Goal: Task Accomplishment & Management: Use online tool/utility

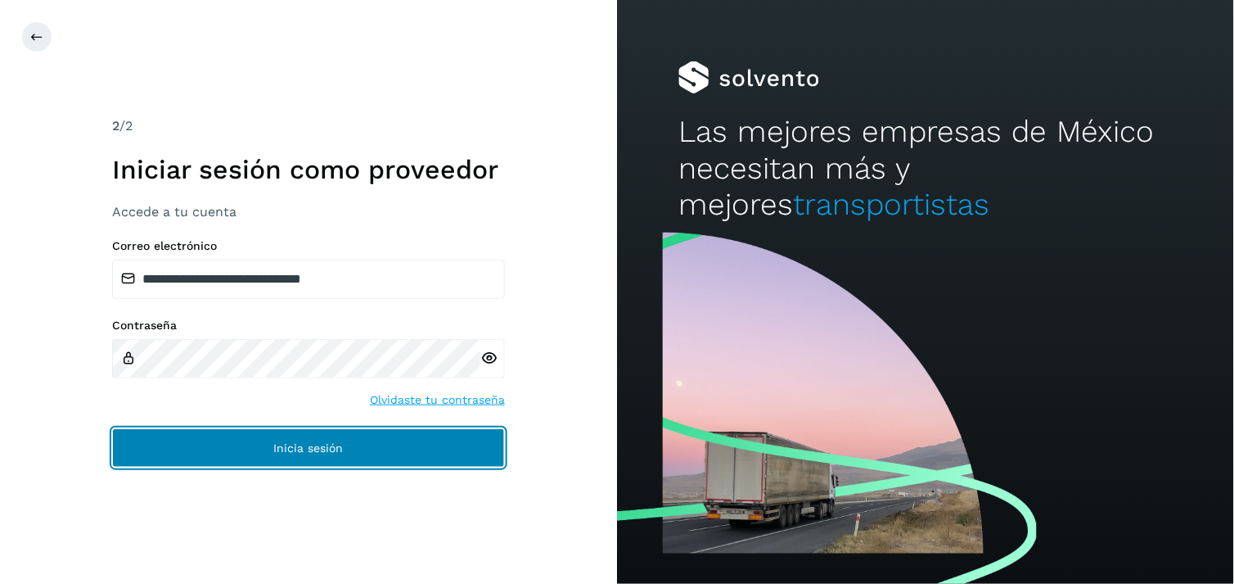
click at [206, 459] on button "Inicia sesión" at bounding box center [308, 447] width 393 height 39
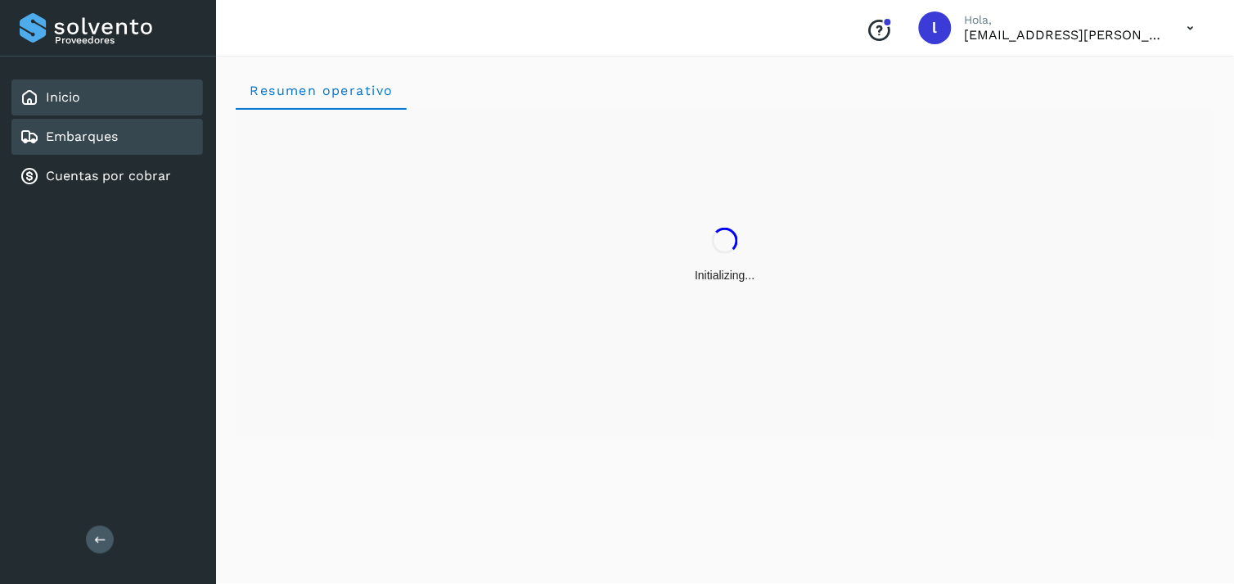
click at [112, 137] on link "Embarques" at bounding box center [82, 136] width 72 height 16
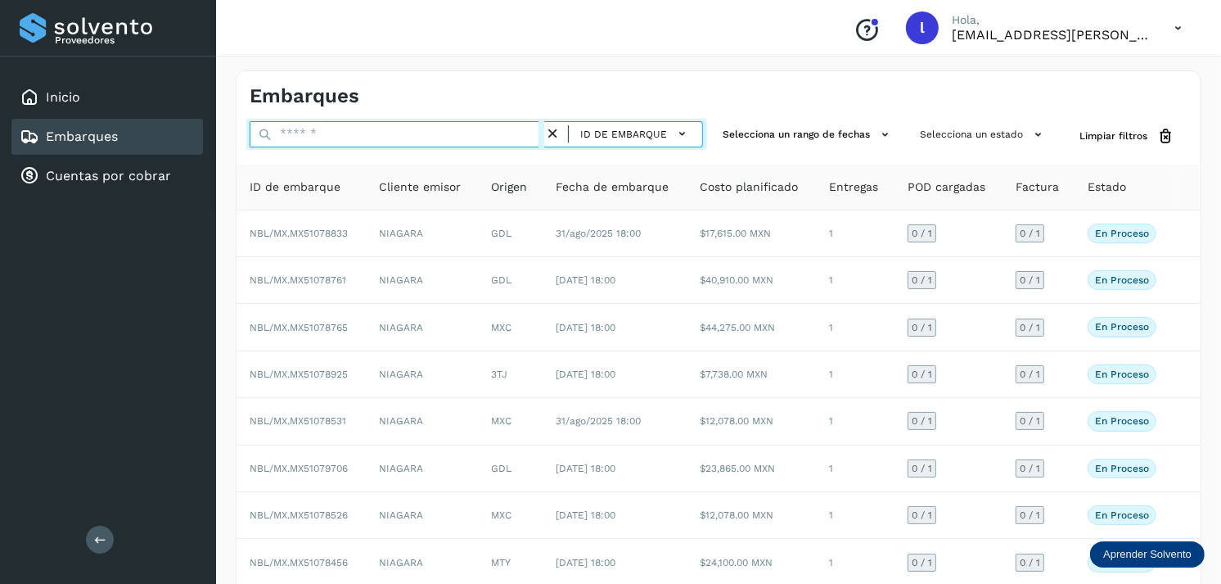
click at [405, 128] on input "text" at bounding box center [397, 134] width 295 height 26
type input "*"
paste input "**********"
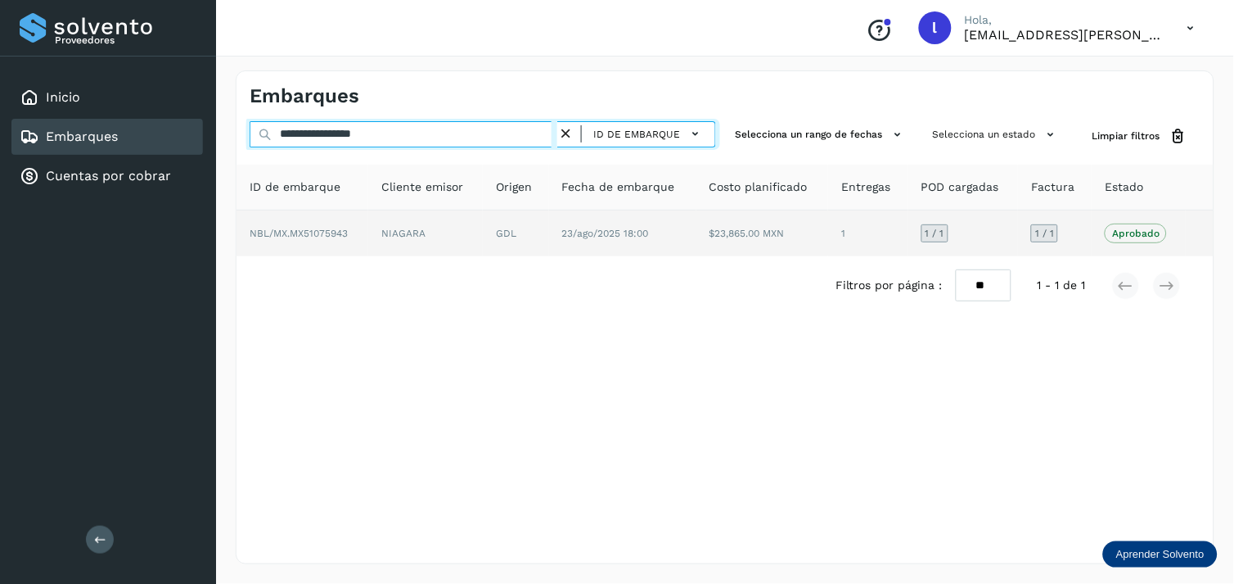
type input "**********"
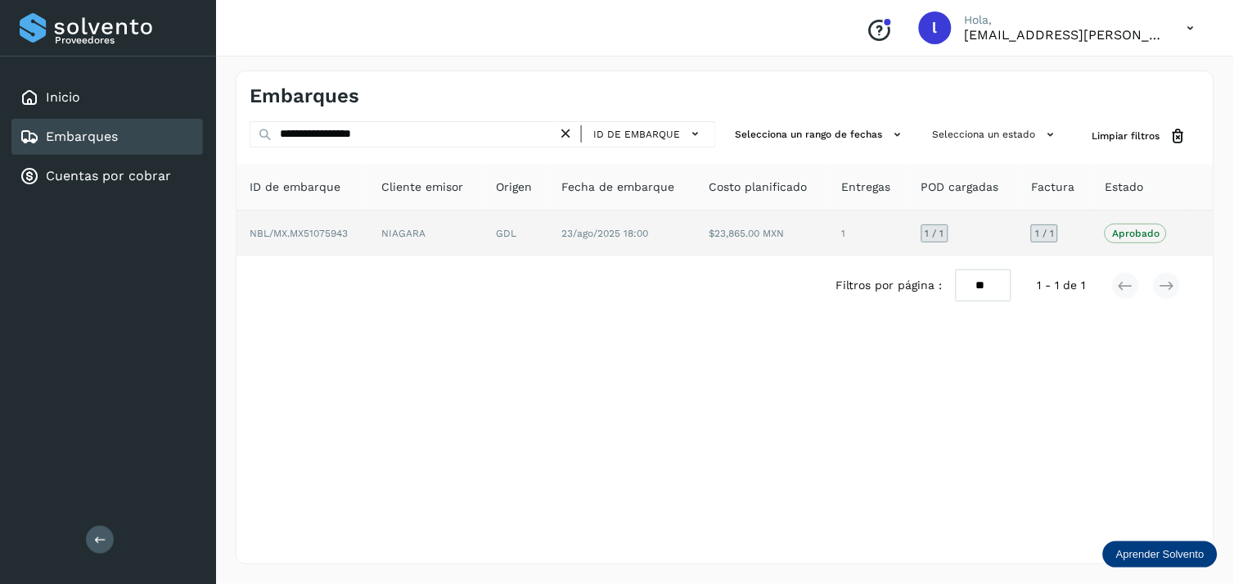
click at [328, 228] on span "NBL/MX.MX51075943" at bounding box center [299, 233] width 98 height 11
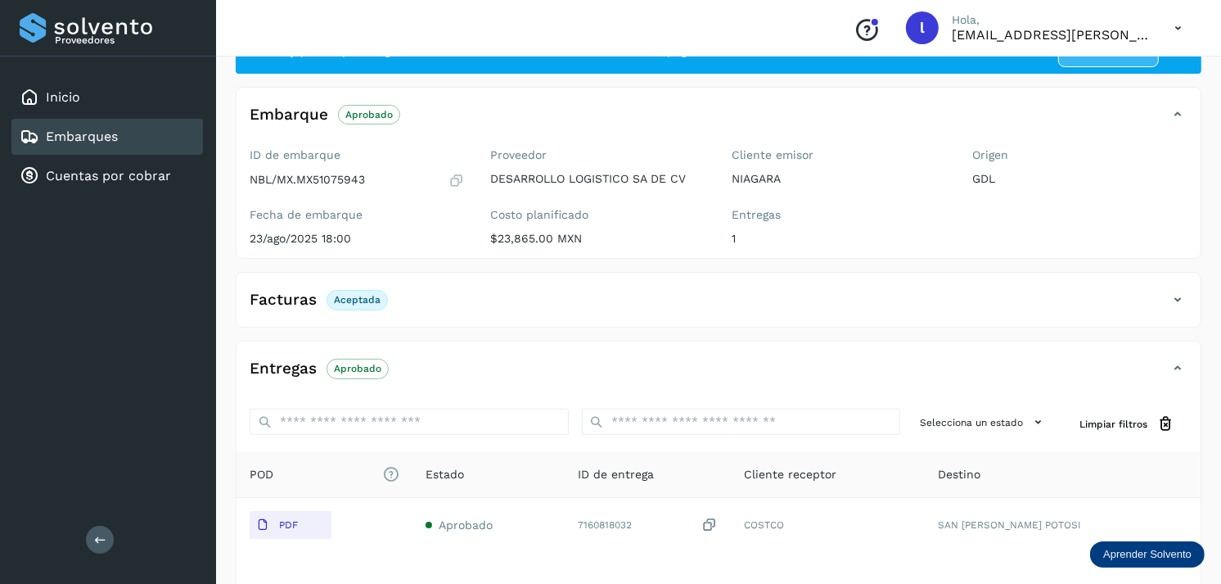
scroll to position [69, 0]
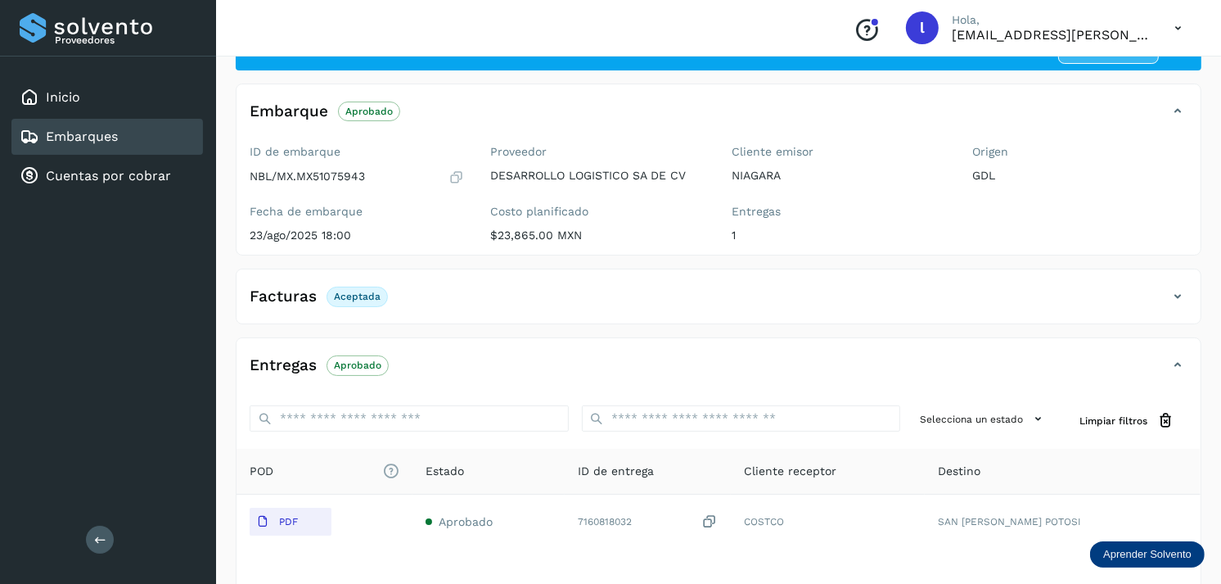
click at [285, 291] on h4 "Facturas" at bounding box center [283, 296] width 67 height 19
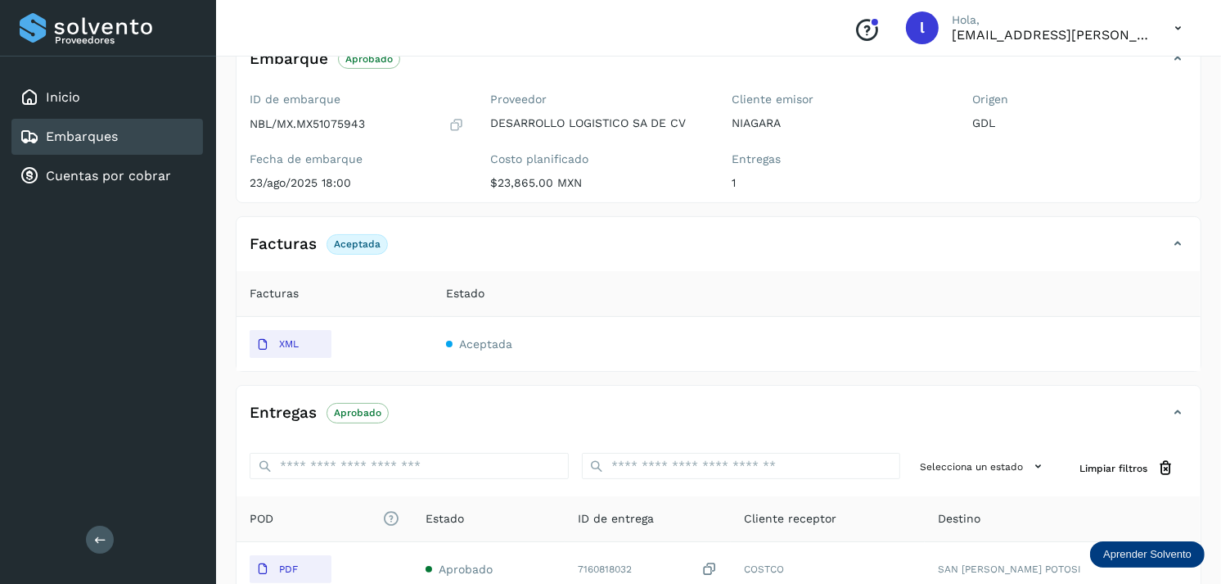
scroll to position [0, 0]
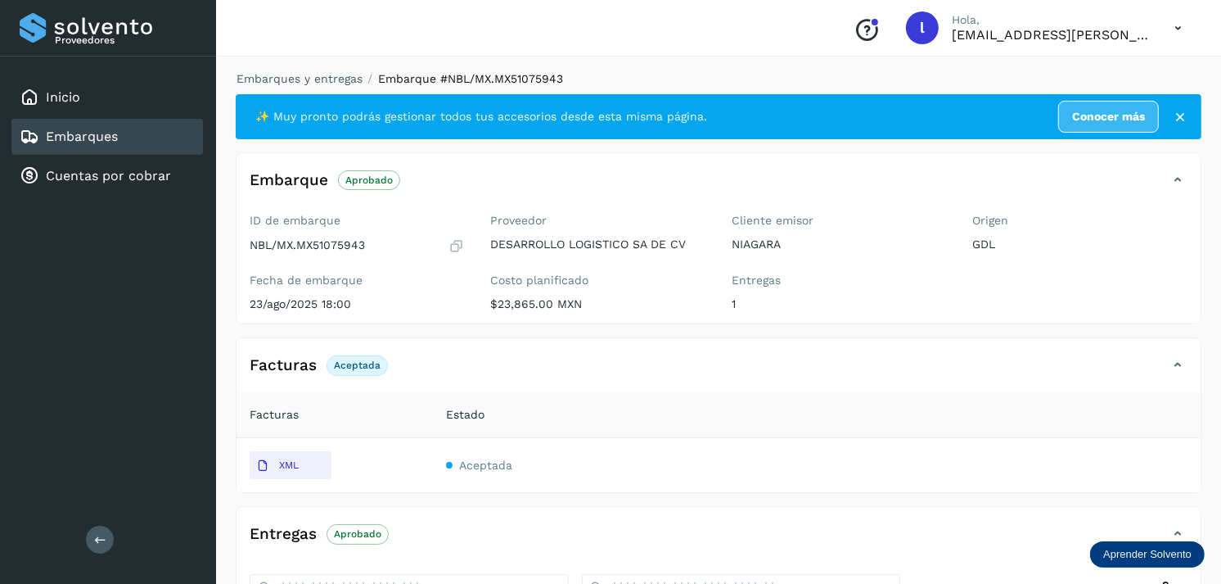
click at [135, 133] on div "Embarques" at bounding box center [107, 137] width 192 height 36
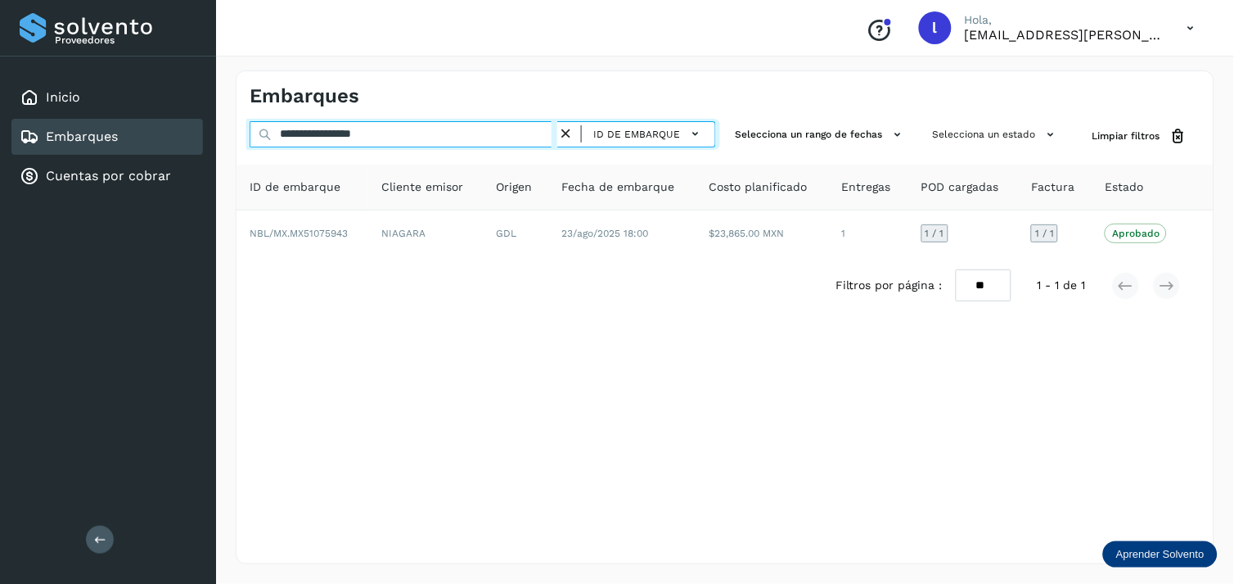
drag, startPoint x: 420, startPoint y: 132, endPoint x: 247, endPoint y: 124, distance: 172.9
click at [247, 124] on div "**********" at bounding box center [725, 136] width 977 height 30
paste input "text"
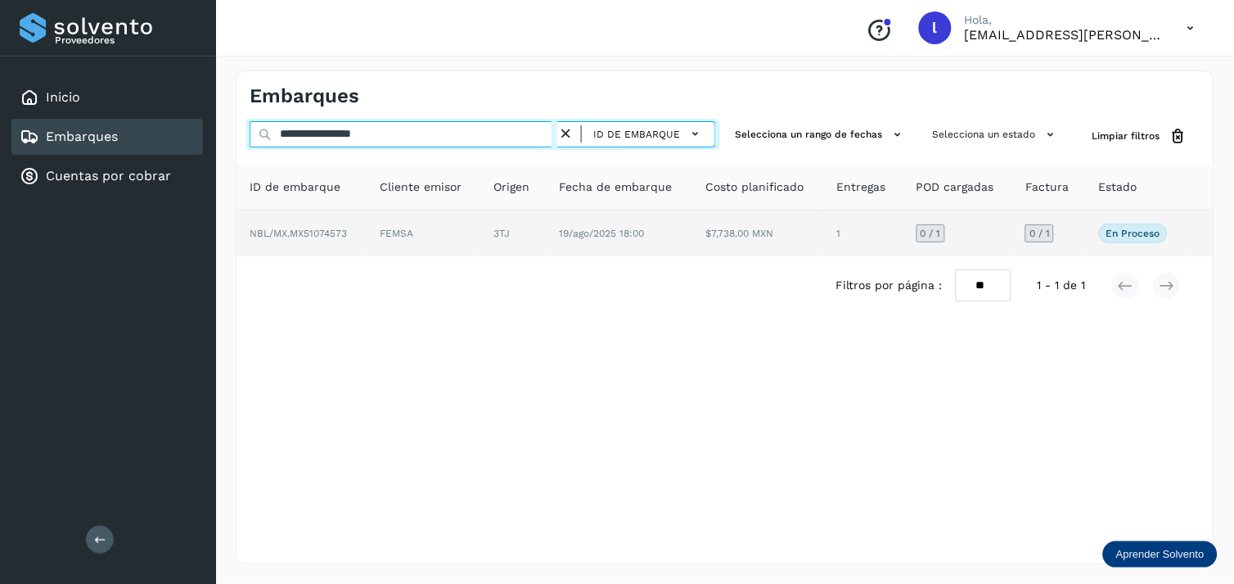
type input "**********"
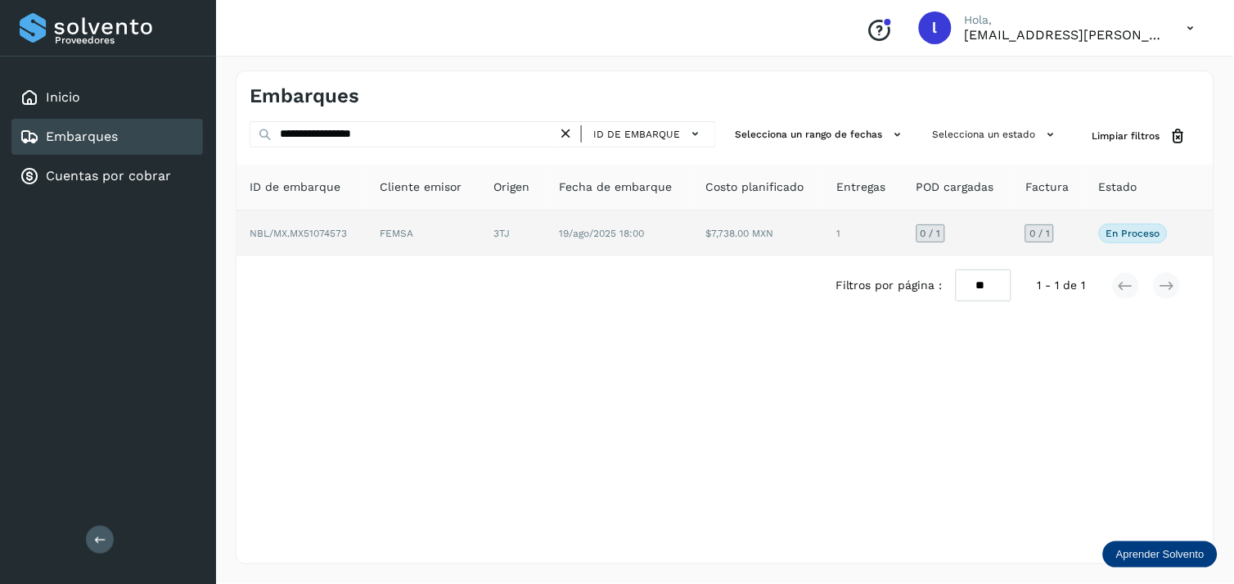
click at [311, 231] on span "NBL/MX.MX51074573" at bounding box center [298, 233] width 97 height 11
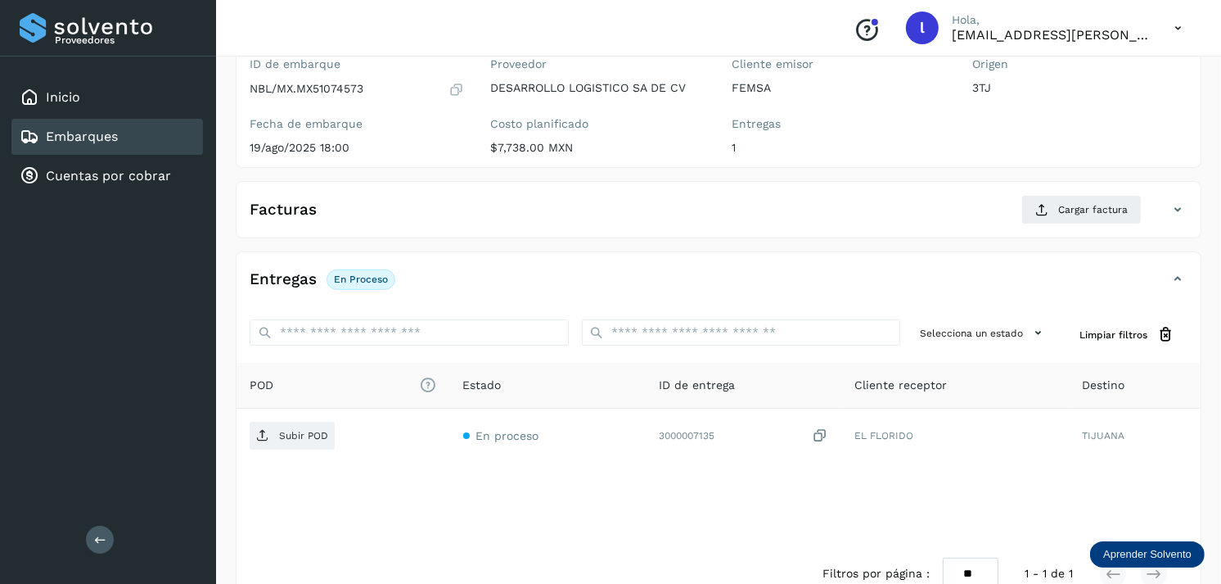
scroll to position [159, 0]
click at [283, 205] on h4 "Facturas" at bounding box center [283, 207] width 67 height 19
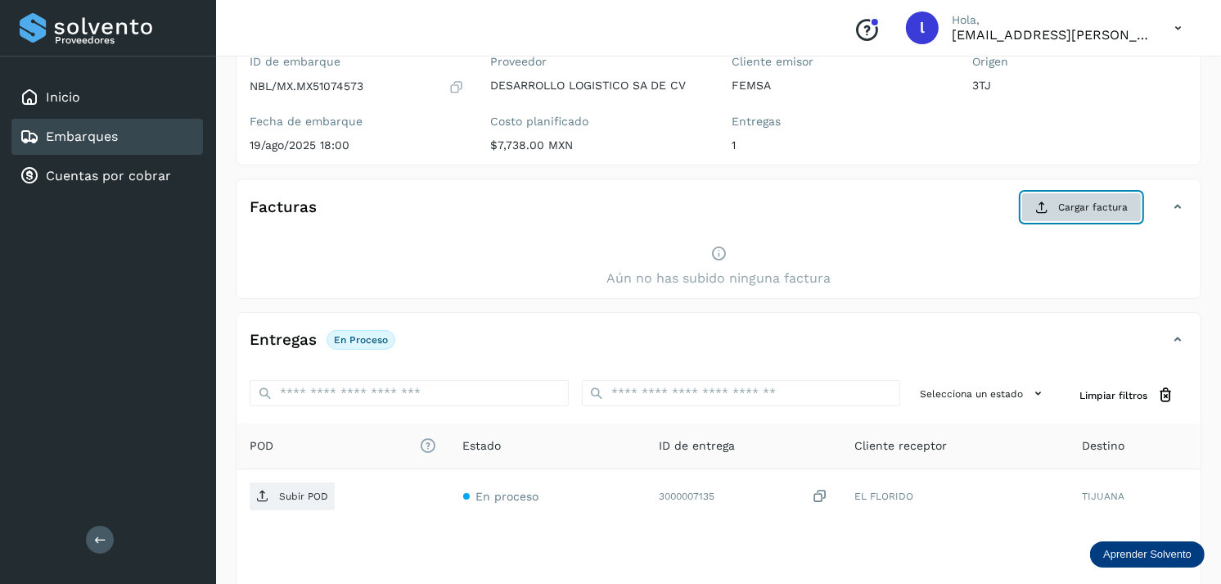
click at [1045, 201] on icon at bounding box center [1041, 207] width 13 height 13
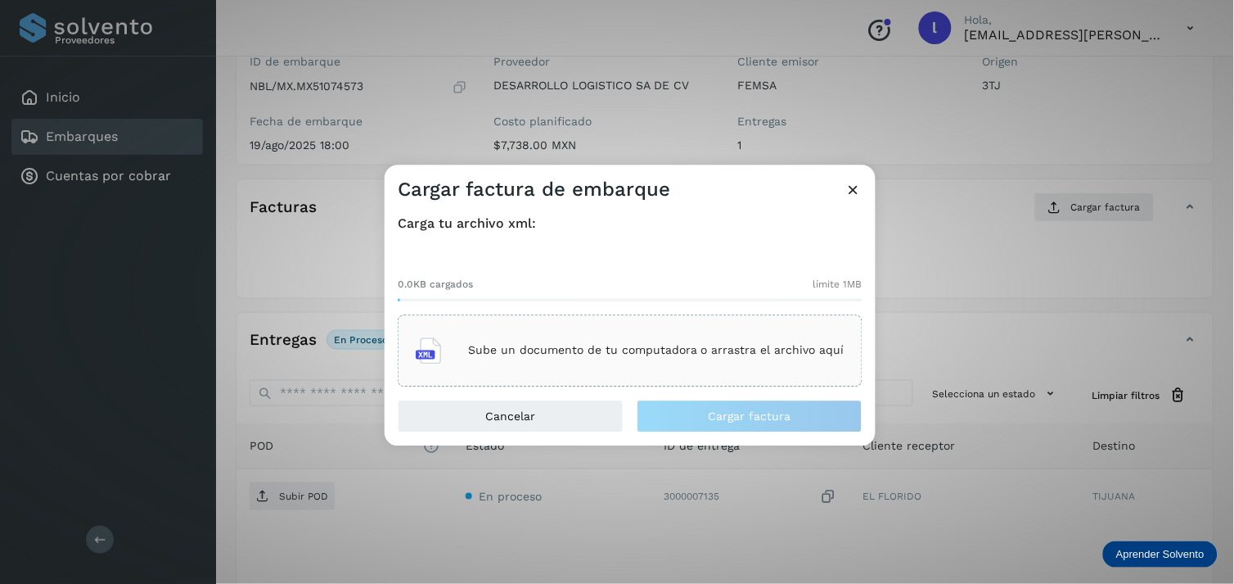
click at [478, 344] on p "Sube un documento de tu computadora o arrastra el archivo aquí" at bounding box center [656, 351] width 376 height 14
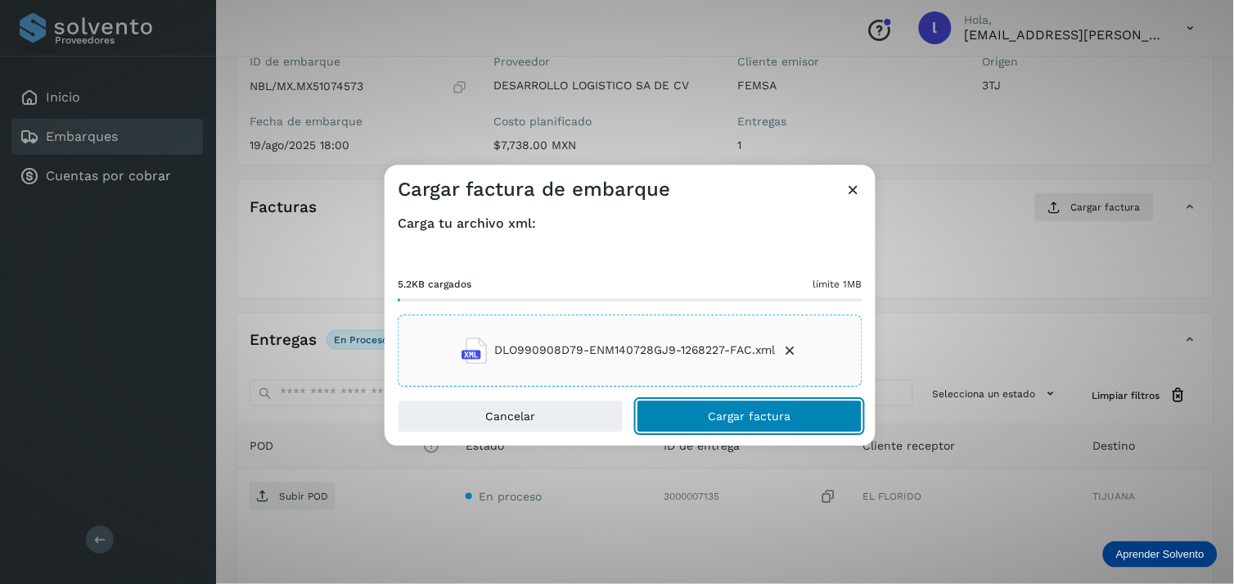
click at [755, 422] on button "Cargar factura" at bounding box center [750, 415] width 226 height 33
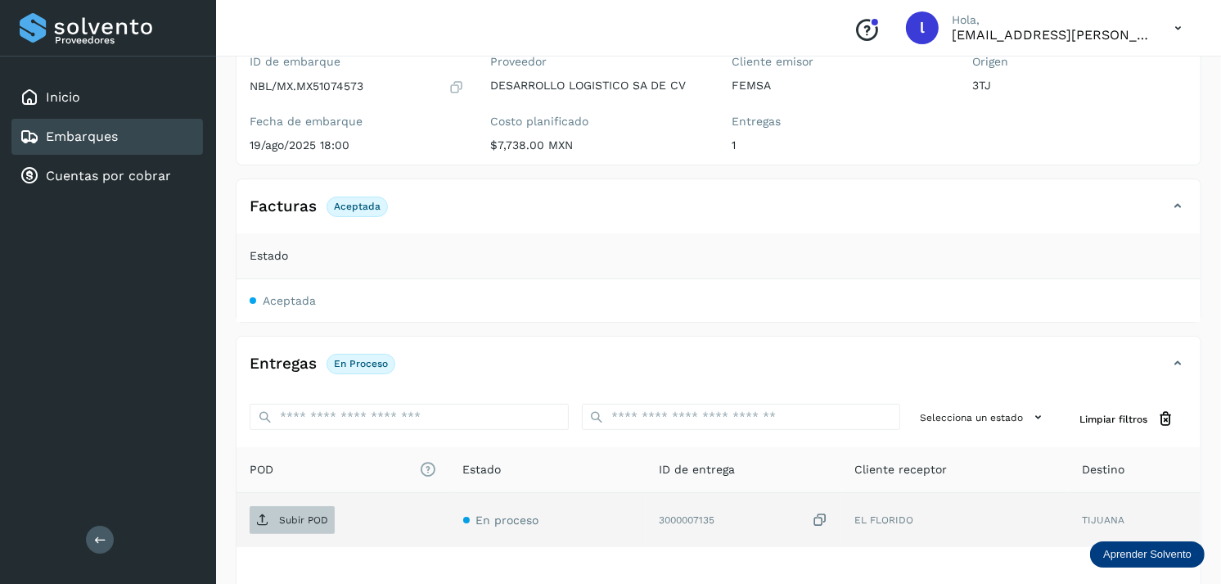
click at [303, 520] on p "Subir POD" at bounding box center [303, 519] width 49 height 11
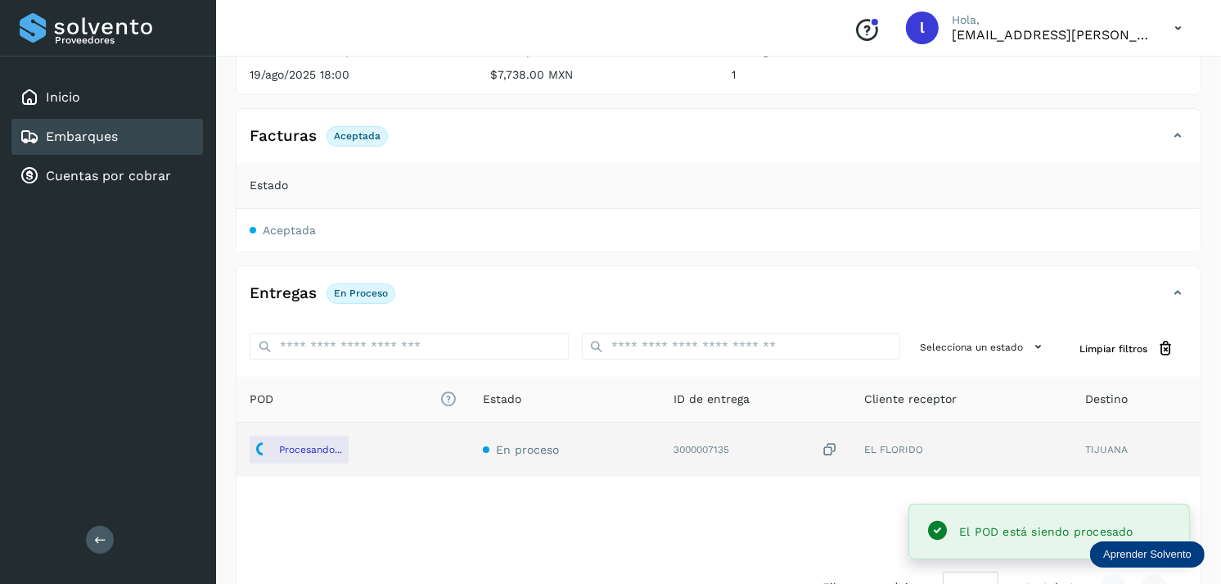
scroll to position [232, 0]
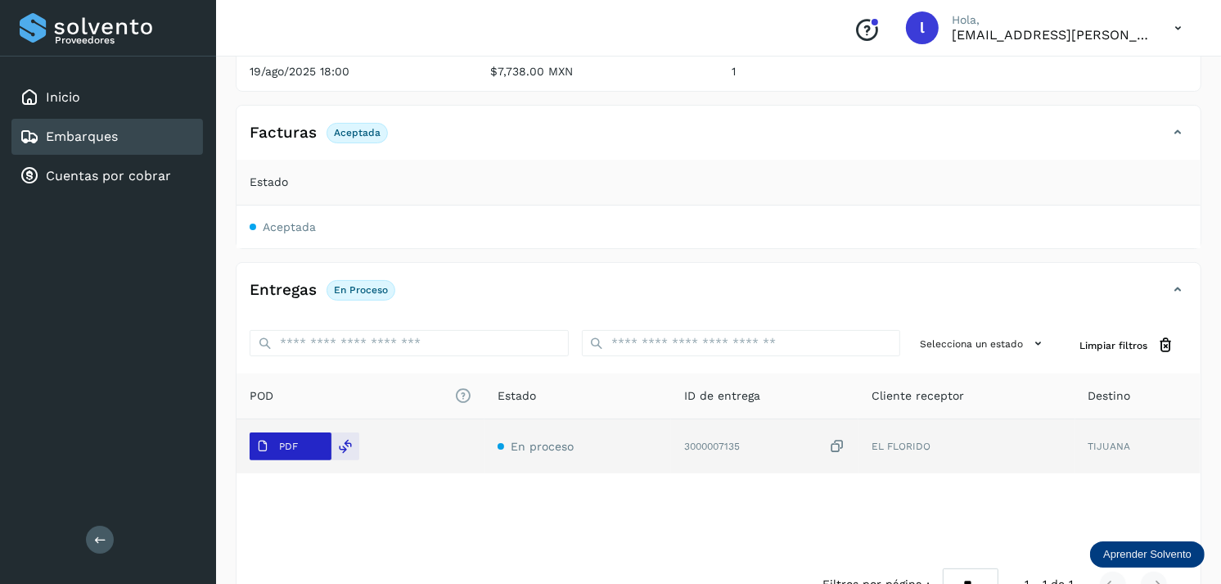
click at [273, 444] on span "PDF" at bounding box center [277, 446] width 55 height 26
click at [268, 435] on span "PDF" at bounding box center [277, 446] width 55 height 26
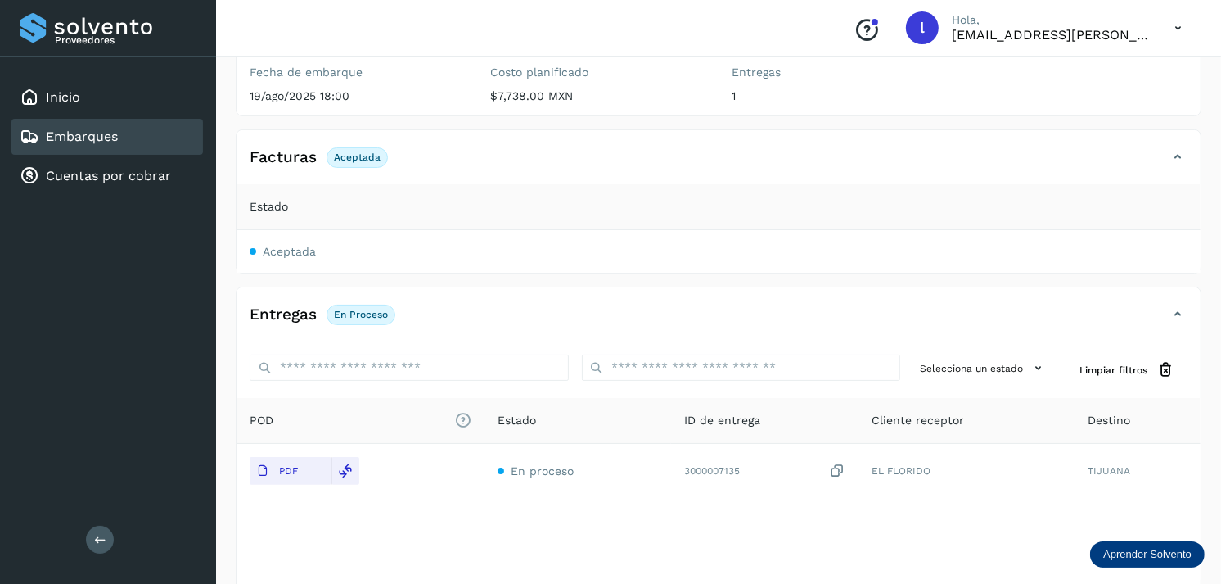
scroll to position [0, 0]
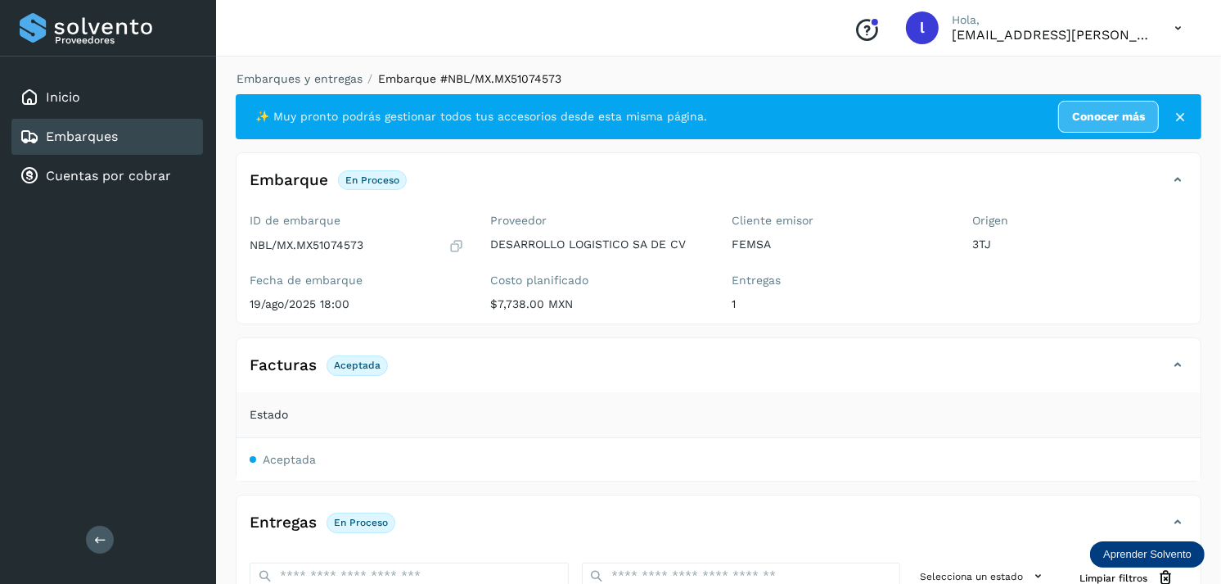
click at [100, 136] on link "Embarques" at bounding box center [82, 136] width 72 height 16
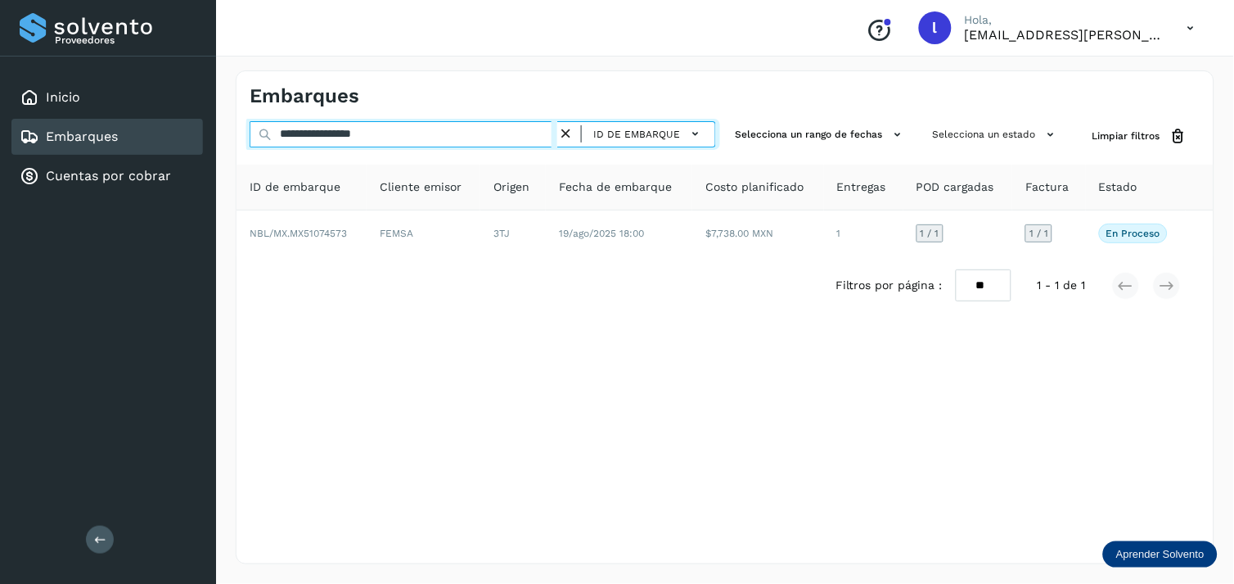
drag, startPoint x: 465, startPoint y: 131, endPoint x: 182, endPoint y: 139, distance: 283.3
click at [182, 139] on div "**********" at bounding box center [617, 292] width 1234 height 584
paste input "text"
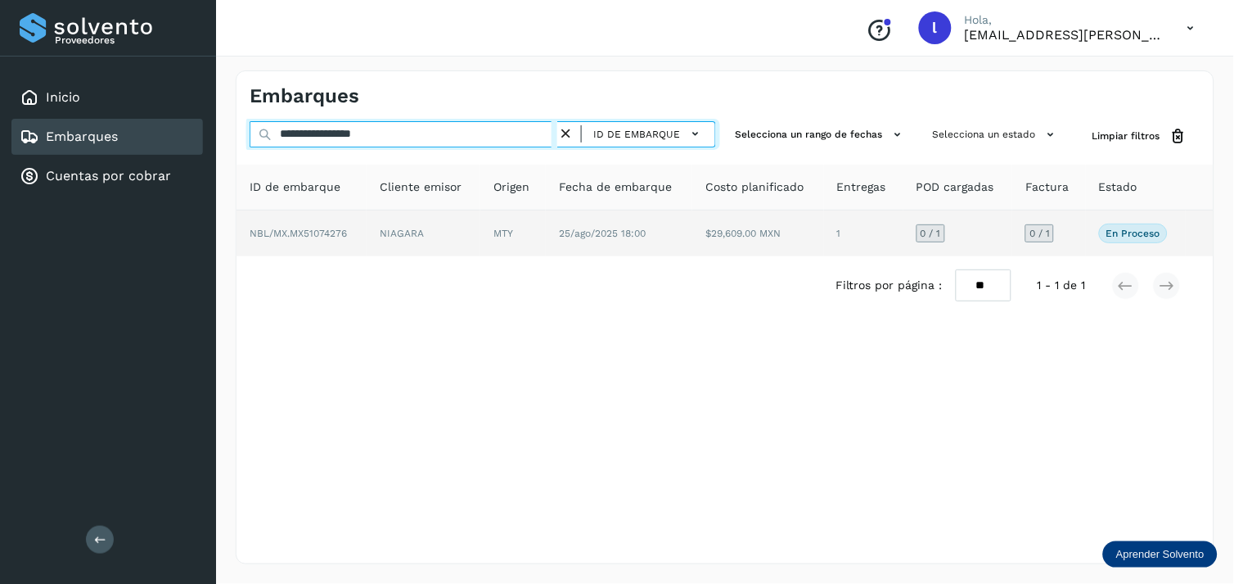
type input "**********"
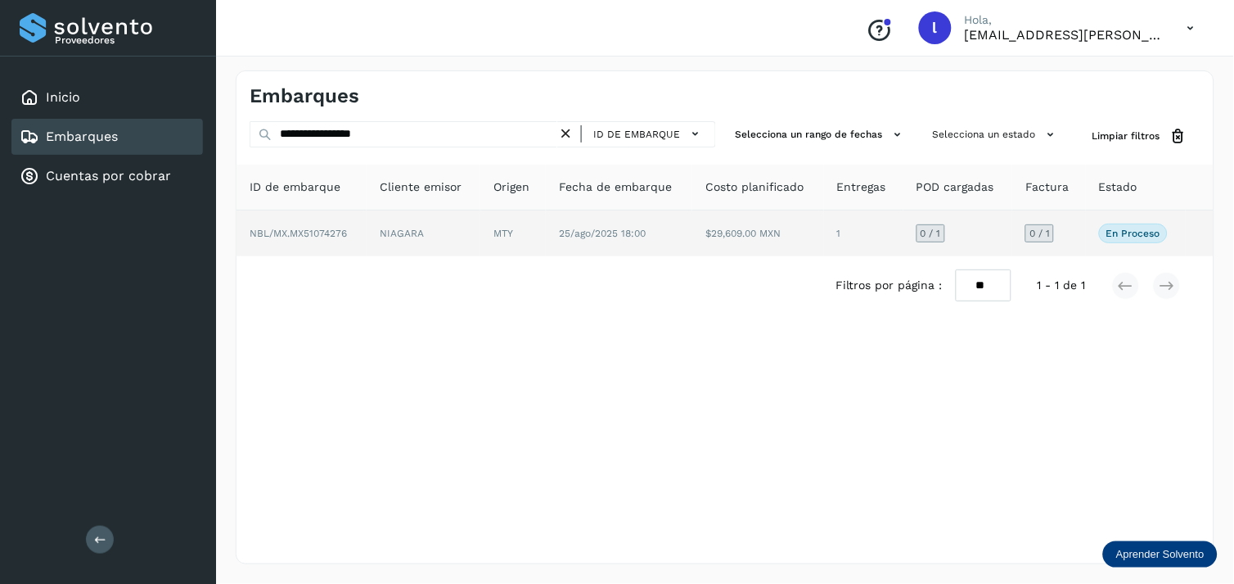
click at [304, 235] on span "NBL/MX.MX51074276" at bounding box center [298, 233] width 97 height 11
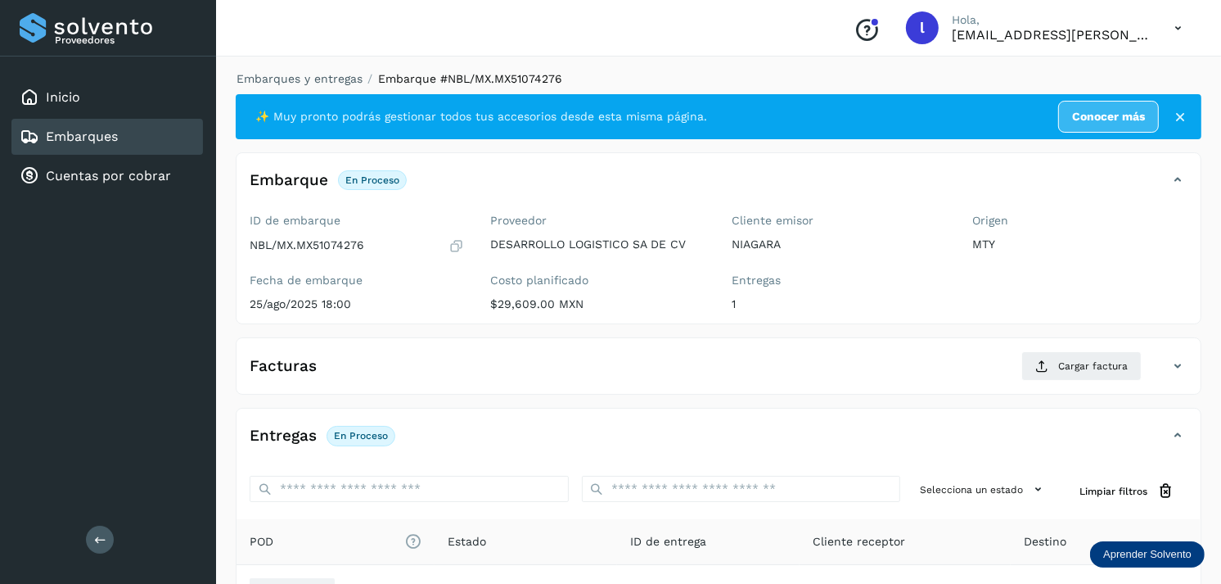
click at [352, 363] on div "Facturas Cargar factura" at bounding box center [702, 365] width 931 height 29
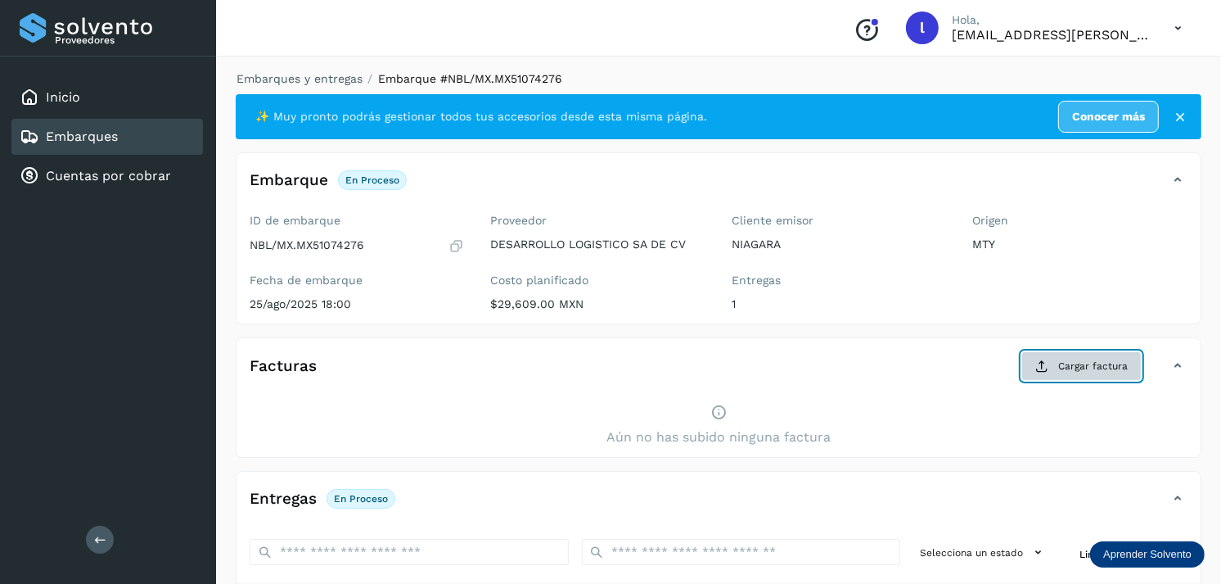
click at [1057, 361] on button "Cargar factura" at bounding box center [1081, 365] width 120 height 29
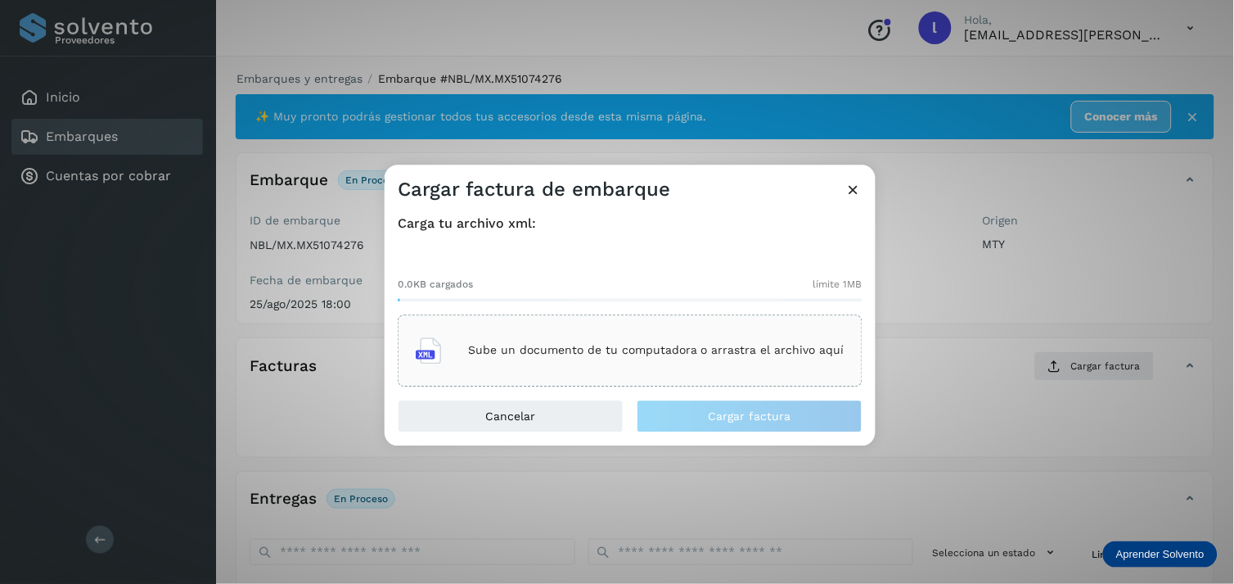
click at [783, 379] on div "Sube un documento de tu computadora o arrastra el archivo aquí" at bounding box center [630, 350] width 465 height 72
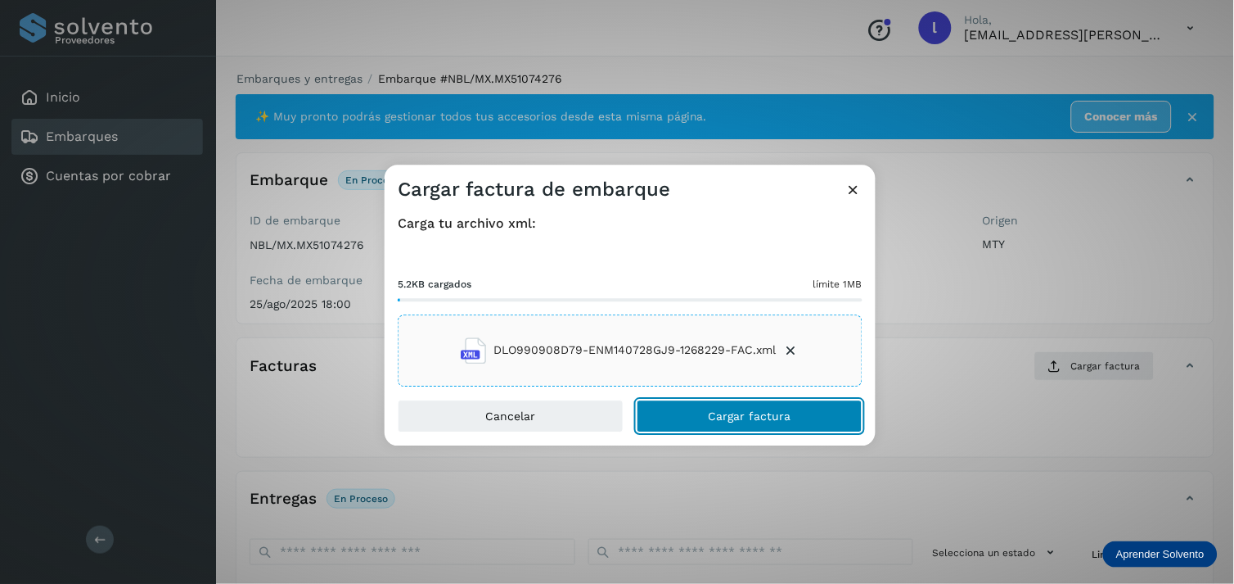
click at [773, 412] on span "Cargar factura" at bounding box center [750, 415] width 83 height 11
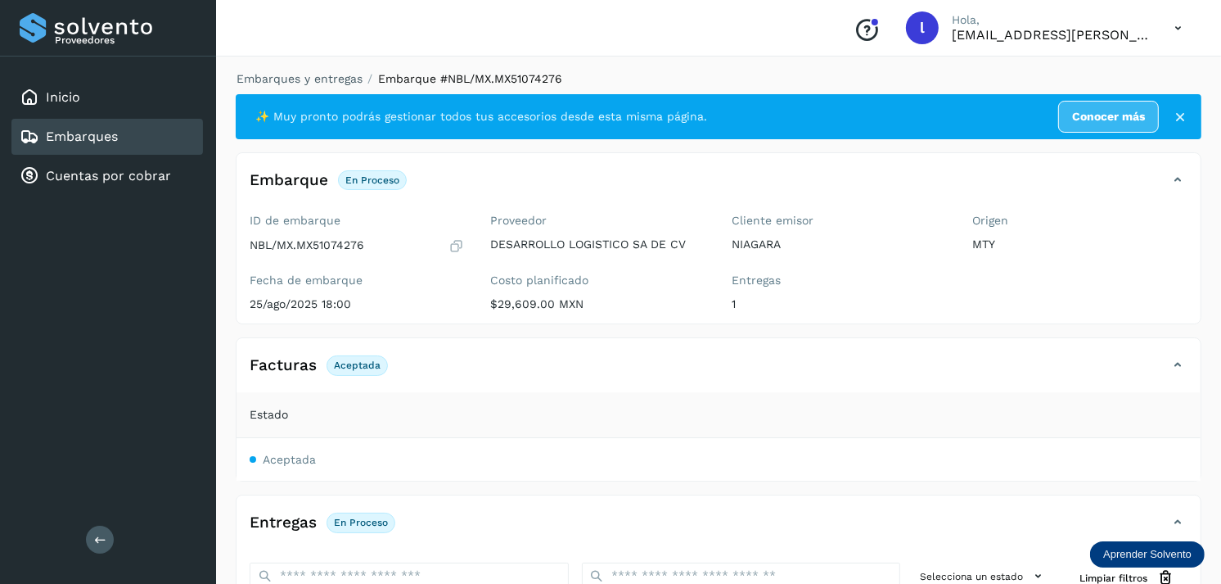
scroll to position [160, 0]
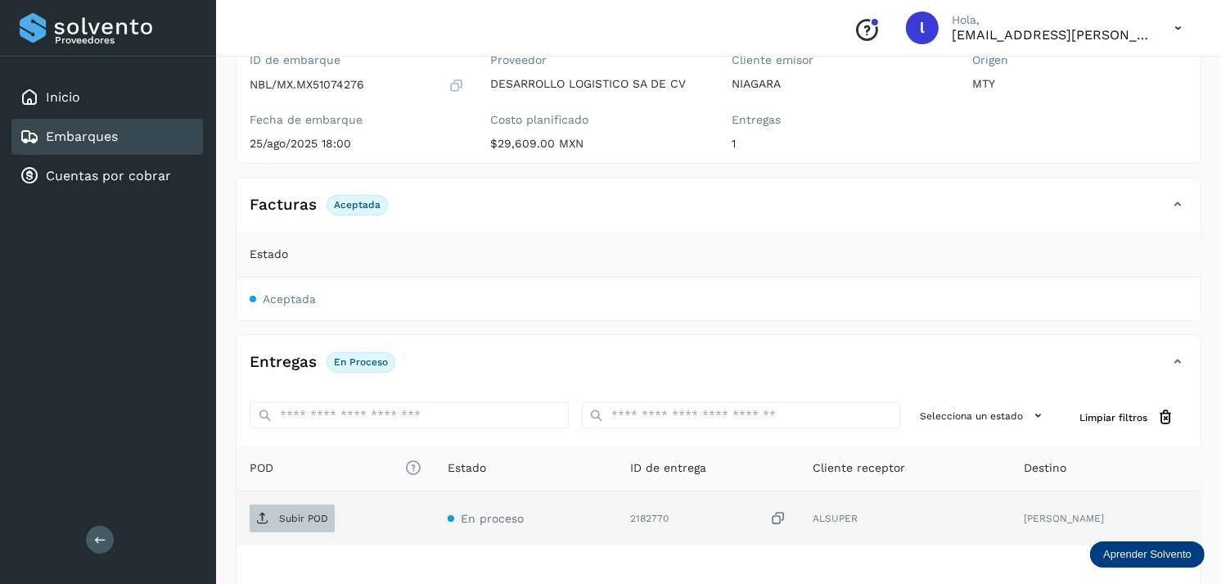
click at [281, 518] on p "Subir POD" at bounding box center [303, 517] width 49 height 11
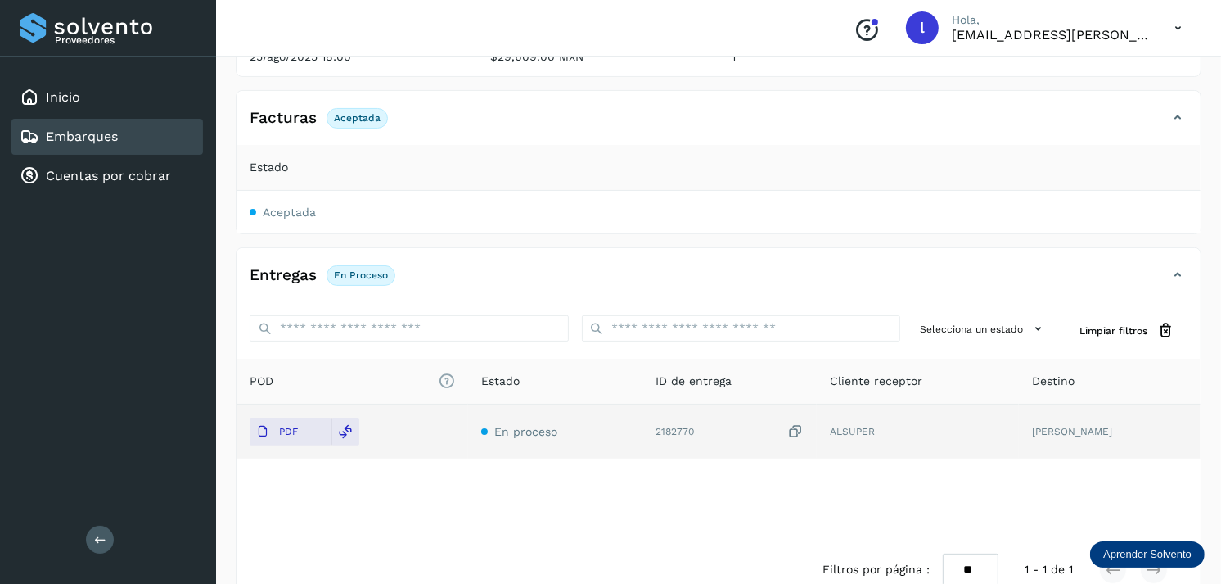
scroll to position [248, 0]
click at [260, 429] on icon at bounding box center [262, 430] width 13 height 13
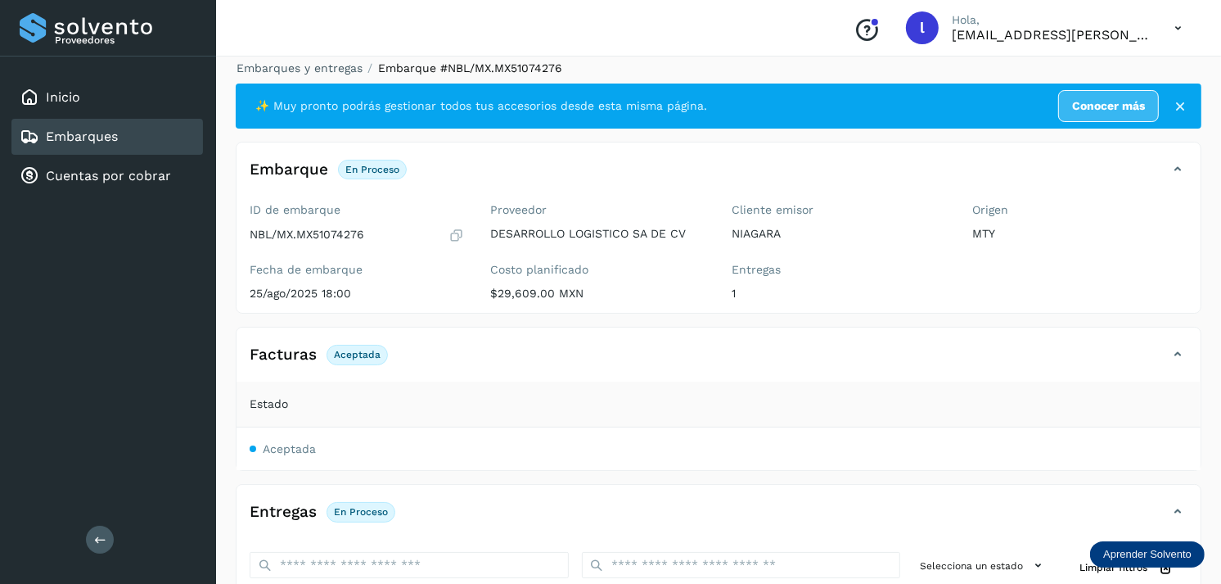
scroll to position [10, 0]
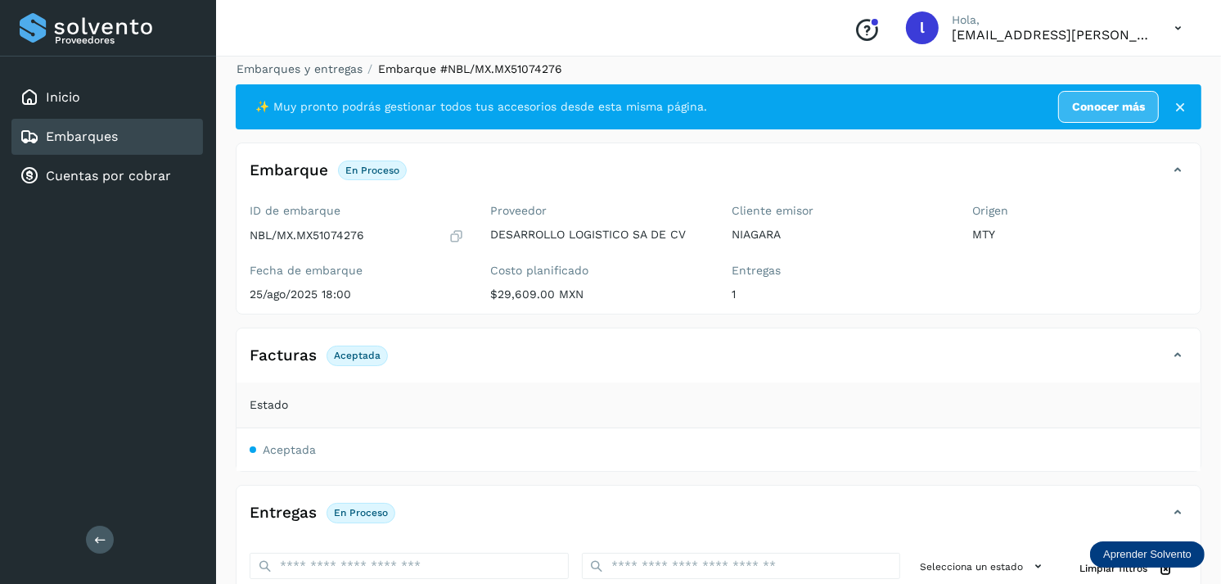
click at [105, 128] on link "Embarques" at bounding box center [82, 136] width 72 height 16
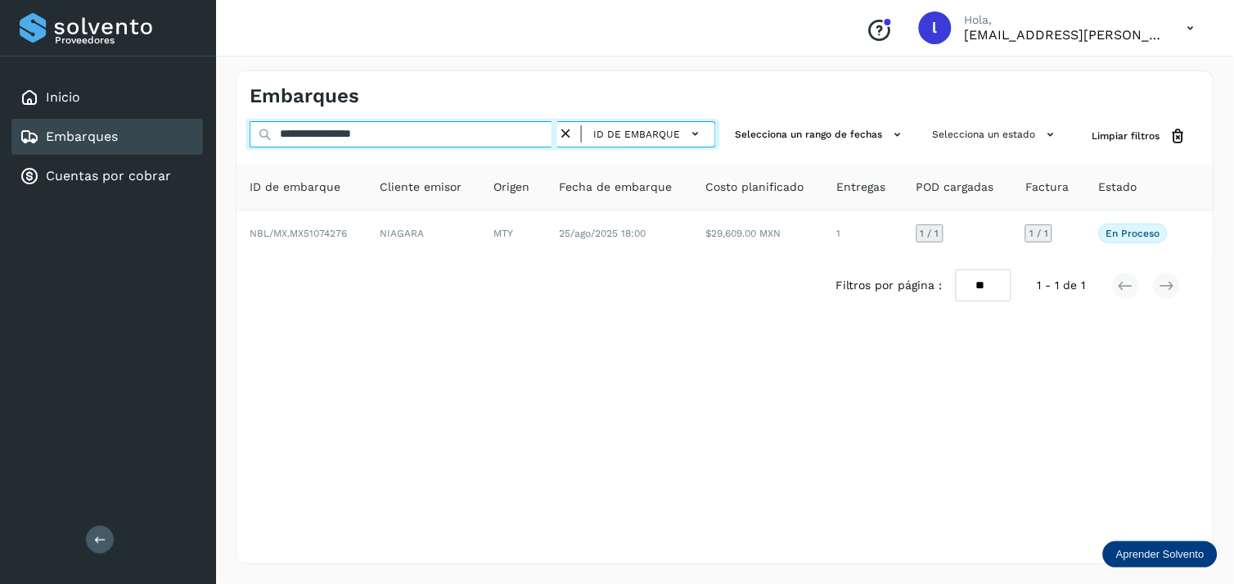
drag, startPoint x: 422, startPoint y: 126, endPoint x: 209, endPoint y: 117, distance: 213.8
click at [209, 117] on div "**********" at bounding box center [617, 292] width 1234 height 584
paste input "text"
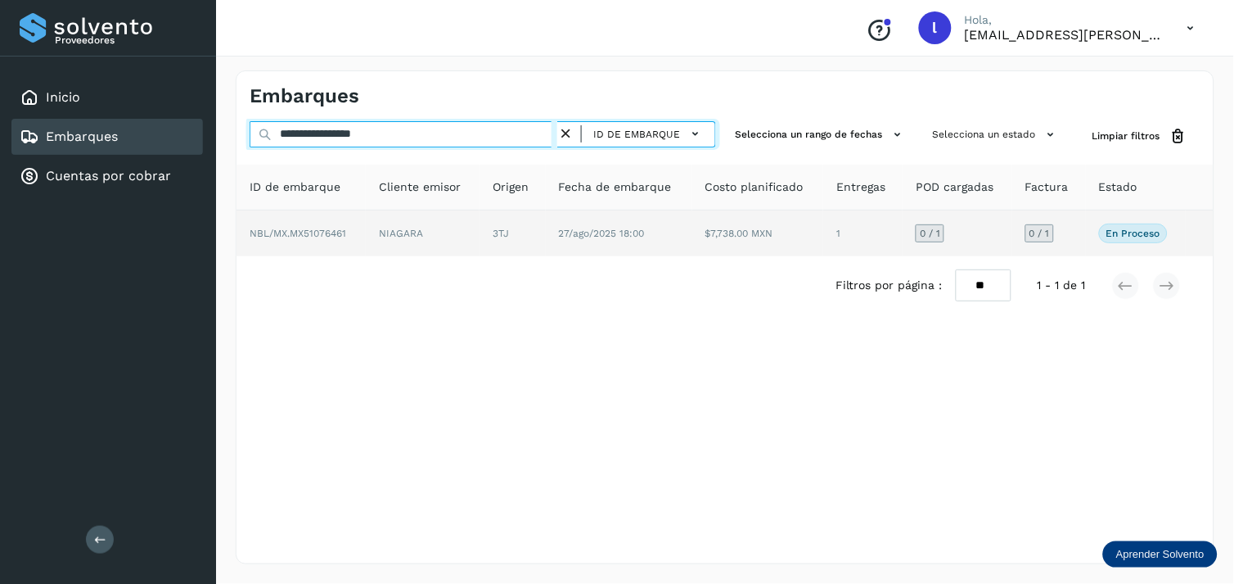
type input "**********"
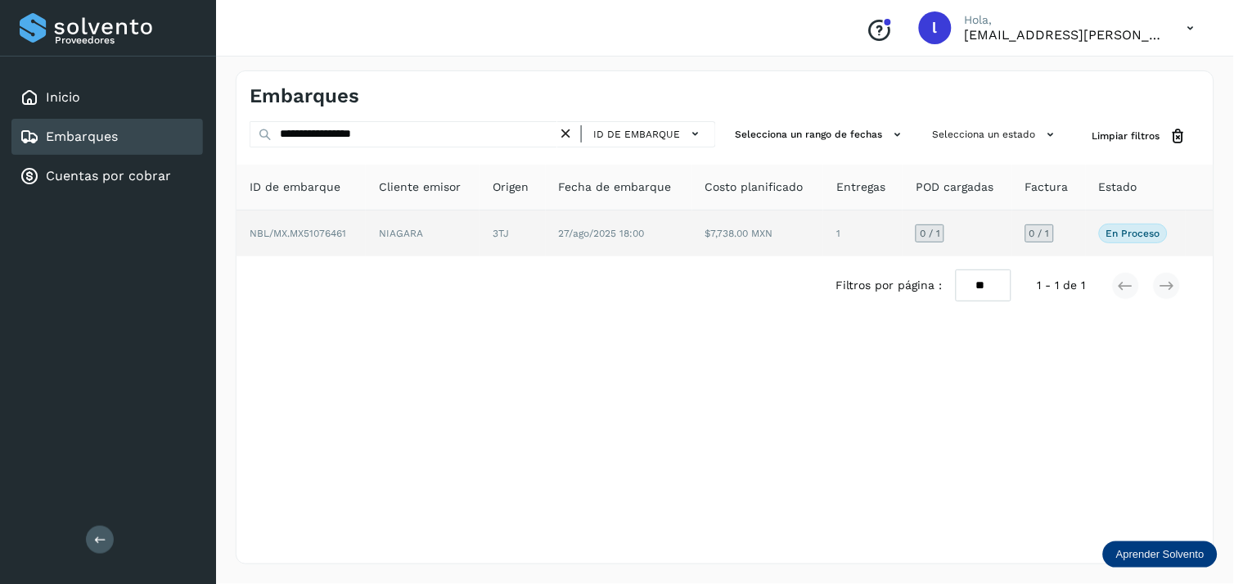
click at [316, 231] on span "NBL/MX.MX51076461" at bounding box center [298, 233] width 97 height 11
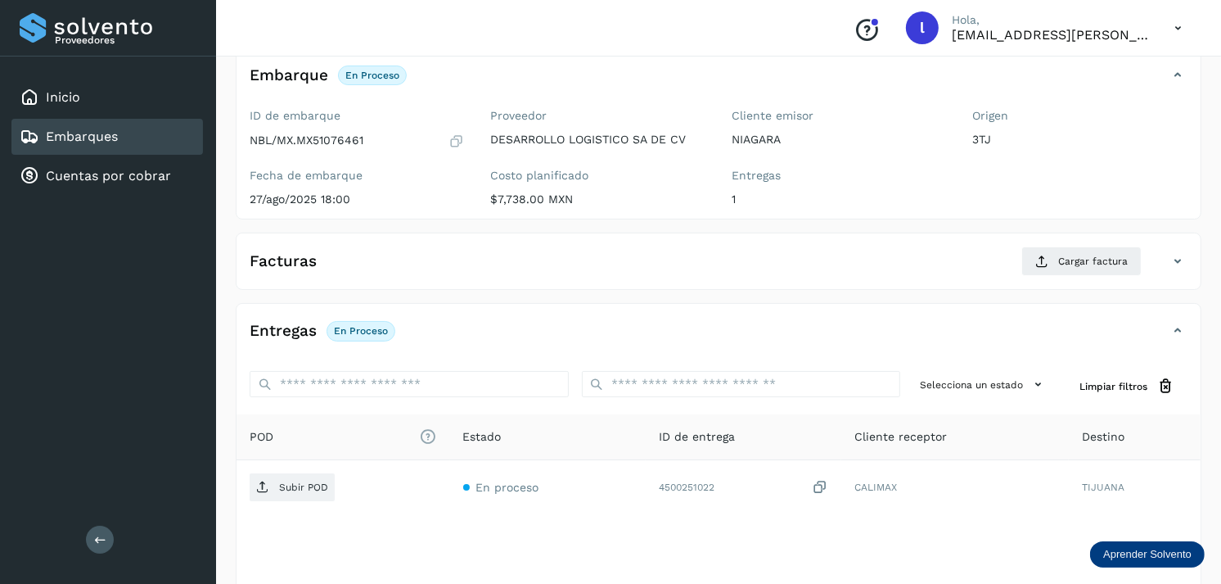
scroll to position [110, 0]
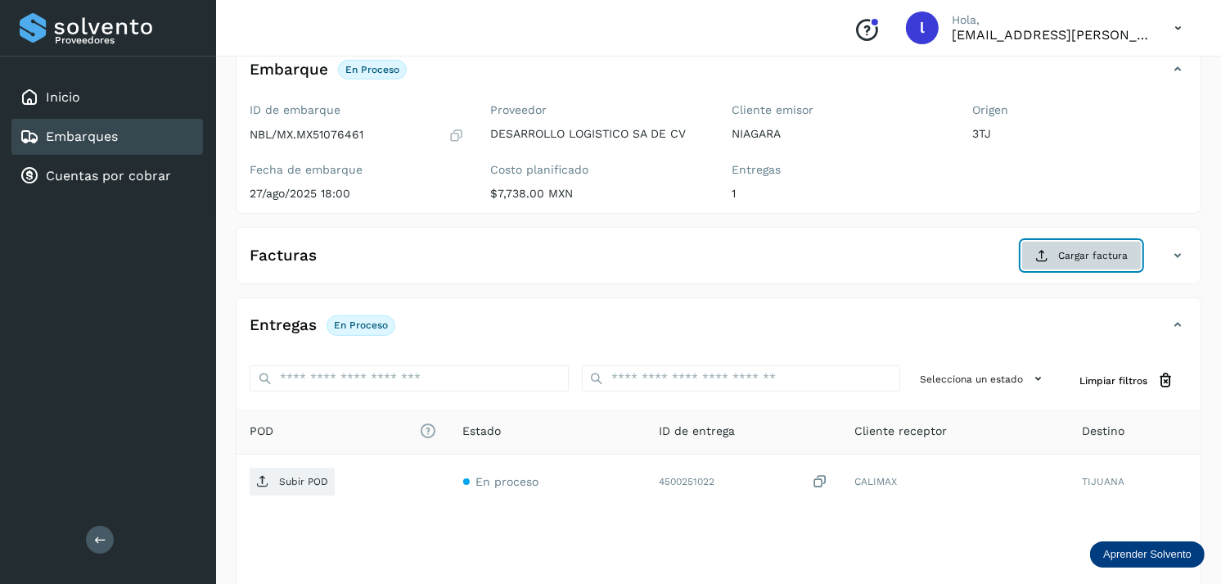
click at [1046, 258] on icon at bounding box center [1041, 255] width 13 height 13
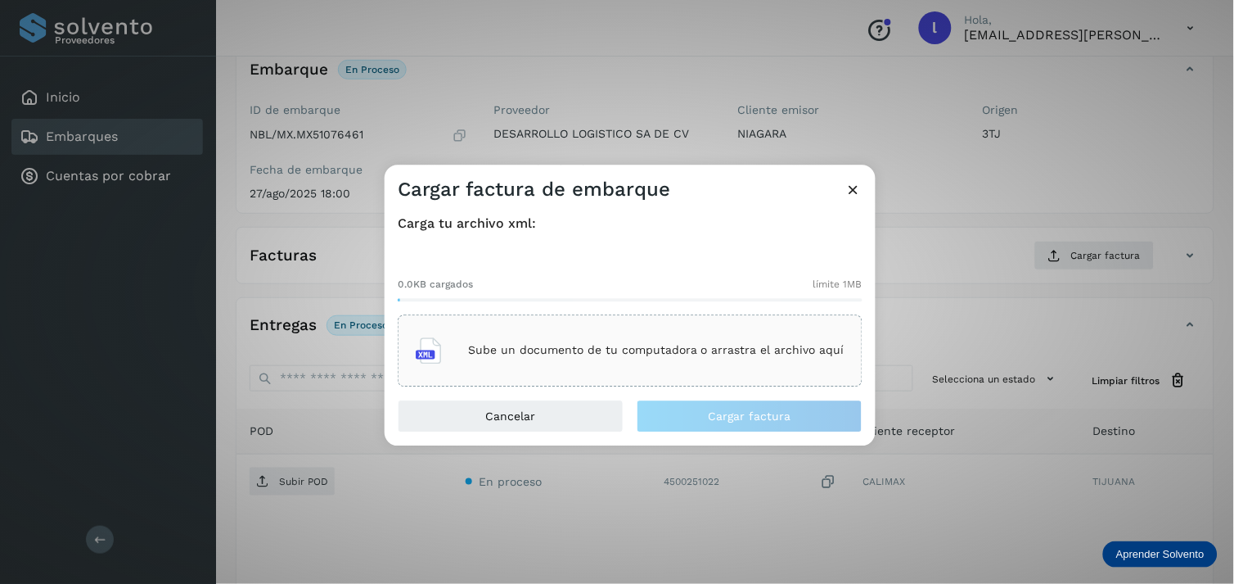
click at [643, 349] on p "Sube un documento de tu computadora o arrastra el archivo aquí" at bounding box center [656, 351] width 376 height 14
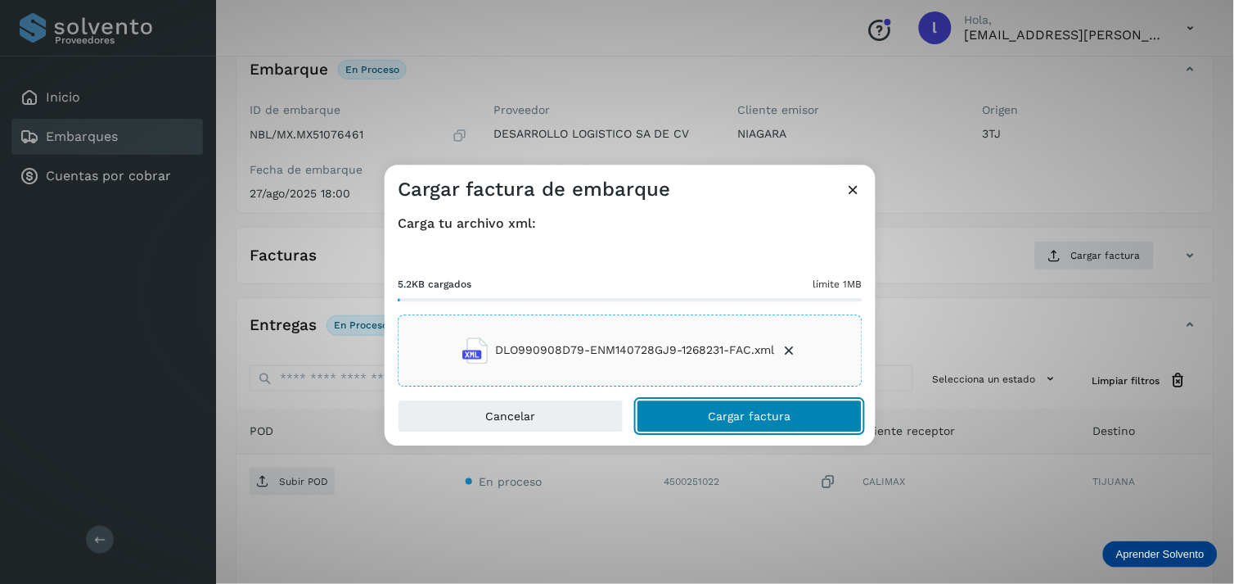
click at [757, 415] on span "Cargar factura" at bounding box center [750, 415] width 83 height 11
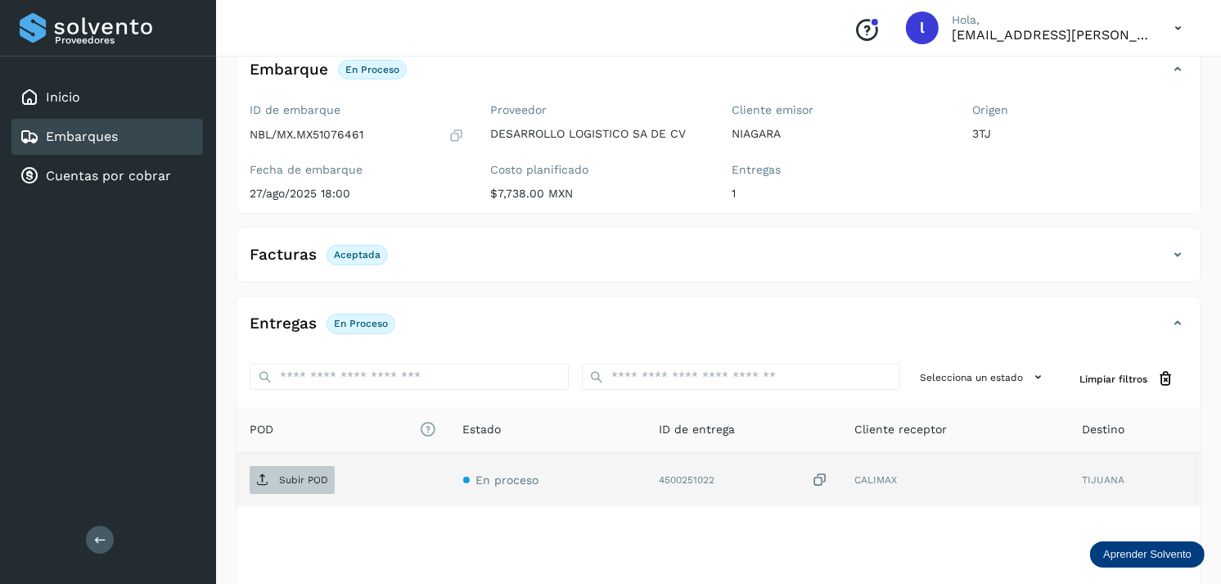
click at [315, 477] on p "Subir POD" at bounding box center [303, 479] width 49 height 11
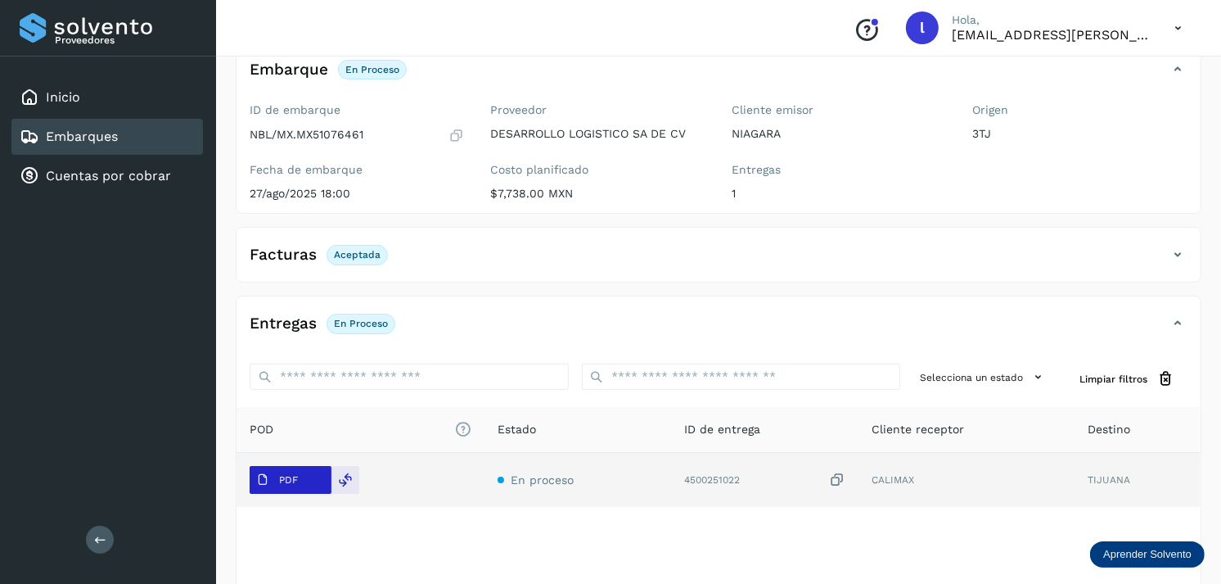
click at [295, 488] on span "PDF" at bounding box center [277, 479] width 55 height 26
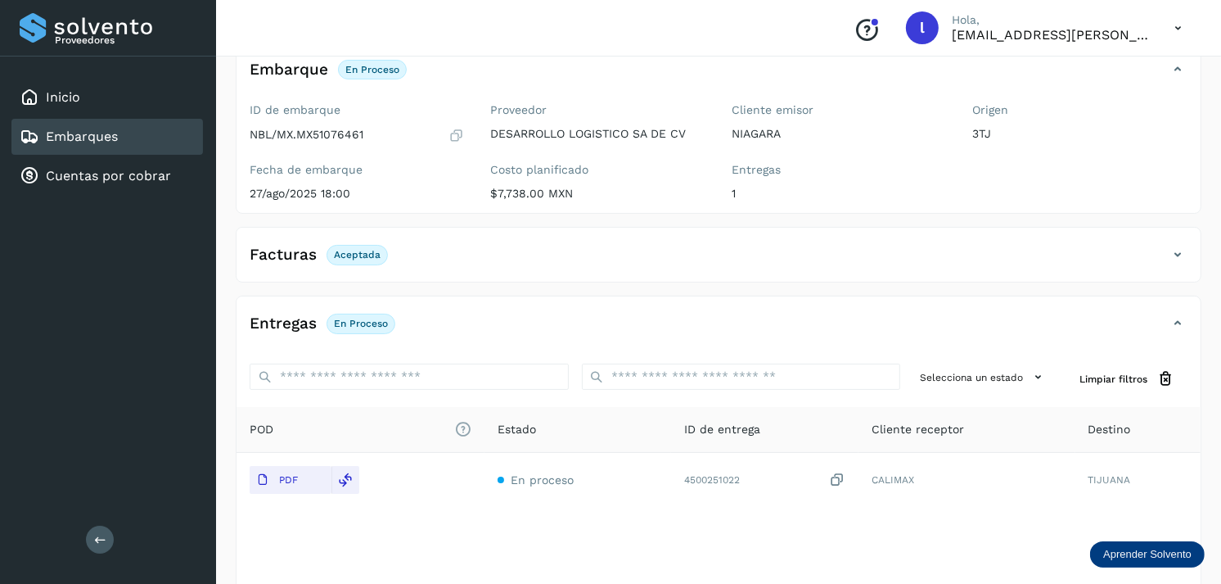
scroll to position [0, 0]
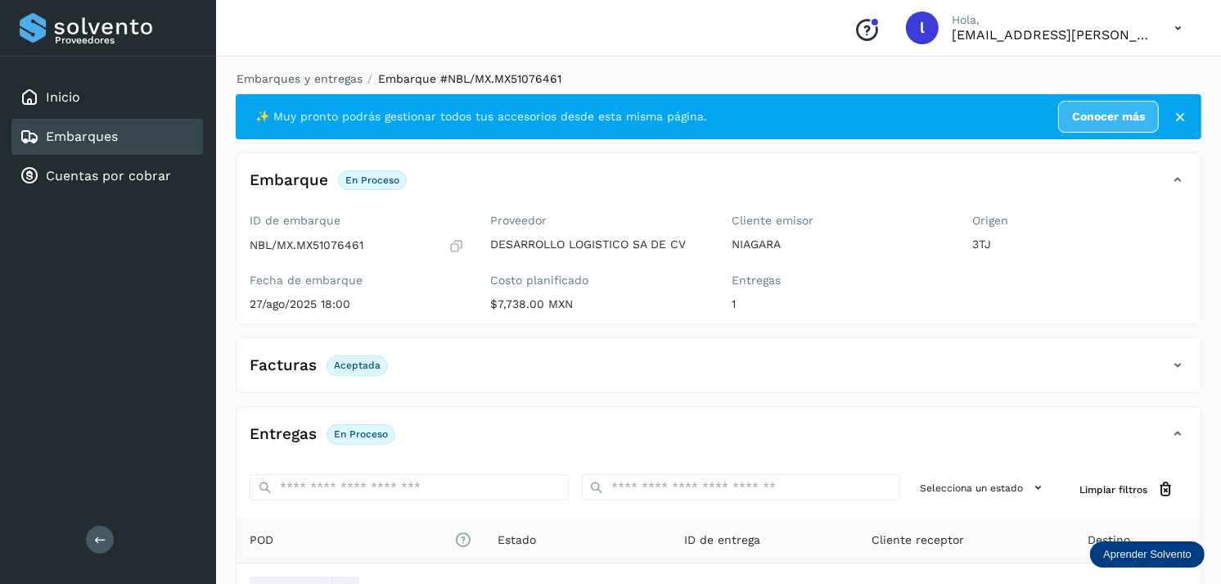
click at [356, 378] on div "Facturas Aceptada" at bounding box center [702, 365] width 931 height 28
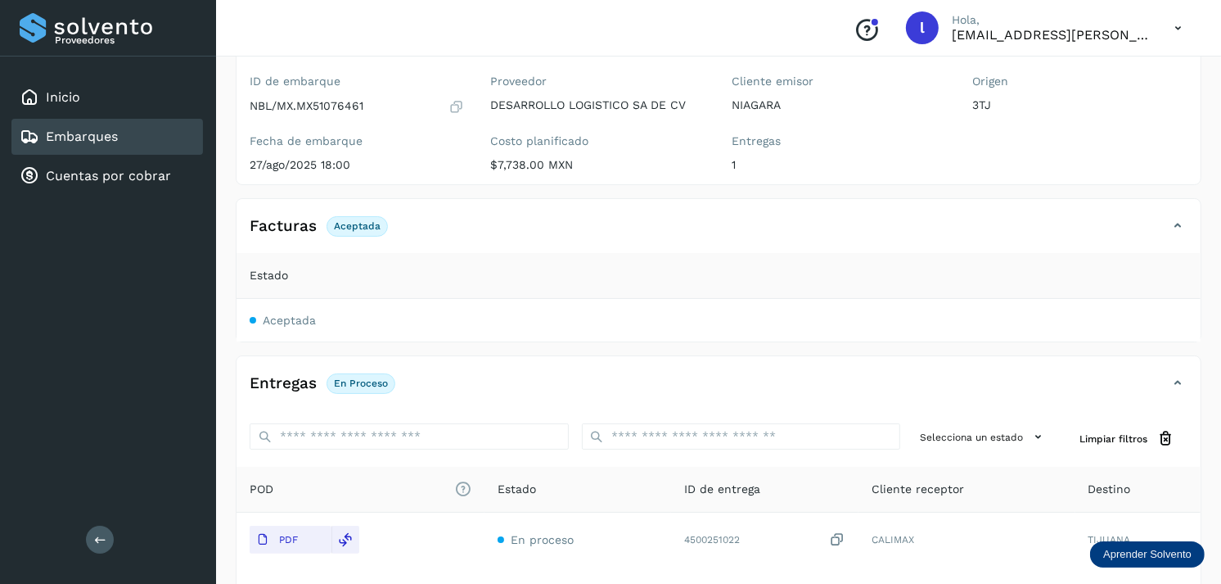
scroll to position [141, 0]
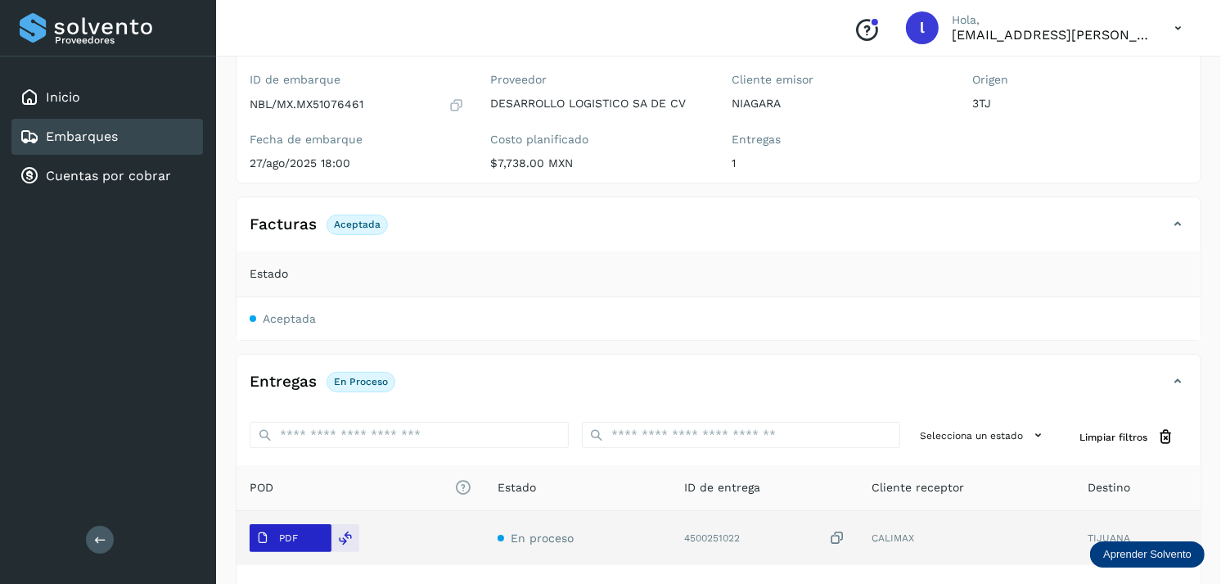
click at [299, 545] on span "PDF" at bounding box center [277, 538] width 55 height 26
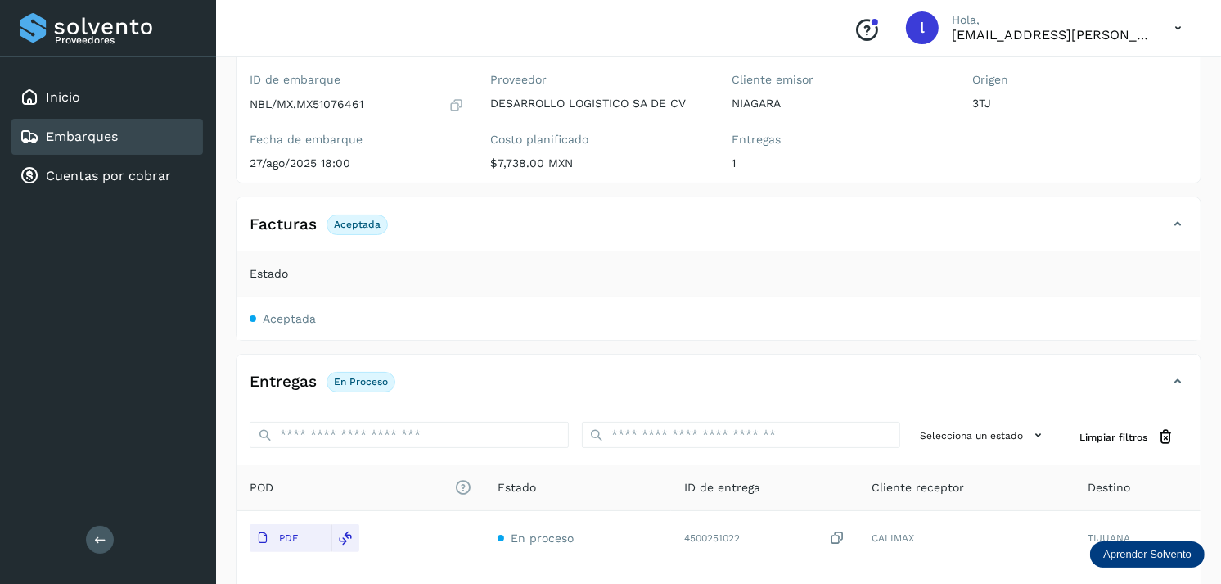
click at [160, 128] on div "Embarques" at bounding box center [107, 137] width 192 height 36
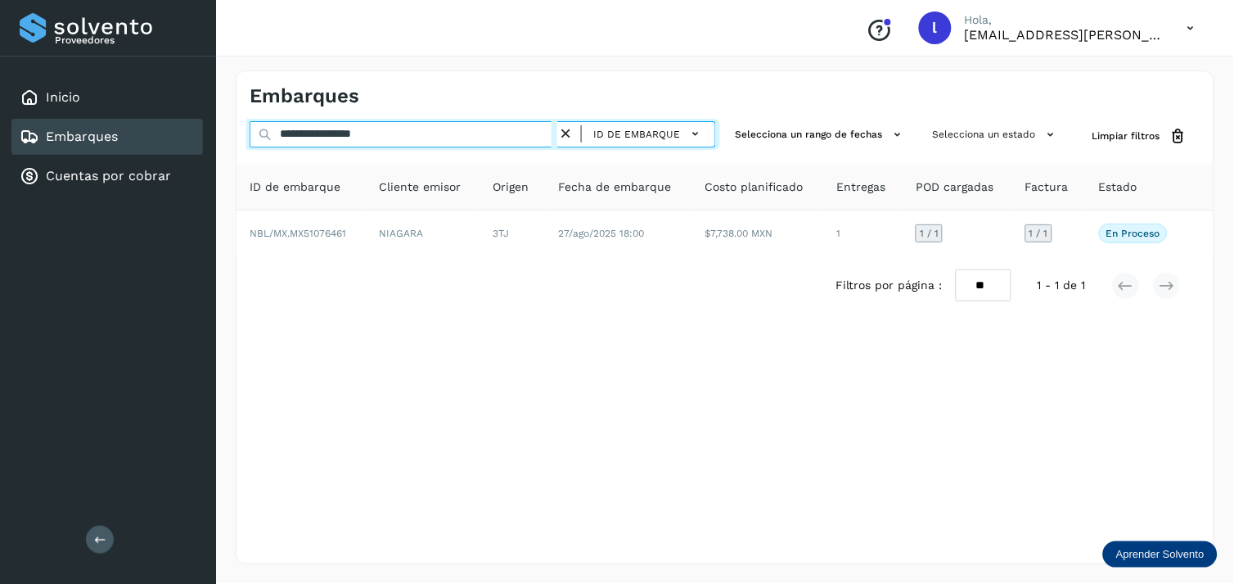
drag, startPoint x: 440, startPoint y: 133, endPoint x: 226, endPoint y: 131, distance: 214.4
click at [226, 131] on div "**********" at bounding box center [725, 317] width 1018 height 533
paste input "text"
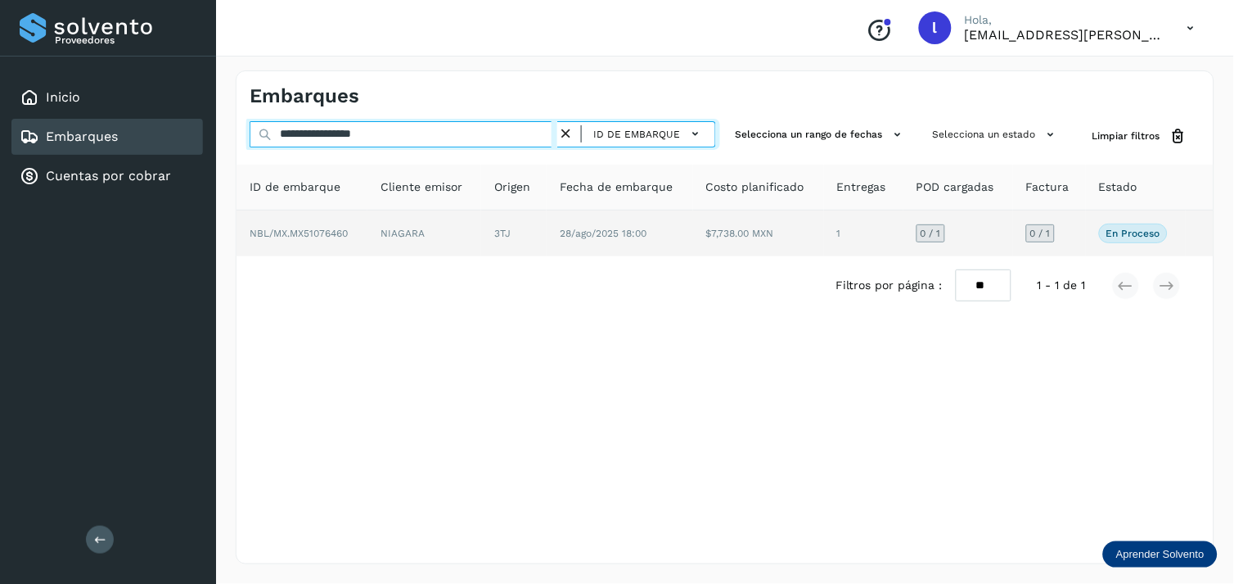
type input "**********"
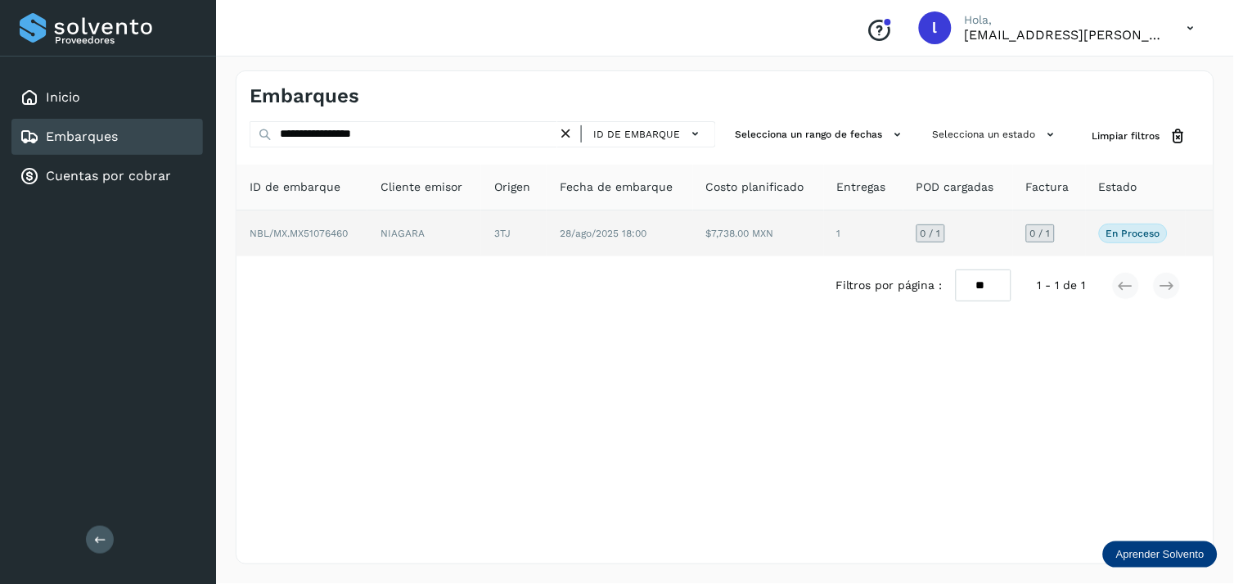
click at [314, 232] on span "NBL/MX.MX51076460" at bounding box center [299, 233] width 98 height 11
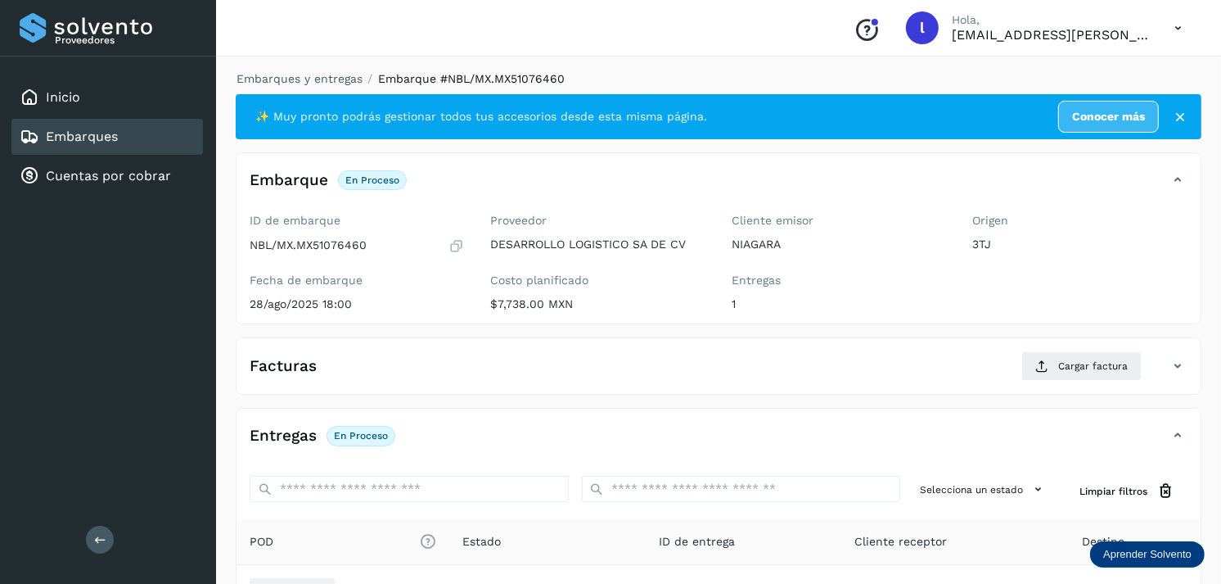
click at [332, 382] on div "Facturas Cargar factura" at bounding box center [719, 372] width 964 height 43
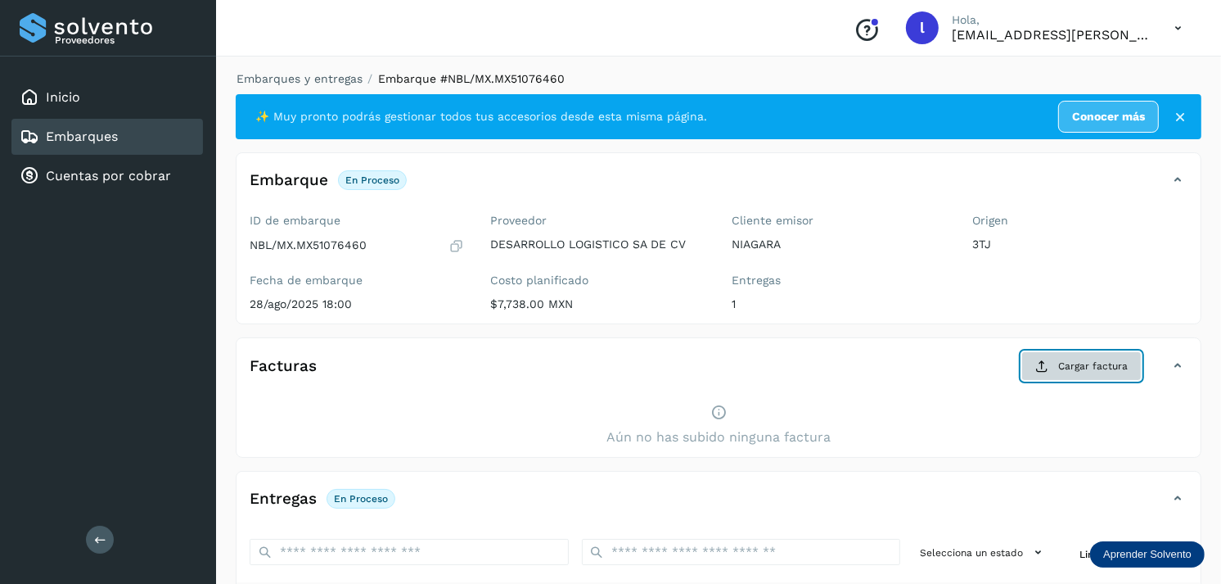
click at [1060, 369] on span "Cargar factura" at bounding box center [1093, 365] width 70 height 15
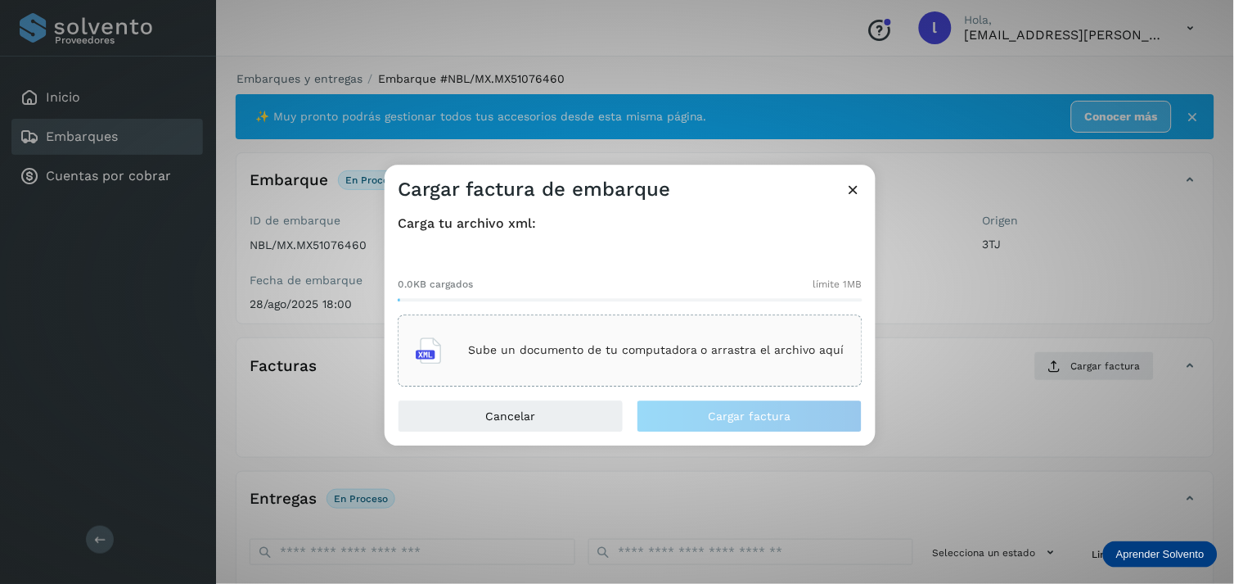
click at [713, 358] on div "Sube un documento de tu computadora o arrastra el archivo aquí" at bounding box center [630, 350] width 429 height 44
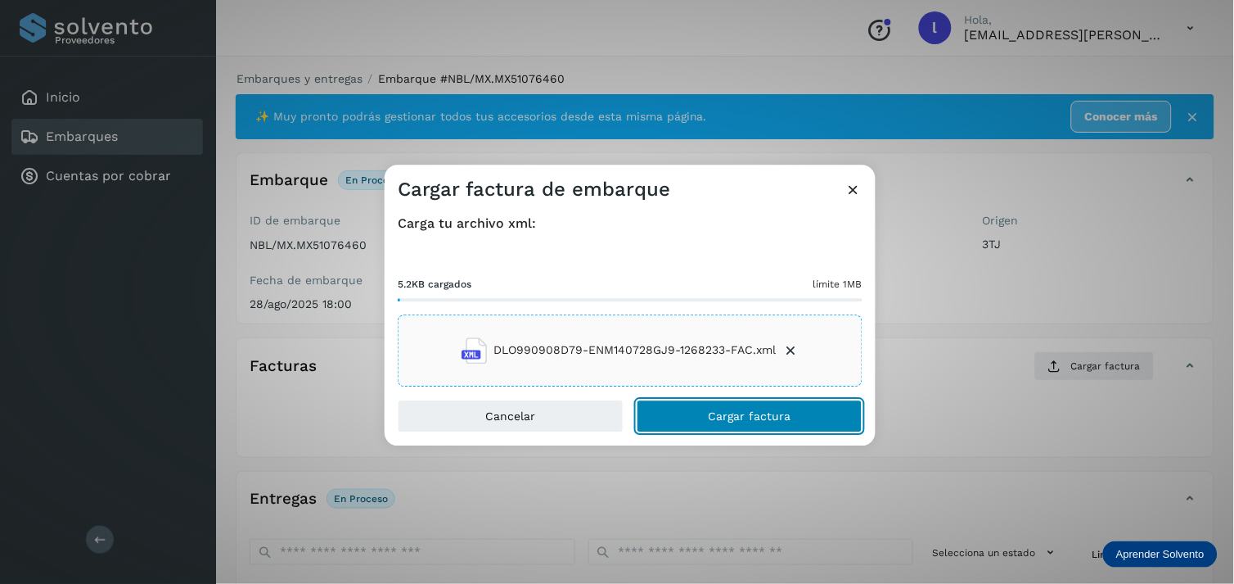
click at [722, 411] on span "Cargar factura" at bounding box center [750, 415] width 83 height 11
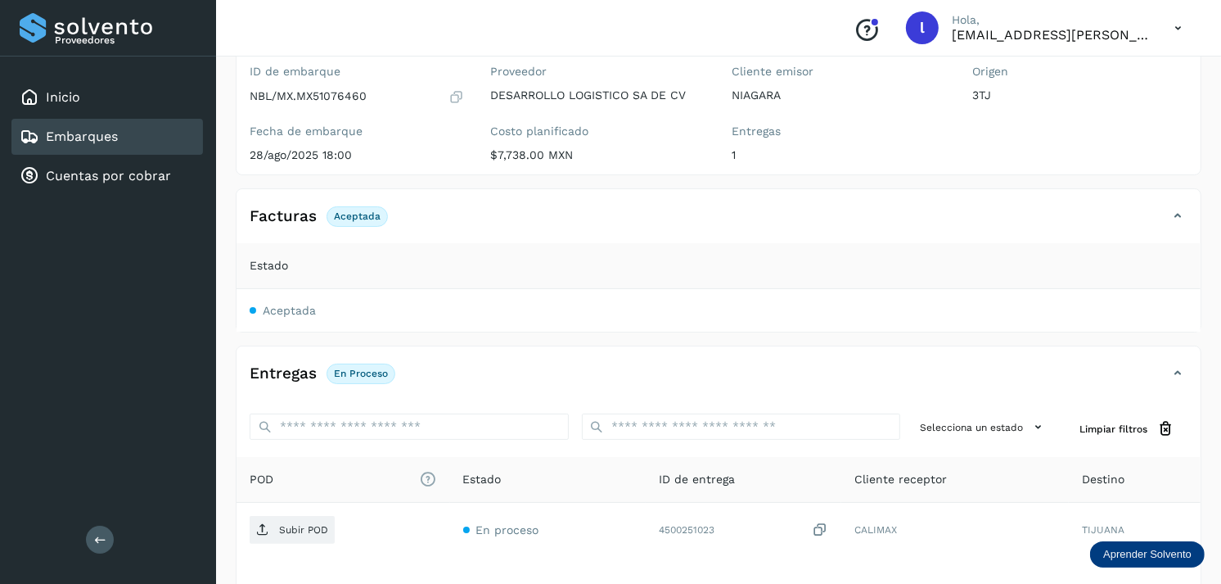
scroll to position [151, 0]
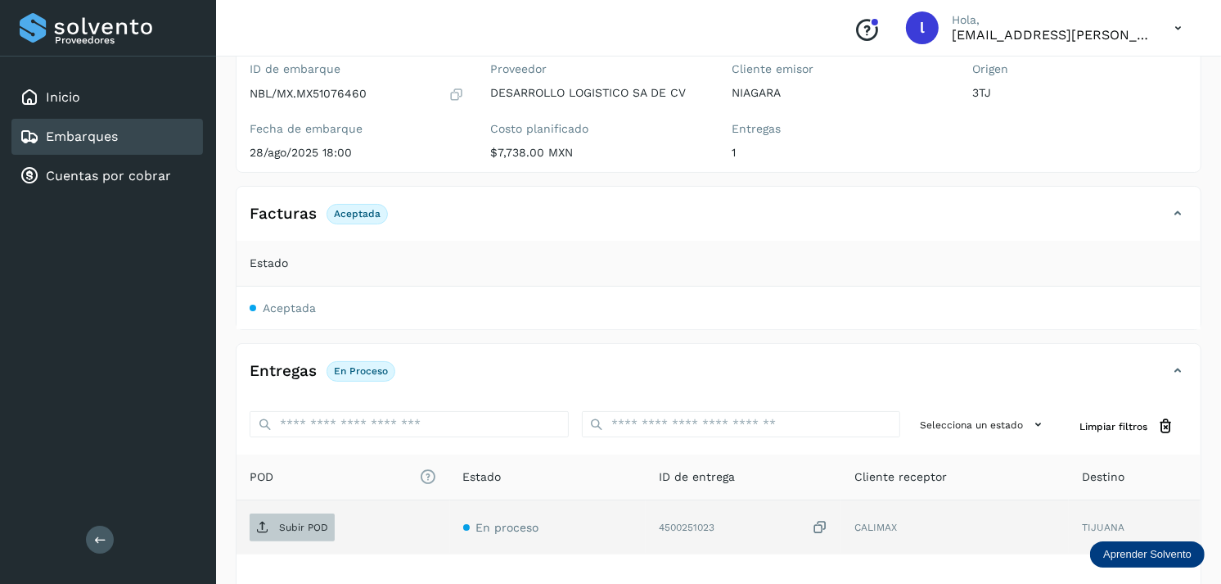
click at [301, 527] on p "Subir POD" at bounding box center [303, 526] width 49 height 11
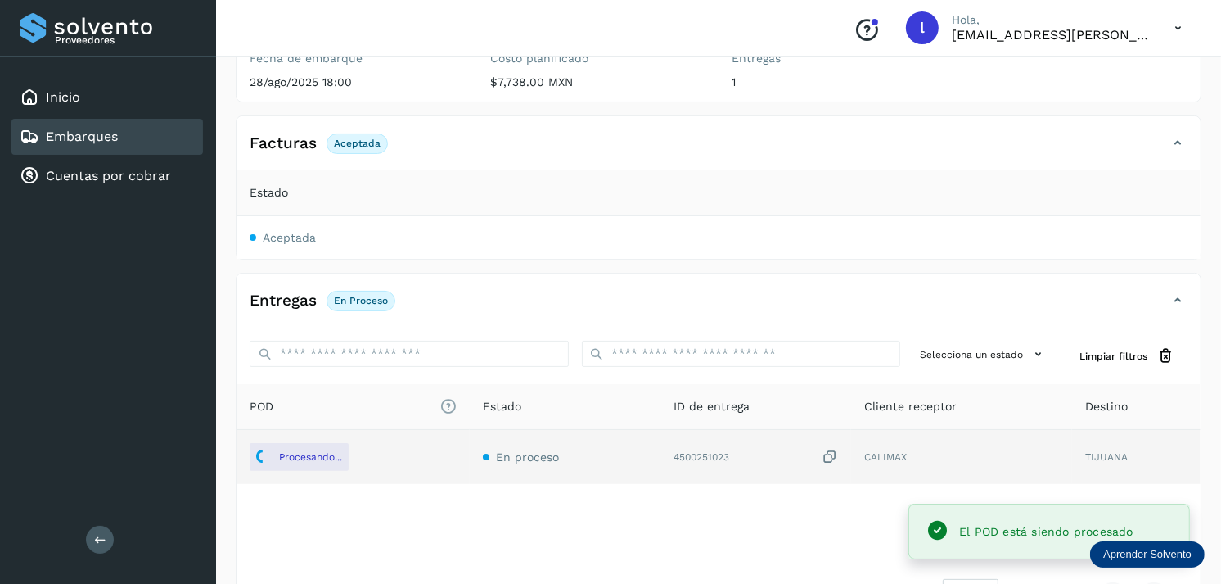
scroll to position [231, 0]
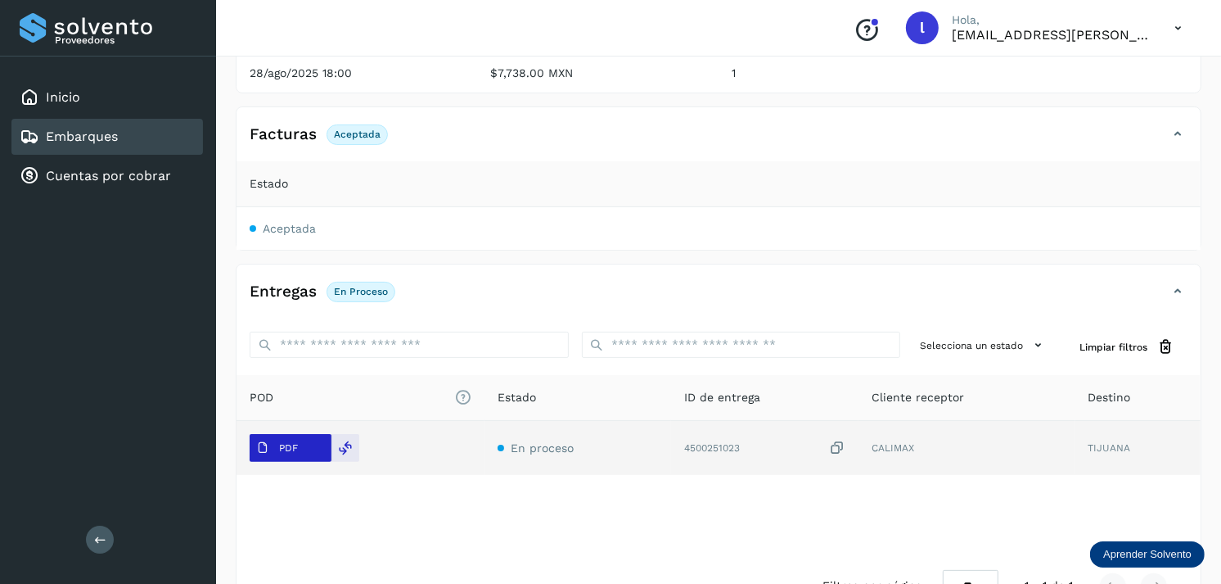
click at [277, 458] on span "PDF" at bounding box center [277, 448] width 55 height 26
click at [284, 439] on span "PDF" at bounding box center [277, 448] width 55 height 26
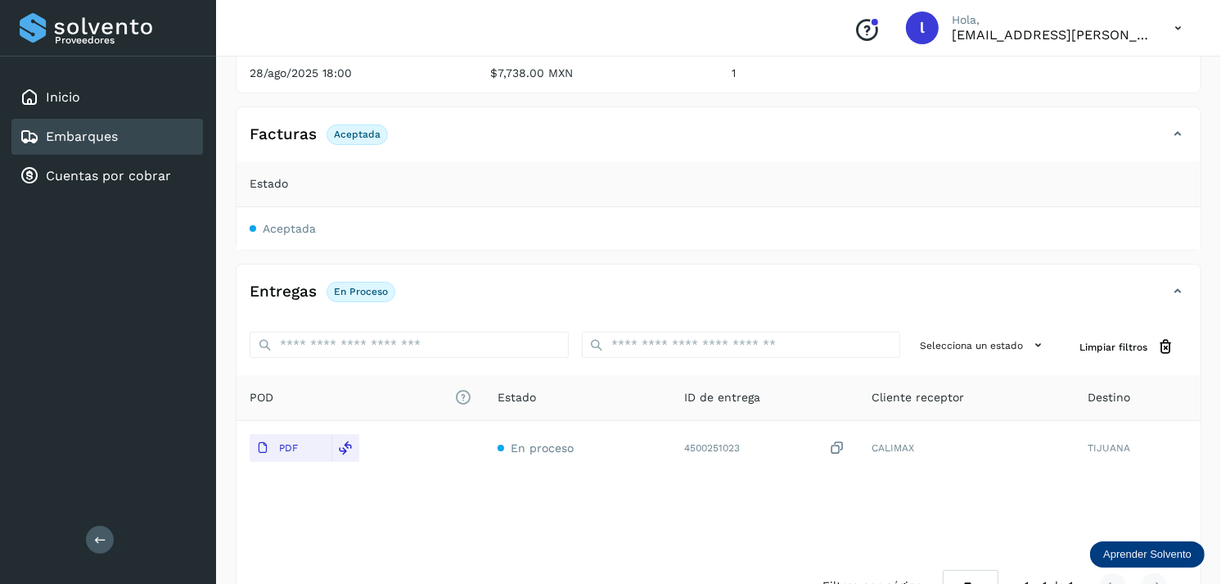
scroll to position [0, 0]
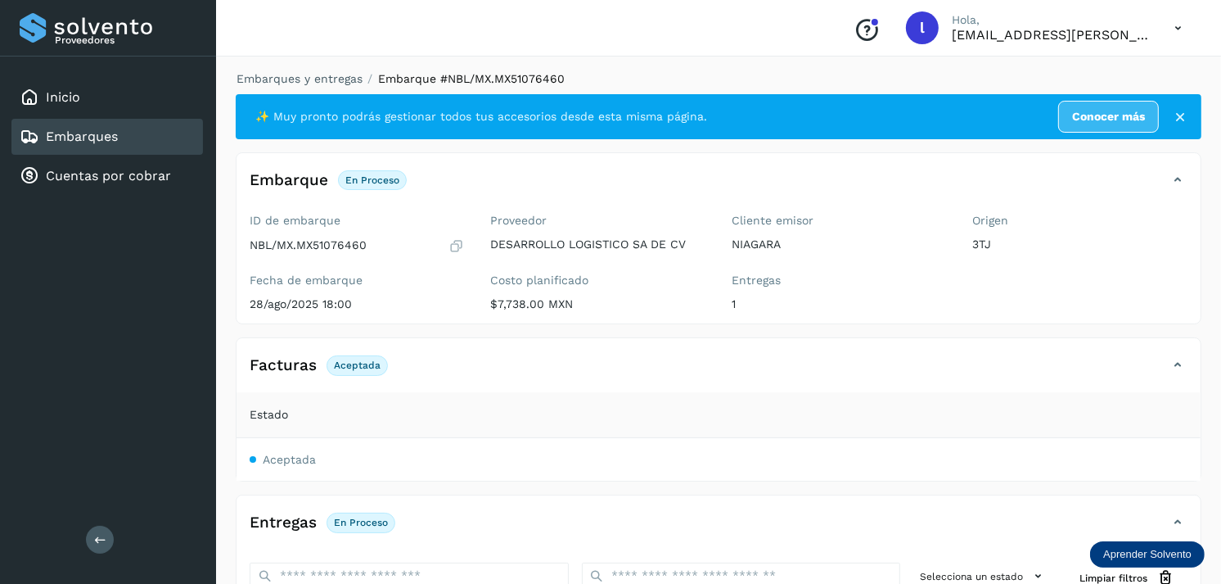
click at [91, 137] on link "Embarques" at bounding box center [82, 136] width 72 height 16
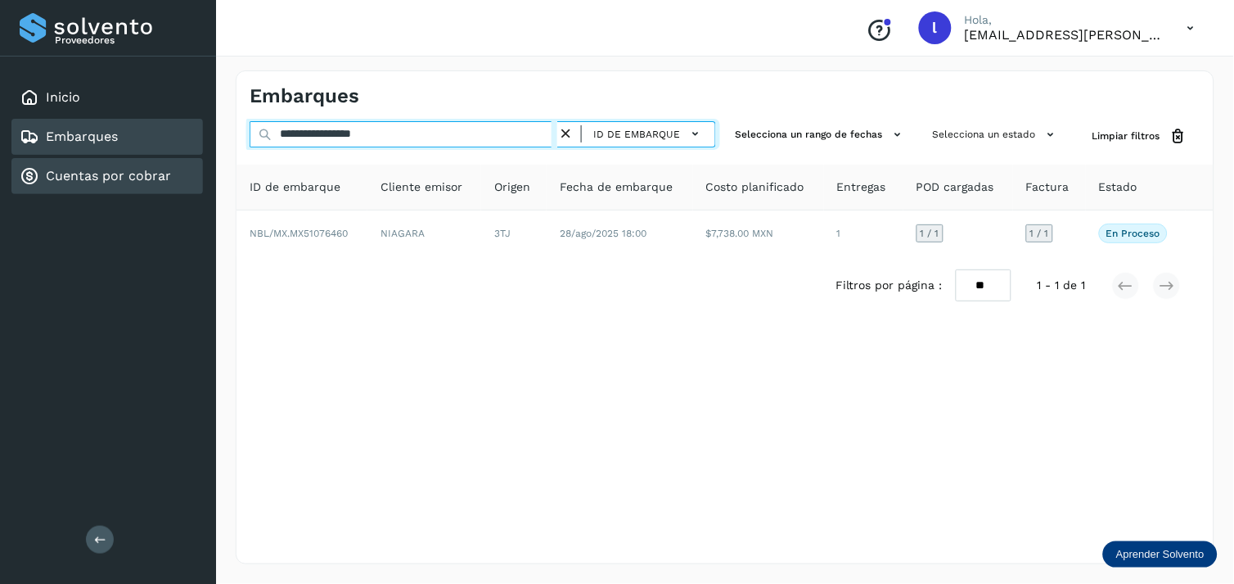
drag, startPoint x: 443, startPoint y: 134, endPoint x: 101, endPoint y: 160, distance: 342.3
click at [101, 160] on div "**********" at bounding box center [617, 292] width 1234 height 584
paste input "text"
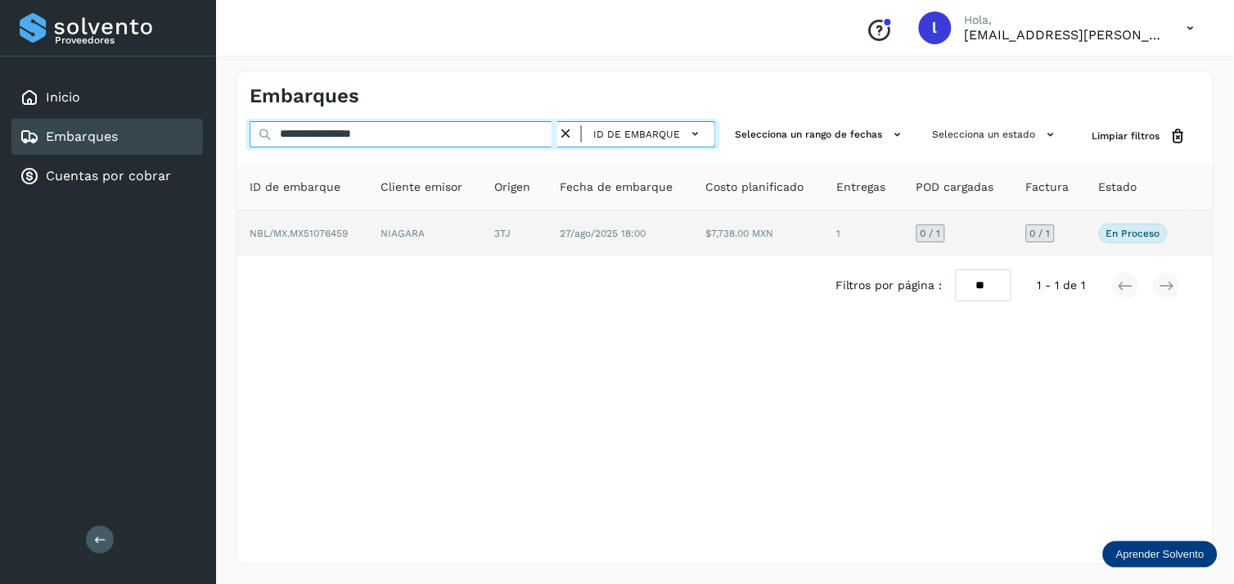
type input "**********"
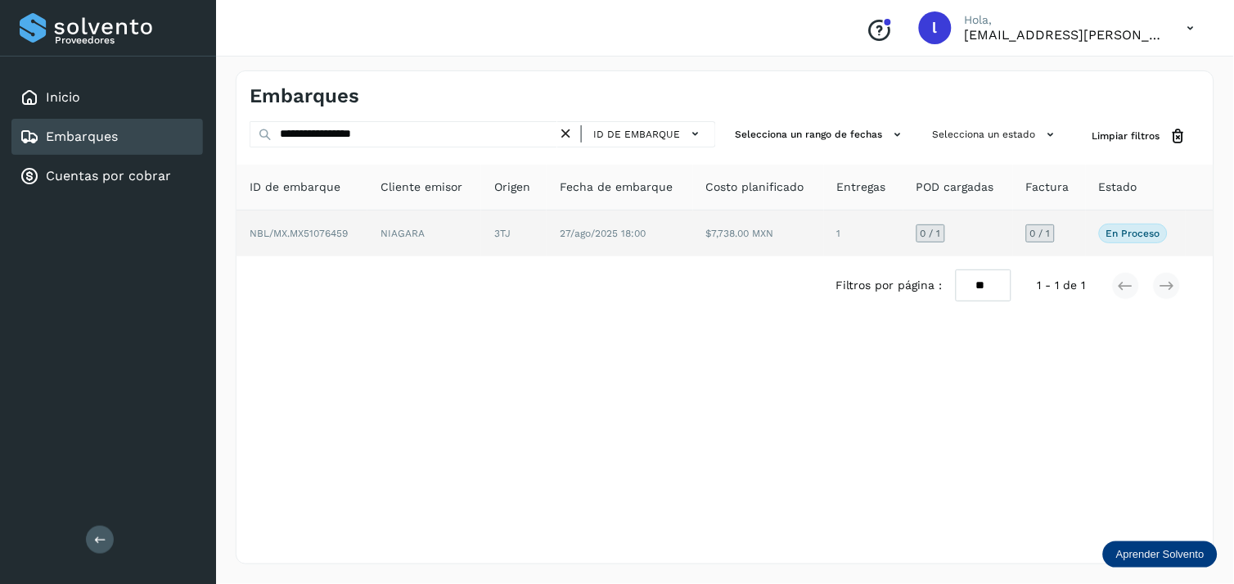
click at [313, 229] on span "NBL/MX.MX51076459" at bounding box center [299, 233] width 98 height 11
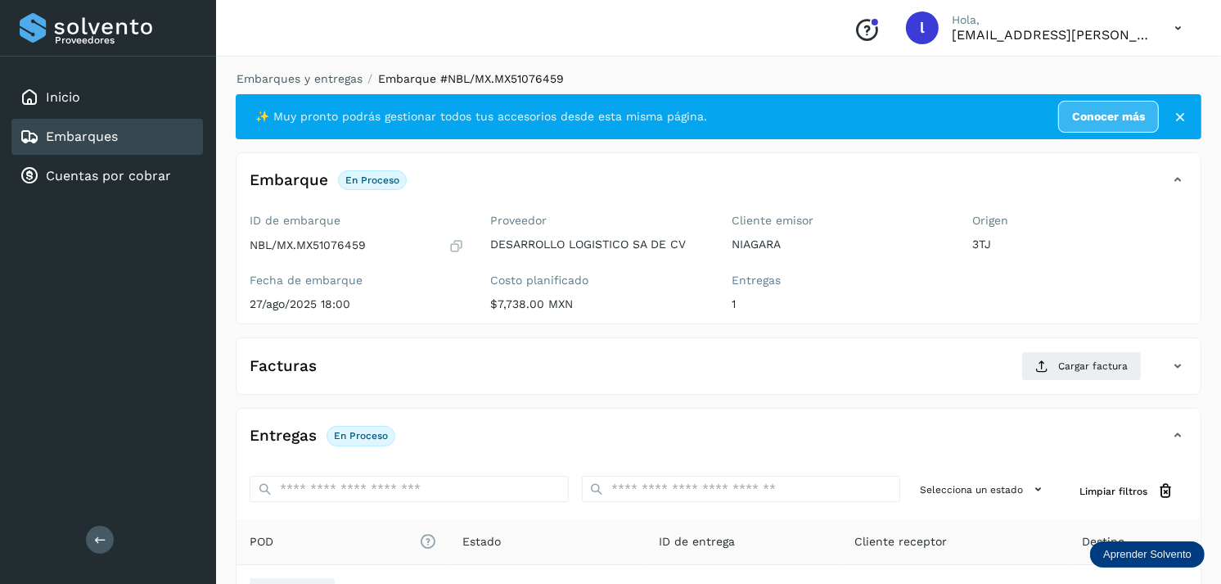
scroll to position [196, 0]
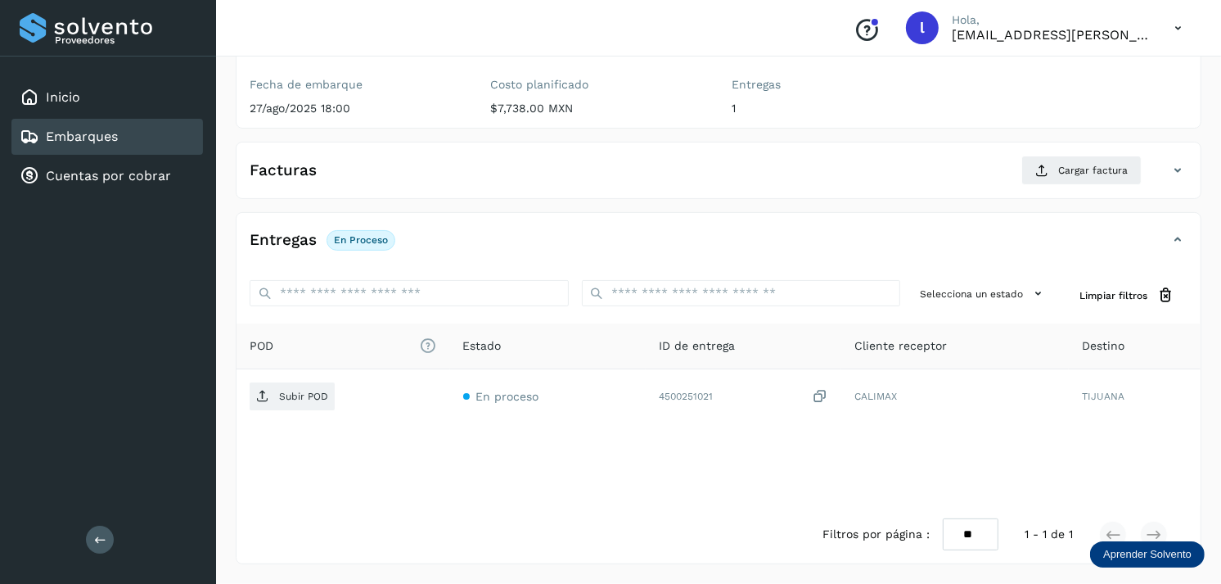
click at [321, 178] on div "Facturas Cargar factura" at bounding box center [702, 169] width 931 height 29
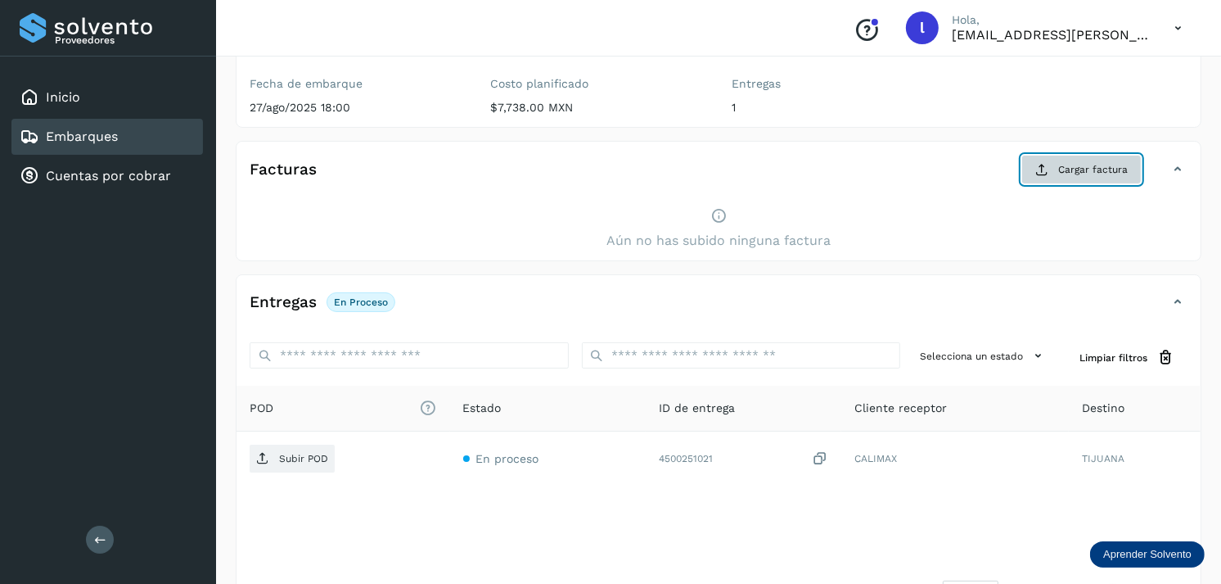
click at [1075, 170] on span "Cargar factura" at bounding box center [1093, 169] width 70 height 15
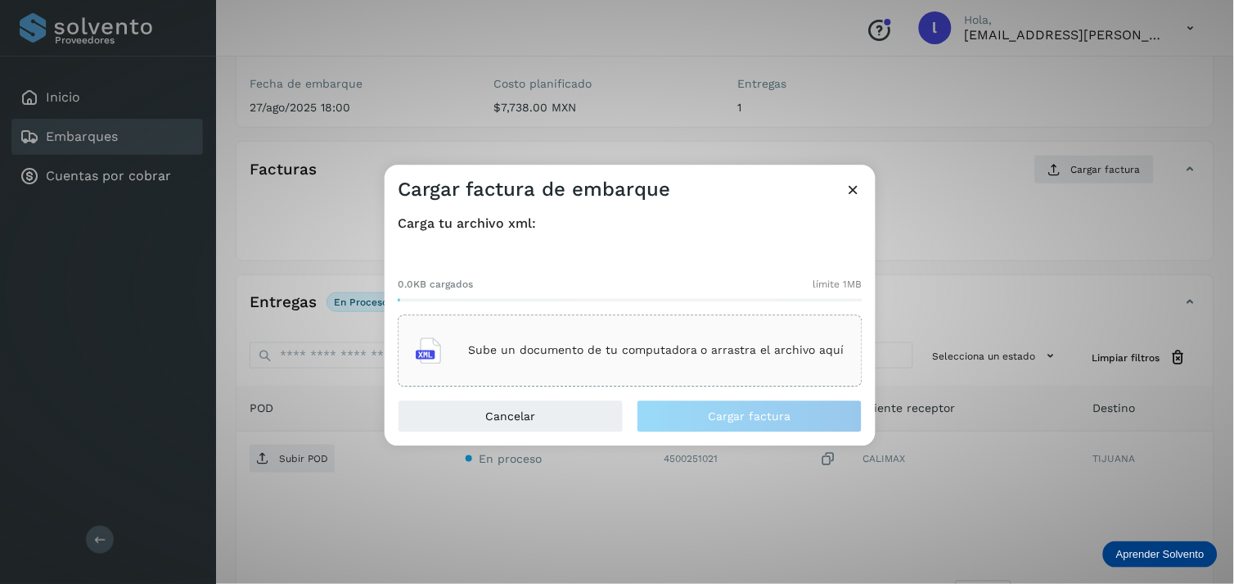
click at [714, 362] on div "Sube un documento de tu computadora o arrastra el archivo aquí" at bounding box center [630, 350] width 429 height 44
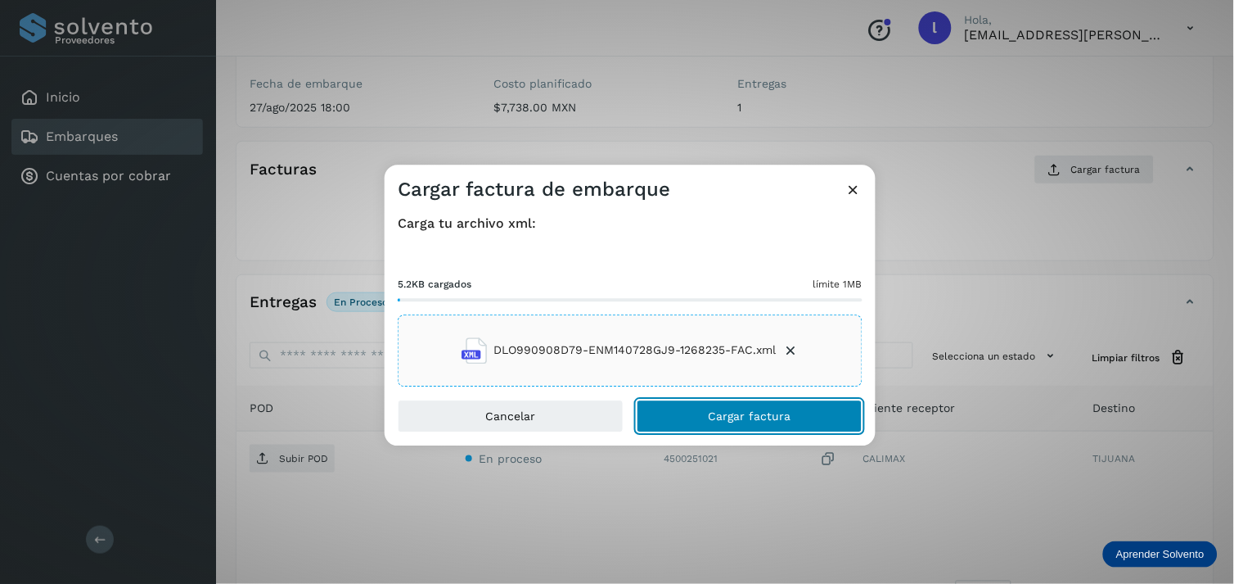
click at [757, 415] on span "Cargar factura" at bounding box center [750, 415] width 83 height 11
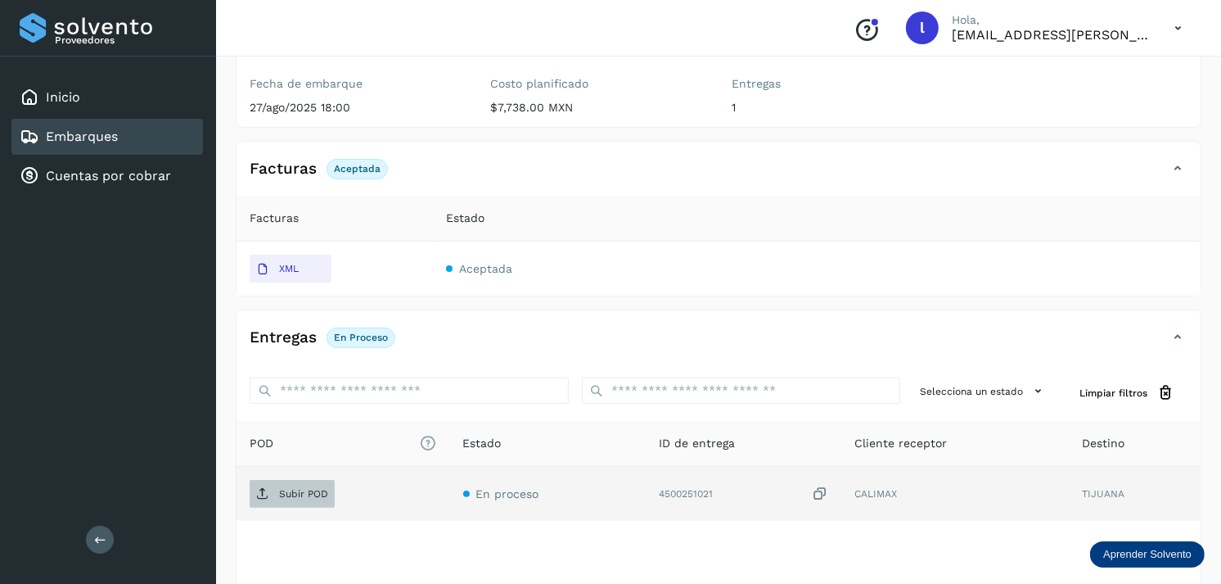
click at [303, 493] on p "Subir POD" at bounding box center [303, 493] width 49 height 11
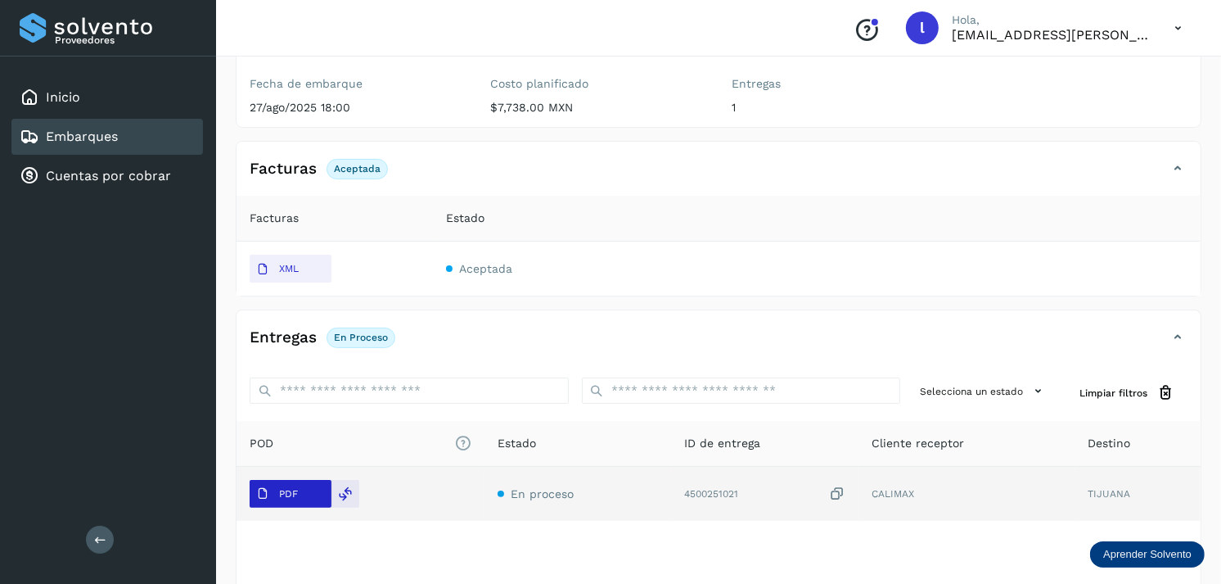
click at [295, 491] on p "PDF" at bounding box center [288, 493] width 19 height 11
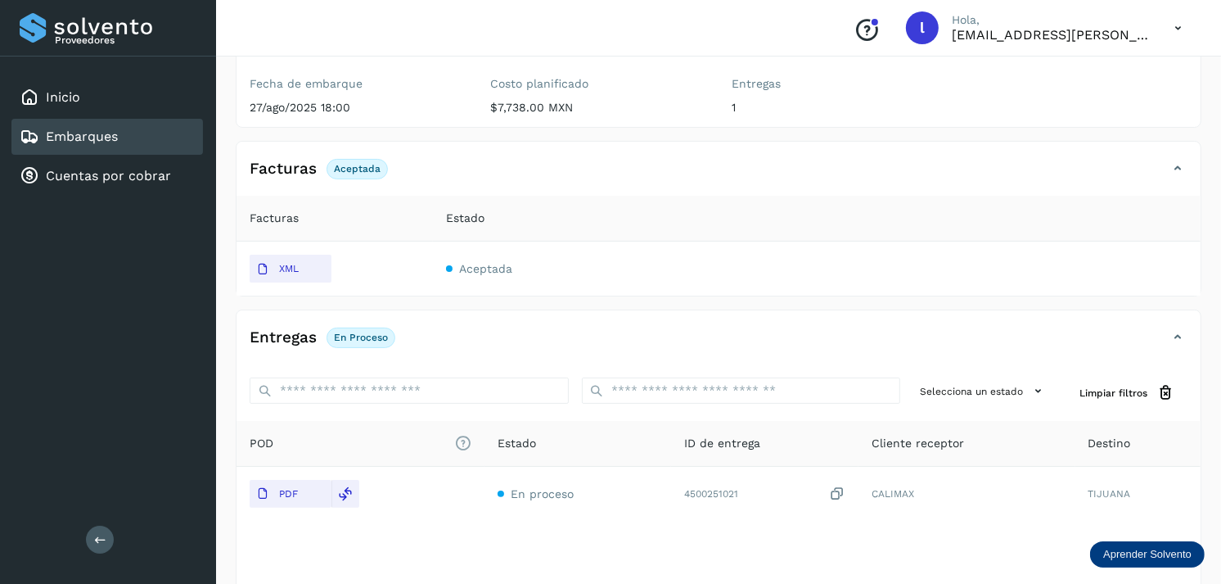
scroll to position [0, 0]
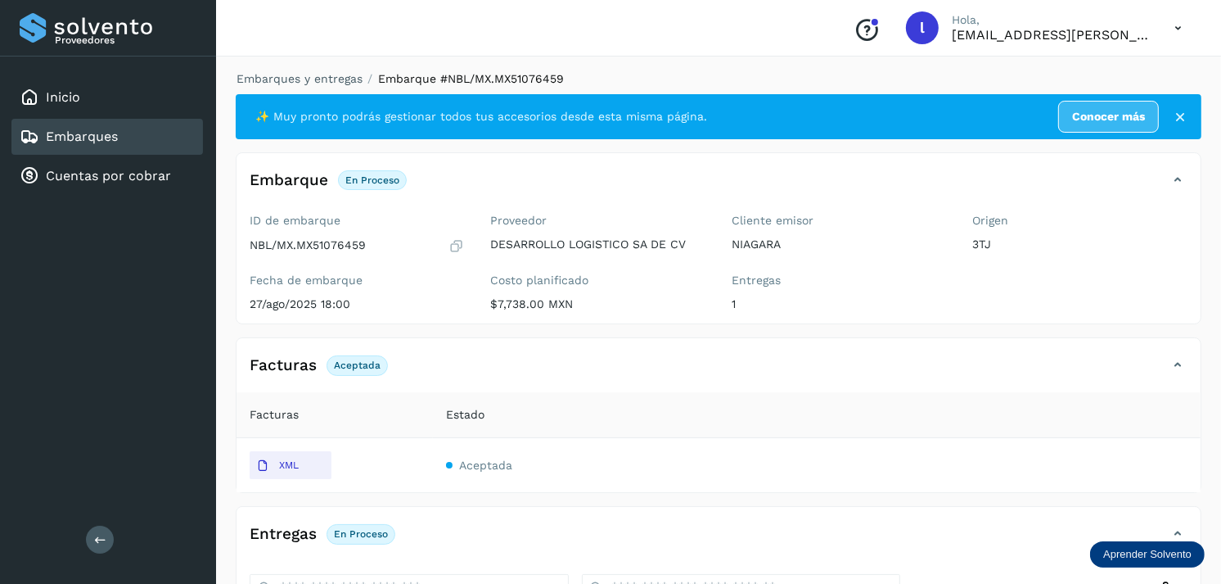
click at [99, 141] on link "Embarques" at bounding box center [82, 136] width 72 height 16
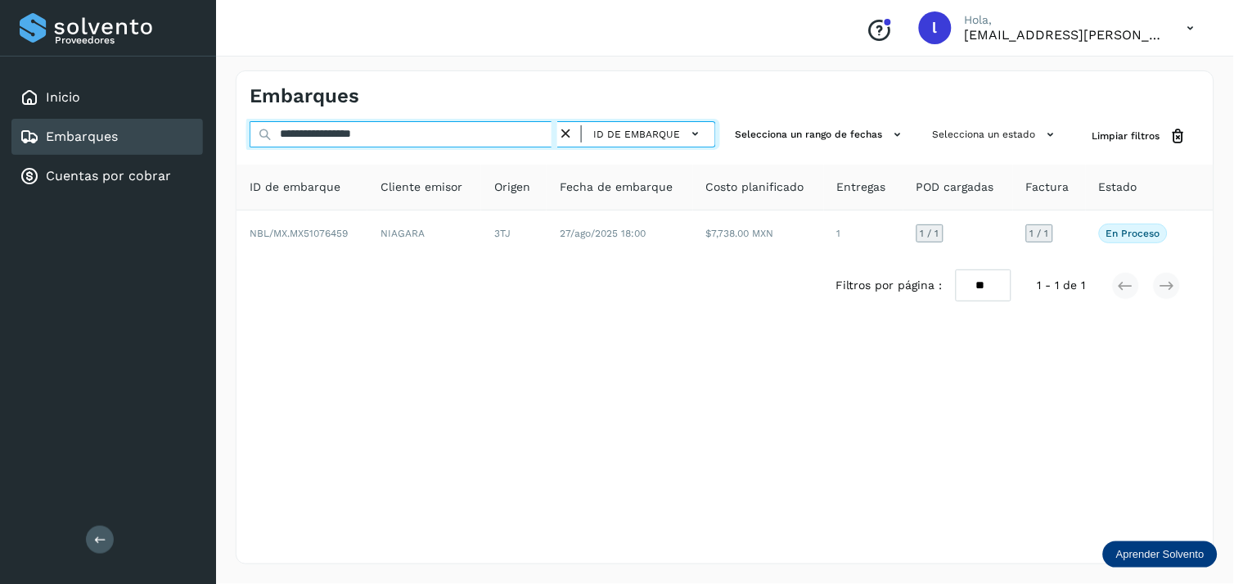
drag, startPoint x: 417, startPoint y: 125, endPoint x: 435, endPoint y: 137, distance: 21.1
click at [435, 137] on input "**********" at bounding box center [404, 134] width 308 height 26
drag, startPoint x: 435, startPoint y: 137, endPoint x: 218, endPoint y: 133, distance: 216.9
click at [218, 133] on div "**********" at bounding box center [725, 317] width 1018 height 533
paste input "text"
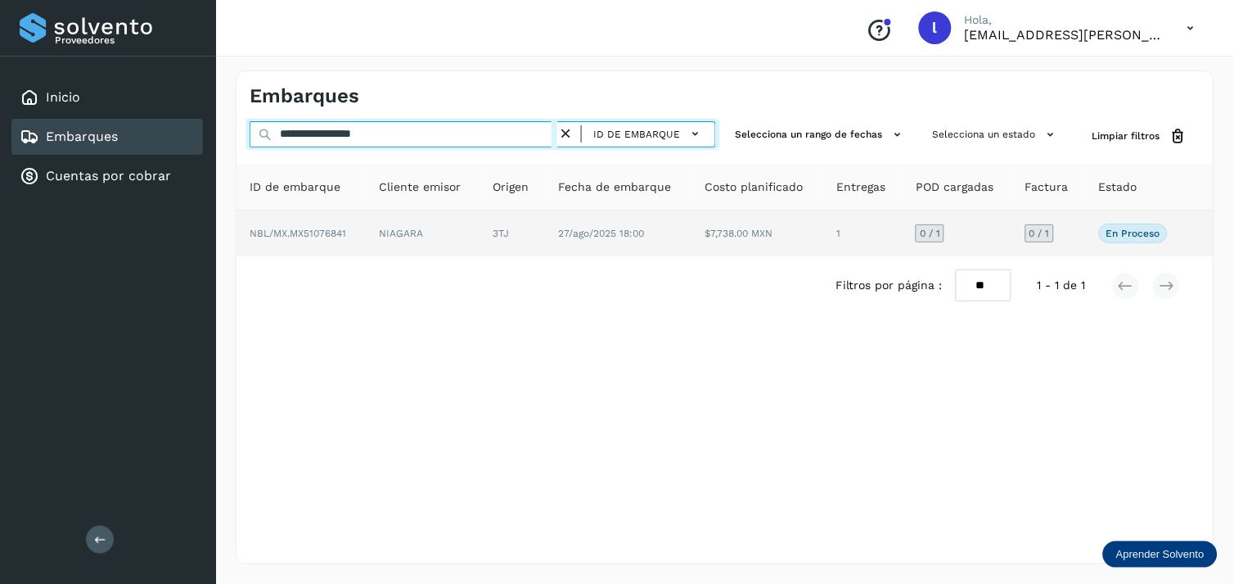
type input "**********"
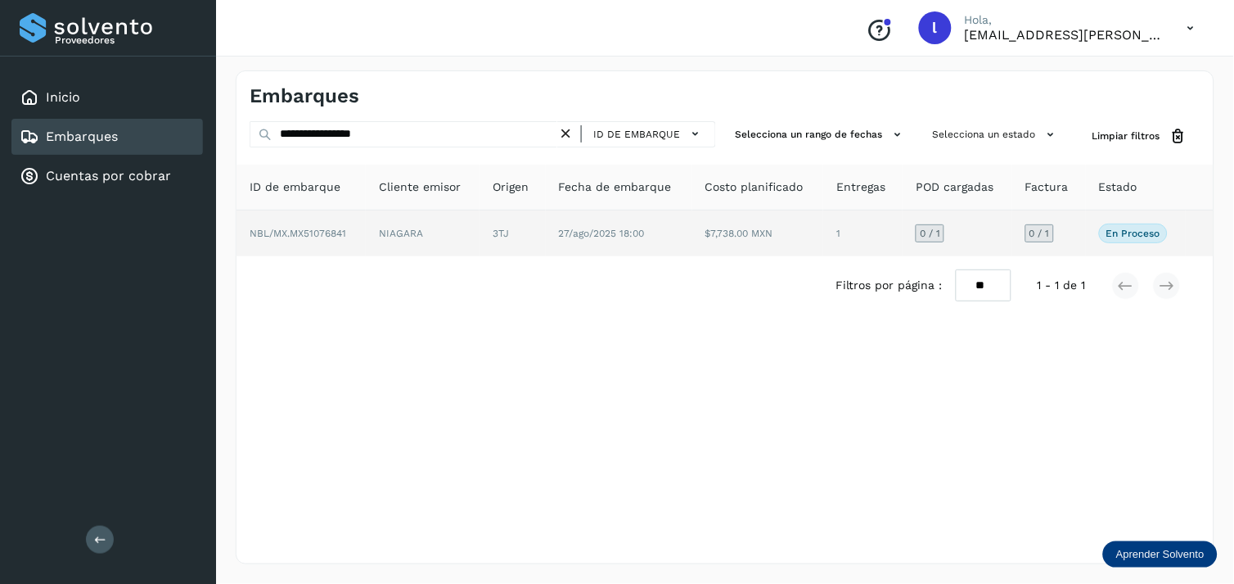
click at [327, 237] on span "NBL/MX.MX51076841" at bounding box center [298, 233] width 97 height 11
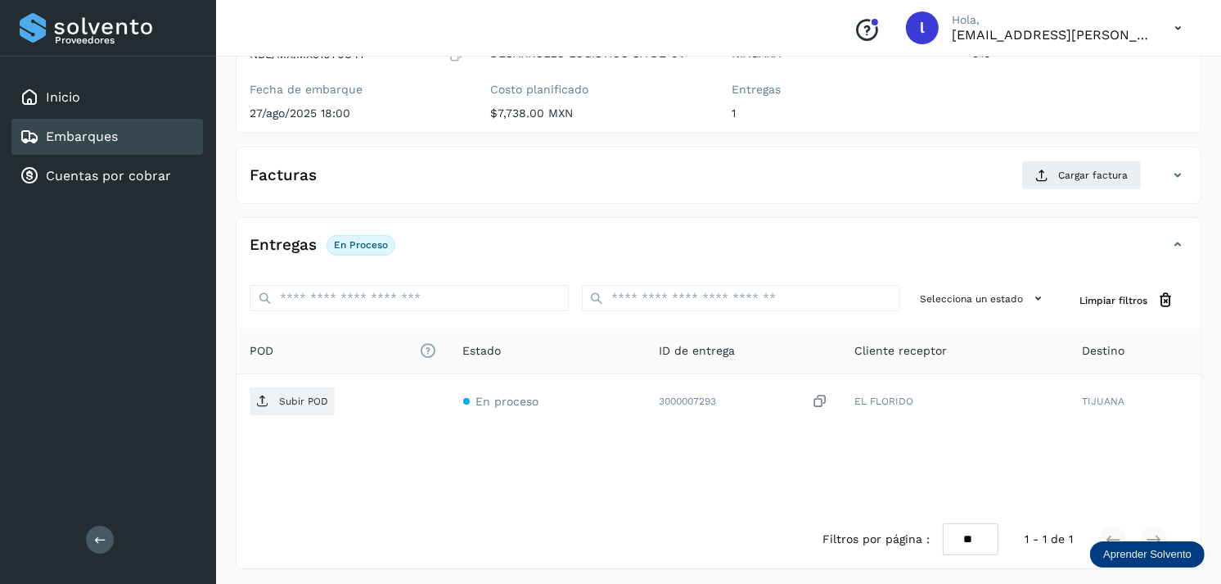
scroll to position [195, 0]
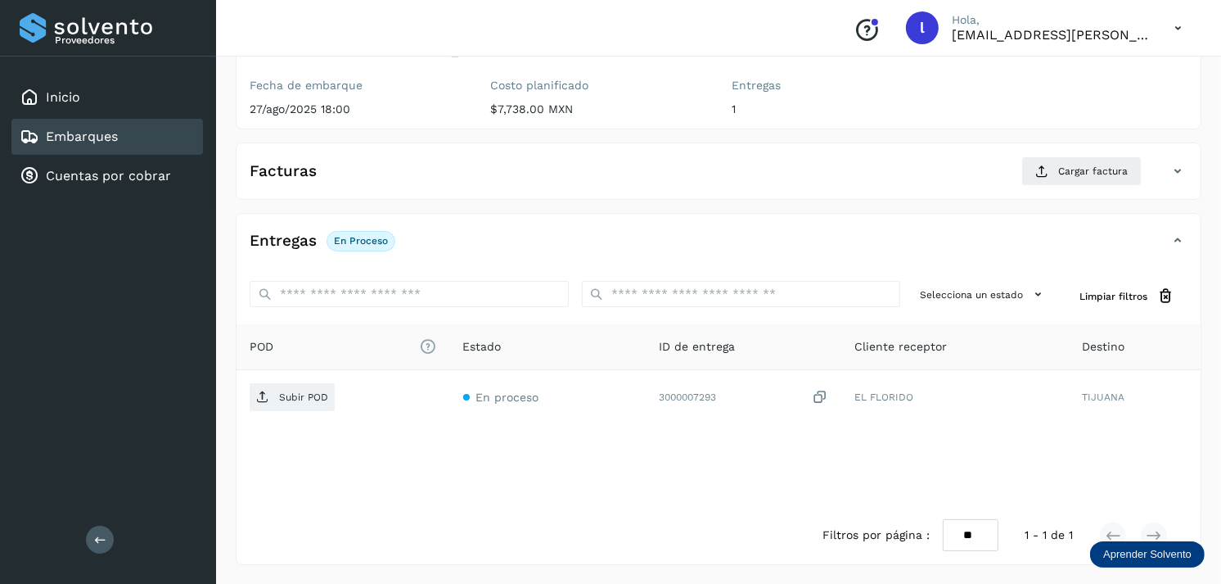
click at [282, 181] on div "Facturas Cargar factura" at bounding box center [702, 170] width 931 height 29
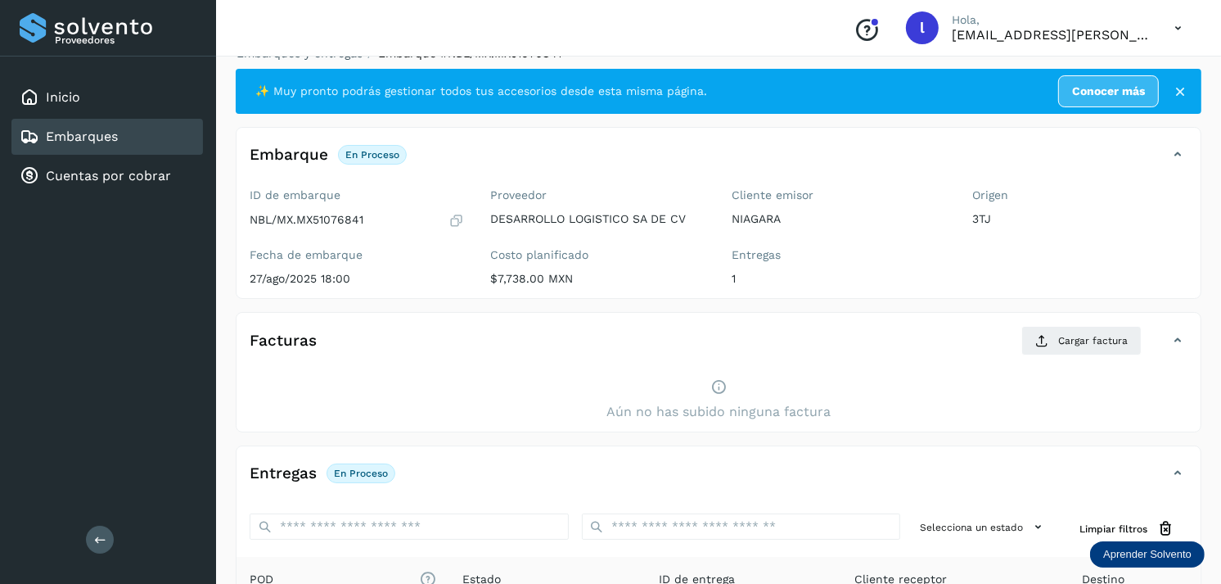
scroll to position [25, 0]
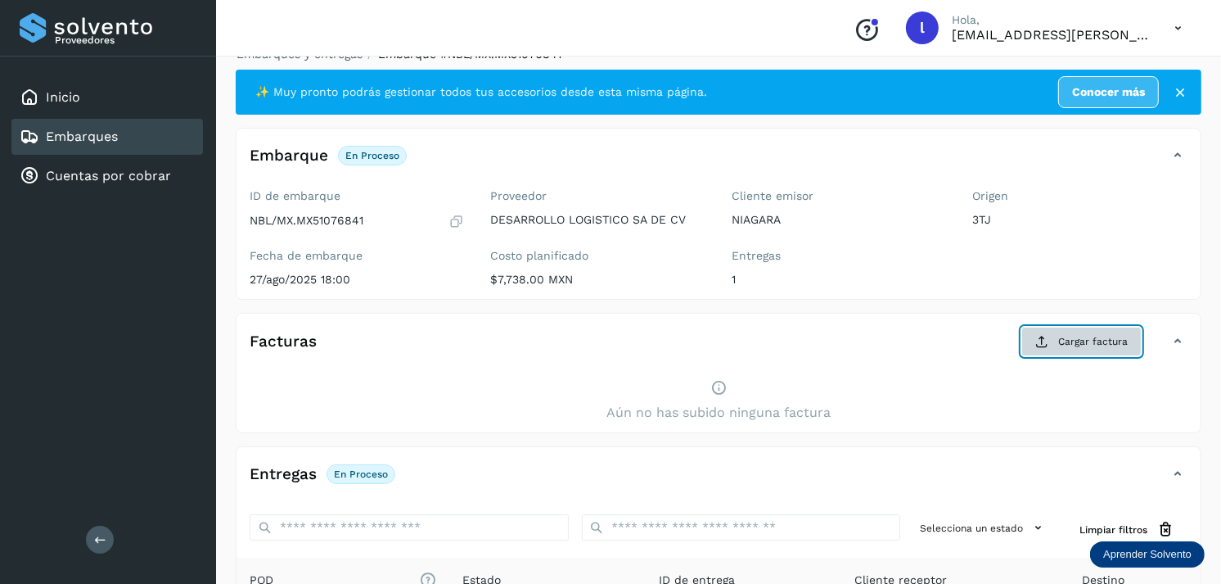
click at [1065, 340] on span "Cargar factura" at bounding box center [1093, 341] width 70 height 15
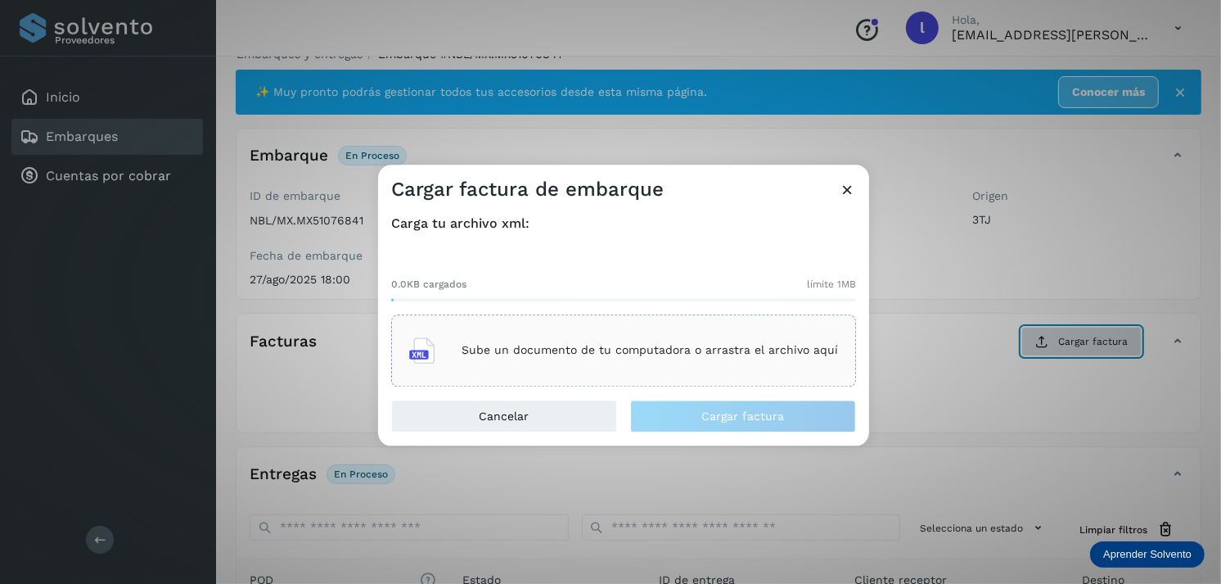
scroll to position [200, 0]
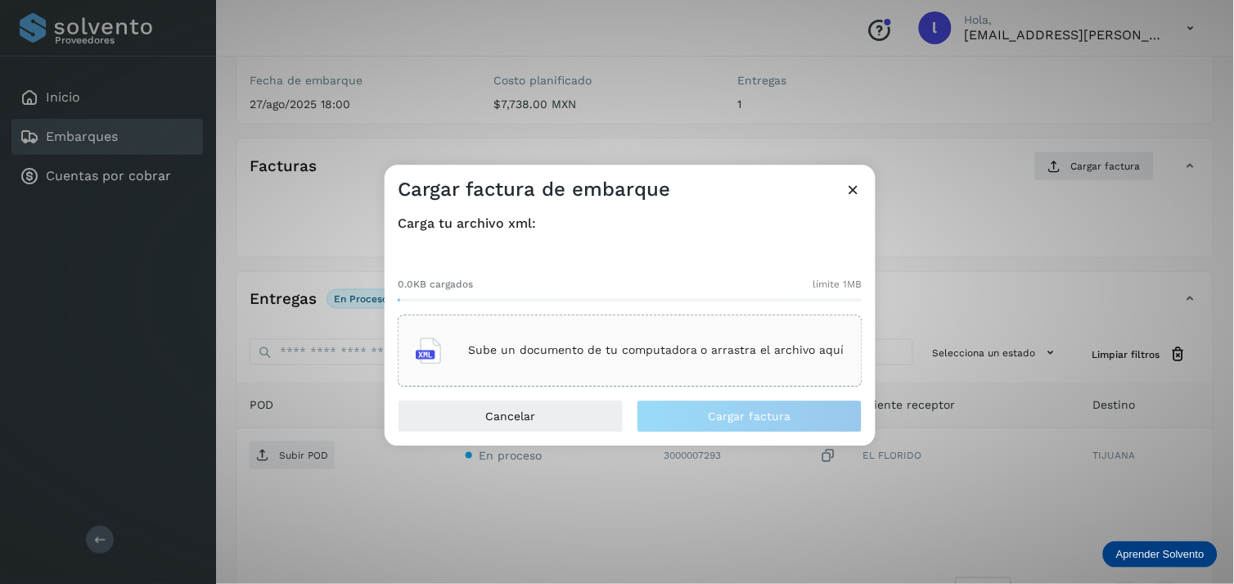
click at [710, 346] on p "Sube un documento de tu computadora o arrastra el archivo aquí" at bounding box center [656, 351] width 376 height 14
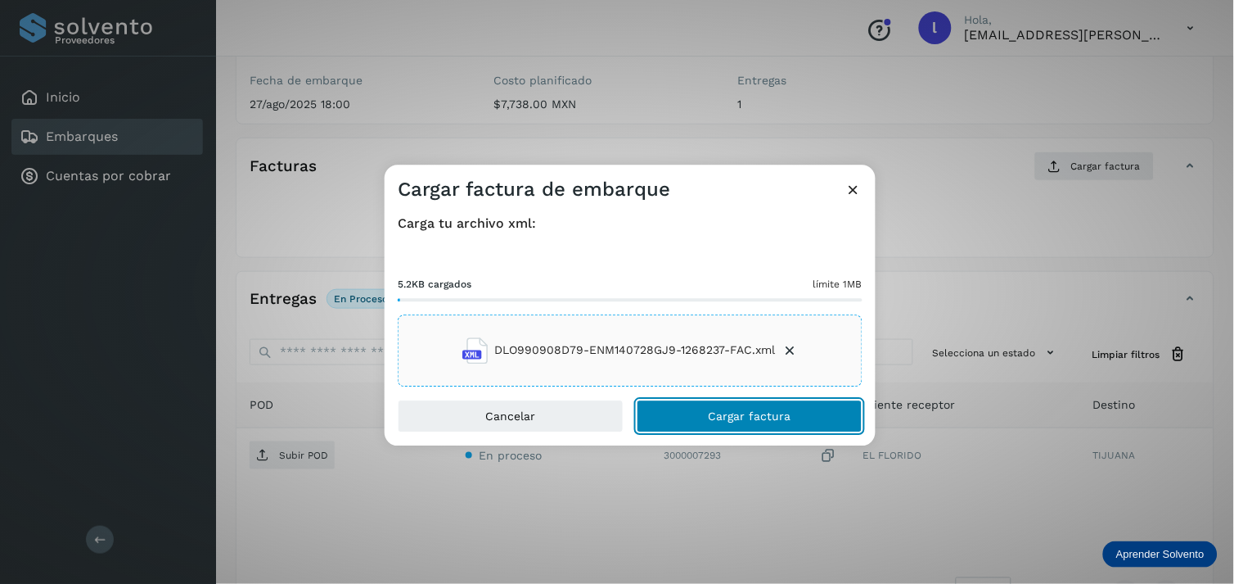
click at [709, 424] on button "Cargar factura" at bounding box center [750, 415] width 226 height 33
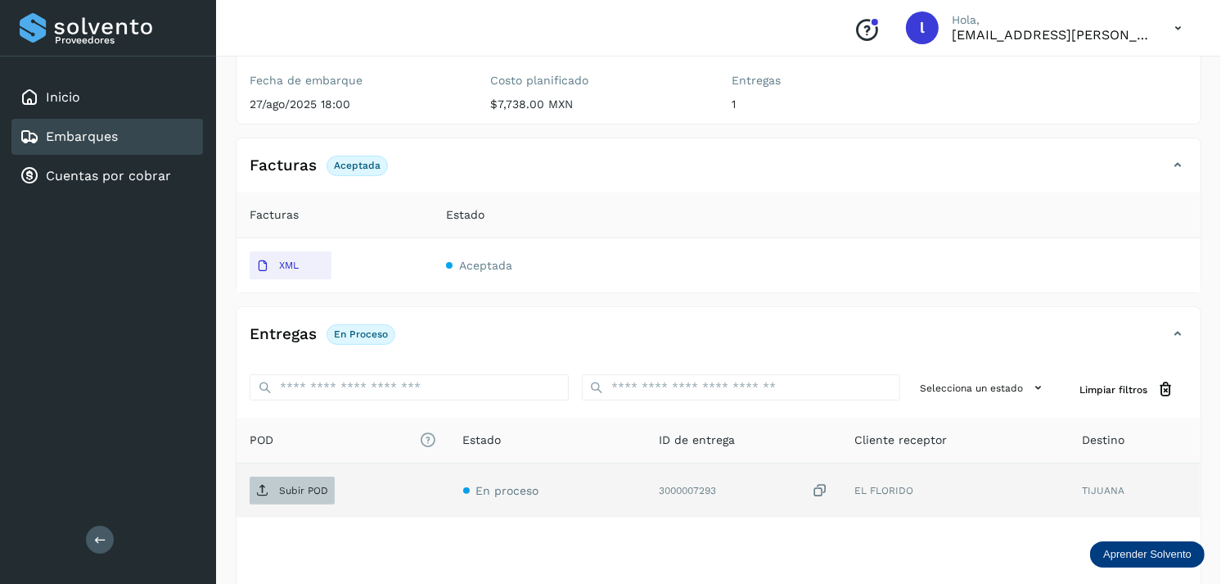
click at [286, 496] on span "Subir POD" at bounding box center [292, 490] width 85 height 26
click at [308, 486] on p "Subir POD" at bounding box center [303, 489] width 49 height 11
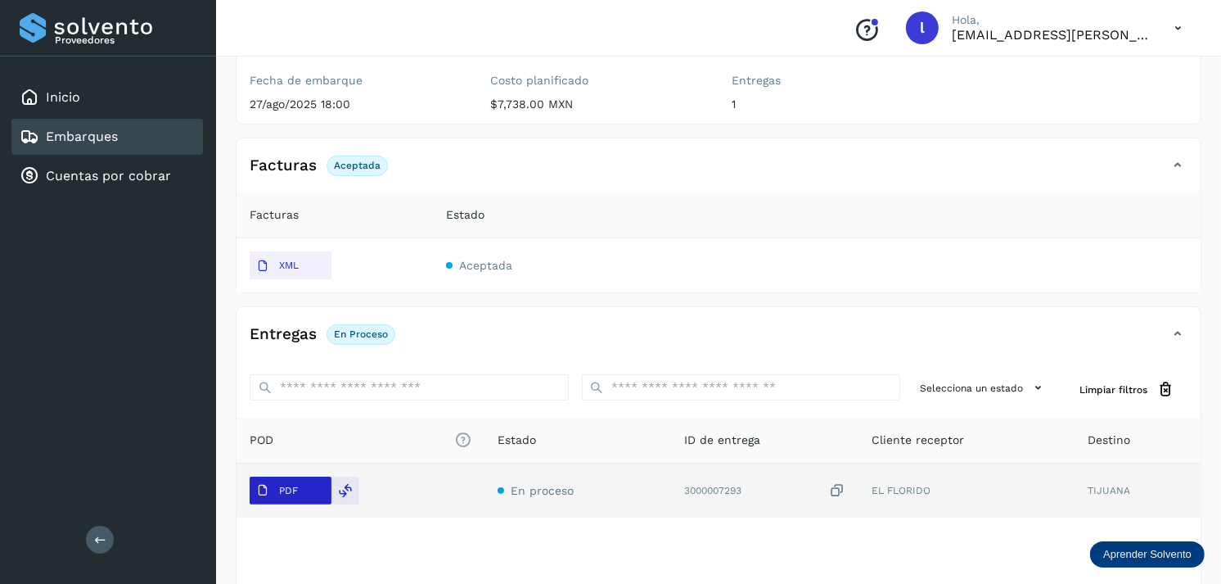
click at [281, 495] on p "PDF" at bounding box center [288, 489] width 19 height 11
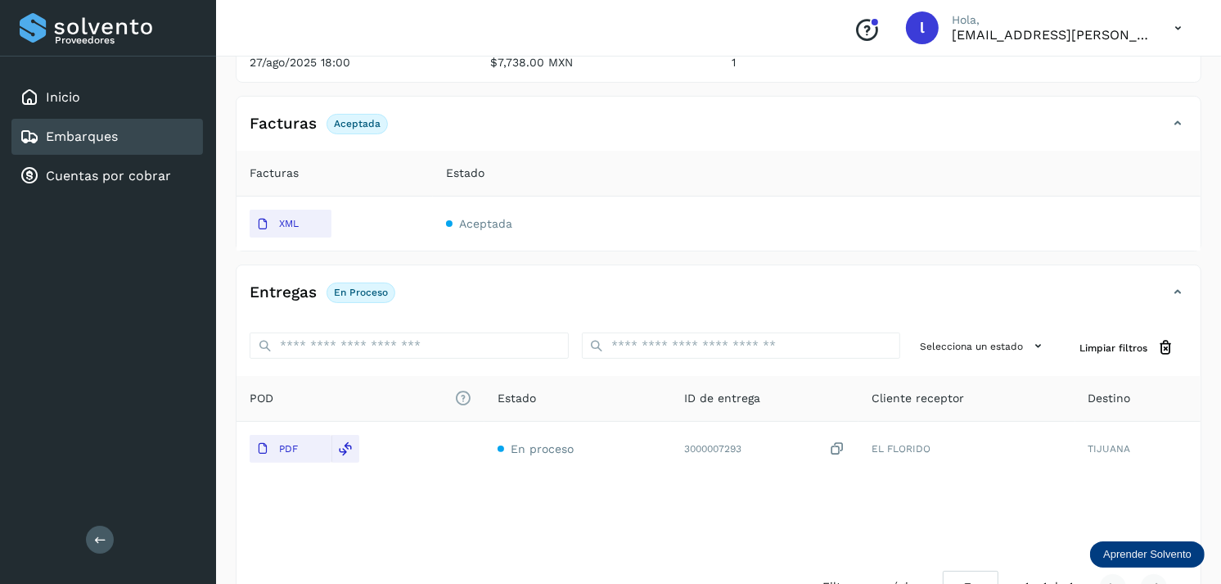
scroll to position [241, 0]
click at [144, 132] on div "Embarques" at bounding box center [107, 137] width 192 height 36
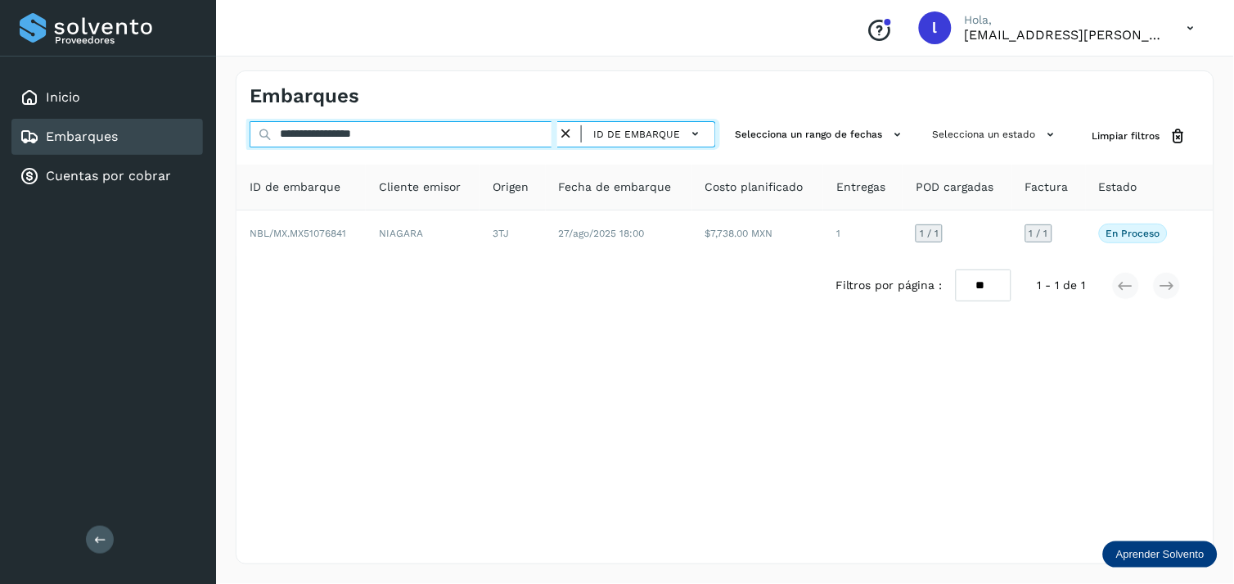
drag, startPoint x: 461, startPoint y: 133, endPoint x: 178, endPoint y: 135, distance: 283.2
click at [178, 135] on div "**********" at bounding box center [617, 292] width 1234 height 584
paste input "text"
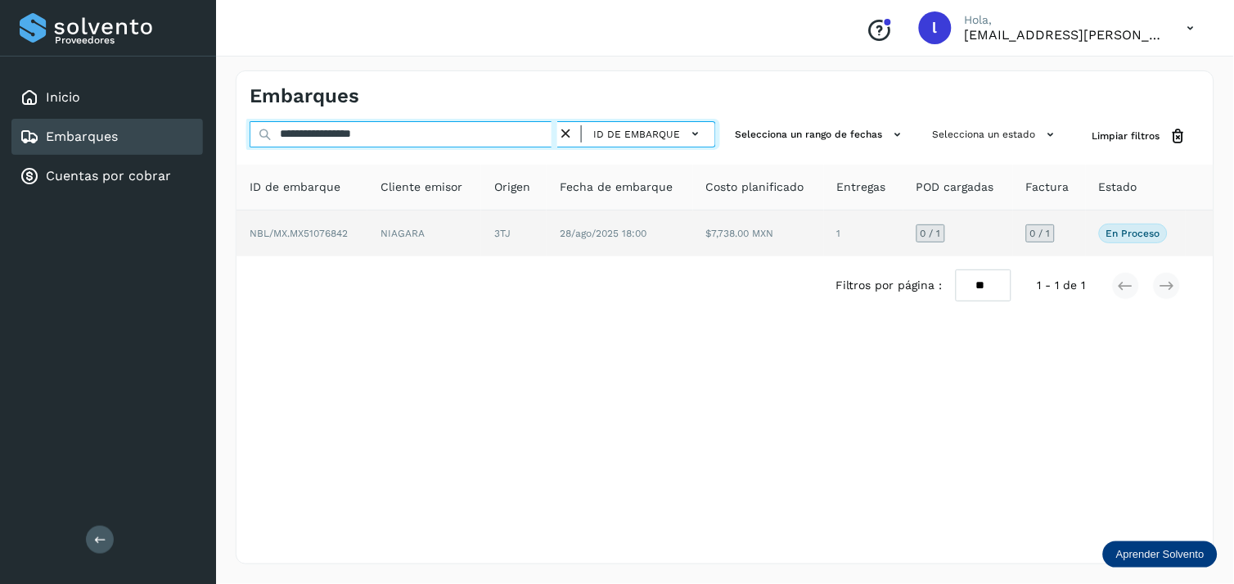
type input "**********"
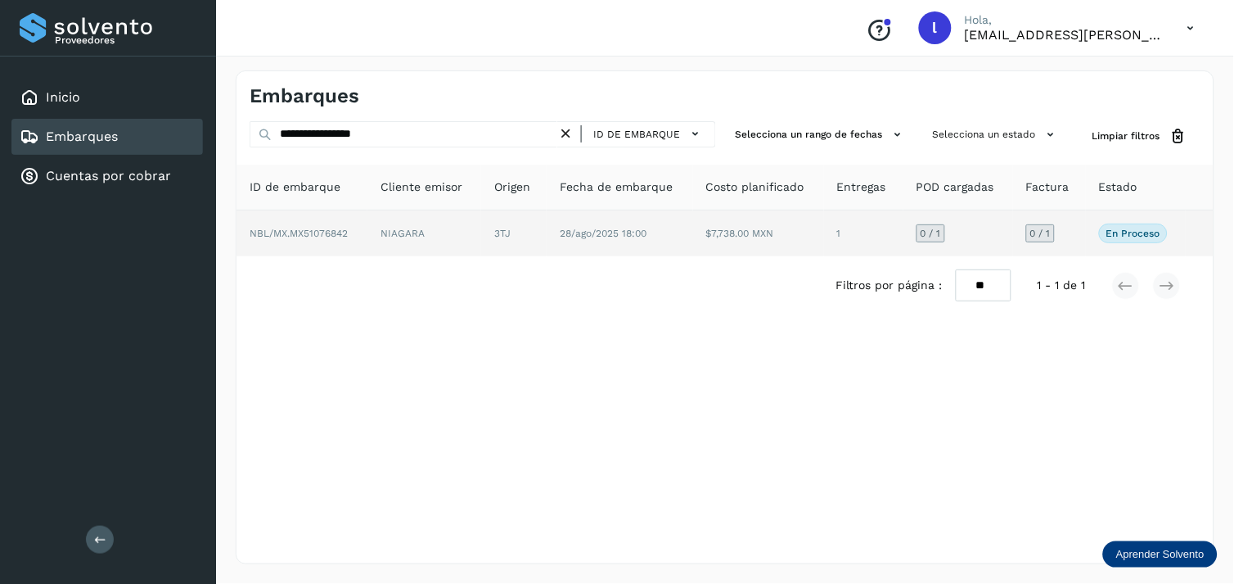
click at [290, 228] on span "NBL/MX.MX51076842" at bounding box center [299, 233] width 98 height 11
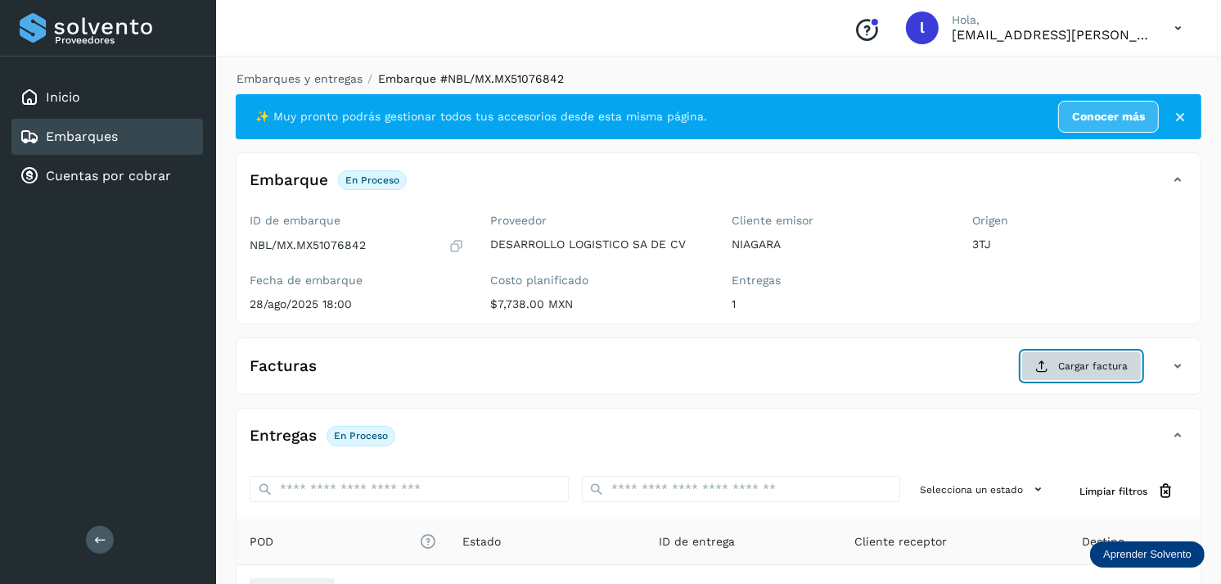
click at [1075, 369] on span "Cargar factura" at bounding box center [1093, 365] width 70 height 15
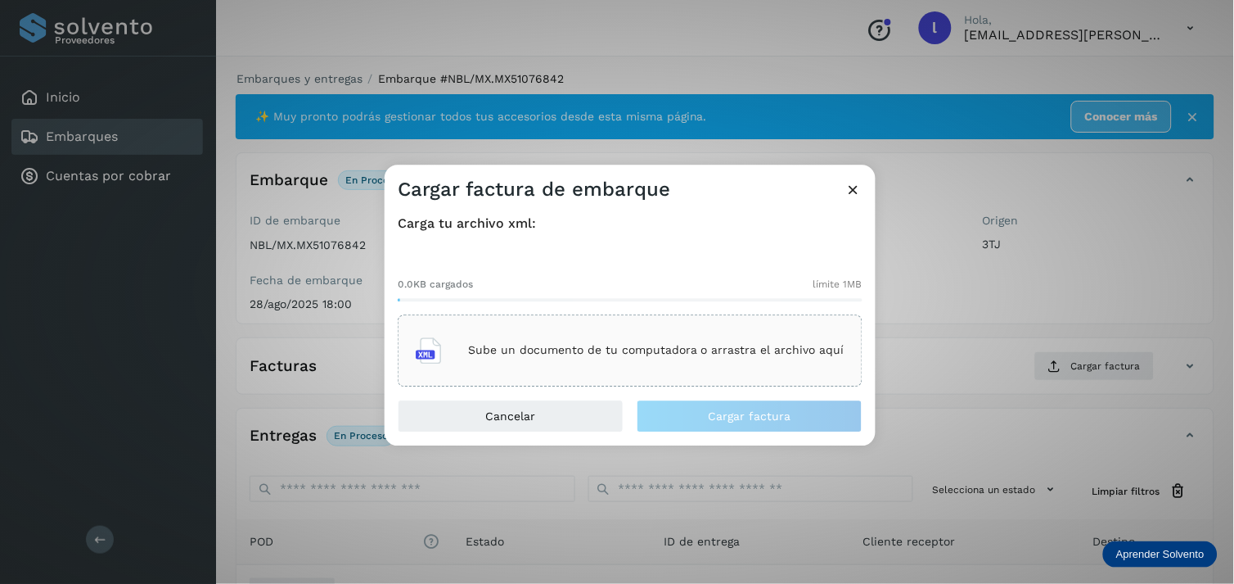
click at [606, 354] on p "Sube un documento de tu computadora o arrastra el archivo aquí" at bounding box center [656, 351] width 376 height 14
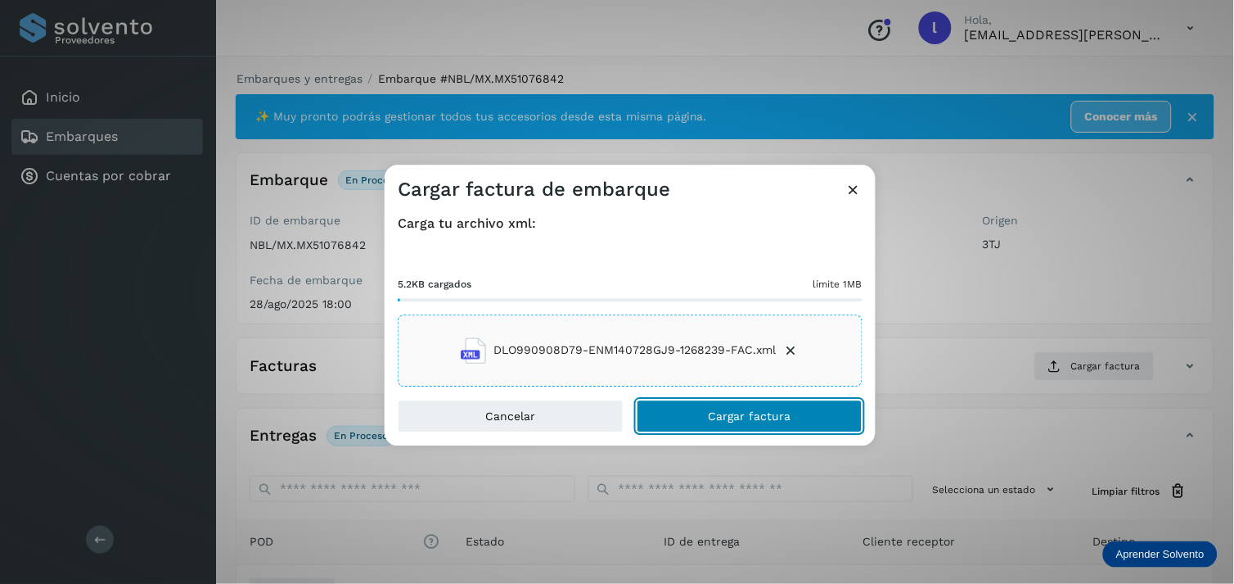
click at [755, 406] on button "Cargar factura" at bounding box center [750, 415] width 226 height 33
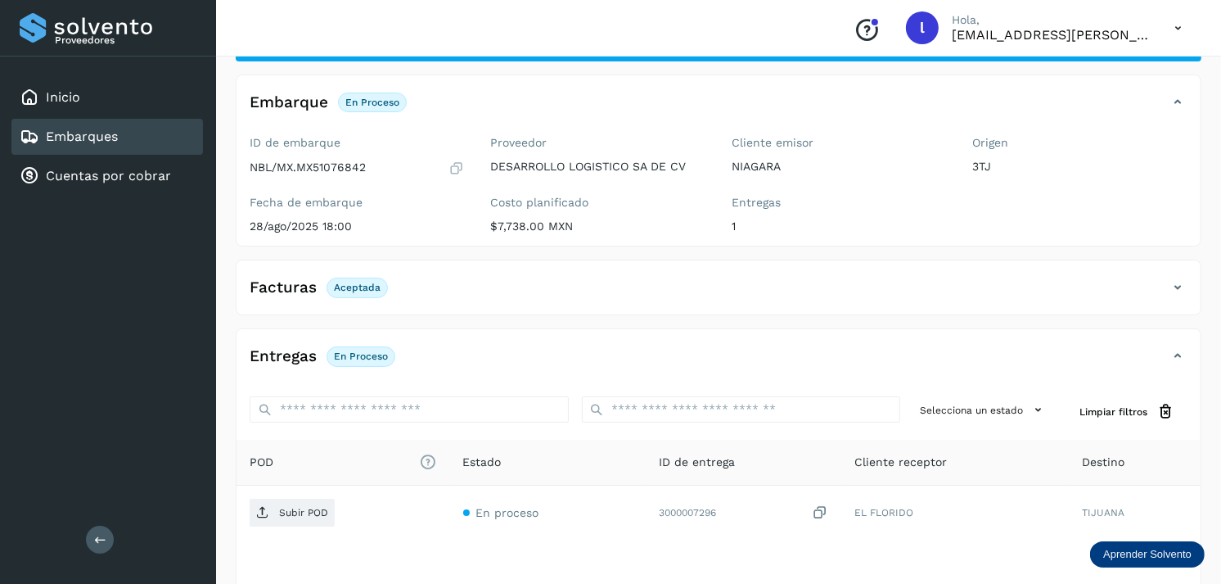
scroll to position [79, 0]
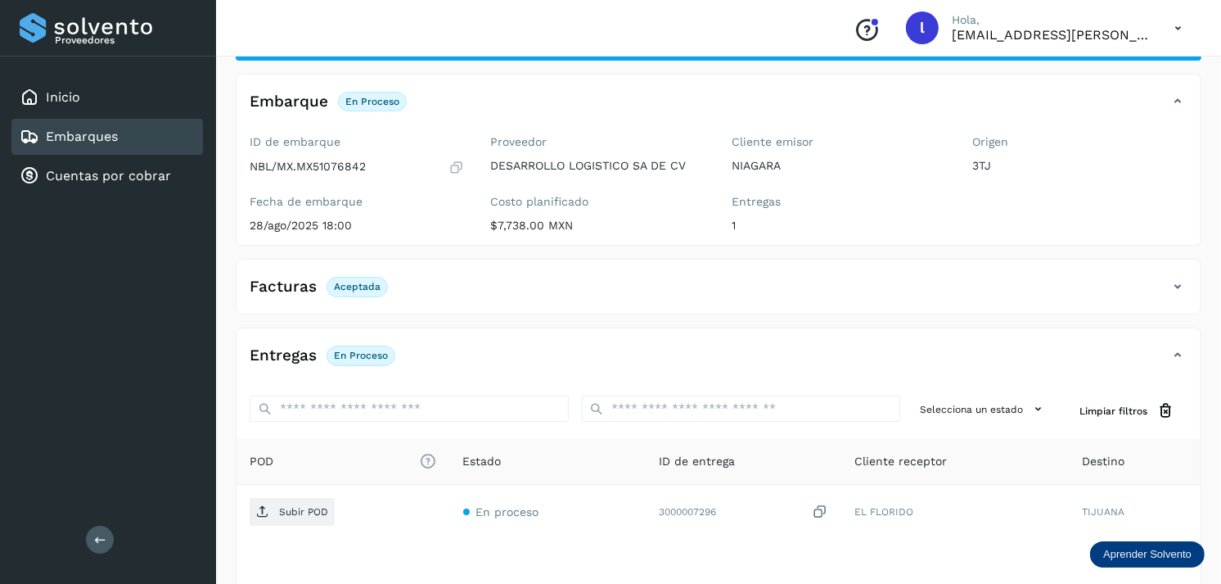
click at [362, 291] on p "Aceptada" at bounding box center [357, 286] width 47 height 11
click at [282, 288] on h4 "Facturas" at bounding box center [283, 286] width 67 height 19
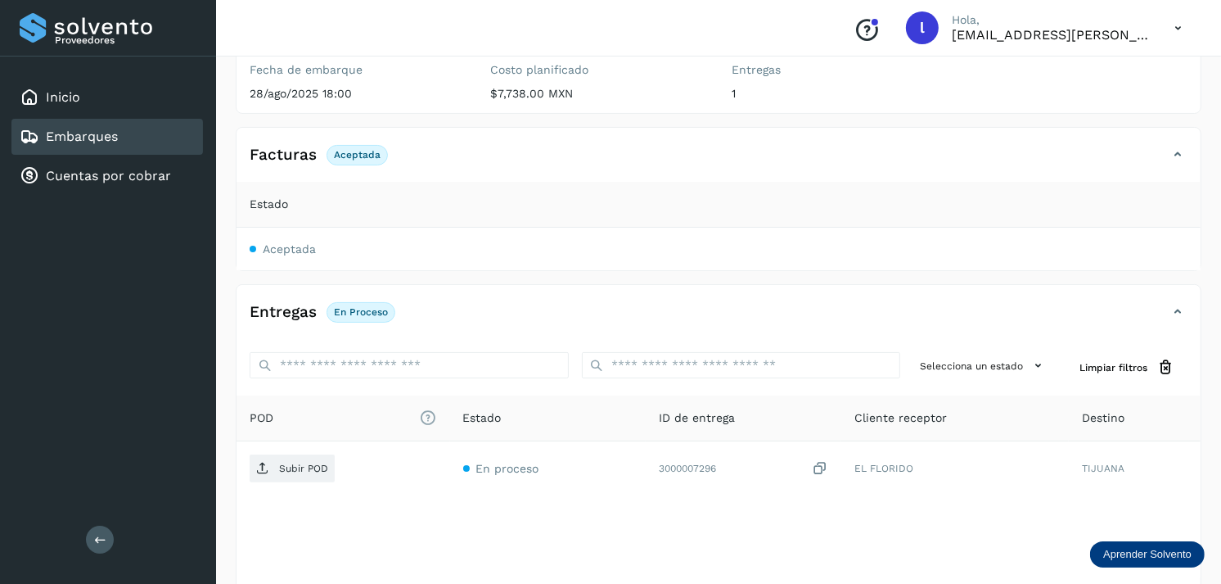
scroll to position [211, 0]
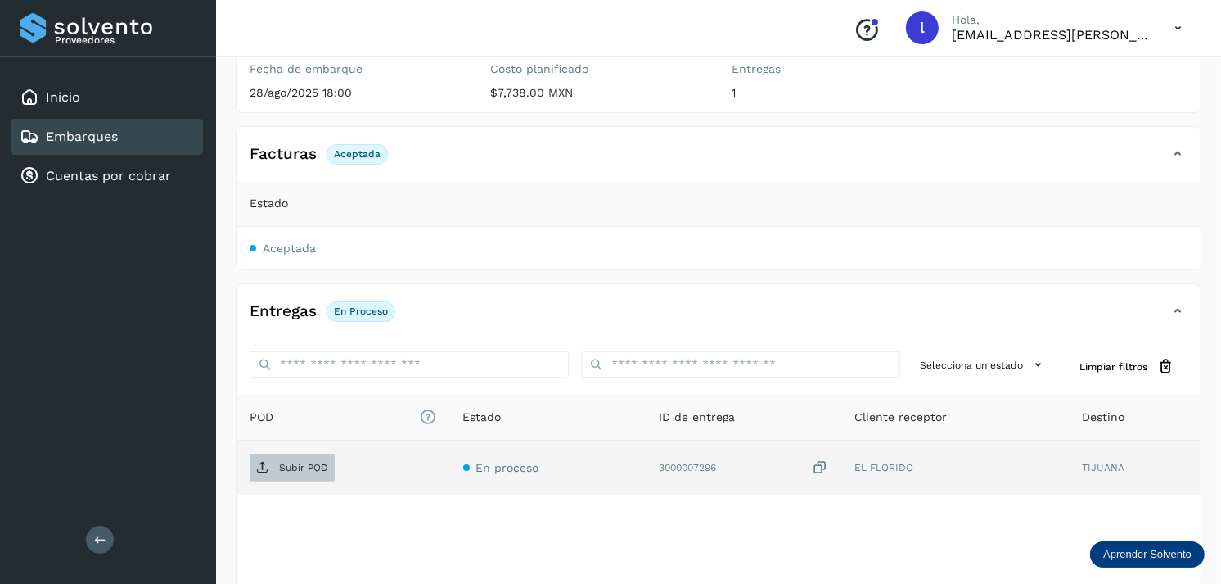
click at [299, 467] on p "Subir POD" at bounding box center [303, 467] width 49 height 11
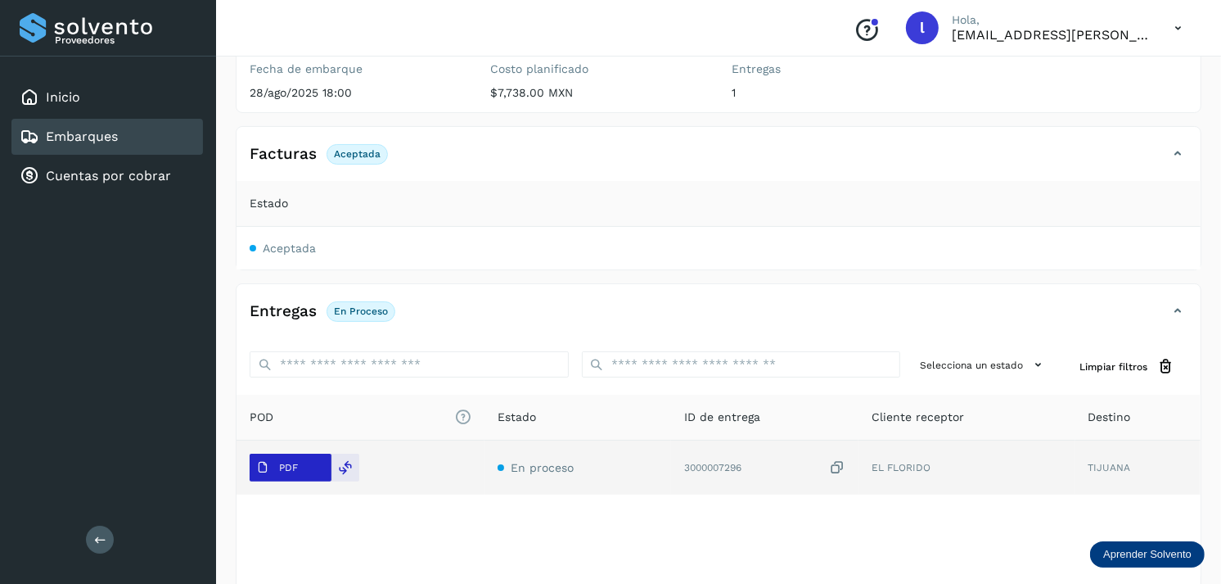
click at [272, 468] on span "PDF" at bounding box center [277, 467] width 55 height 26
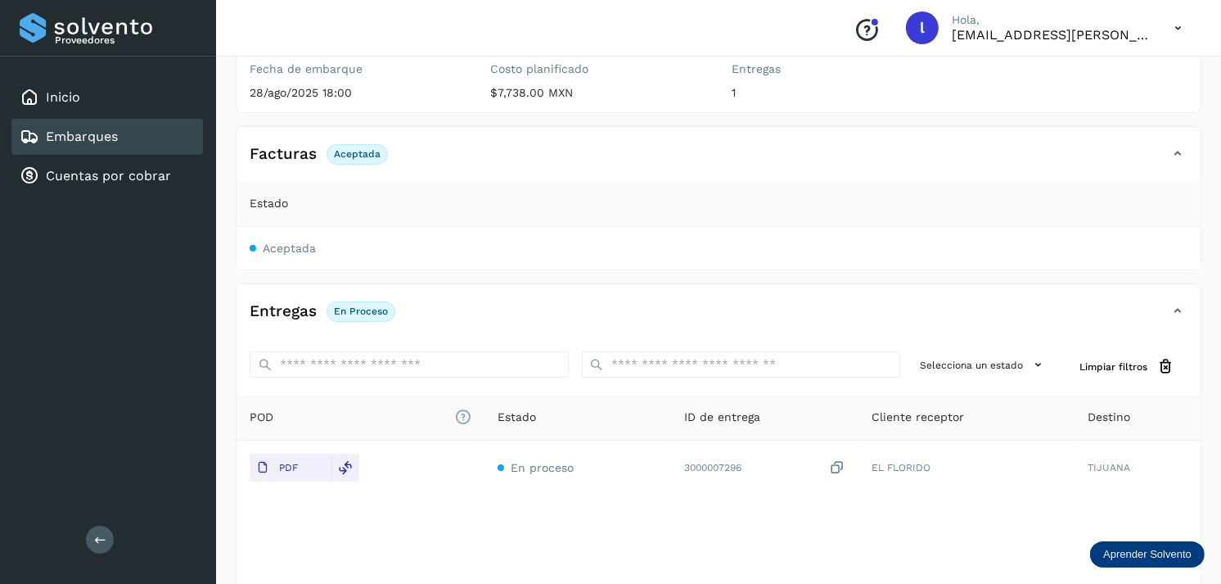
scroll to position [0, 0]
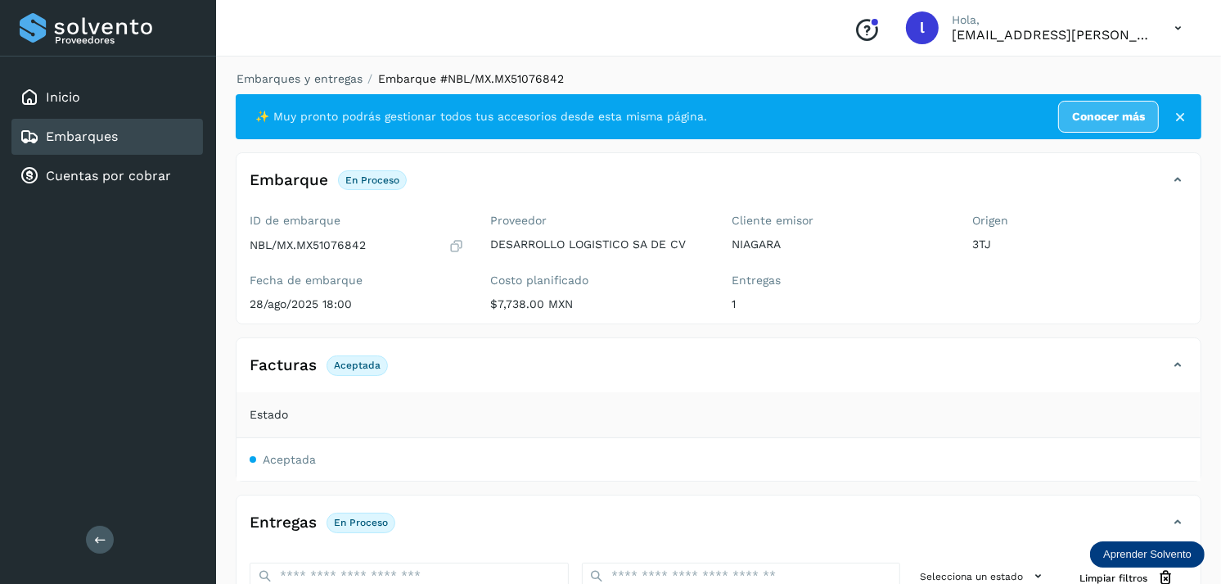
click at [110, 133] on link "Embarques" at bounding box center [82, 136] width 72 height 16
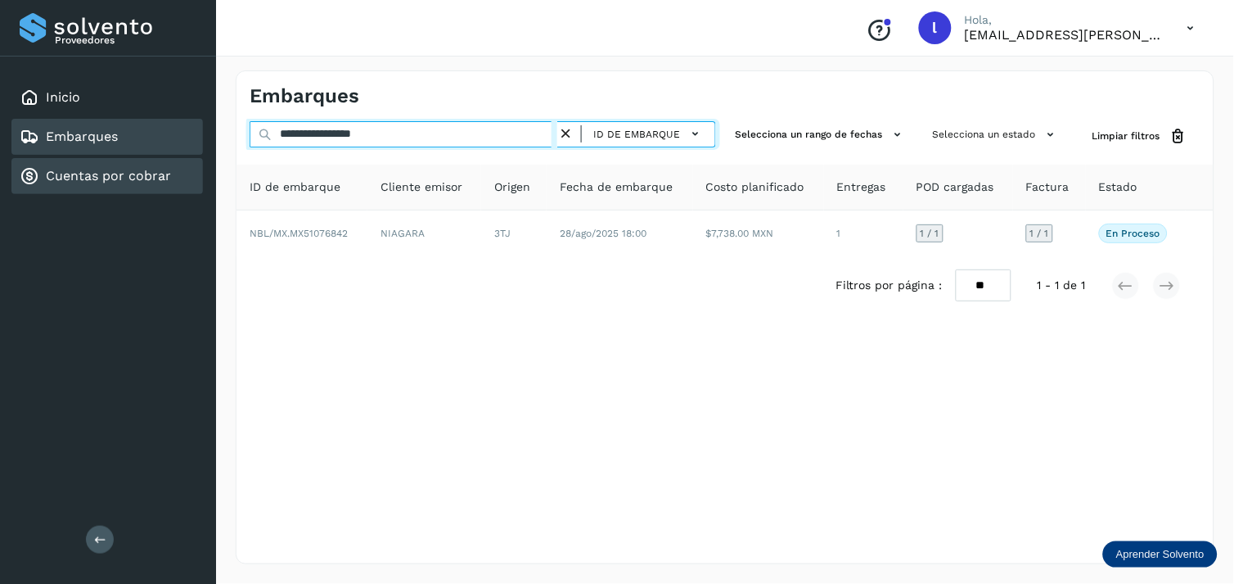
drag, startPoint x: 435, startPoint y: 137, endPoint x: 170, endPoint y: 160, distance: 265.3
click at [170, 160] on div "**********" at bounding box center [617, 292] width 1234 height 584
paste input "text"
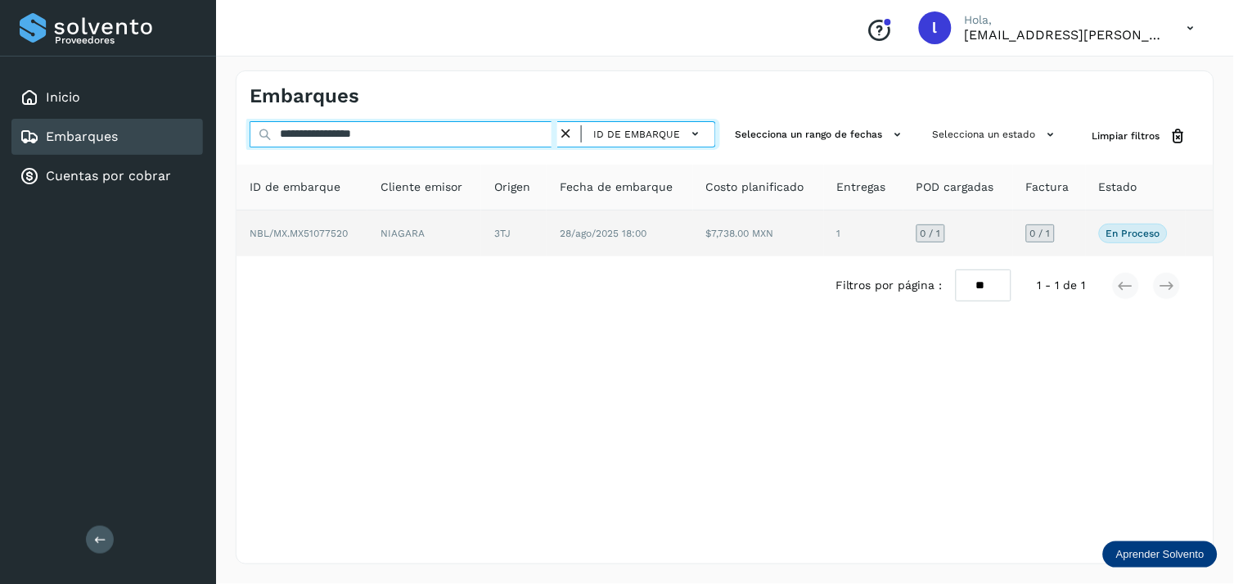
type input "**********"
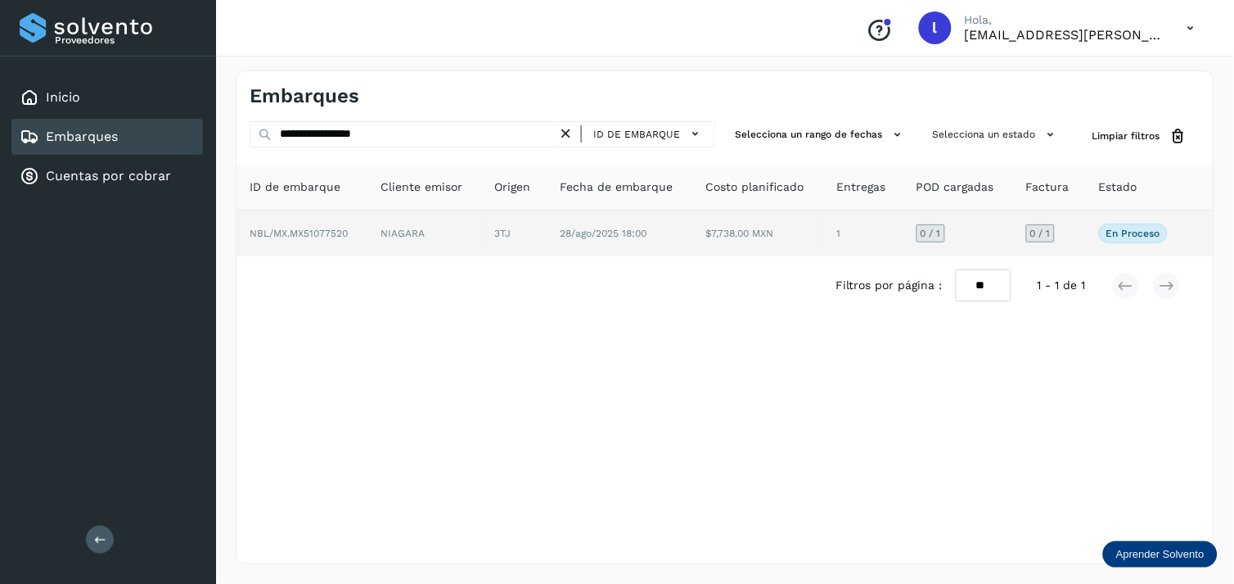
click at [299, 234] on span "NBL/MX.MX51077520" at bounding box center [299, 233] width 98 height 11
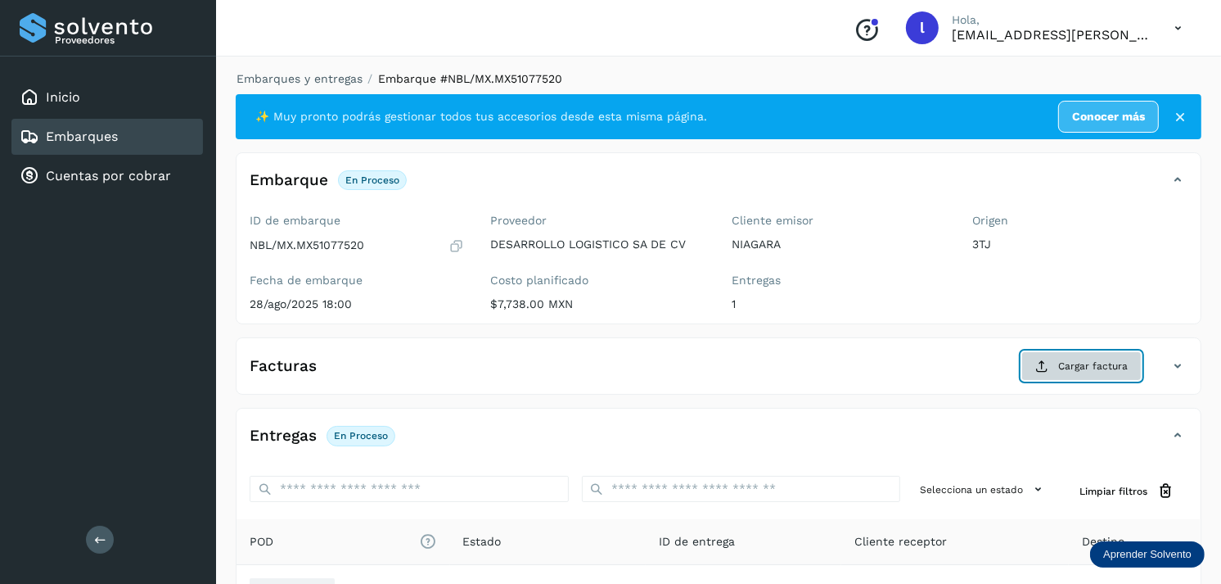
click at [1076, 380] on button "Cargar factura" at bounding box center [1081, 365] width 120 height 29
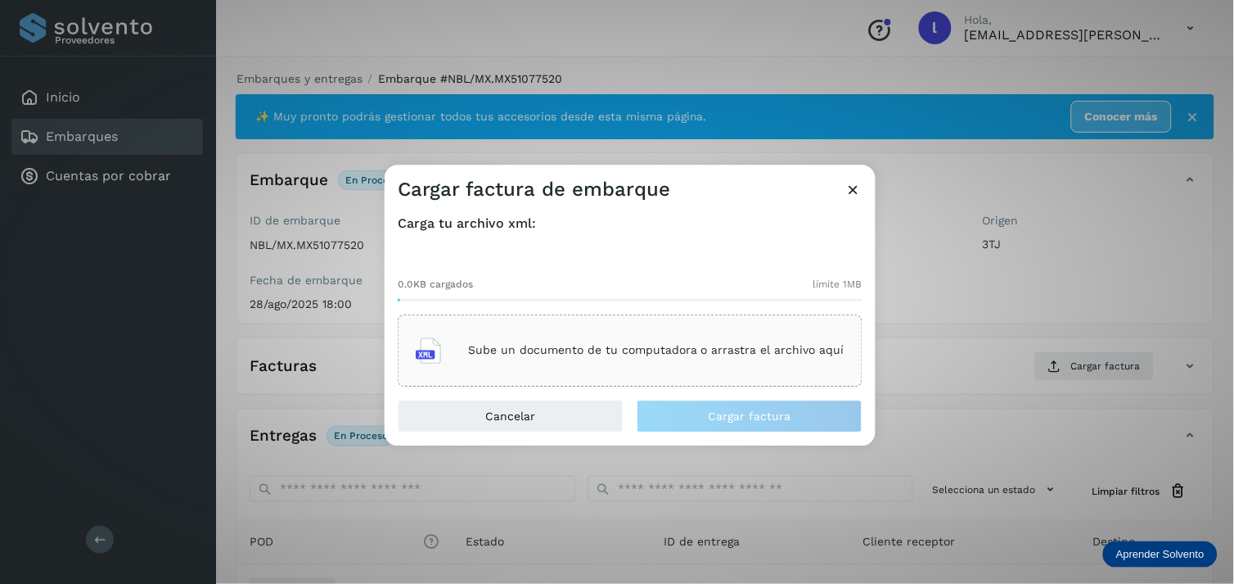
click at [570, 340] on div "Sube un documento de tu computadora o arrastra el archivo aquí" at bounding box center [630, 350] width 429 height 44
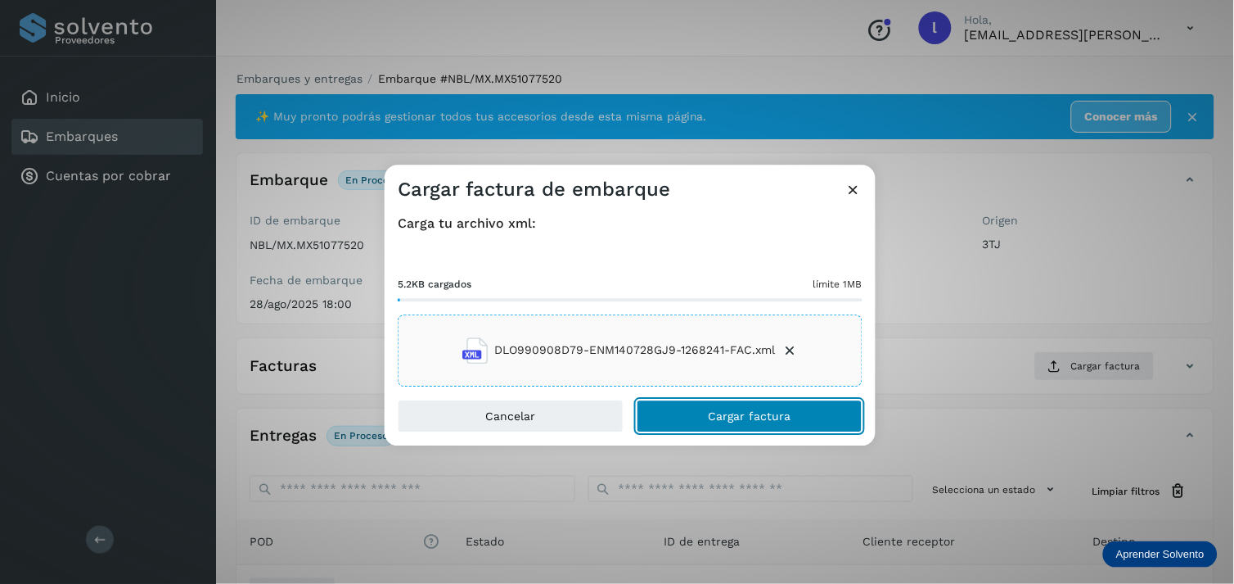
click at [742, 418] on span "Cargar factura" at bounding box center [750, 415] width 83 height 11
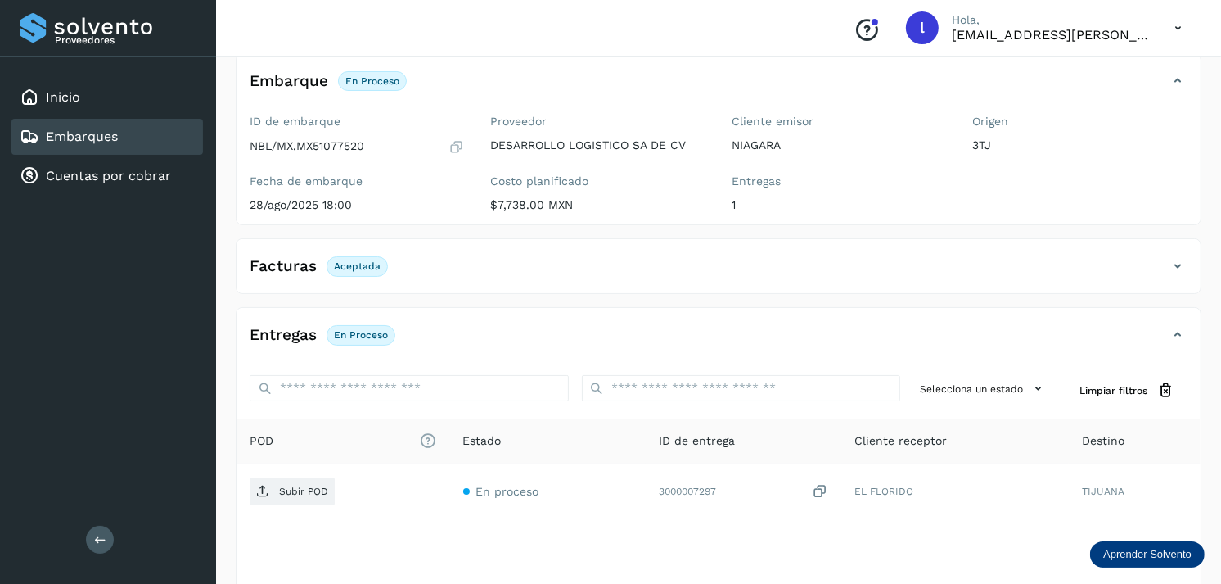
scroll to position [100, 0]
click at [337, 263] on p "Aceptada" at bounding box center [357, 264] width 47 height 11
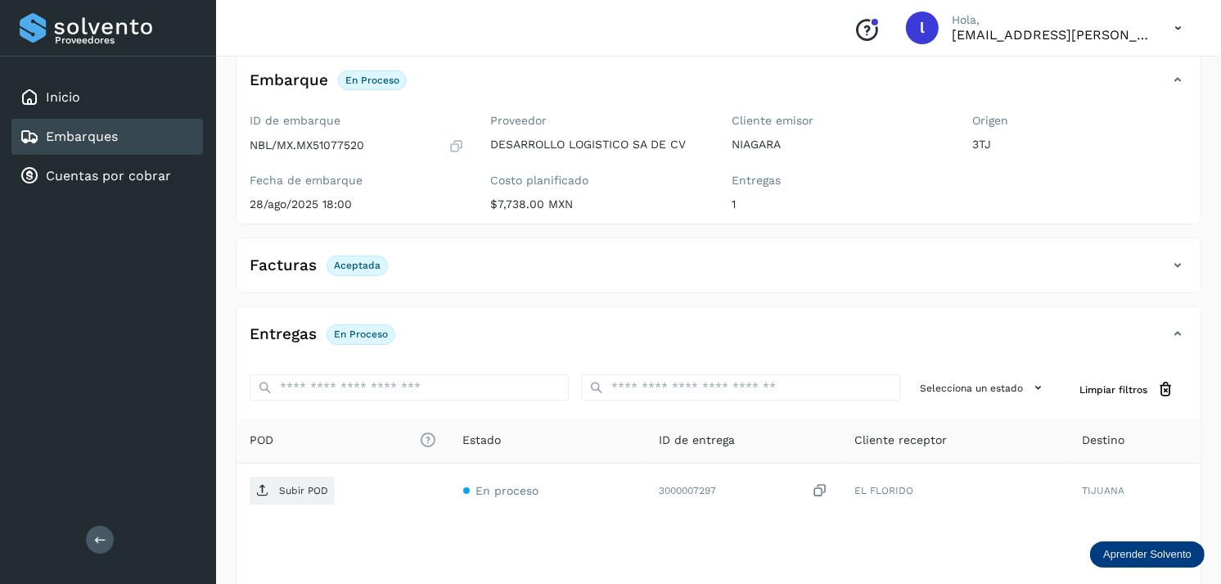
click at [308, 263] on h4 "Facturas" at bounding box center [283, 265] width 67 height 19
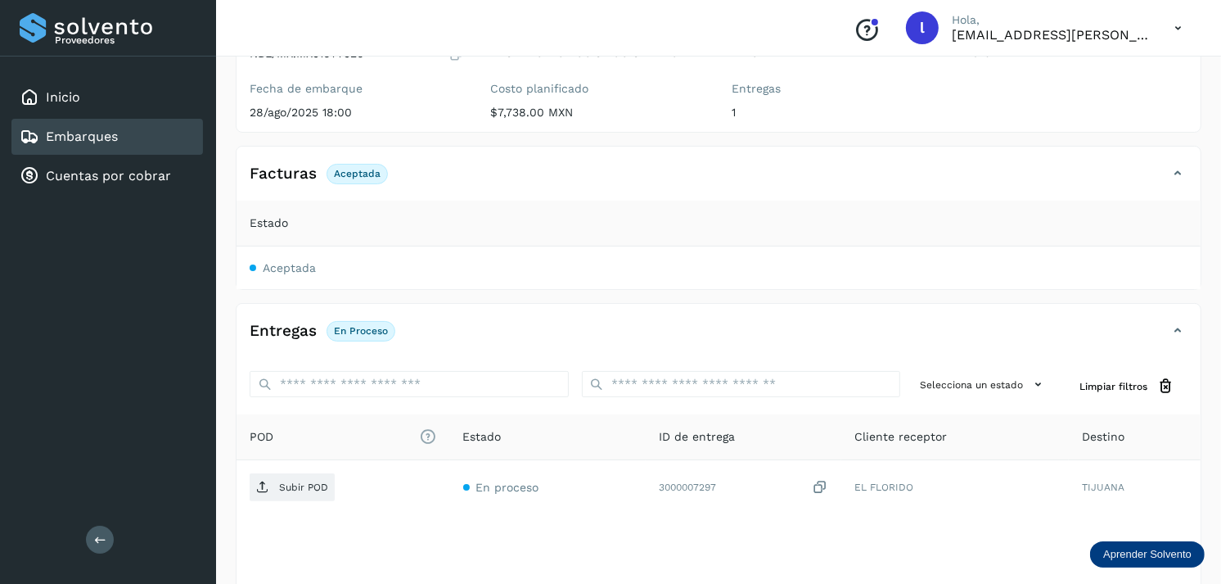
scroll to position [196, 0]
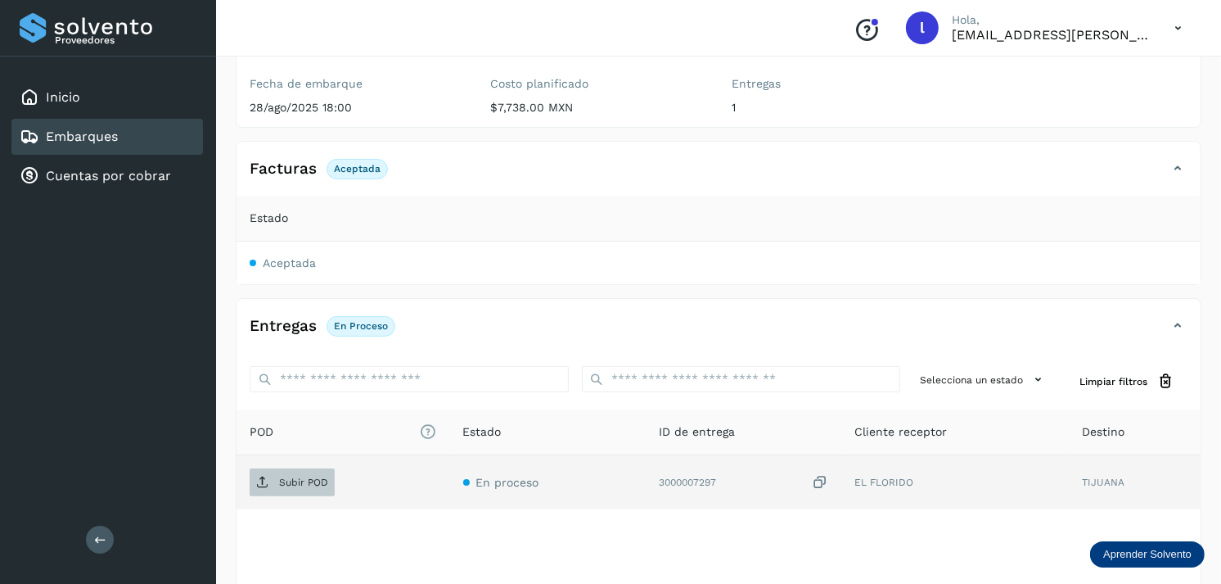
click at [282, 484] on p "Subir POD" at bounding box center [303, 481] width 49 height 11
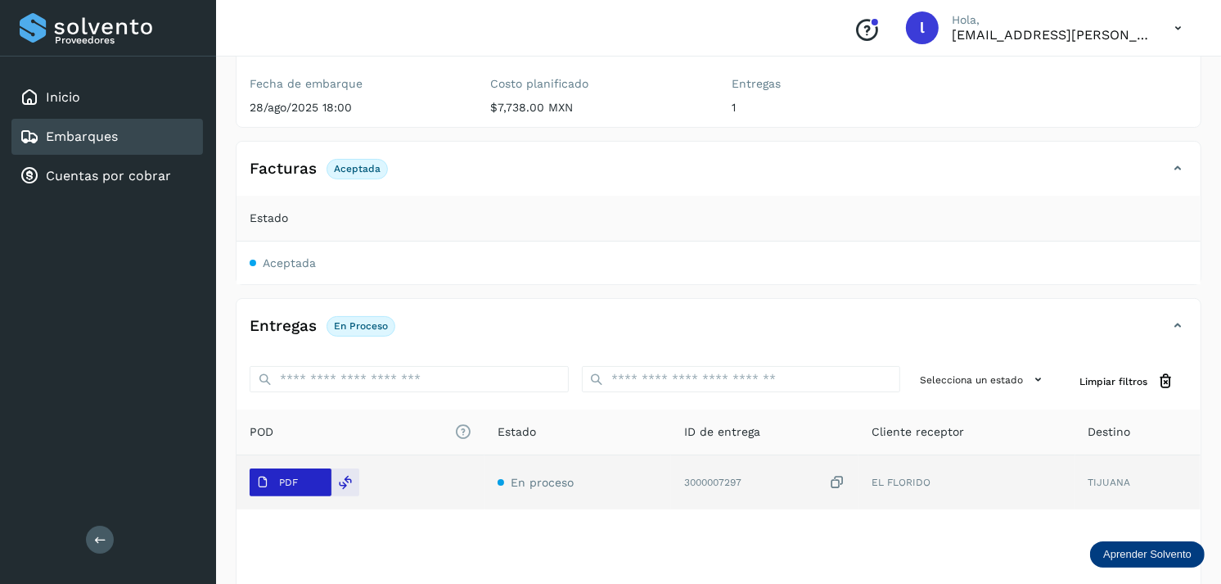
click at [260, 486] on icon at bounding box center [262, 481] width 13 height 13
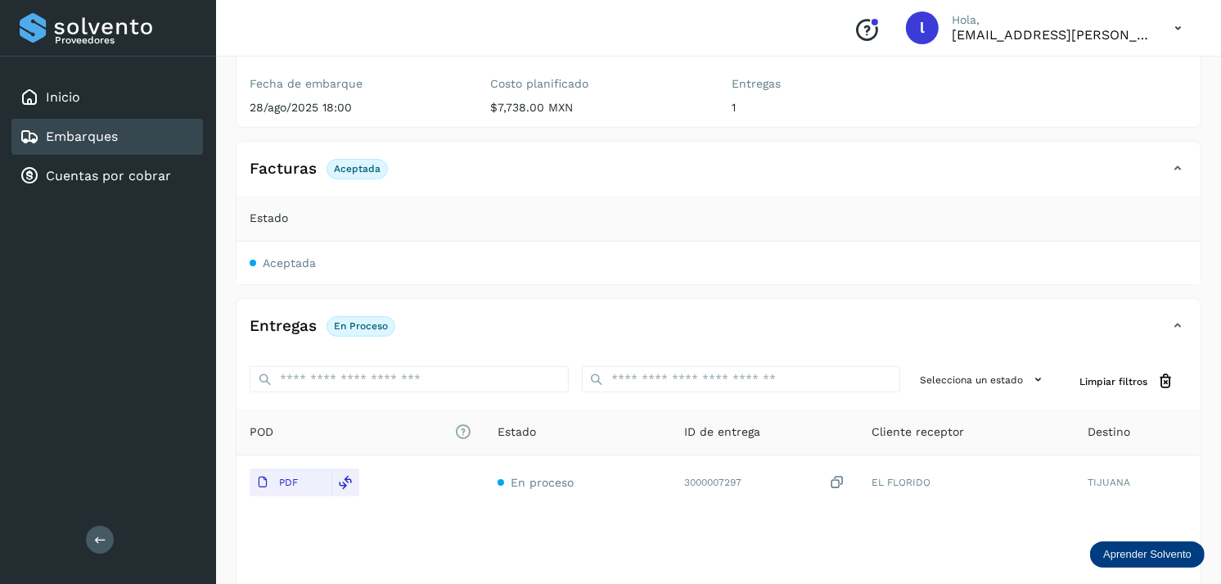
scroll to position [72, 0]
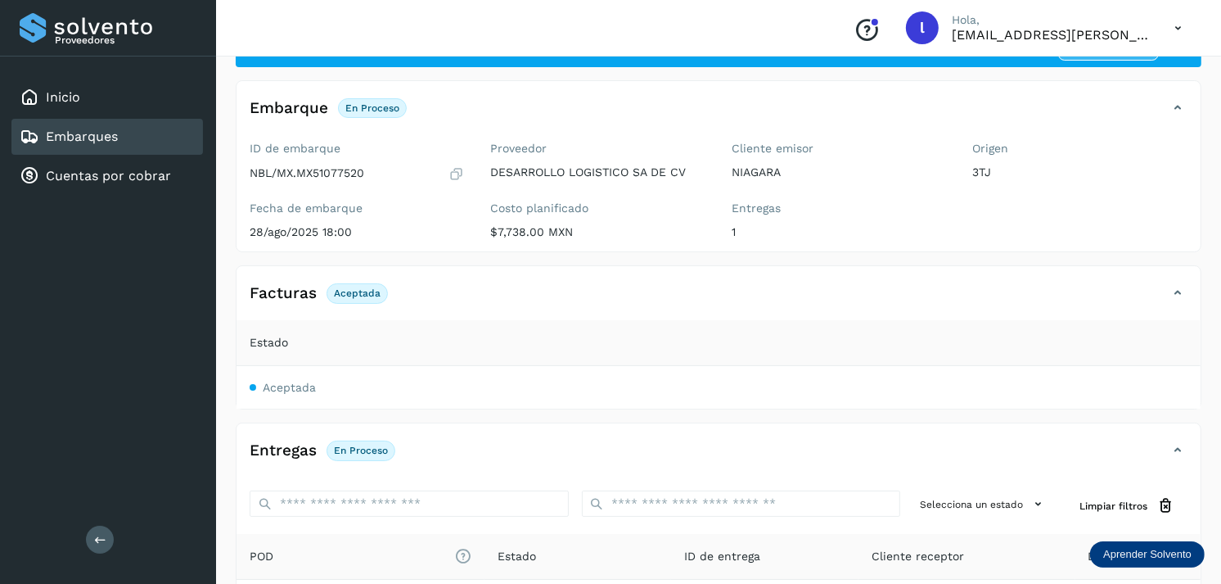
click at [83, 139] on link "Embarques" at bounding box center [82, 136] width 72 height 16
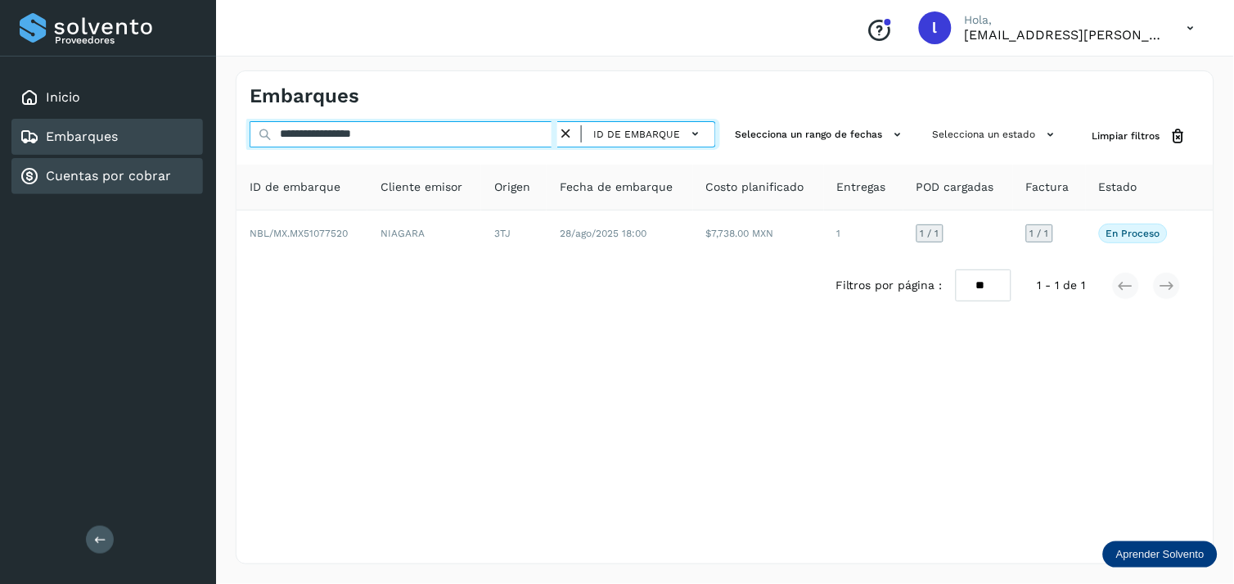
drag, startPoint x: 424, startPoint y: 137, endPoint x: 97, endPoint y: 154, distance: 327.8
click at [97, 154] on div "**********" at bounding box center [617, 292] width 1234 height 584
paste input "text"
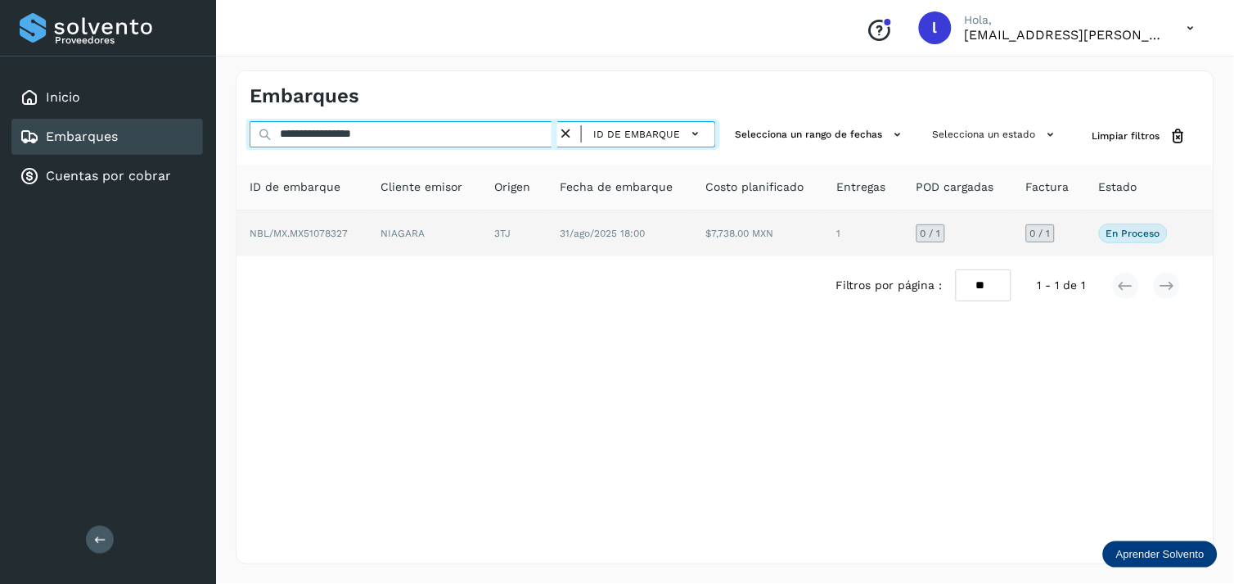
type input "**********"
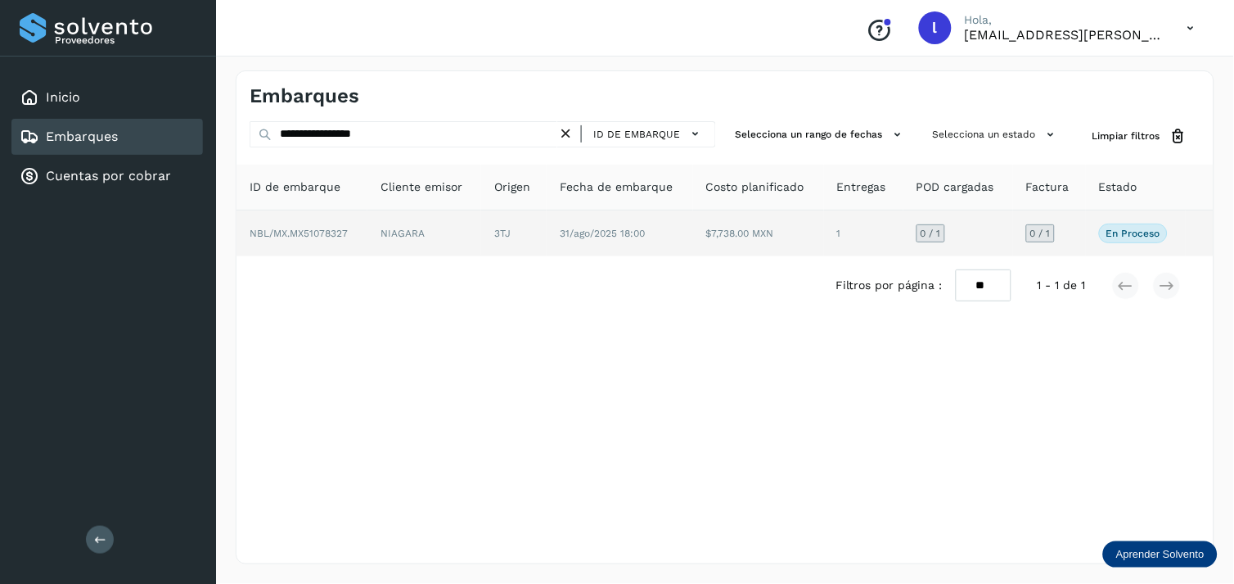
click at [316, 232] on span "NBL/MX.MX51078327" at bounding box center [299, 233] width 98 height 11
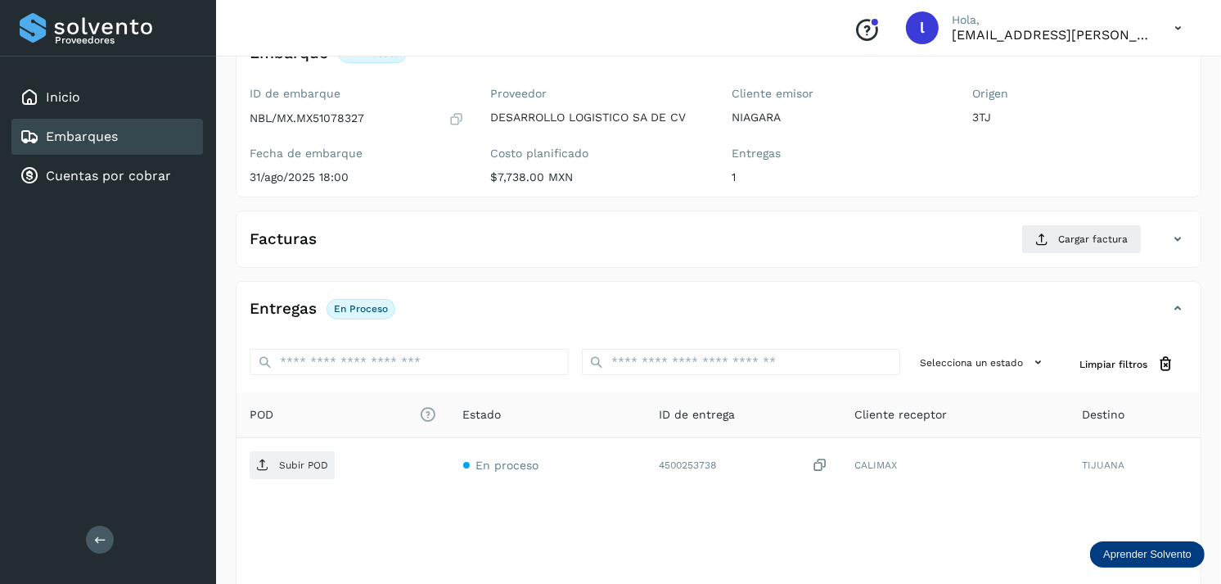
scroll to position [135, 0]
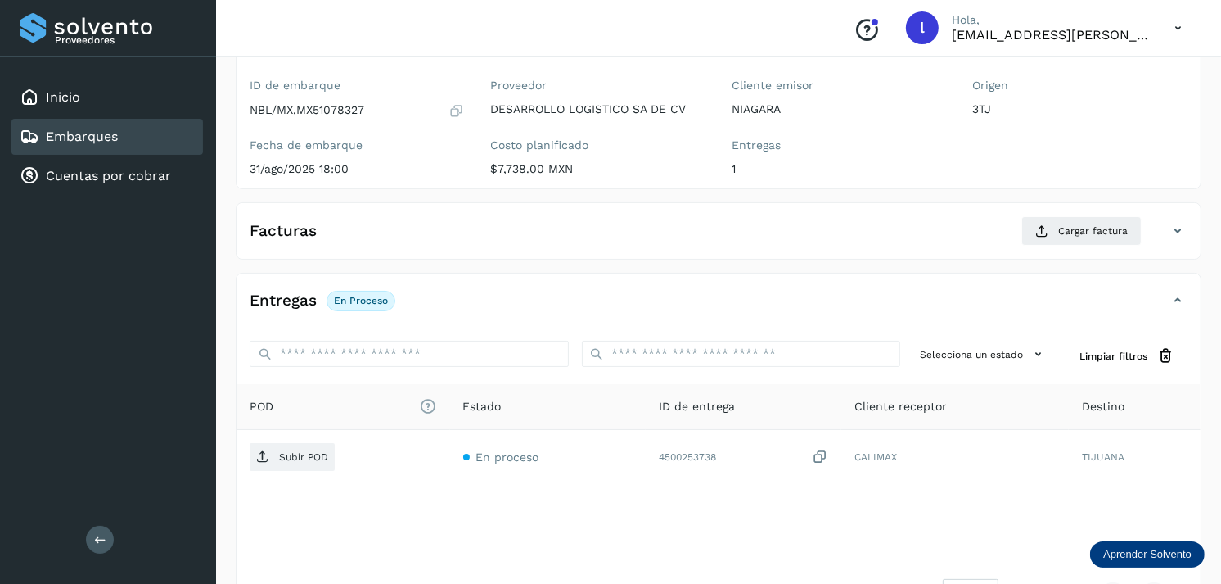
click at [439, 232] on div "Facturas Cargar factura" at bounding box center [702, 230] width 931 height 29
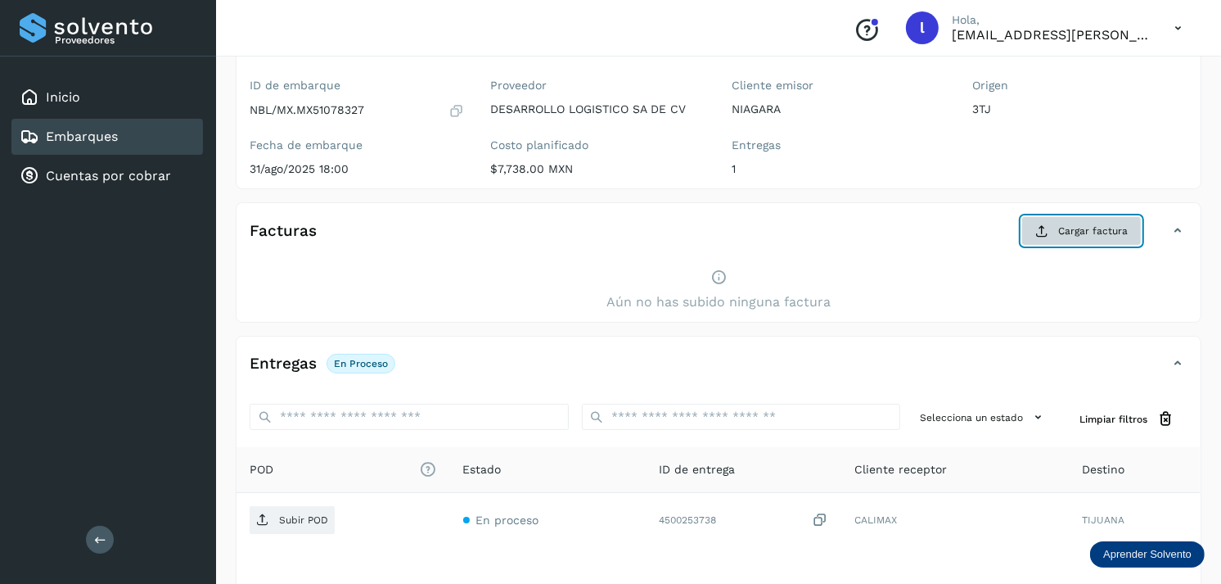
click at [1066, 232] on span "Cargar factura" at bounding box center [1093, 230] width 70 height 15
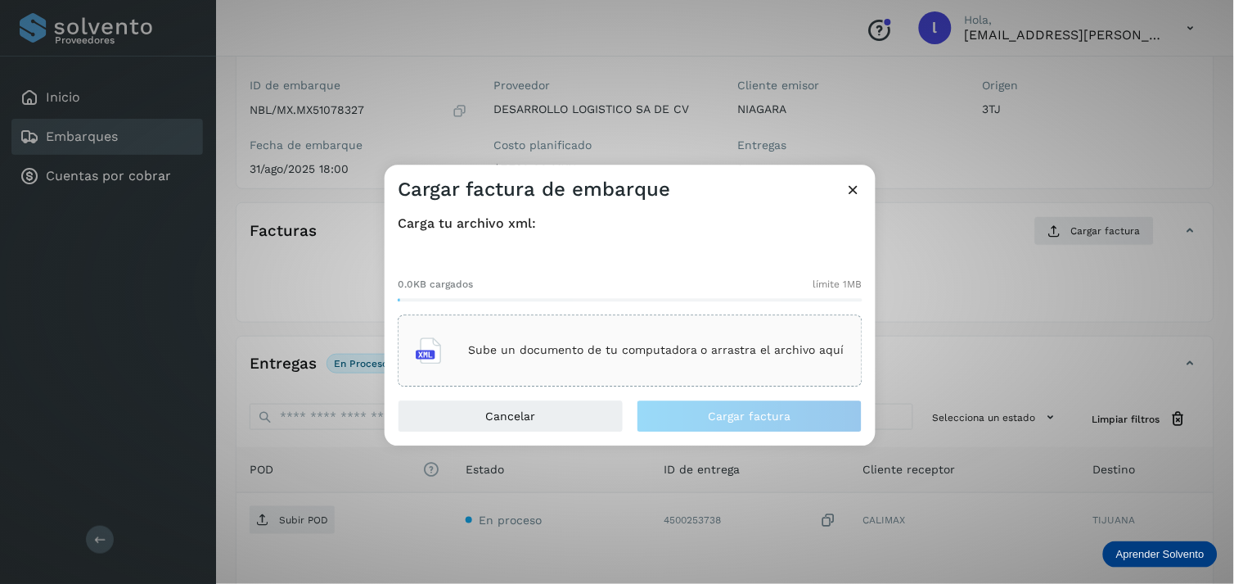
click at [579, 341] on div "Sube un documento de tu computadora o arrastra el archivo aquí" at bounding box center [630, 350] width 429 height 44
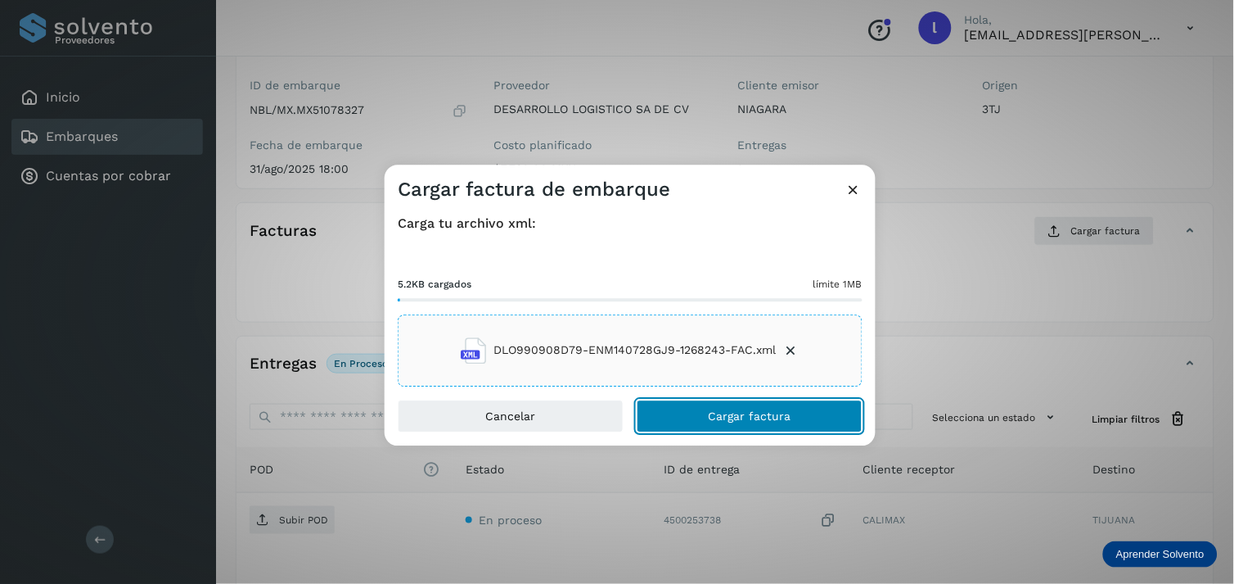
click at [728, 416] on span "Cargar factura" at bounding box center [750, 415] width 83 height 11
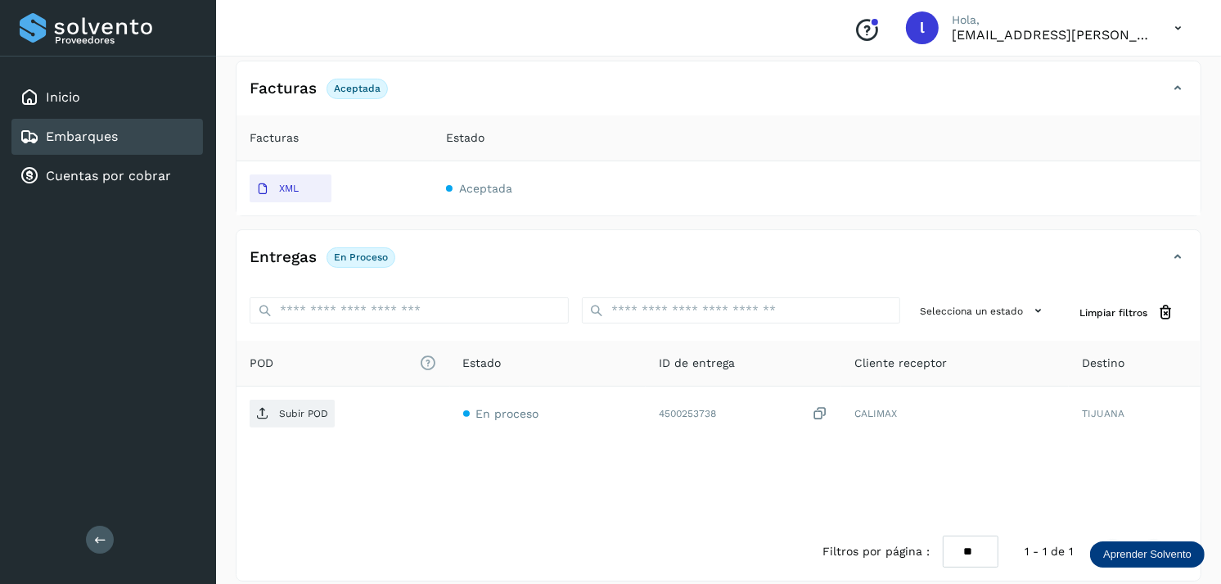
scroll to position [278, 0]
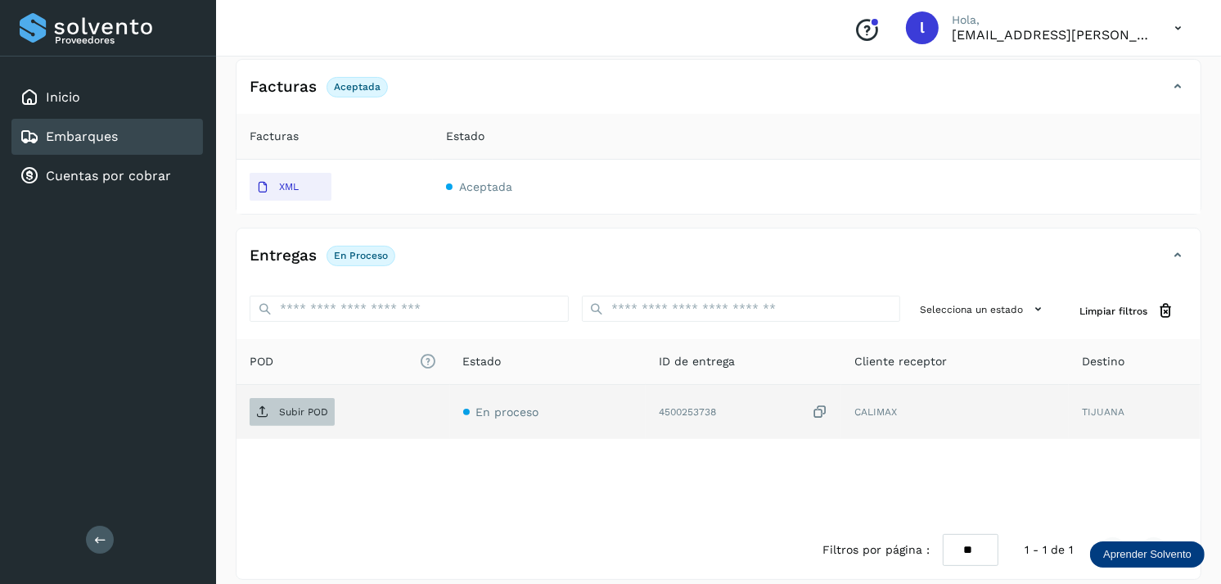
click at [279, 416] on p "Subir POD" at bounding box center [303, 411] width 49 height 11
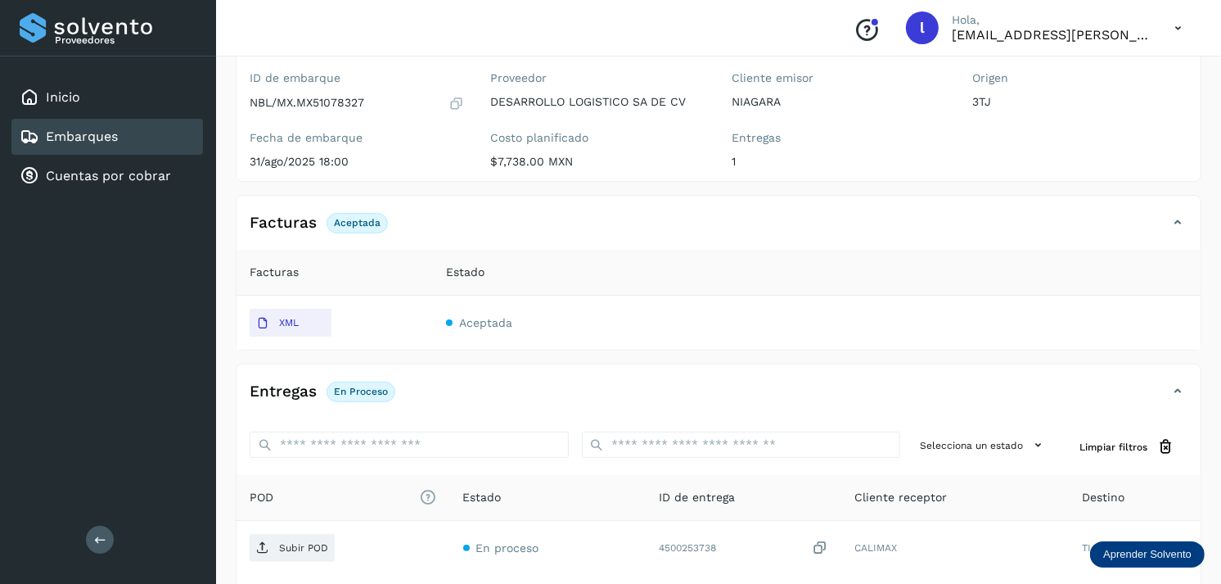
scroll to position [151, 0]
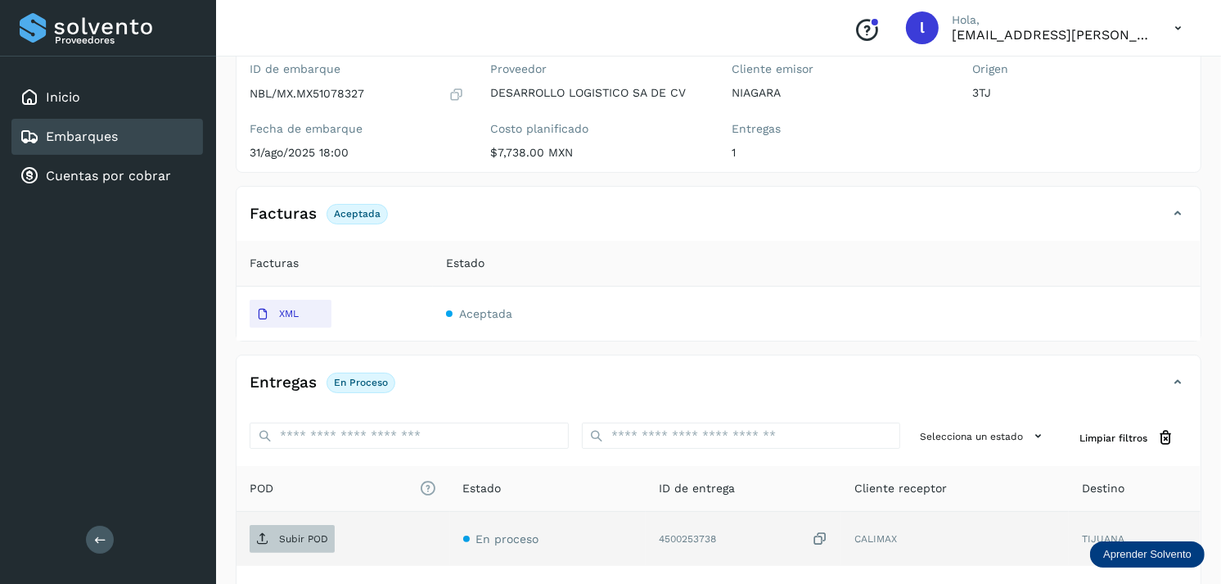
click at [281, 540] on p "Subir POD" at bounding box center [303, 538] width 49 height 11
click at [139, 139] on div "Embarques" at bounding box center [107, 137] width 192 height 36
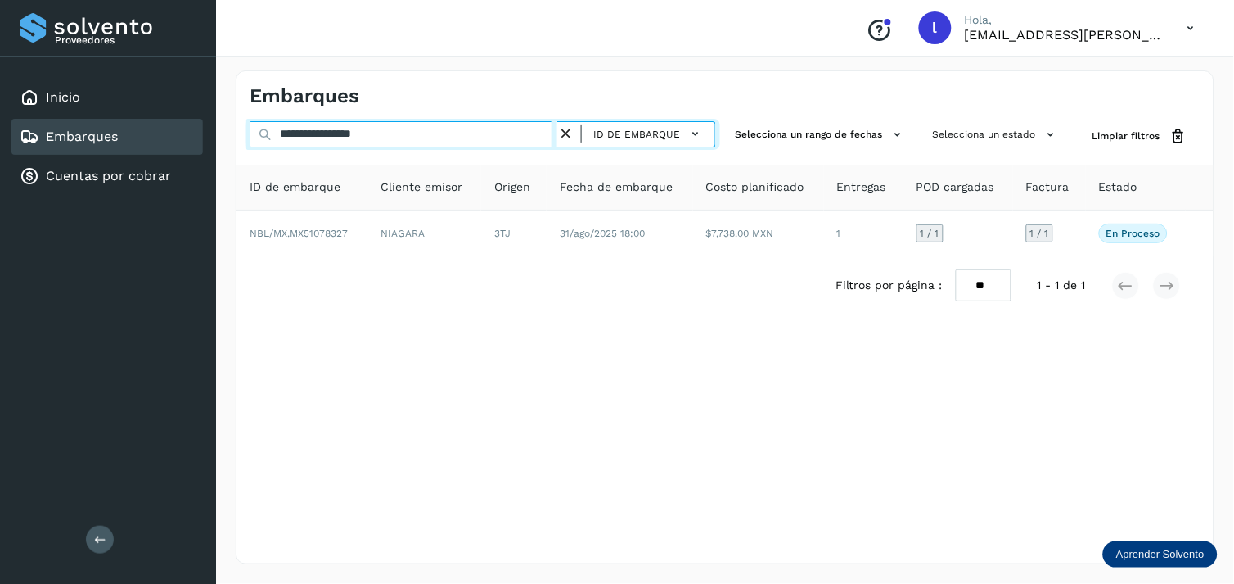
drag, startPoint x: 456, startPoint y: 133, endPoint x: 128, endPoint y: 150, distance: 327.8
click at [128, 150] on div "**********" at bounding box center [617, 292] width 1234 height 584
paste input "text"
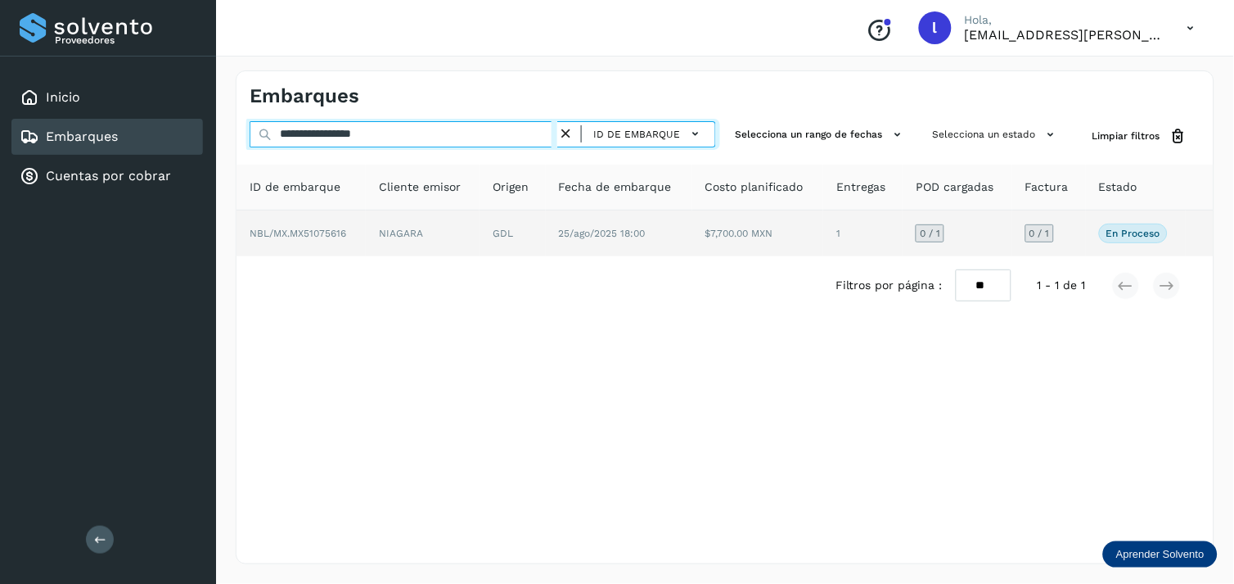
type input "**********"
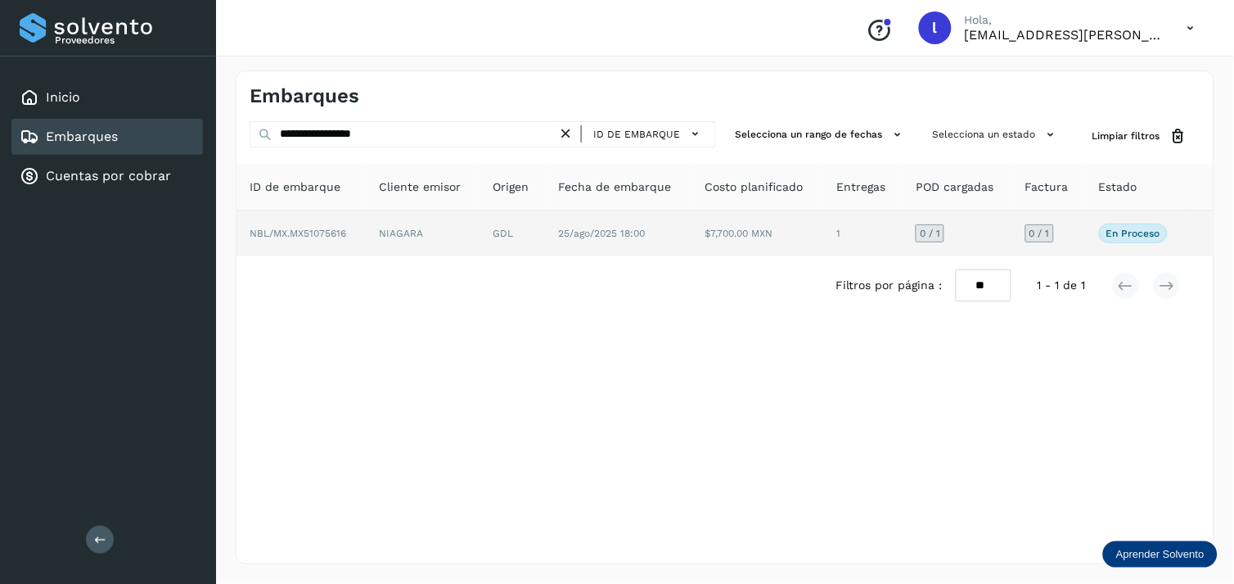
click at [308, 232] on span "NBL/MX.MX51075616" at bounding box center [298, 233] width 97 height 11
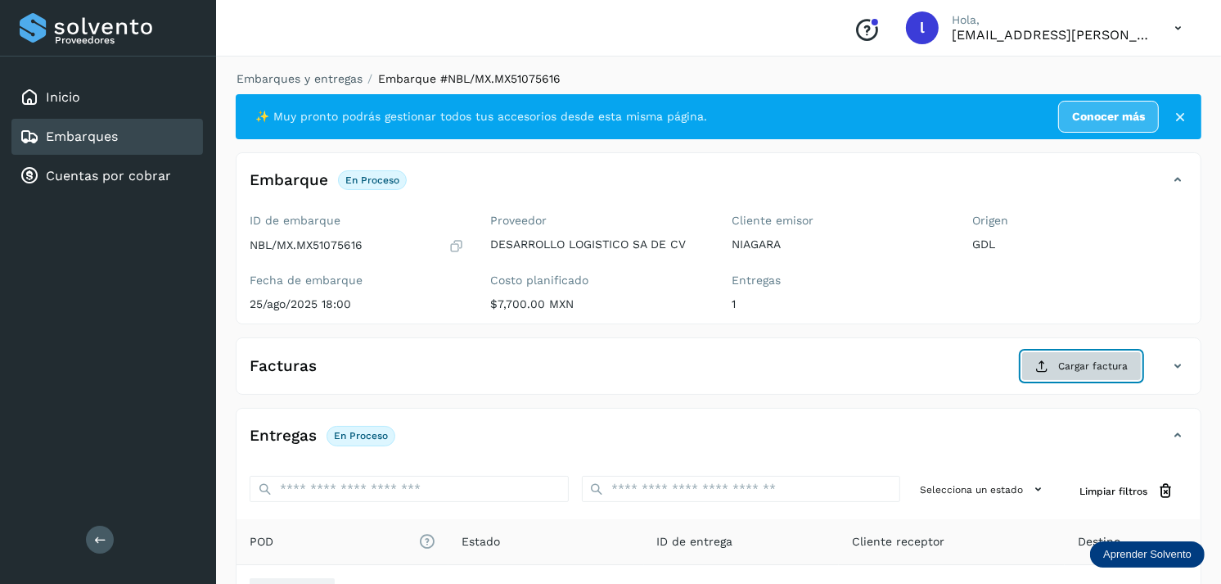
click at [1041, 373] on button "Cargar factura" at bounding box center [1081, 365] width 120 height 29
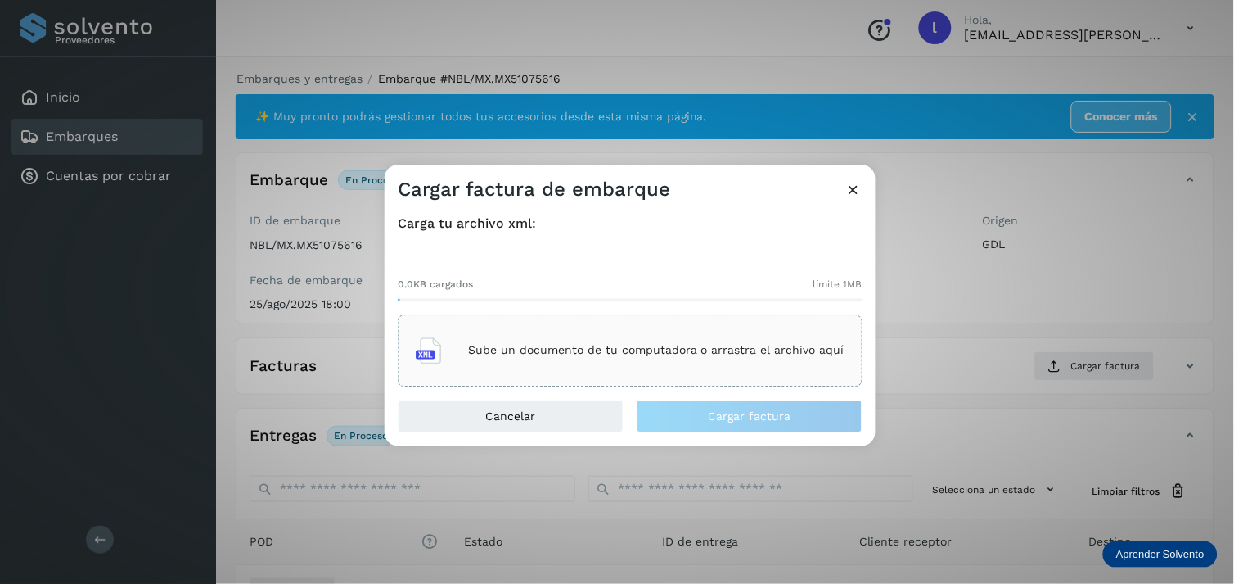
click at [640, 353] on p "Sube un documento de tu computadora o arrastra el archivo aquí" at bounding box center [656, 351] width 376 height 14
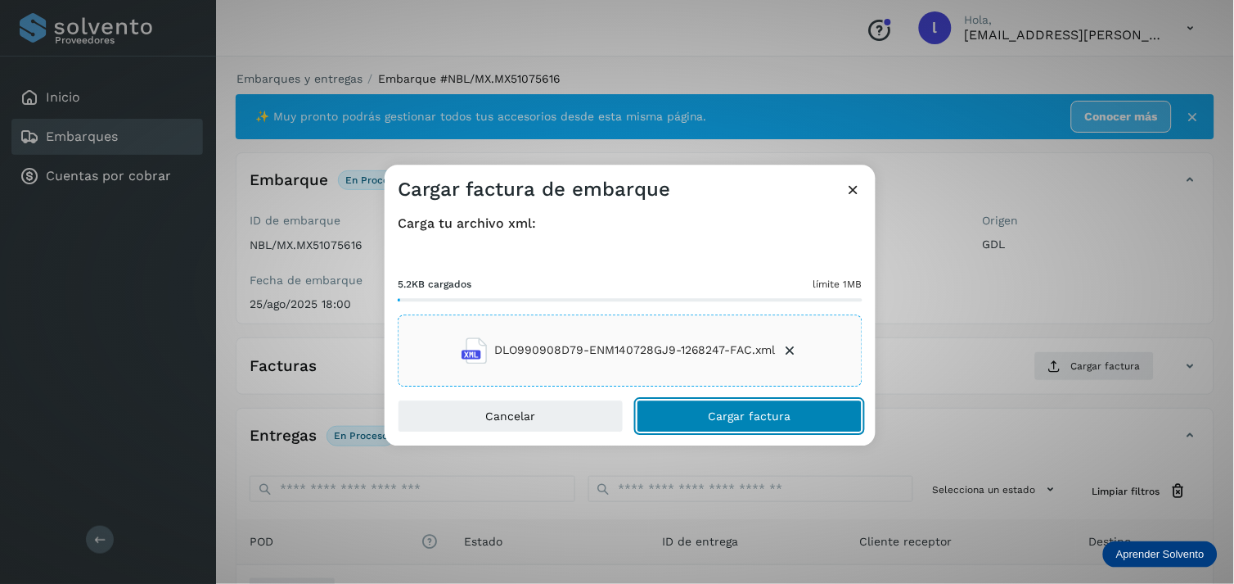
click at [727, 403] on button "Cargar factura" at bounding box center [750, 415] width 226 height 33
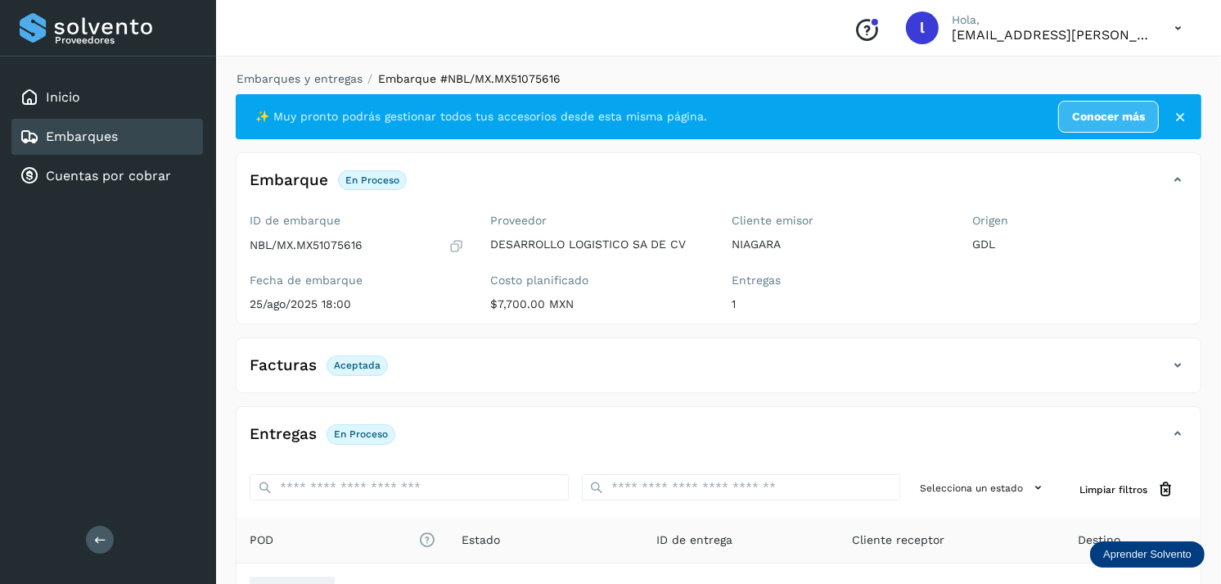
scroll to position [49, 0]
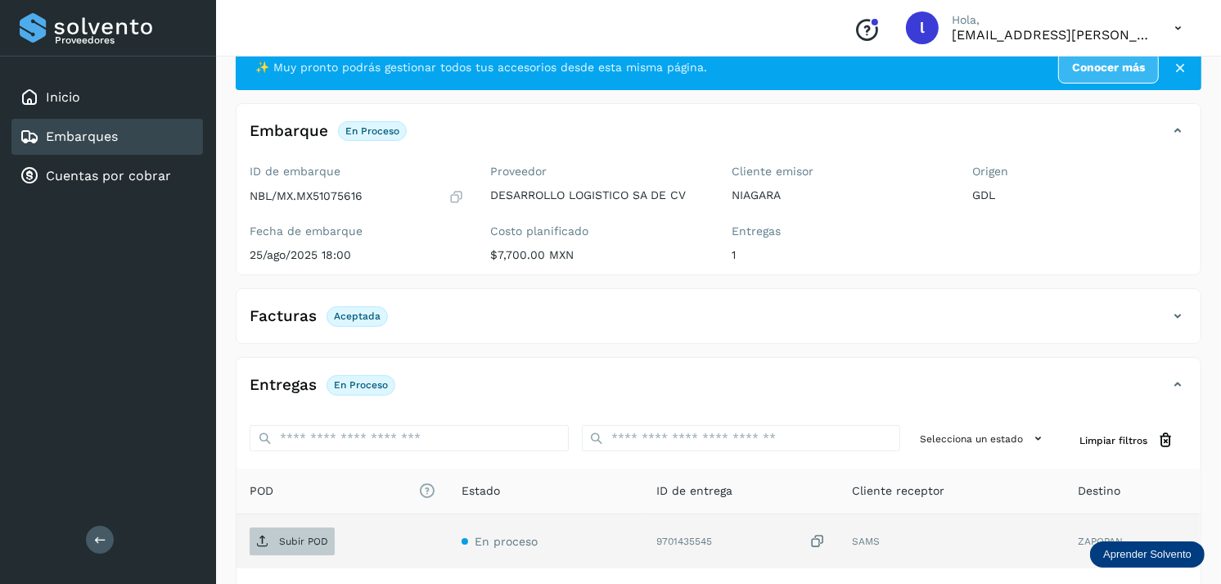
click at [313, 535] on p "Subir POD" at bounding box center [303, 540] width 49 height 11
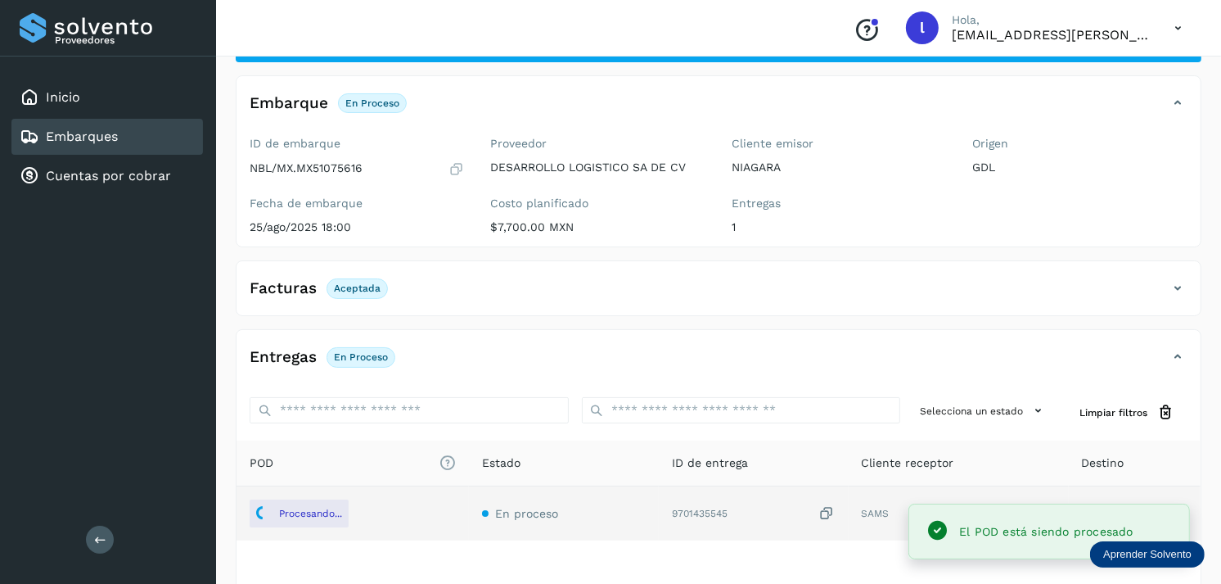
scroll to position [78, 0]
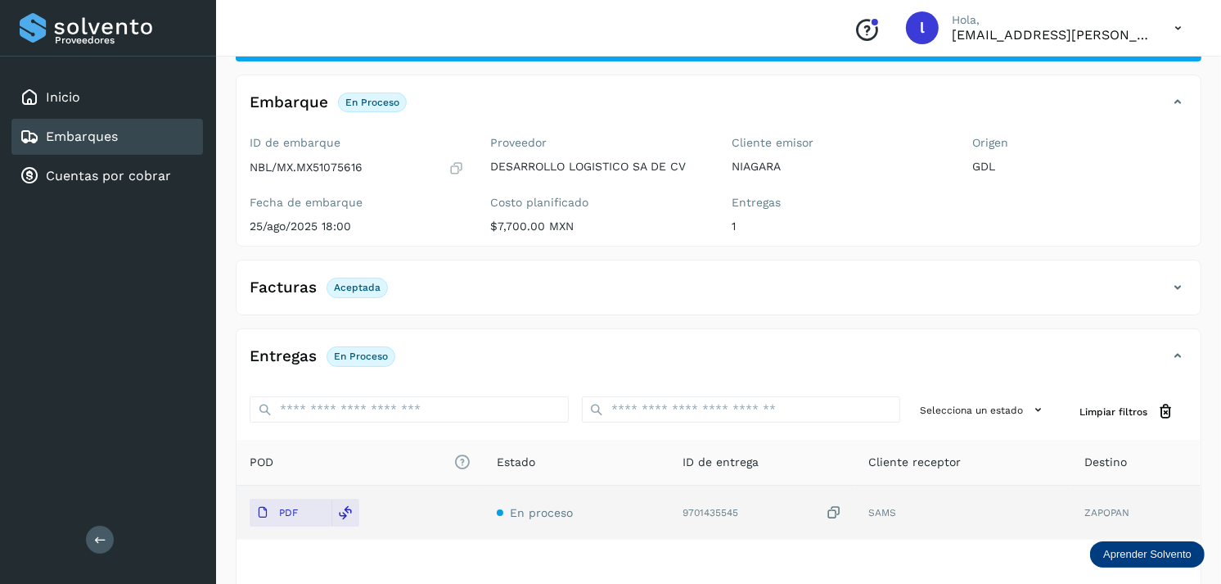
click at [104, 128] on link "Embarques" at bounding box center [82, 136] width 72 height 16
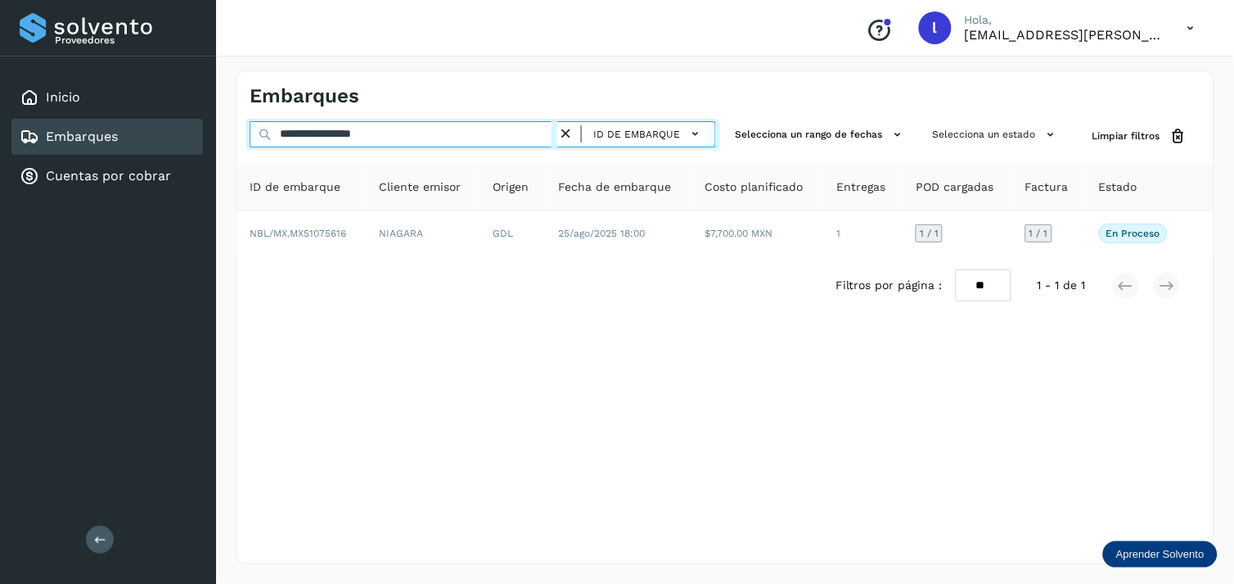
drag, startPoint x: 439, startPoint y: 126, endPoint x: 99, endPoint y: 145, distance: 341.0
click at [99, 145] on div "**********" at bounding box center [617, 292] width 1234 height 584
paste input "text"
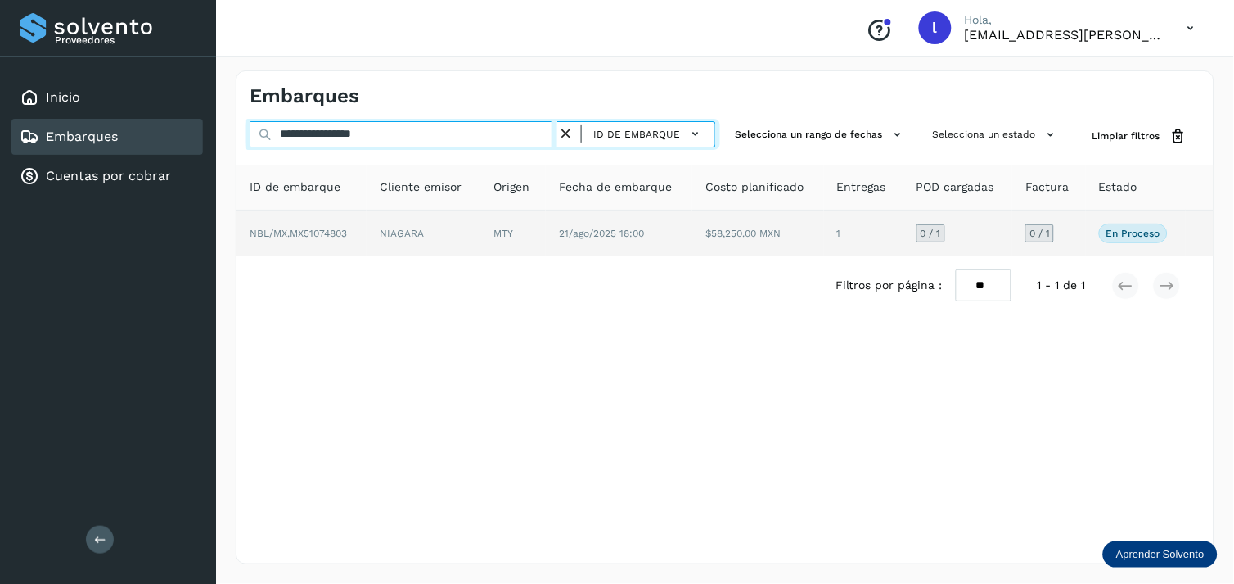
type input "**********"
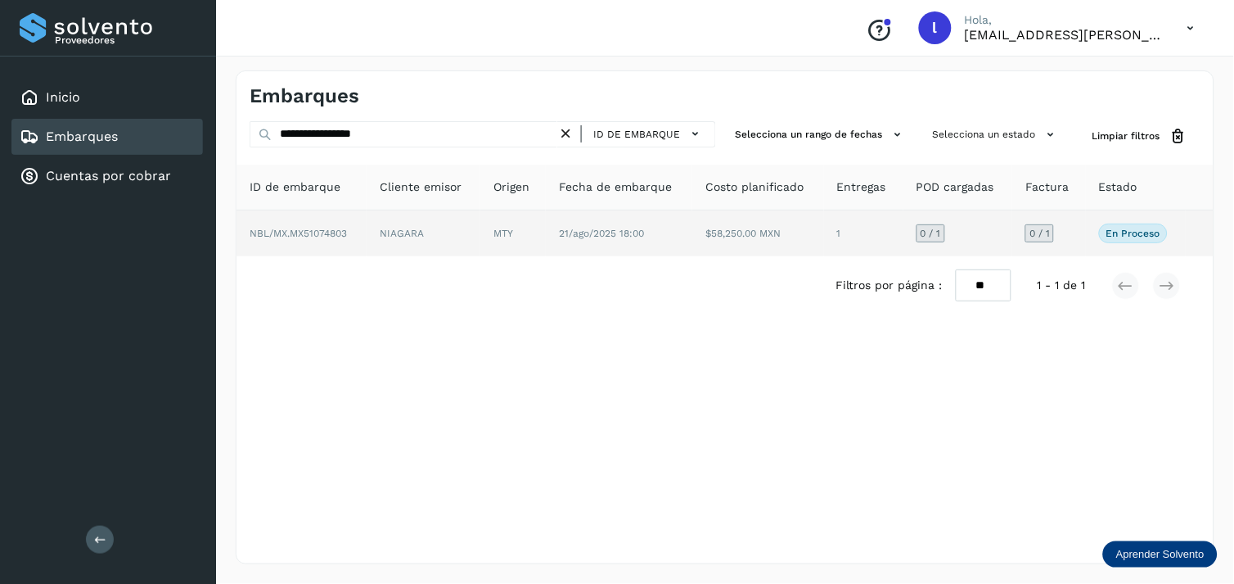
click at [303, 229] on span "NBL/MX.MX51074803" at bounding box center [298, 233] width 97 height 11
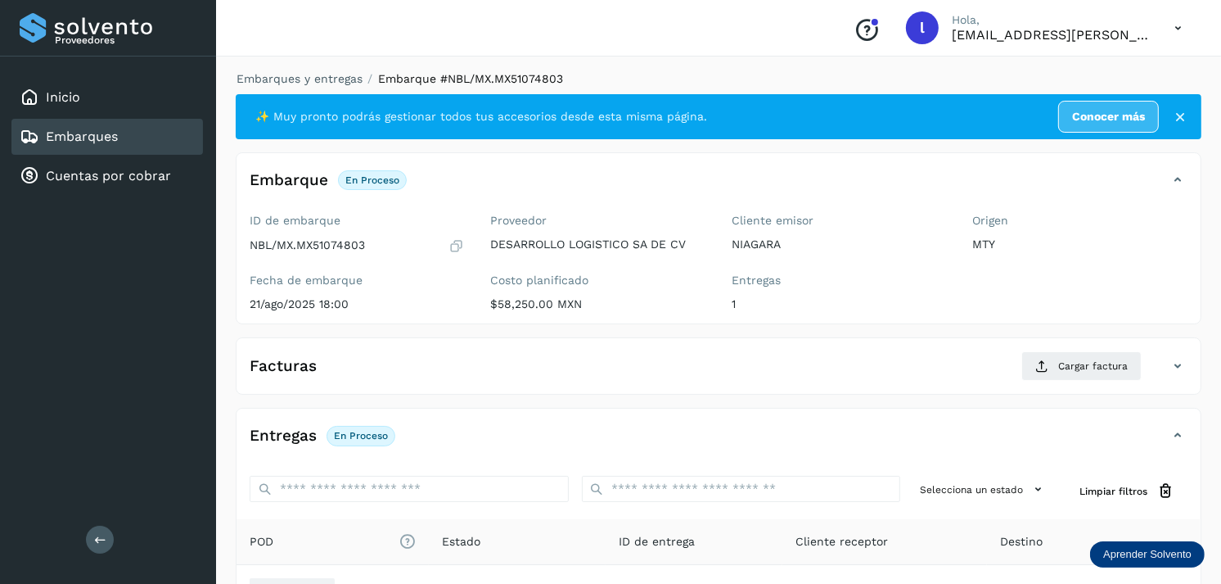
click at [355, 364] on div "Facturas Cargar factura" at bounding box center [702, 365] width 931 height 29
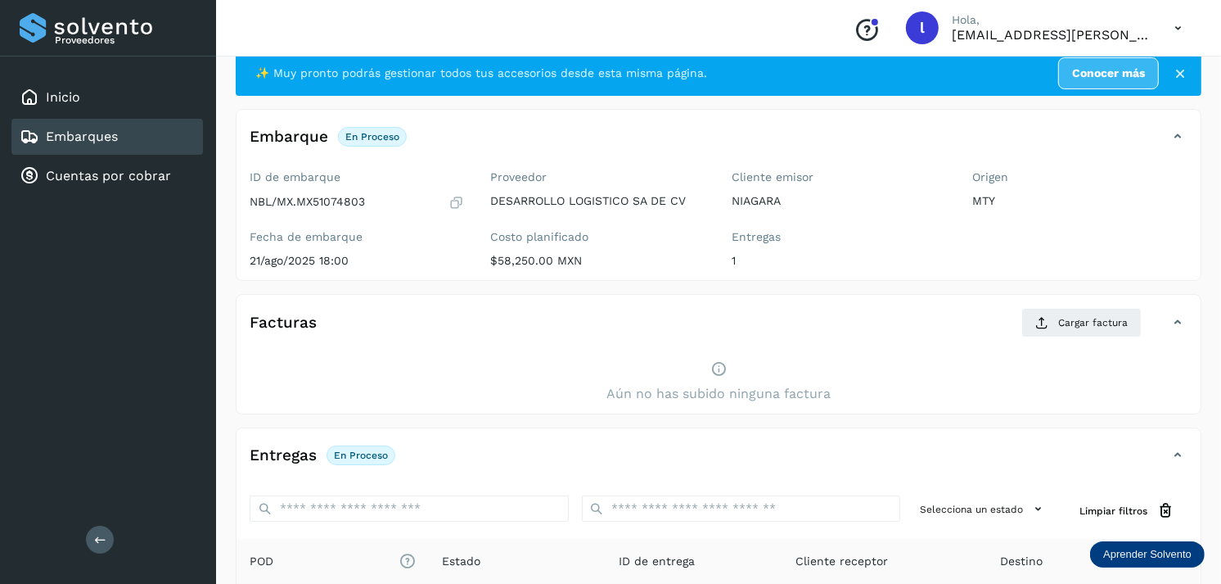
scroll to position [44, 0]
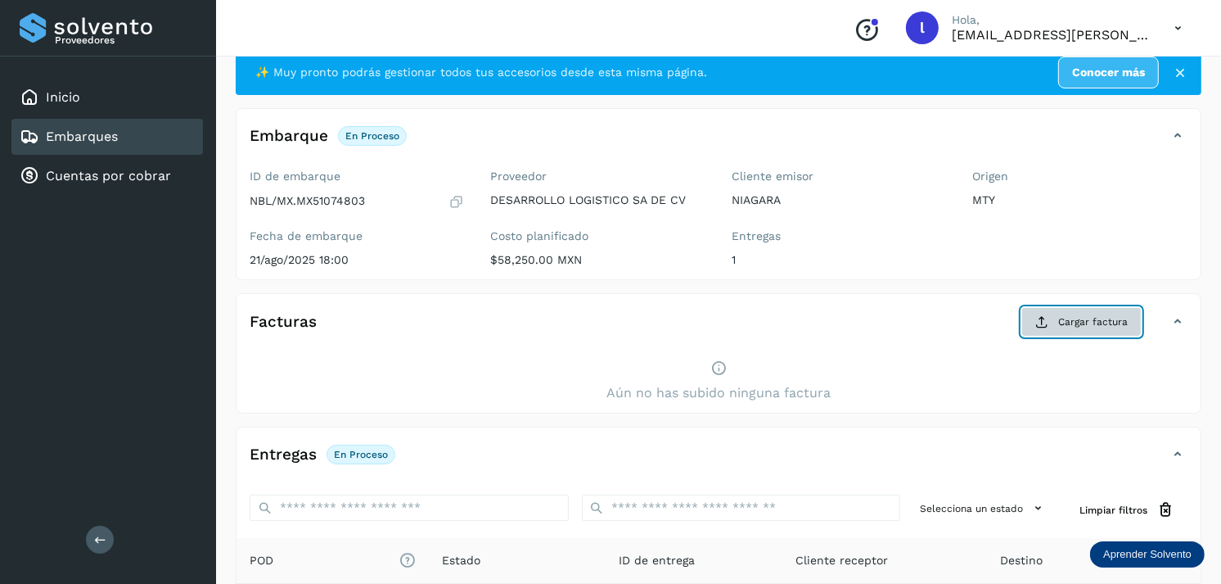
click at [1062, 329] on span "Cargar factura" at bounding box center [1093, 321] width 70 height 15
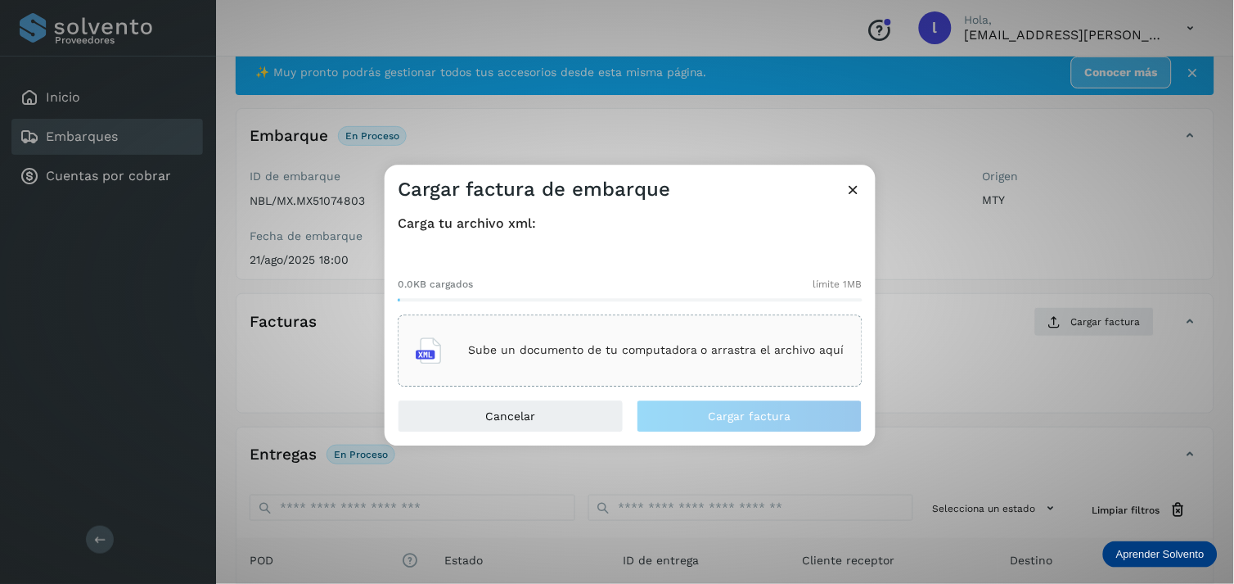
click at [655, 349] on p "Sube un documento de tu computadora o arrastra el archivo aquí" at bounding box center [656, 351] width 376 height 14
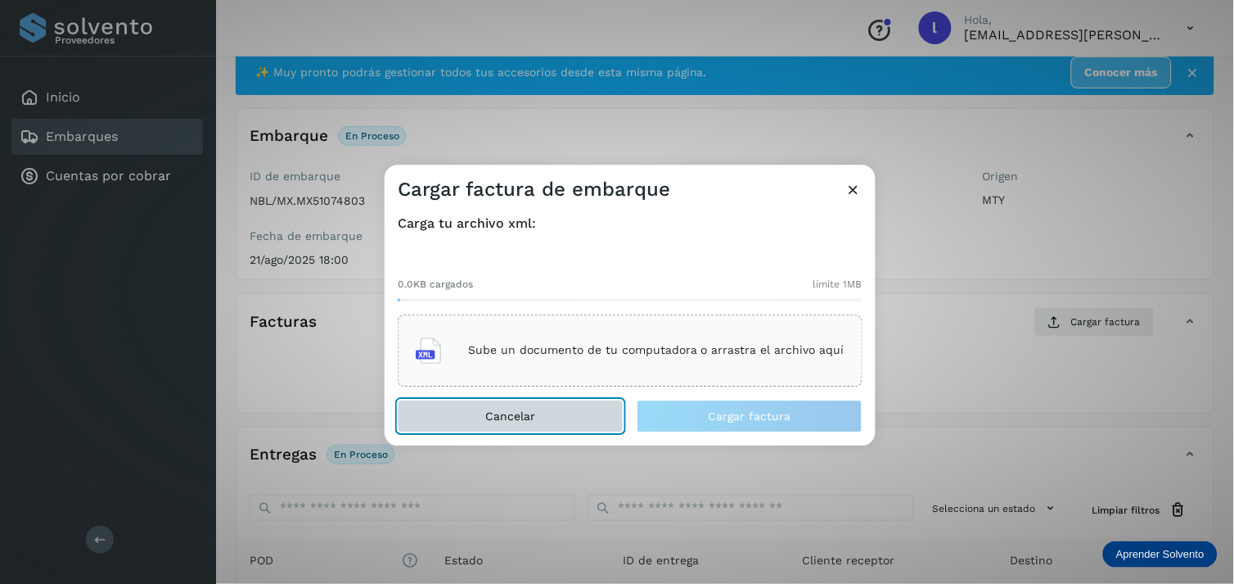
click at [512, 426] on button "Cancelar" at bounding box center [511, 415] width 226 height 33
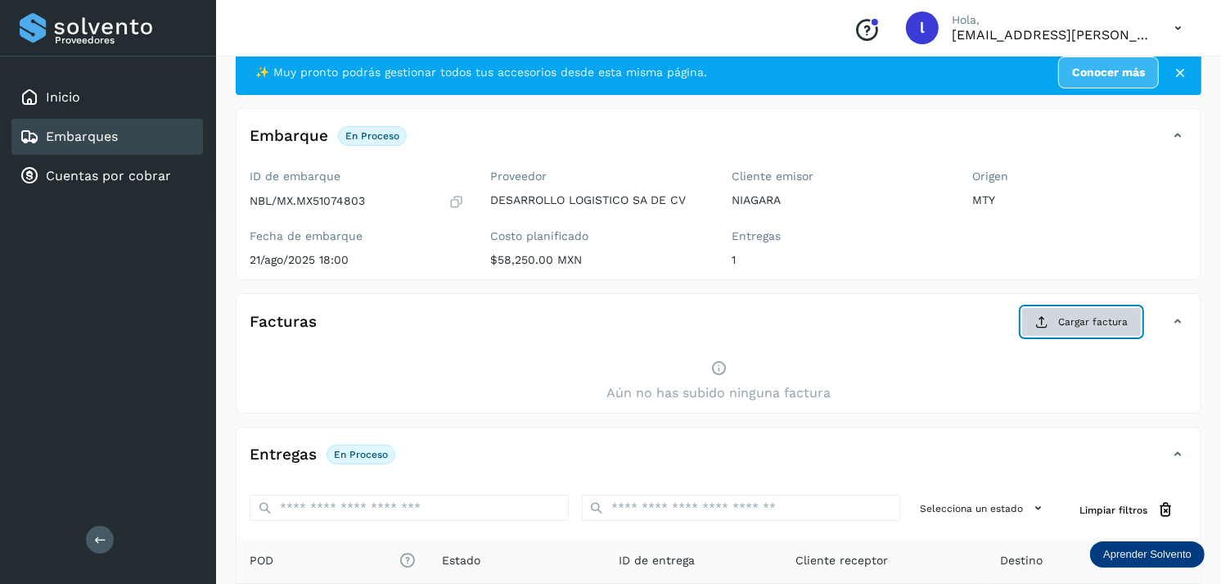
click at [1075, 331] on button "Cargar factura" at bounding box center [1081, 321] width 120 height 29
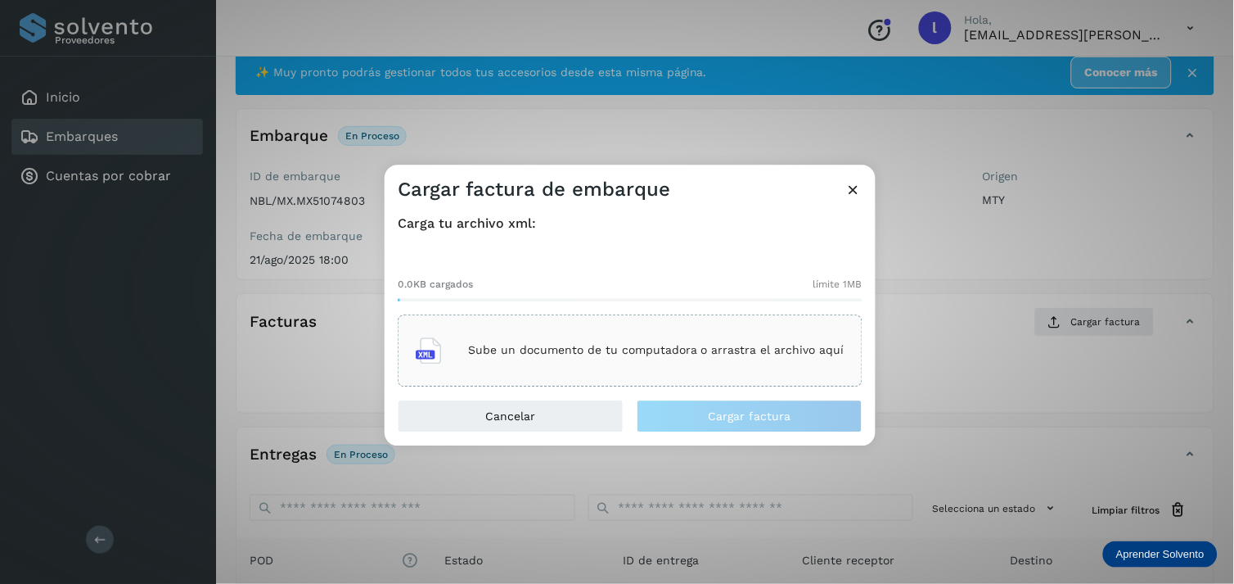
click at [685, 358] on div "Sube un documento de tu computadora o arrastra el archivo aquí" at bounding box center [630, 350] width 429 height 44
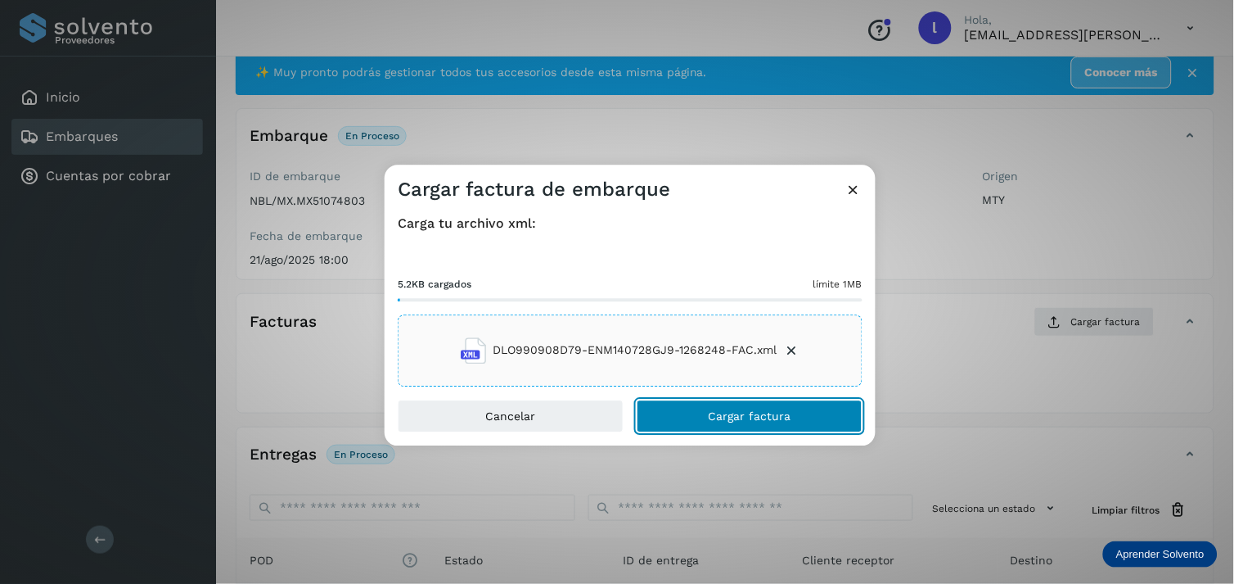
click at [742, 412] on span "Cargar factura" at bounding box center [750, 415] width 83 height 11
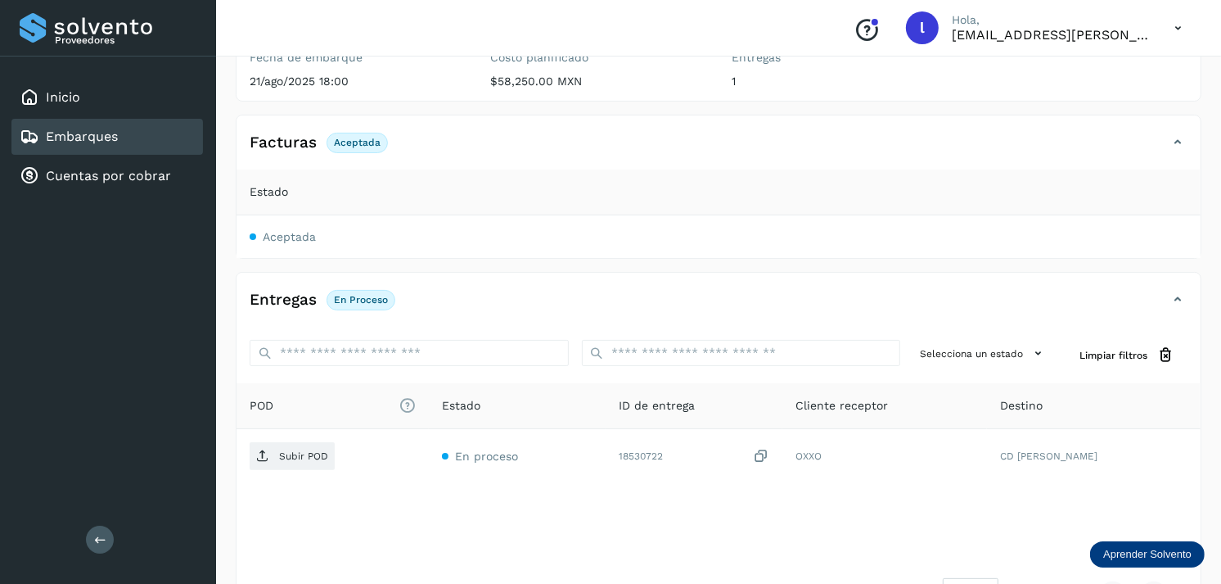
scroll to position [223, 0]
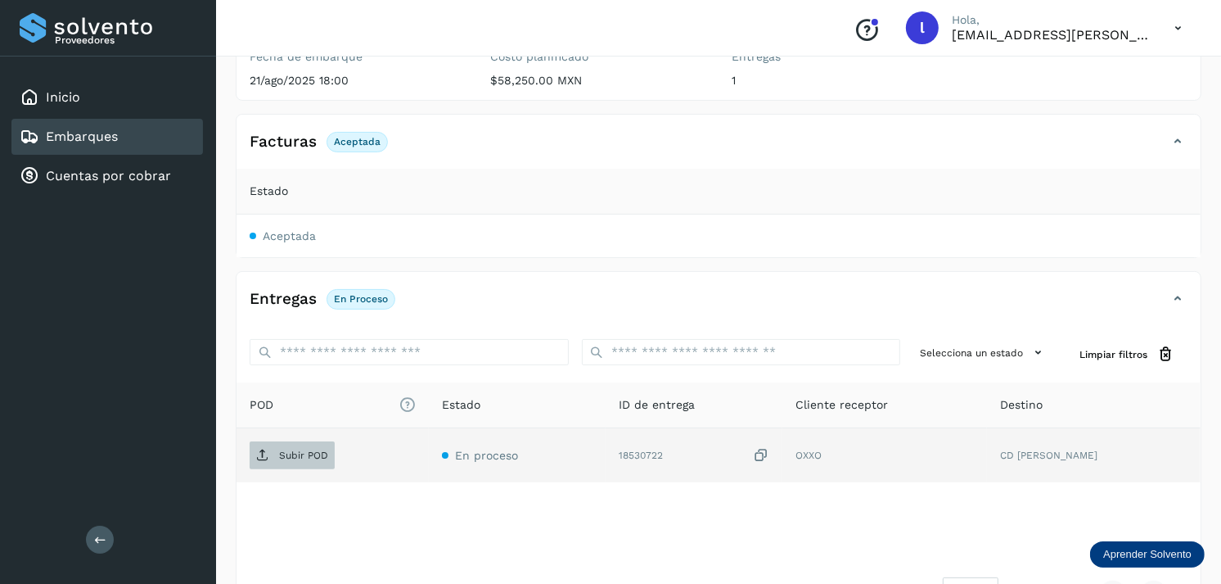
click at [304, 451] on p "Subir POD" at bounding box center [303, 454] width 49 height 11
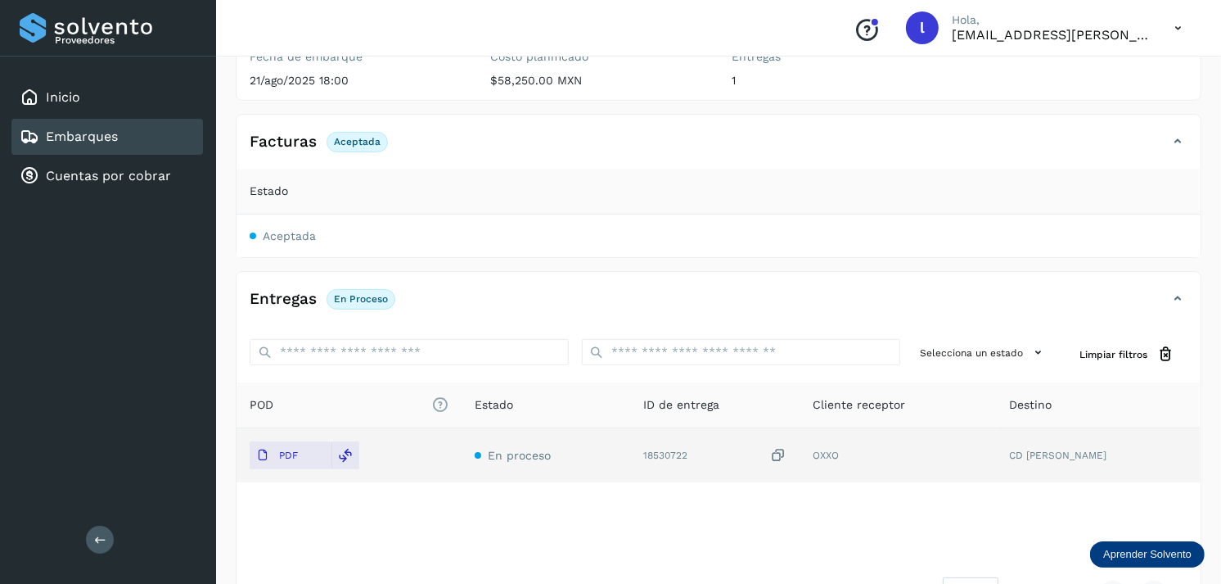
click at [99, 128] on link "Embarques" at bounding box center [82, 136] width 72 height 16
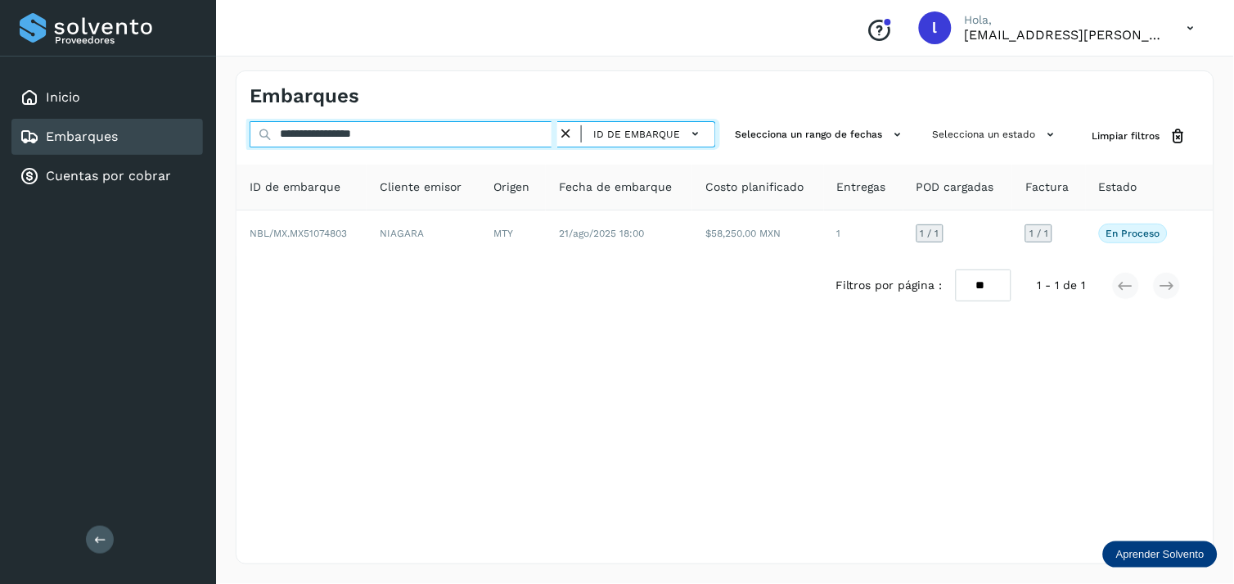
drag, startPoint x: 426, startPoint y: 132, endPoint x: 182, endPoint y: 128, distance: 244.7
click at [182, 128] on div "**********" at bounding box center [617, 292] width 1234 height 584
paste input "text"
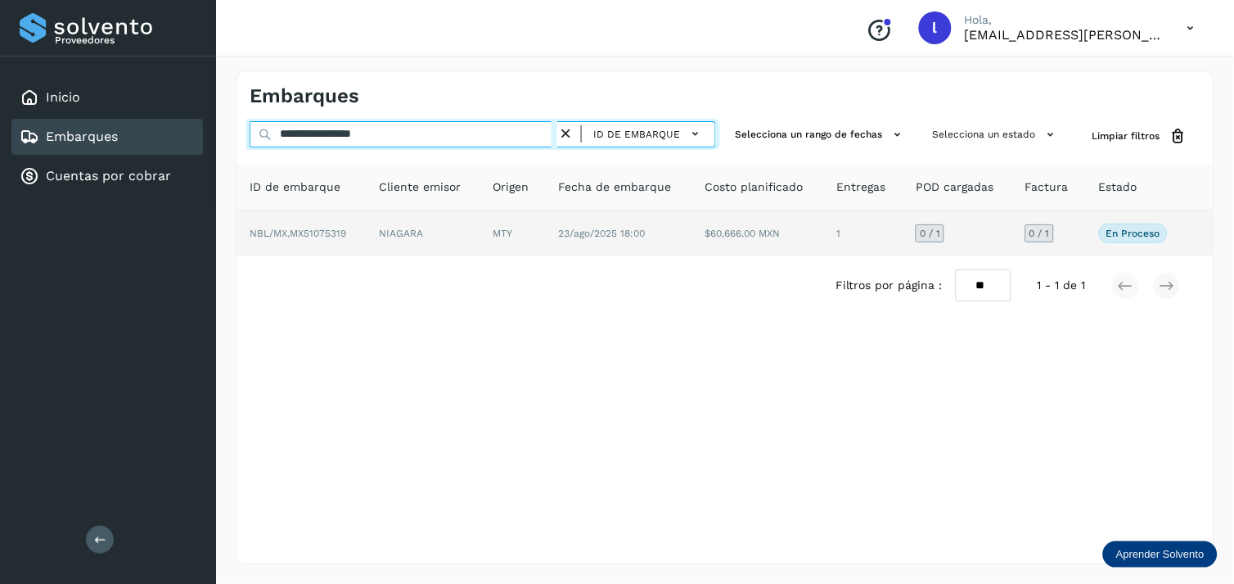
type input "**********"
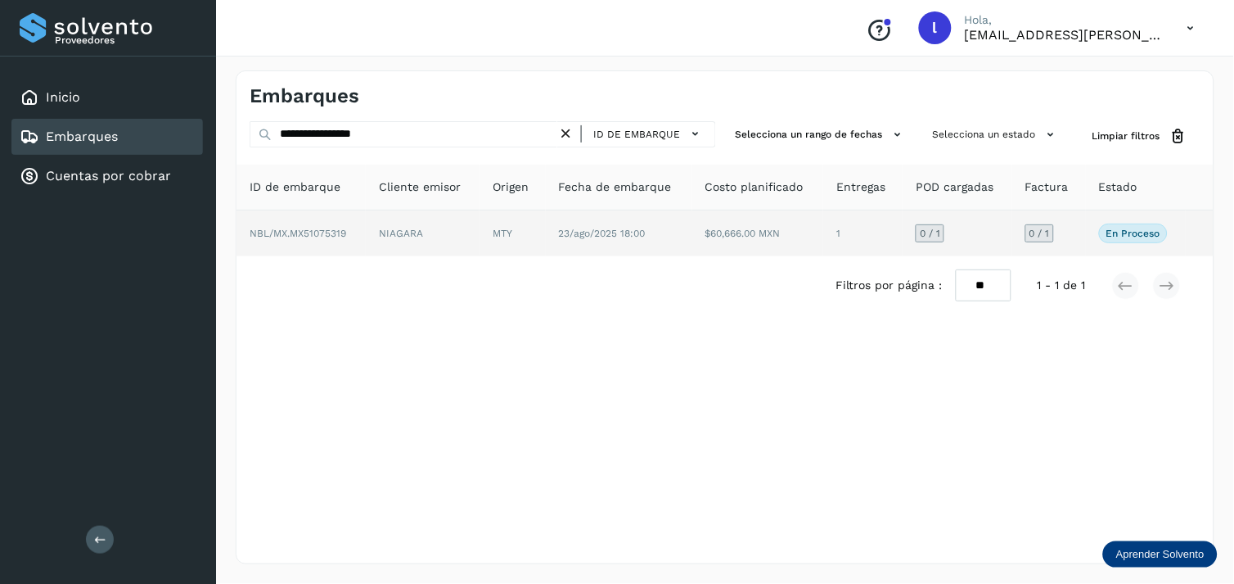
click at [308, 232] on span "NBL/MX.MX51075319" at bounding box center [298, 233] width 97 height 11
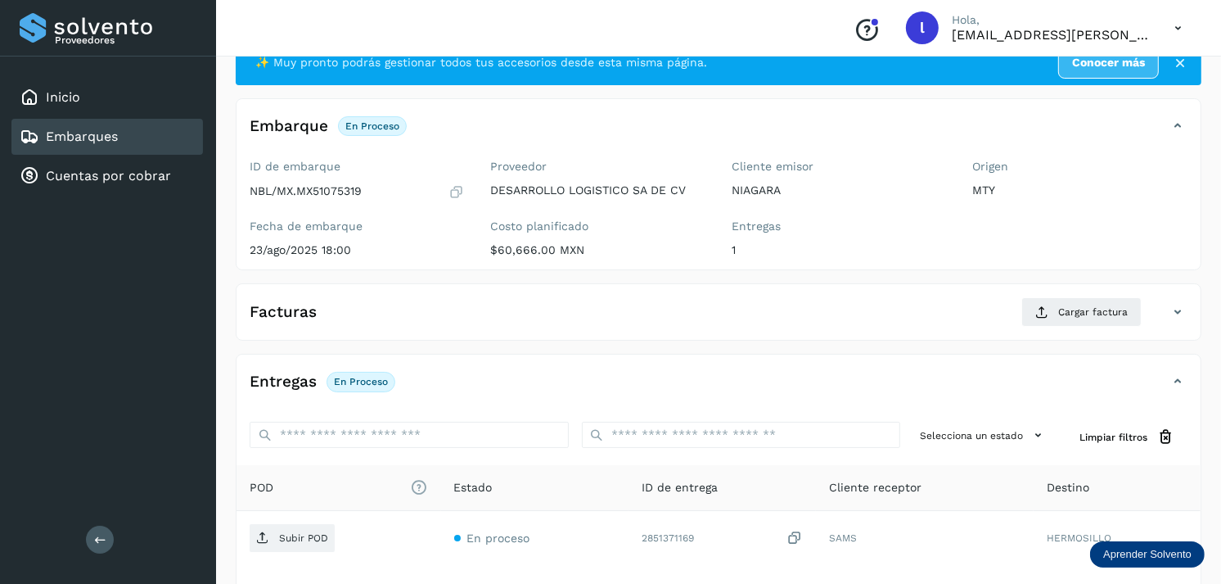
scroll to position [61, 0]
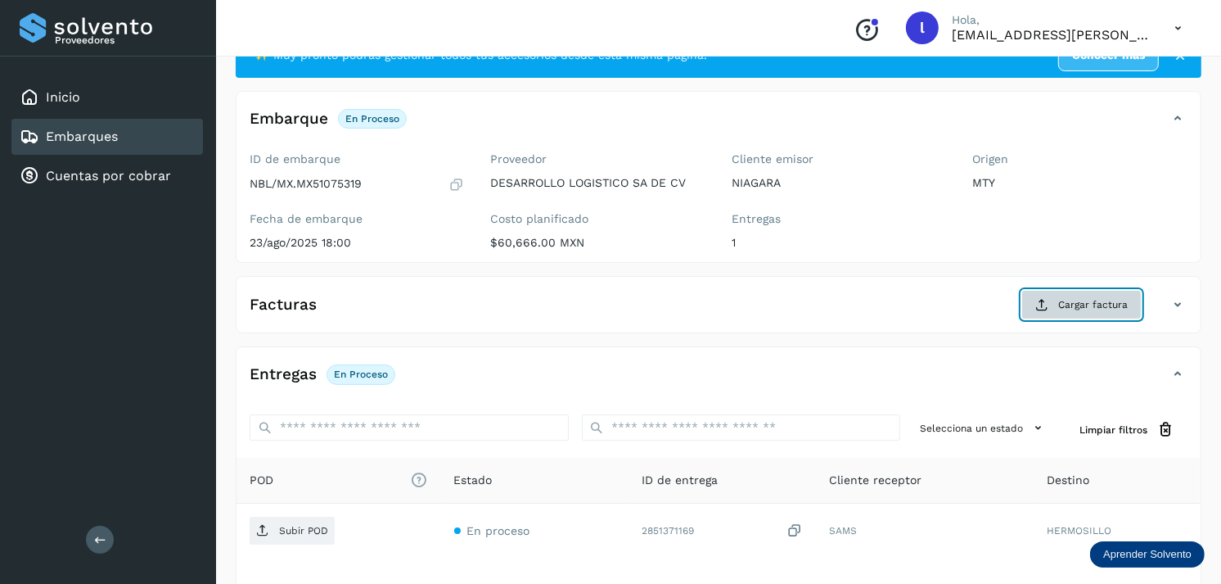
click at [1084, 300] on span "Cargar factura" at bounding box center [1093, 304] width 70 height 15
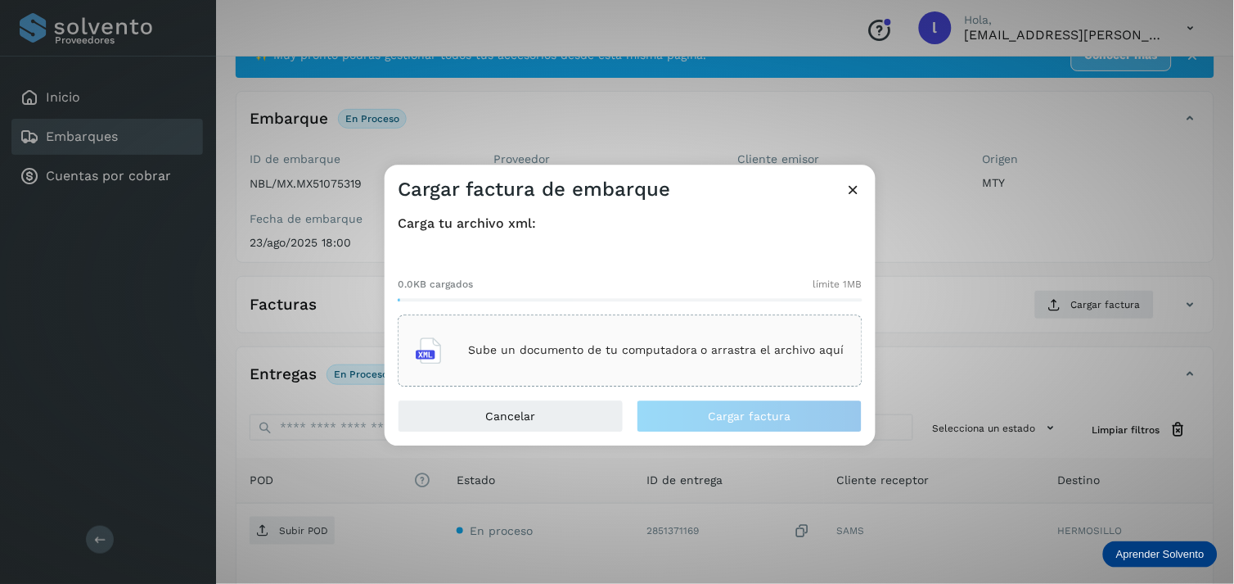
click at [678, 356] on p "Sube un documento de tu computadora o arrastra el archivo aquí" at bounding box center [656, 351] width 376 height 14
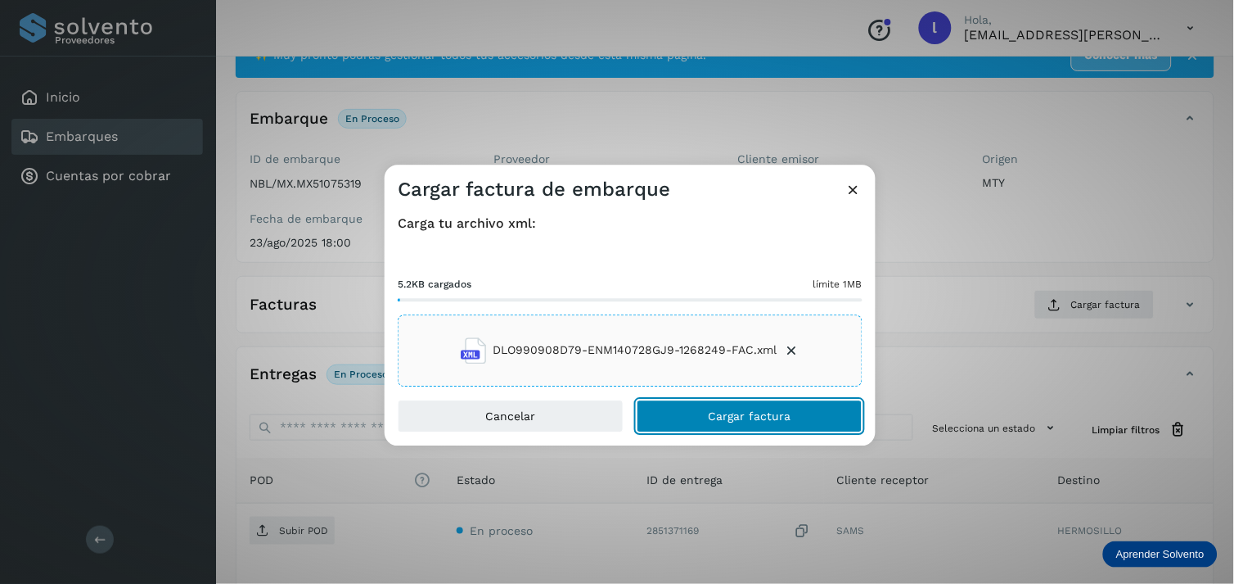
click at [748, 426] on button "Cargar factura" at bounding box center [750, 415] width 226 height 33
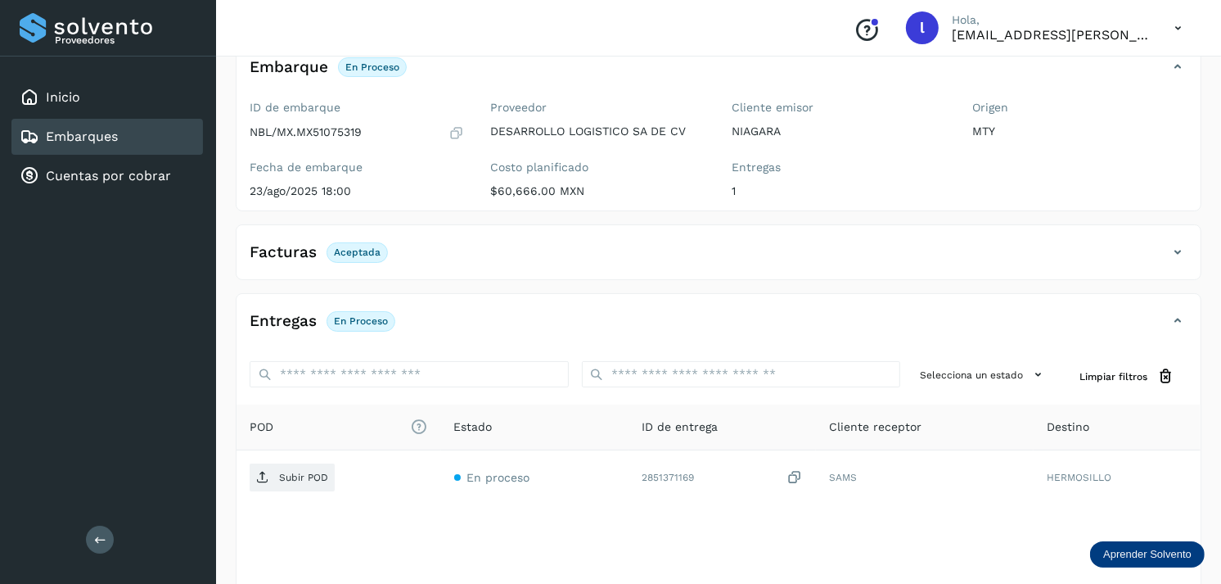
scroll to position [115, 0]
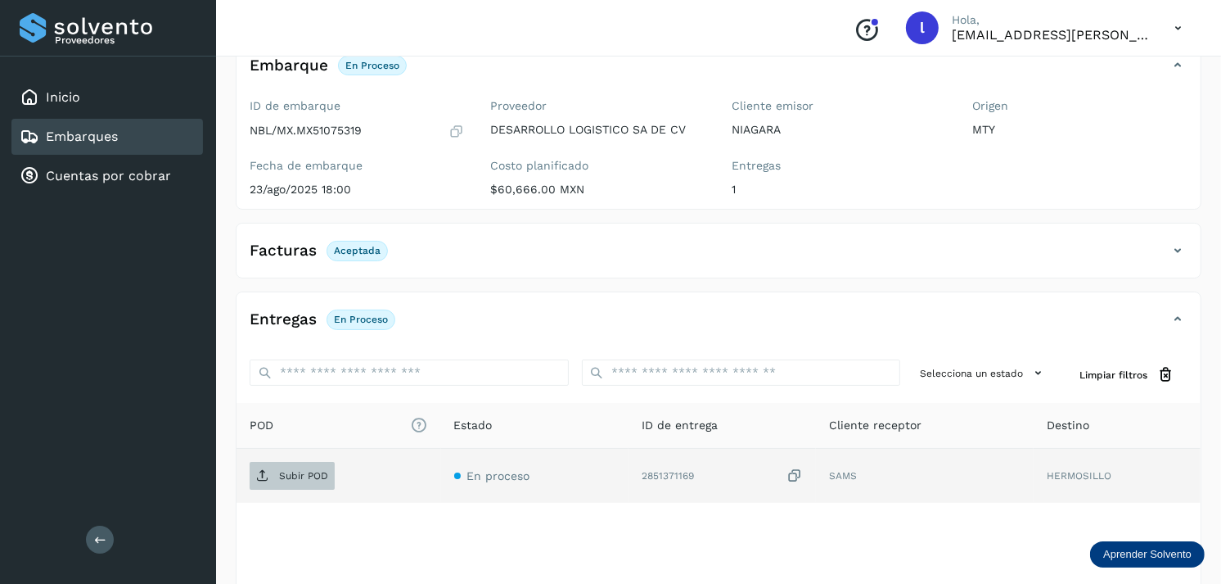
click at [298, 466] on span "Subir POD" at bounding box center [292, 475] width 85 height 26
click at [274, 473] on span "PDF" at bounding box center [277, 475] width 55 height 26
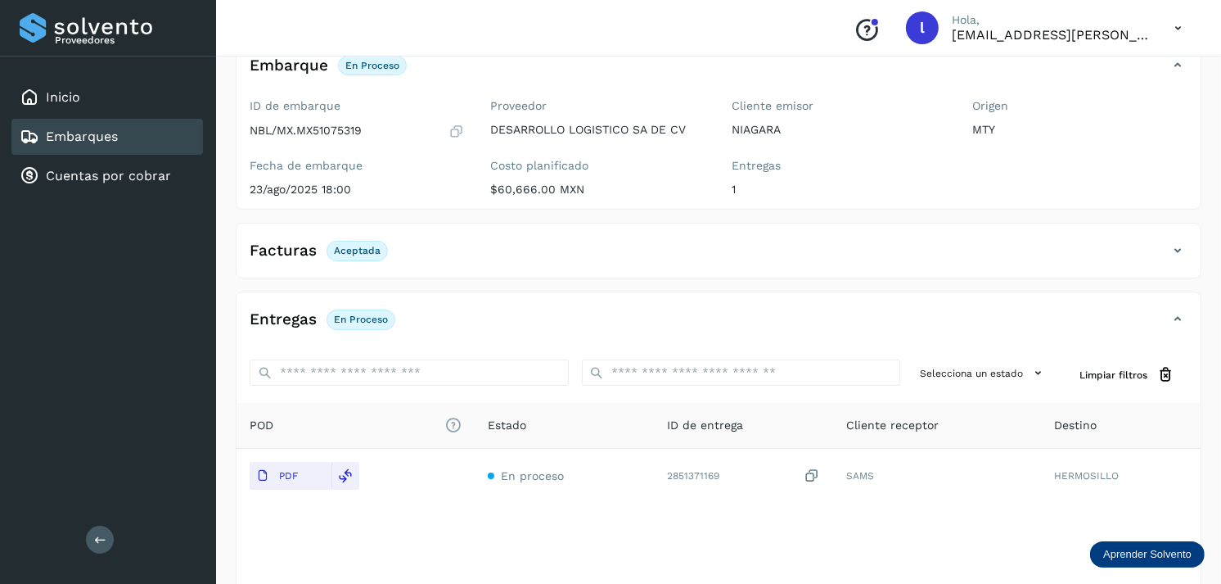
click at [113, 128] on link "Embarques" at bounding box center [82, 136] width 72 height 16
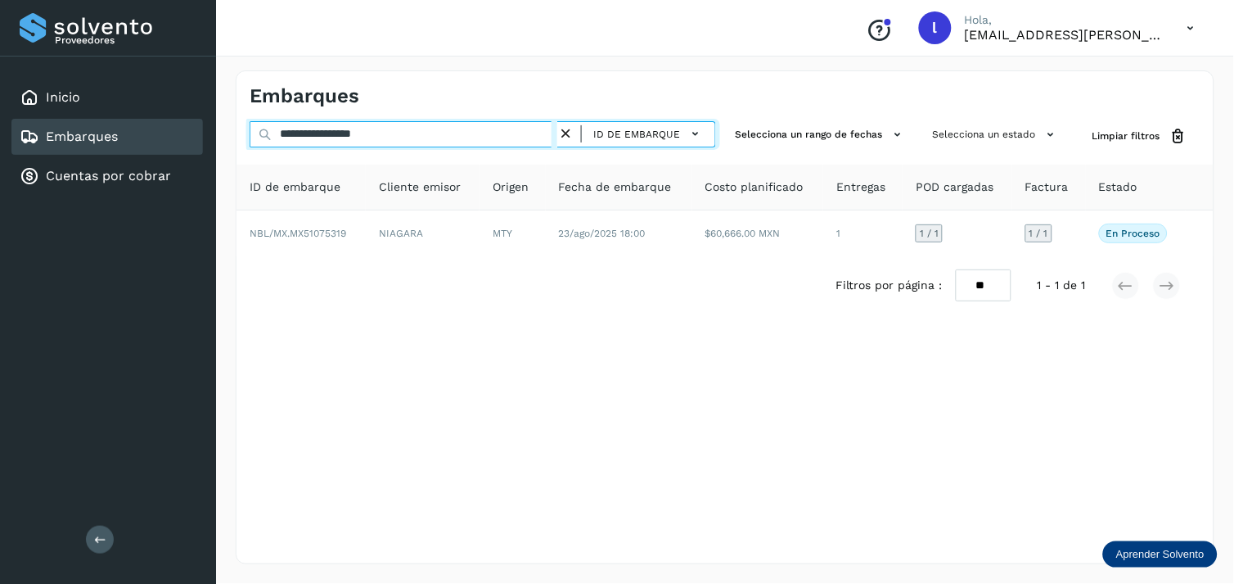
drag, startPoint x: 426, startPoint y: 135, endPoint x: 165, endPoint y: 144, distance: 260.4
click at [165, 144] on div "**********" at bounding box center [617, 292] width 1234 height 584
paste input "text"
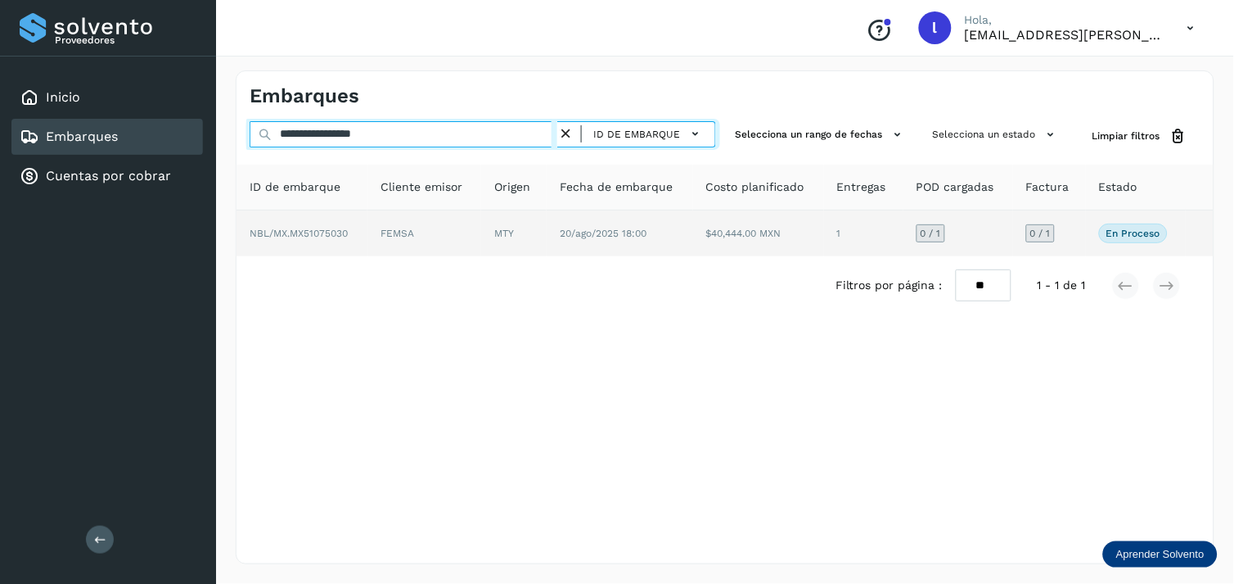
type input "**********"
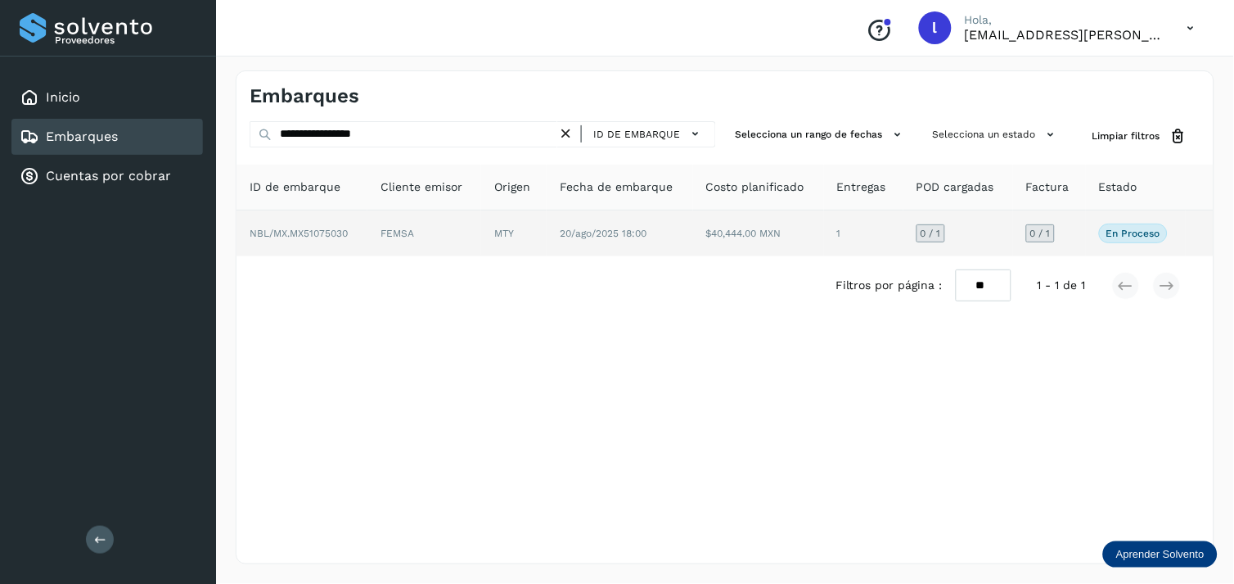
click at [324, 241] on td "NBL/MX.MX51075030" at bounding box center [302, 233] width 131 height 46
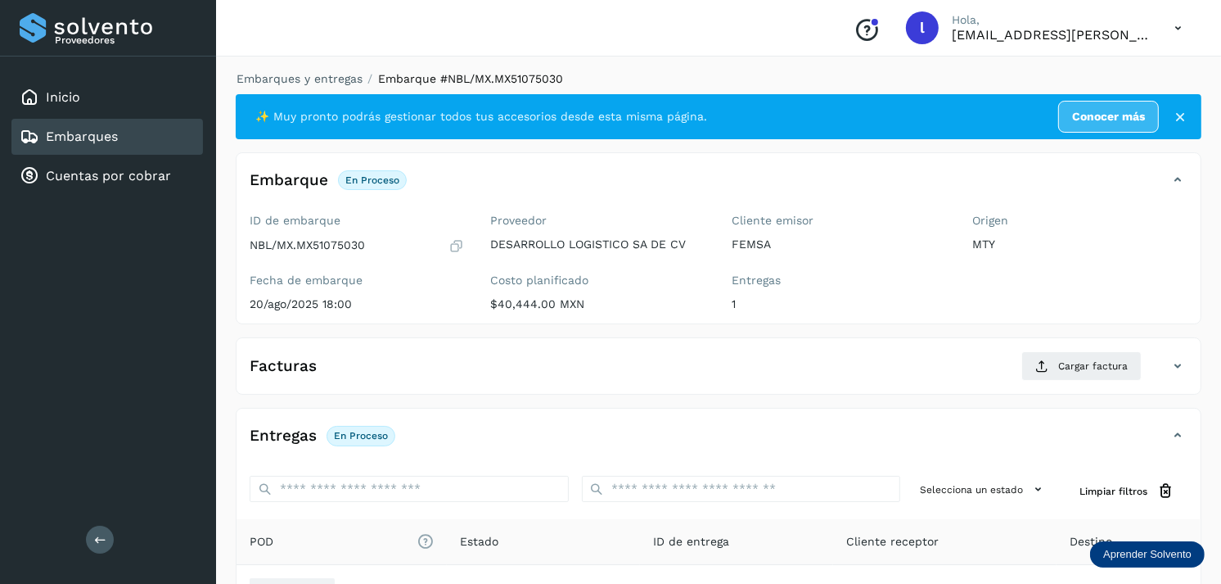
click at [633, 358] on div "Facturas Cargar factura" at bounding box center [702, 365] width 931 height 29
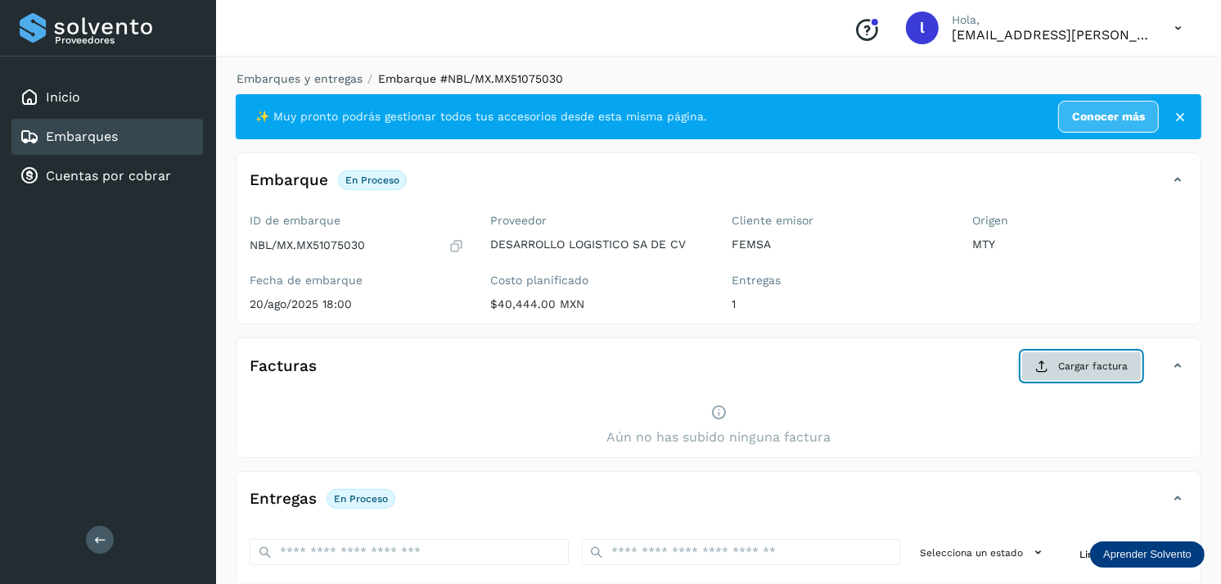
click at [1064, 371] on span "Cargar factura" at bounding box center [1093, 365] width 70 height 15
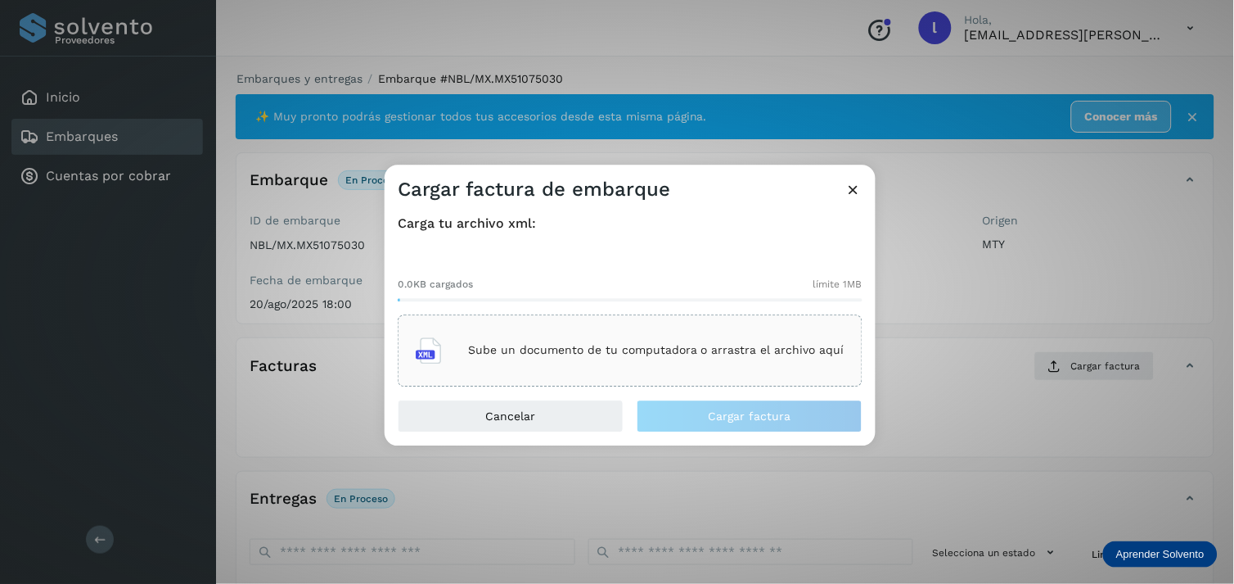
click at [687, 336] on div "Sube un documento de tu computadora o arrastra el archivo aquí" at bounding box center [630, 350] width 429 height 44
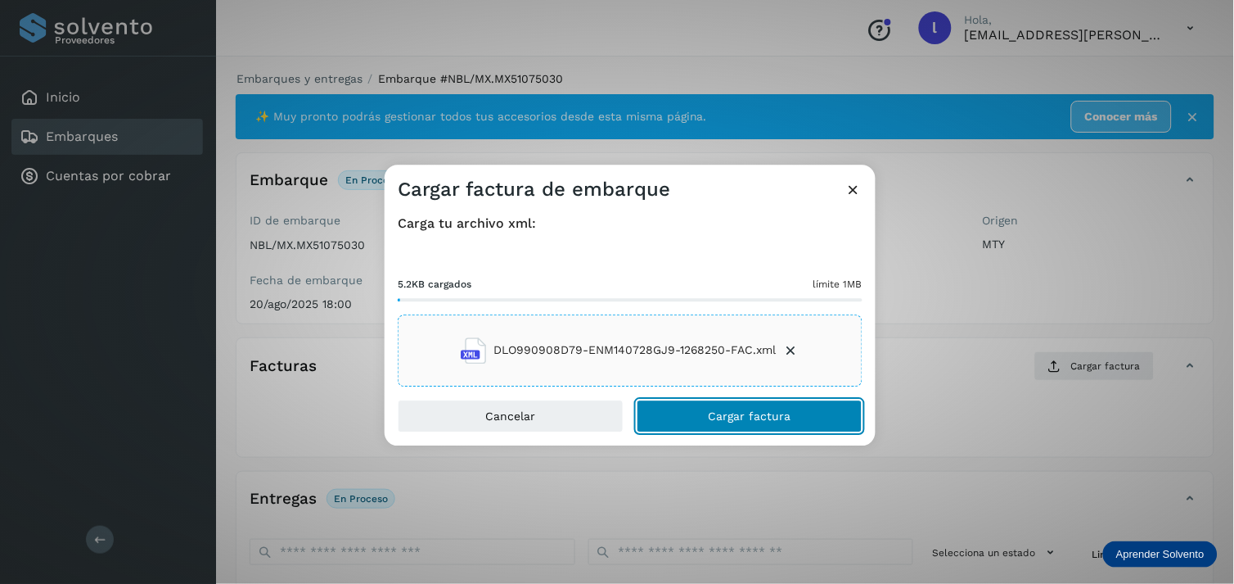
click at [766, 402] on button "Cargar factura" at bounding box center [750, 415] width 226 height 33
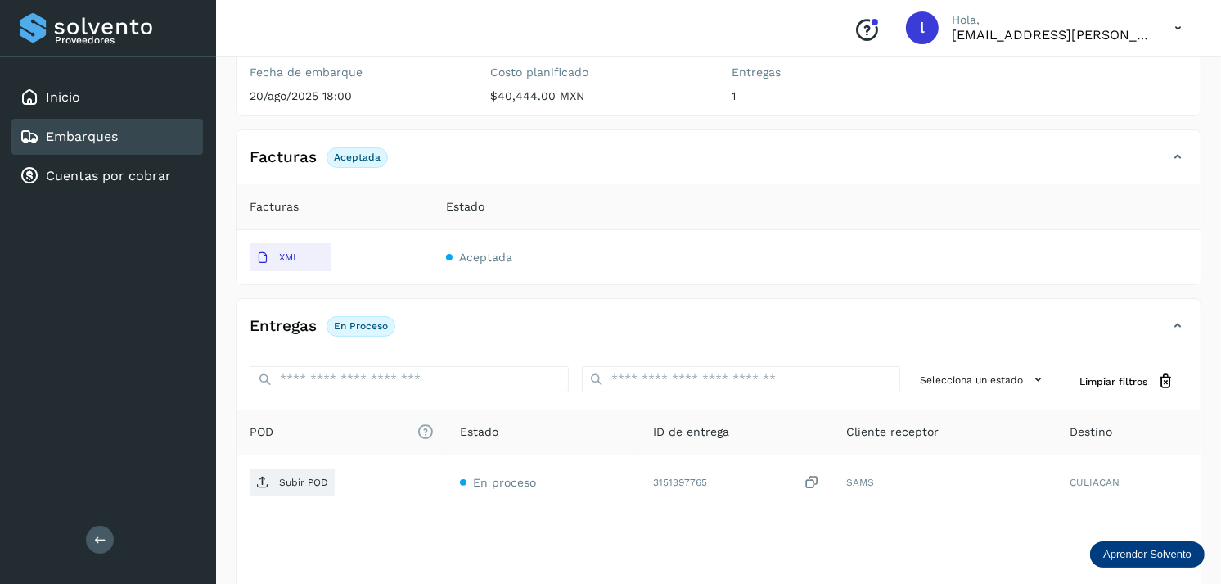
scroll to position [209, 0]
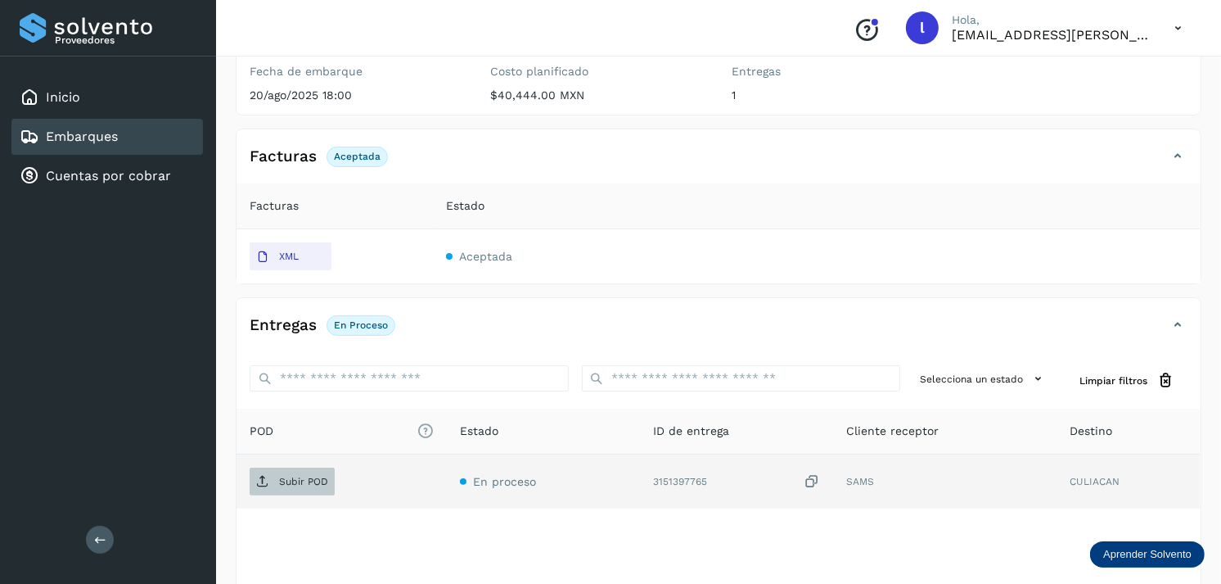
click at [285, 473] on span "Subir POD" at bounding box center [292, 481] width 85 height 26
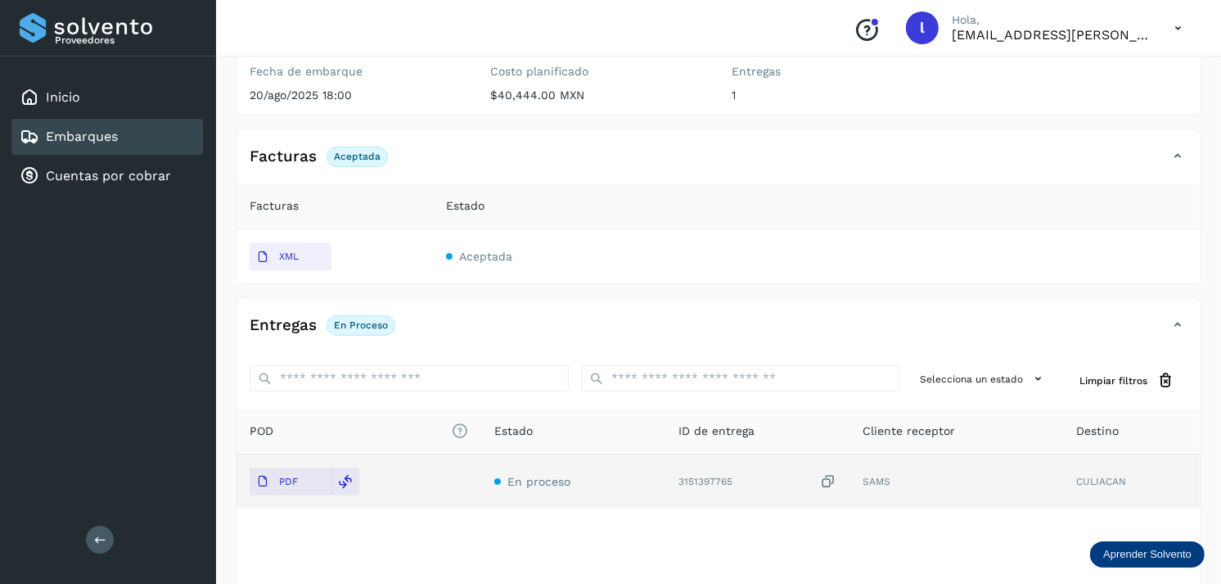
click at [133, 140] on div "Embarques" at bounding box center [107, 137] width 192 height 36
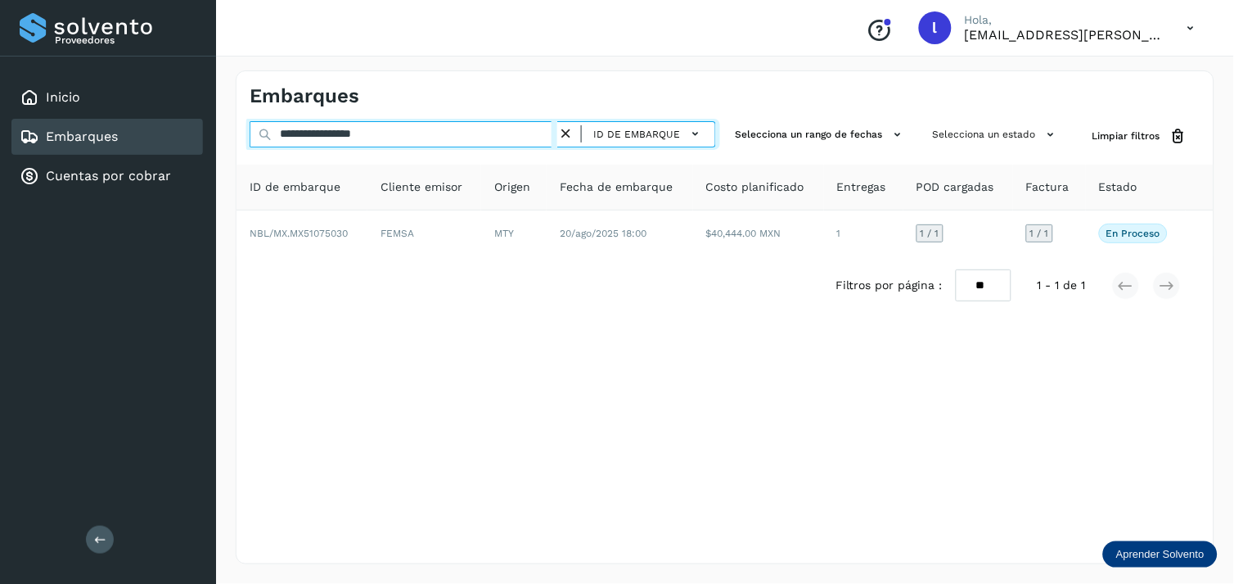
drag, startPoint x: 442, startPoint y: 131, endPoint x: 166, endPoint y: 133, distance: 275.8
click at [166, 133] on div "**********" at bounding box center [617, 292] width 1234 height 584
paste input "text"
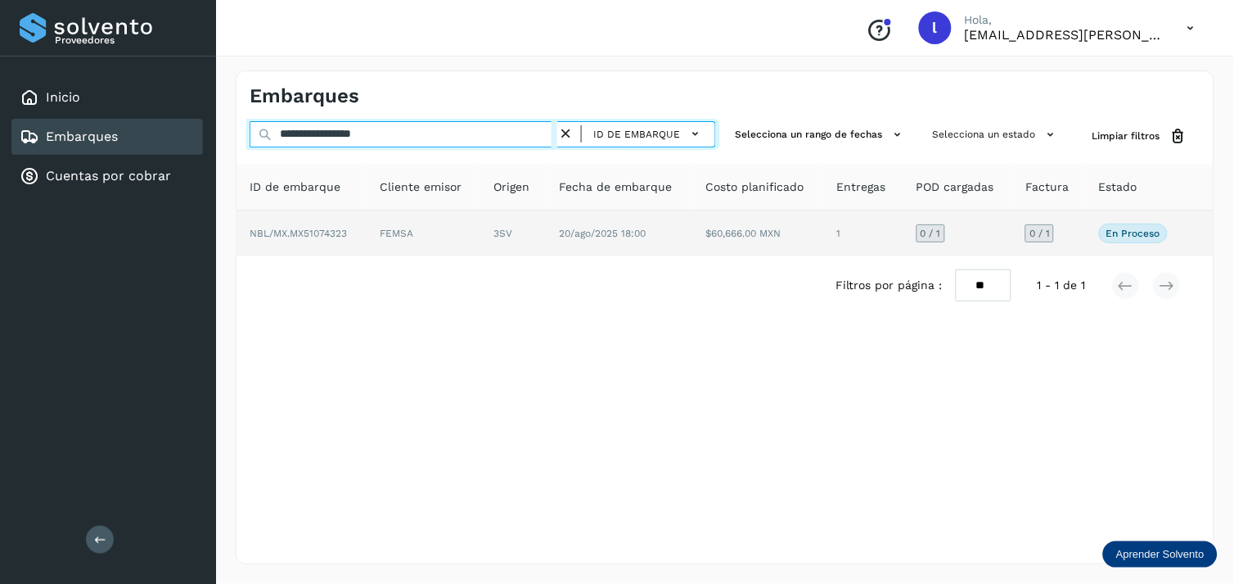
type input "**********"
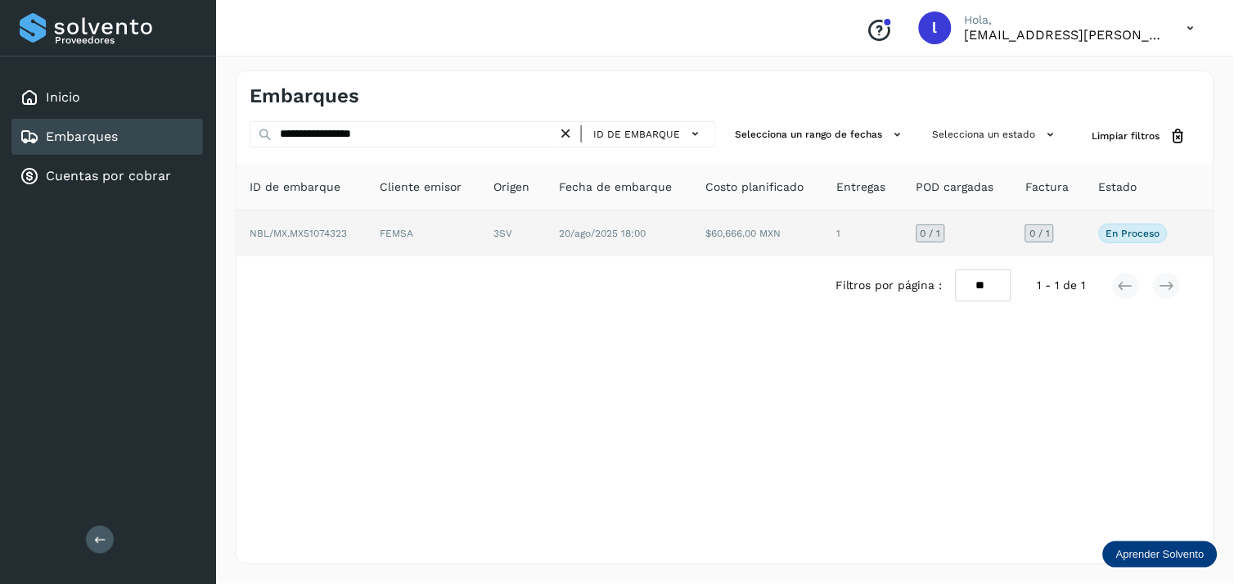
click at [309, 238] on span "NBL/MX.MX51074323" at bounding box center [298, 233] width 97 height 11
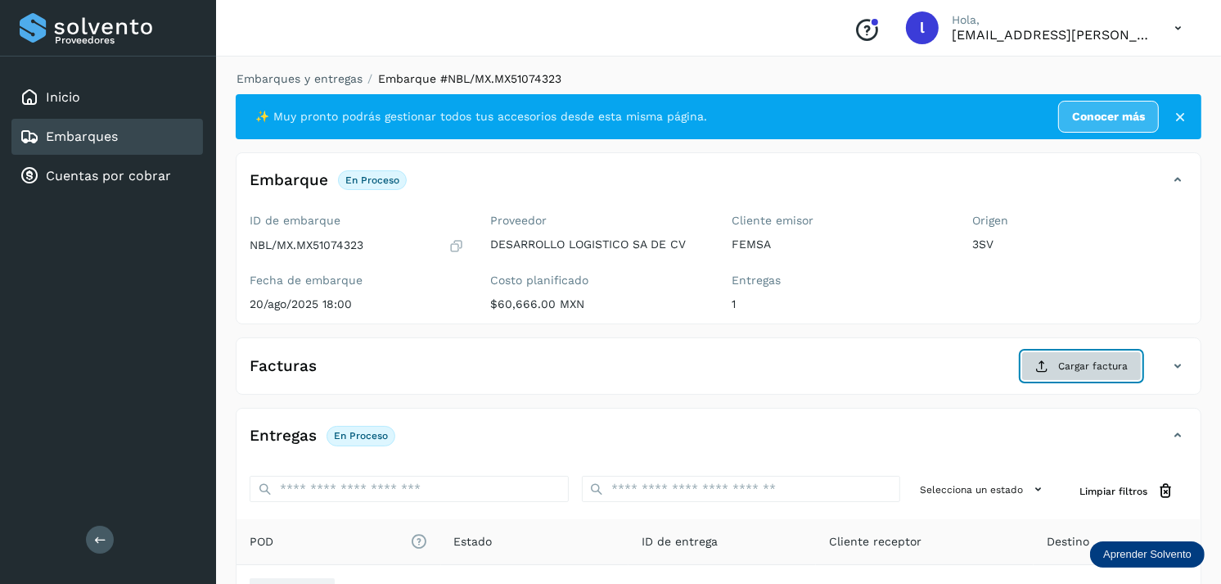
click at [1066, 366] on span "Cargar factura" at bounding box center [1093, 365] width 70 height 15
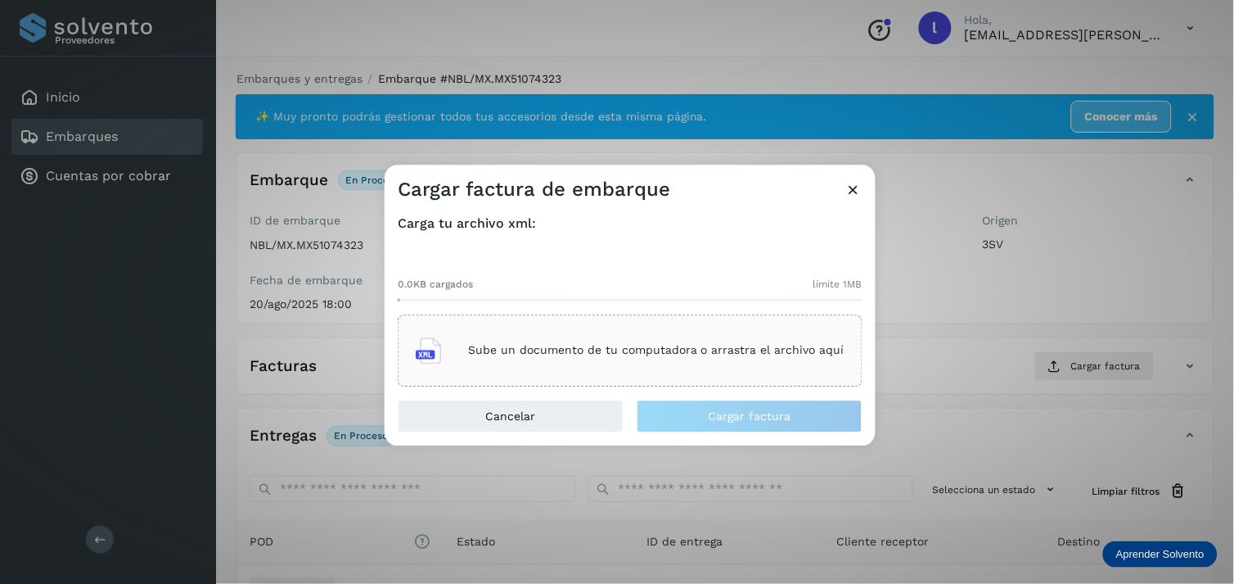
click at [586, 336] on div "Sube un documento de tu computadora o arrastra el archivo aquí" at bounding box center [630, 350] width 429 height 44
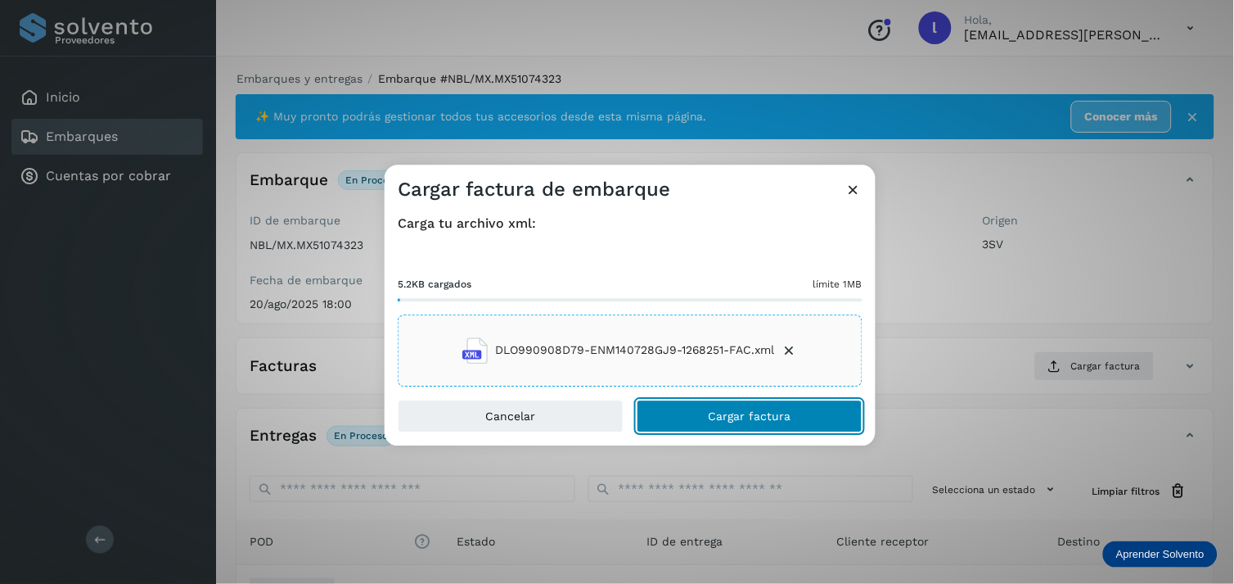
click at [778, 414] on span "Cargar factura" at bounding box center [750, 415] width 83 height 11
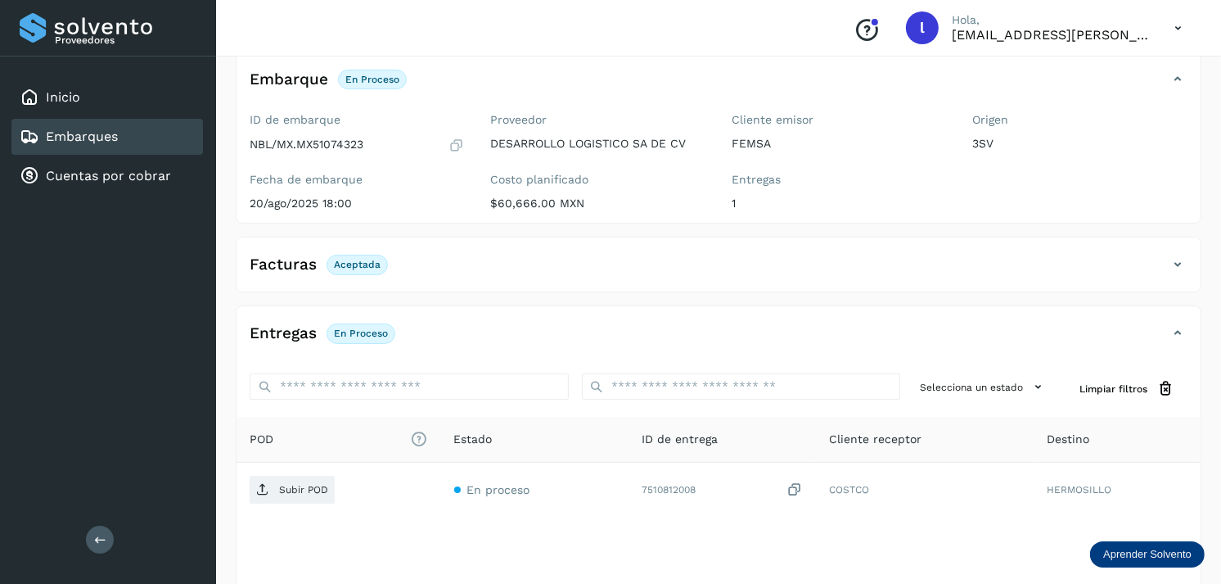
scroll to position [103, 0]
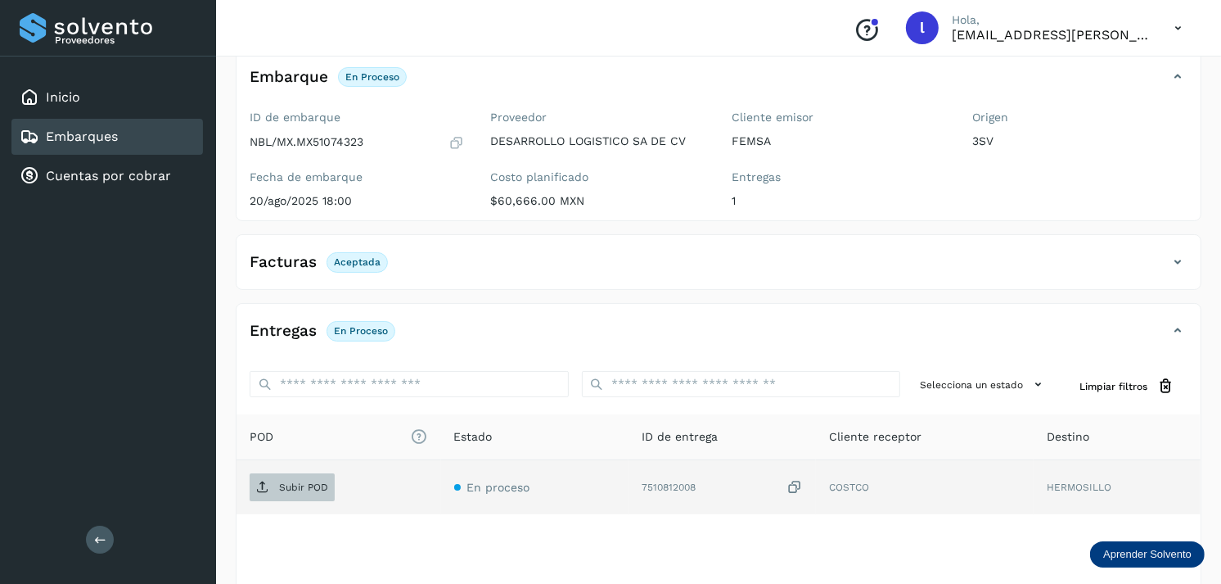
click at [274, 488] on span "Subir POD" at bounding box center [292, 487] width 85 height 26
click at [115, 133] on link "Embarques" at bounding box center [82, 136] width 72 height 16
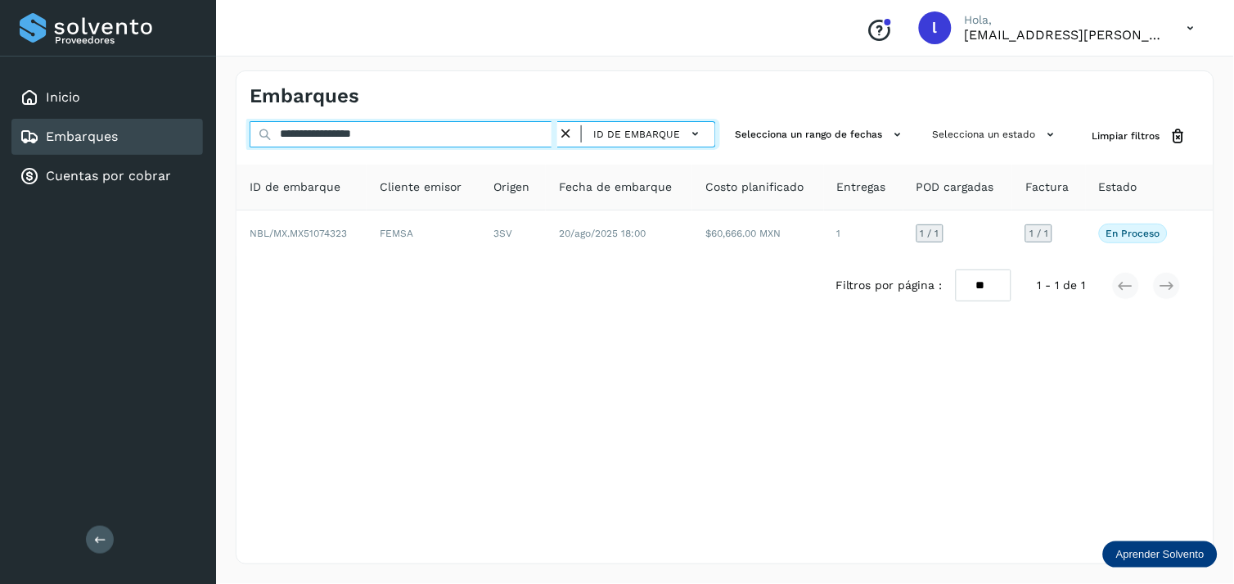
drag, startPoint x: 434, startPoint y: 139, endPoint x: 155, endPoint y: 121, distance: 278.8
click at [155, 121] on div "**********" at bounding box center [617, 292] width 1234 height 584
paste input "text"
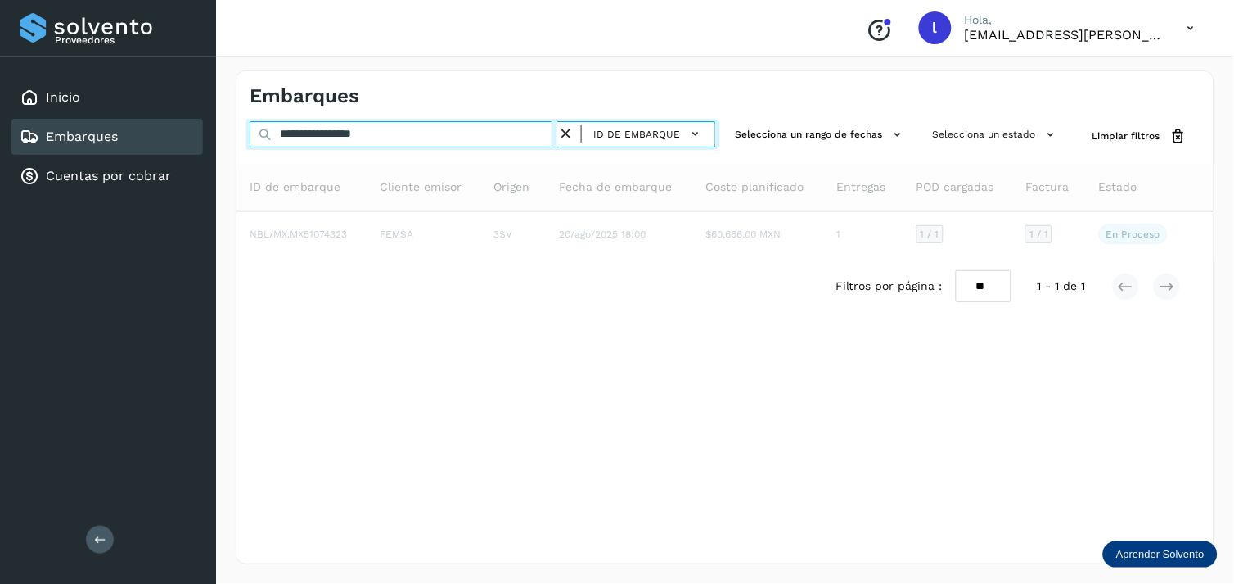
type input "**********"
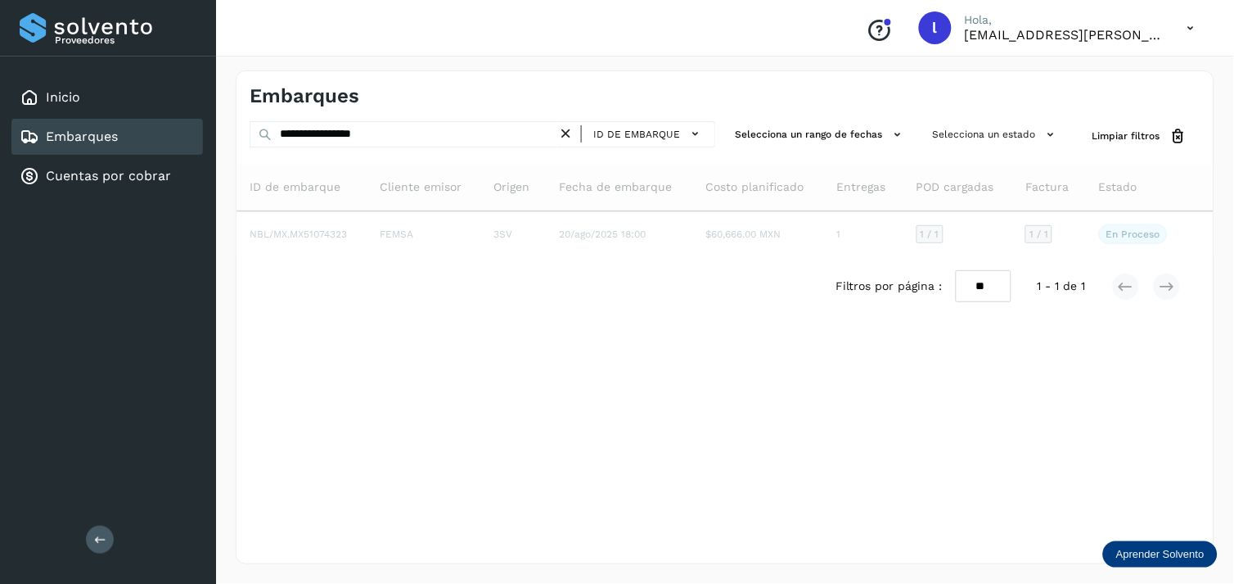
click at [155, 121] on div "Embarques" at bounding box center [107, 137] width 192 height 36
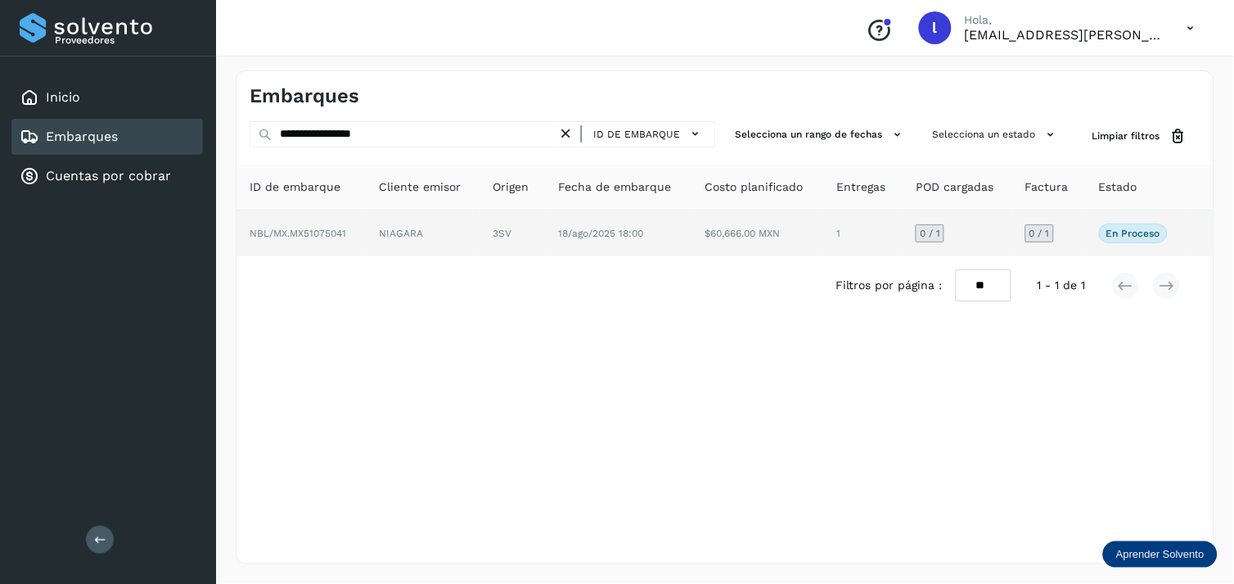
click at [315, 235] on span "NBL/MX.MX51075041" at bounding box center [298, 233] width 97 height 11
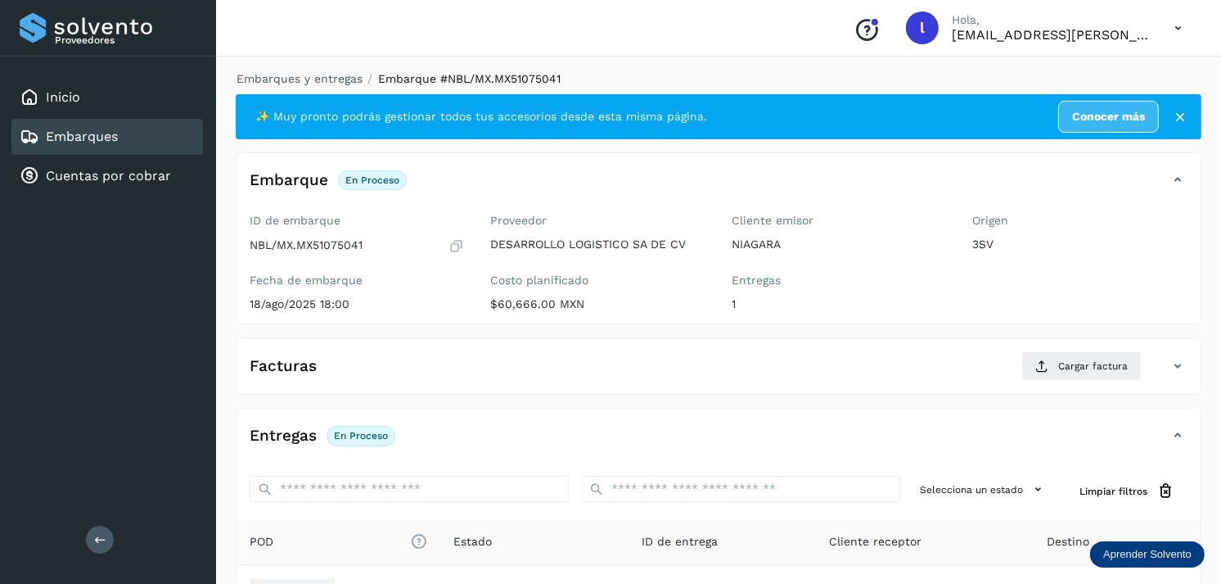
click at [527, 363] on div "Facturas Cargar factura" at bounding box center [702, 365] width 931 height 29
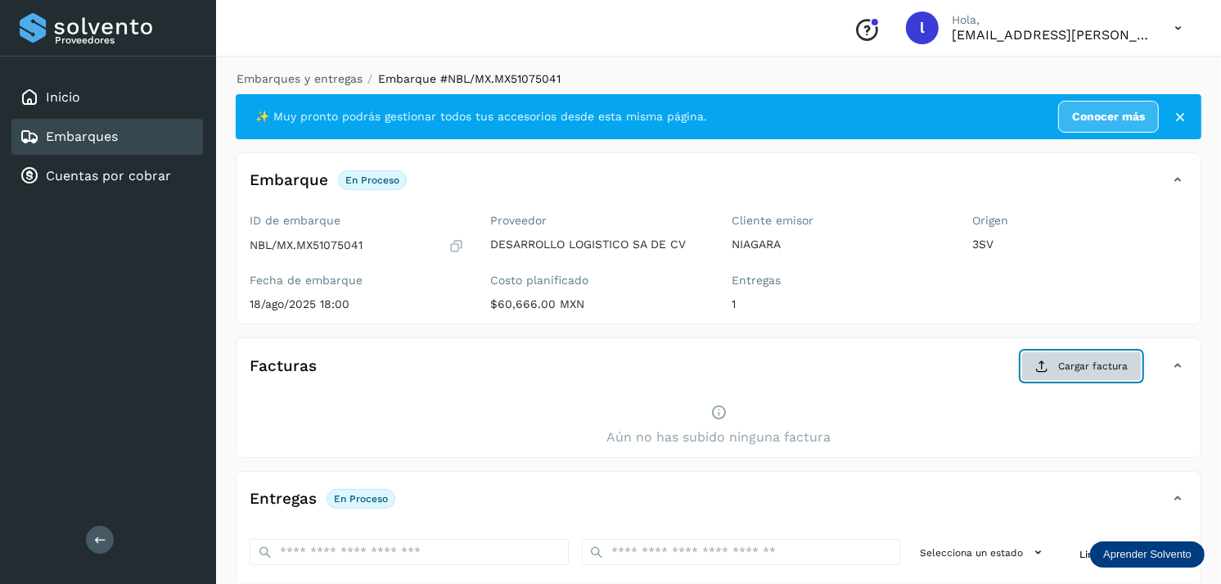
click at [1052, 357] on button "Cargar factura" at bounding box center [1081, 365] width 120 height 29
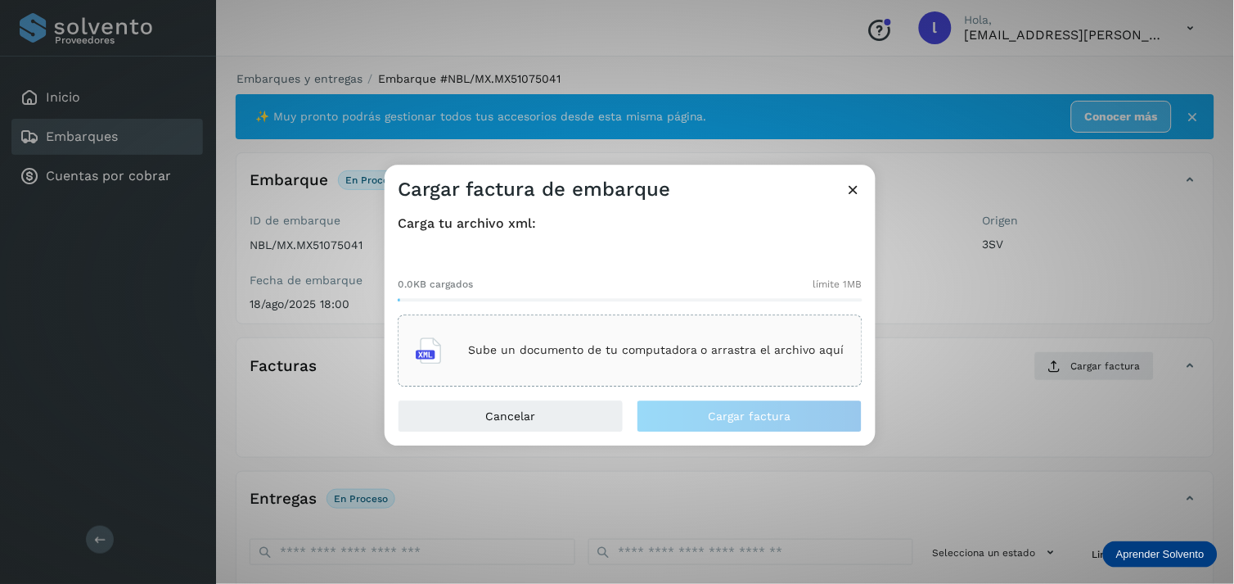
click at [664, 352] on p "Sube un documento de tu computadora o arrastra el archivo aquí" at bounding box center [656, 351] width 376 height 14
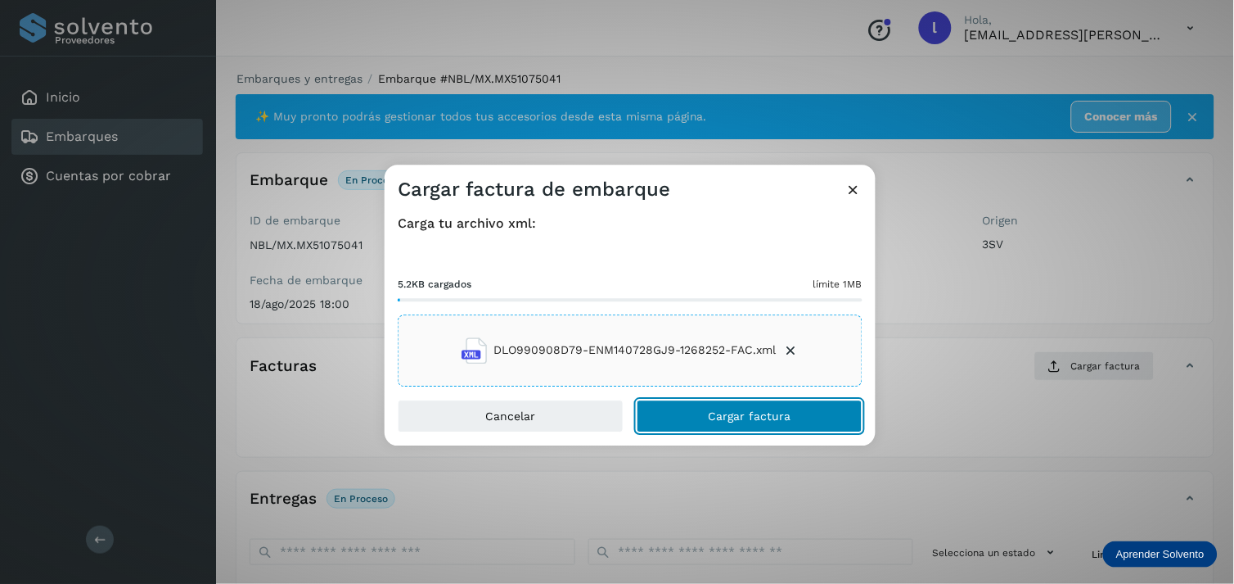
click at [782, 411] on span "Cargar factura" at bounding box center [750, 415] width 83 height 11
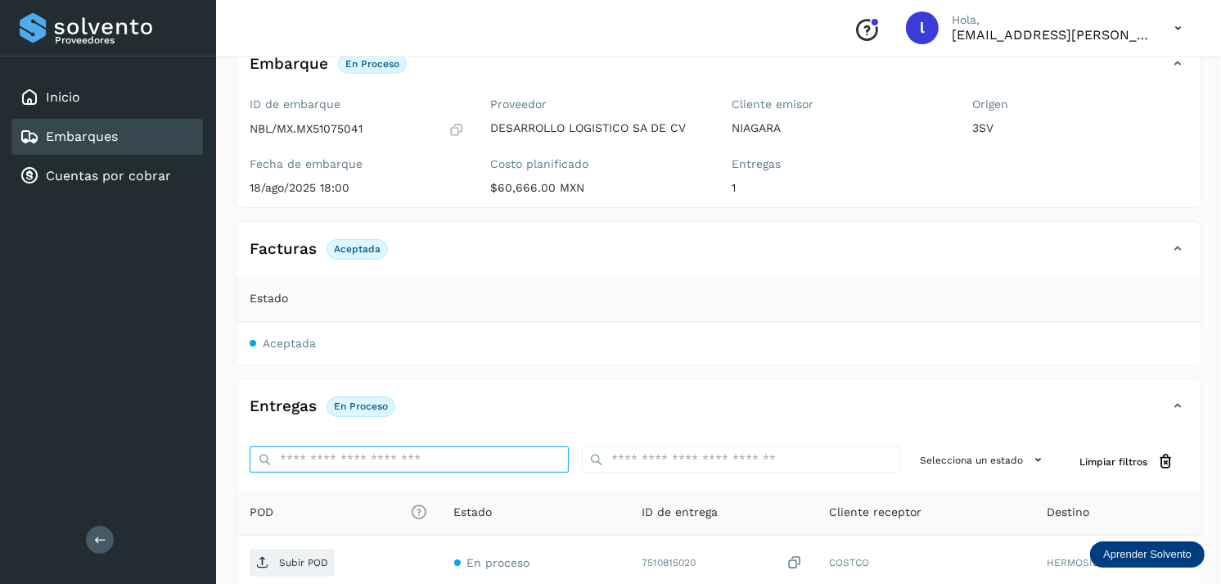
scroll to position [119, 0]
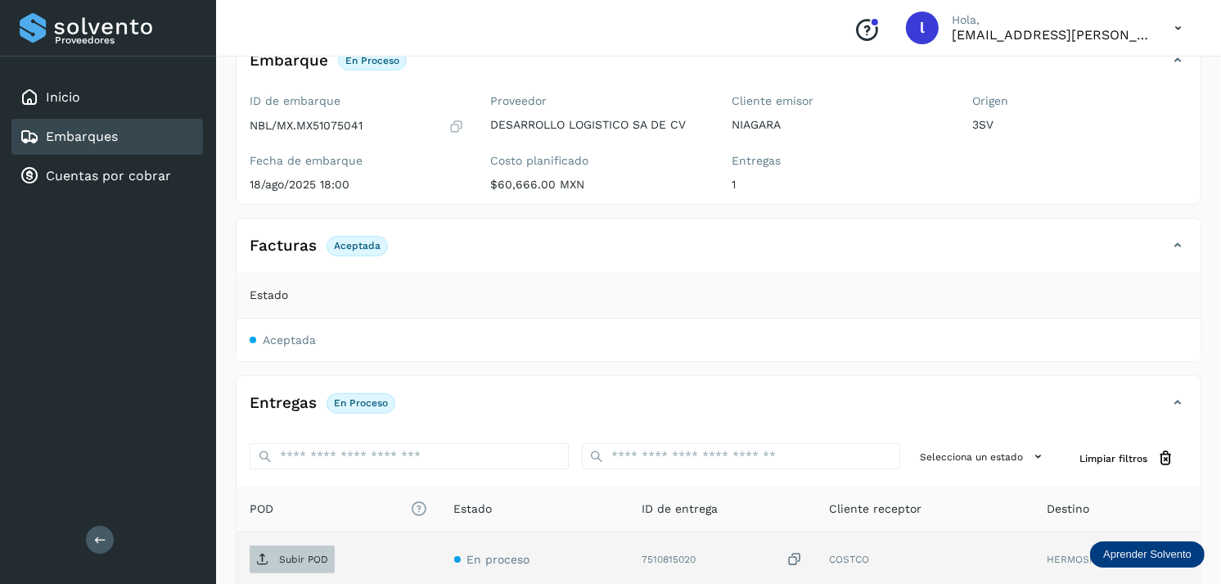
click at [281, 551] on span "Subir POD" at bounding box center [292, 559] width 85 height 26
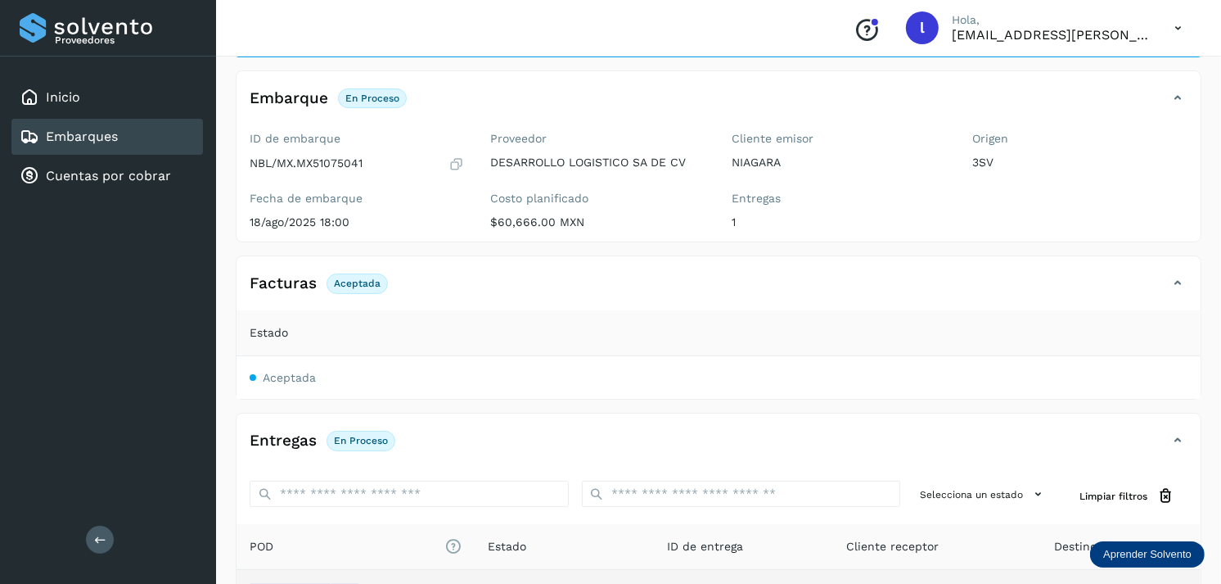
scroll to position [79, 0]
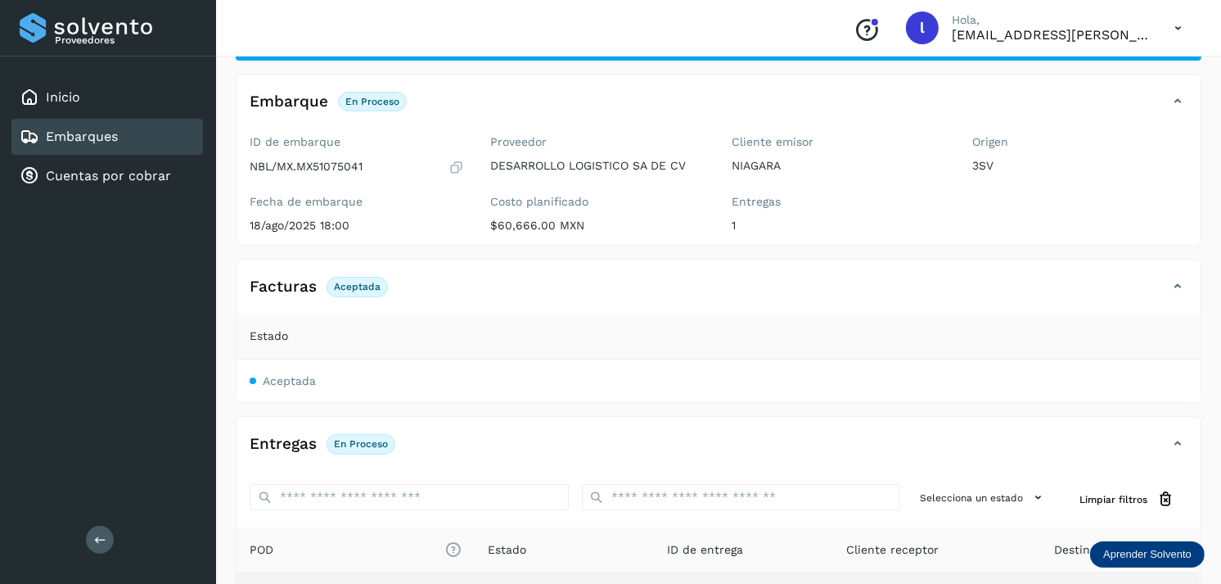
click at [112, 132] on link "Embarques" at bounding box center [82, 136] width 72 height 16
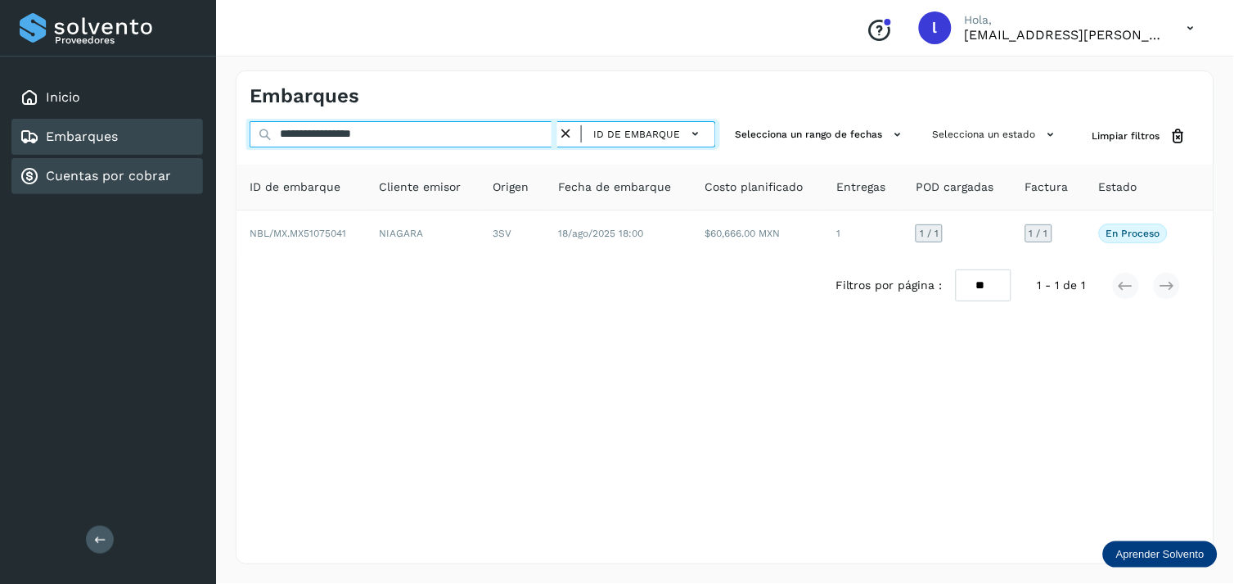
drag, startPoint x: 481, startPoint y: 133, endPoint x: 162, endPoint y: 164, distance: 320.8
click at [162, 164] on div "**********" at bounding box center [617, 292] width 1234 height 584
paste input "text"
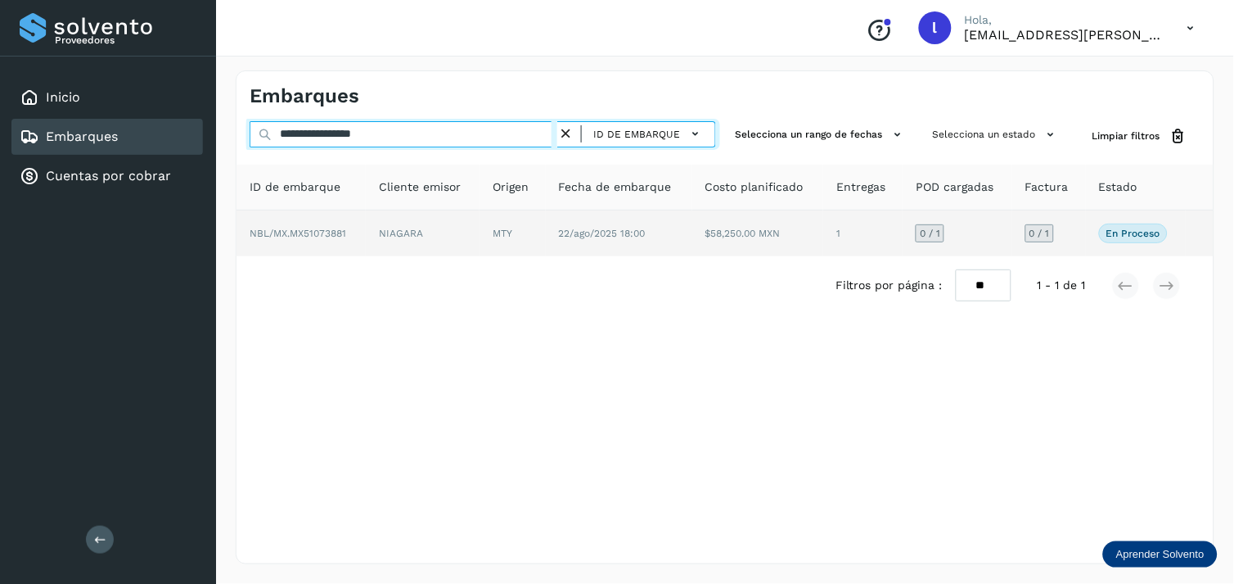
type input "**********"
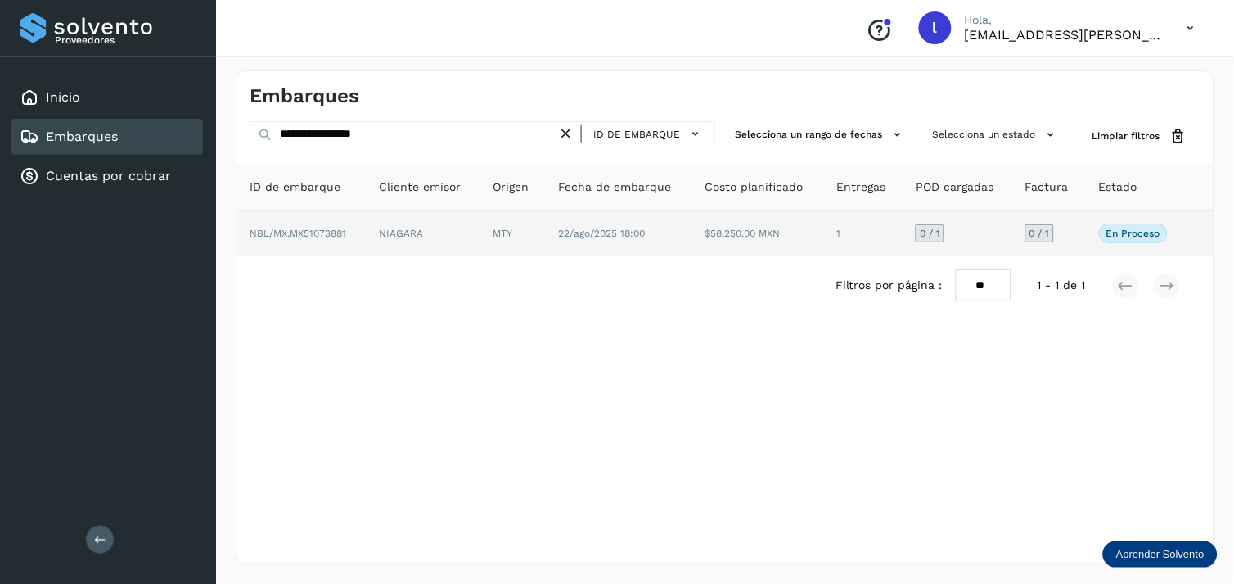
click at [304, 238] on span "NBL/MX.MX51073881" at bounding box center [298, 233] width 97 height 11
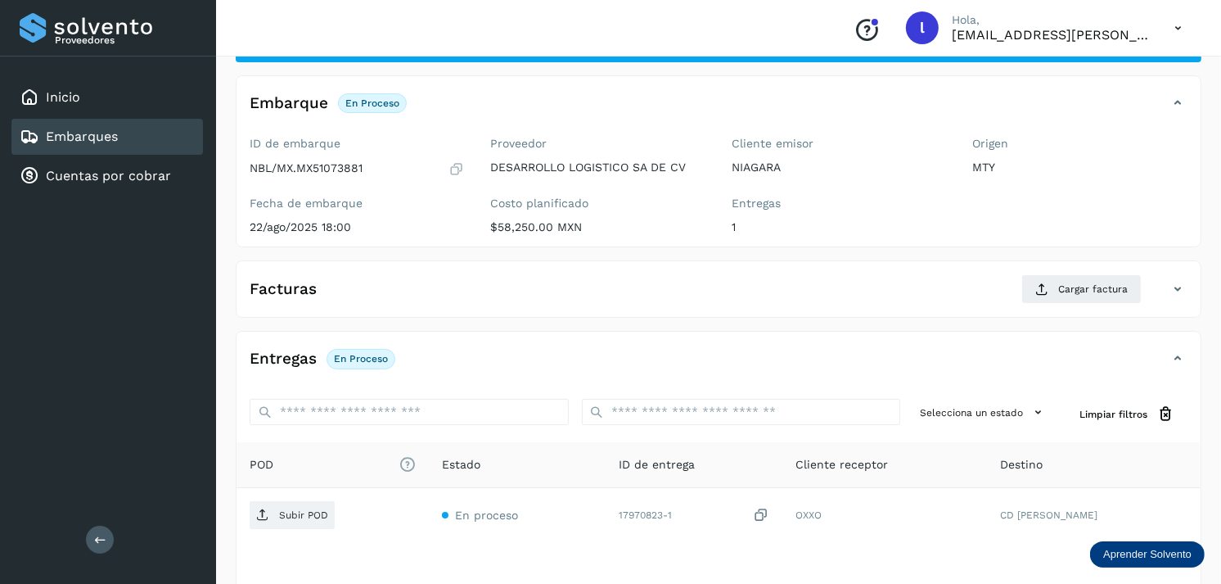
scroll to position [78, 0]
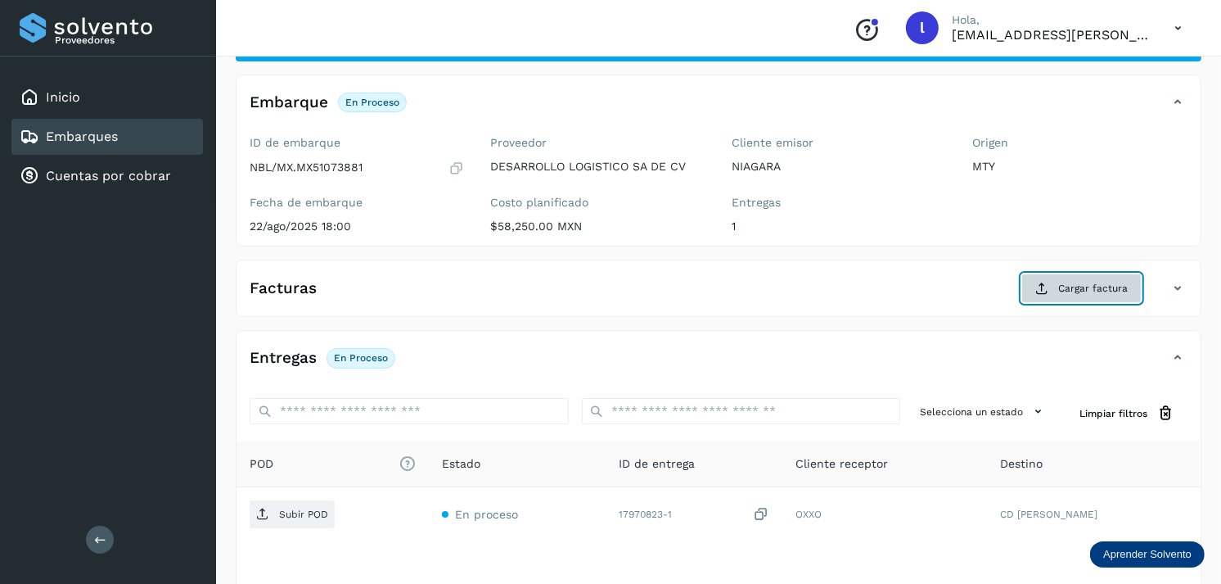
click at [1066, 295] on span "Cargar factura" at bounding box center [1093, 288] width 70 height 15
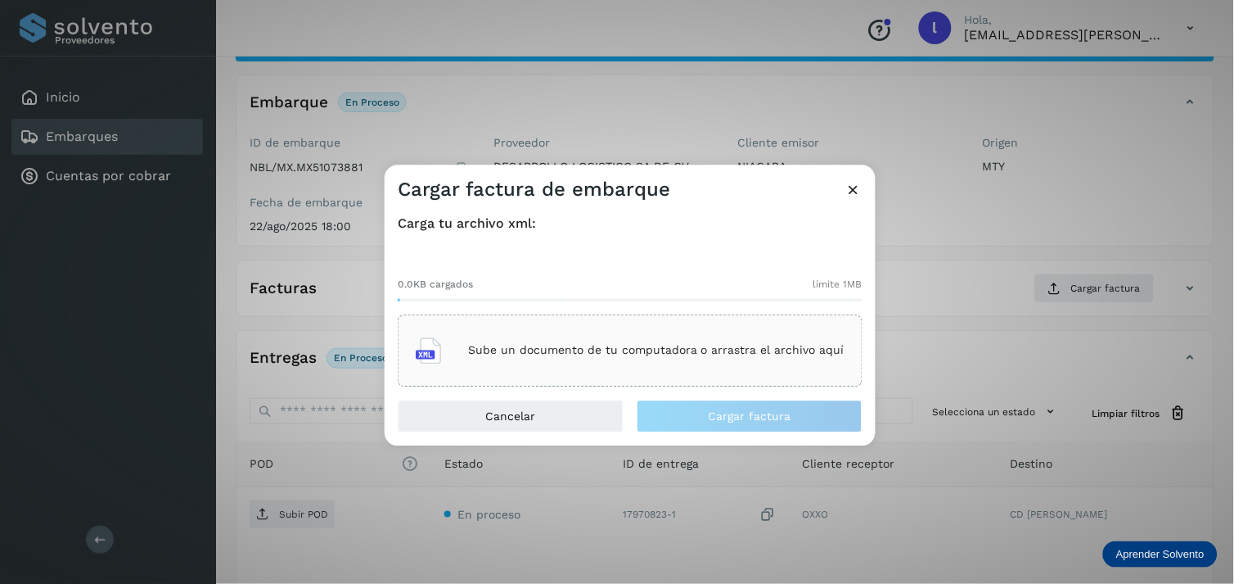
click at [701, 336] on div "Sube un documento de tu computadora o arrastra el archivo aquí" at bounding box center [630, 350] width 429 height 44
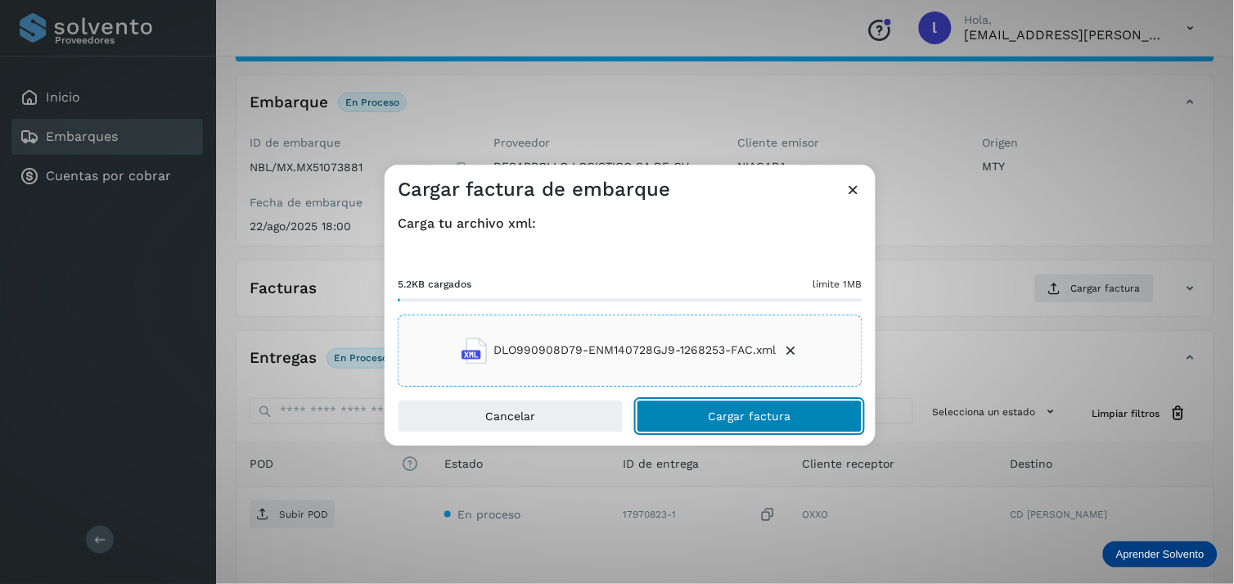
click at [813, 419] on button "Cargar factura" at bounding box center [750, 415] width 226 height 33
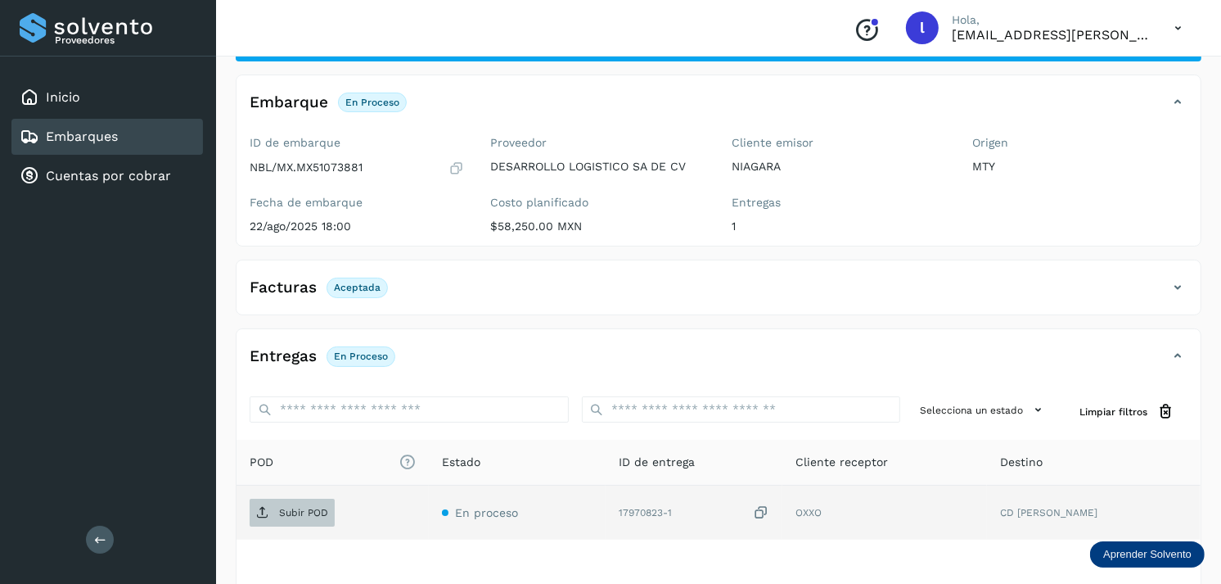
click at [282, 511] on p "Subir POD" at bounding box center [303, 512] width 49 height 11
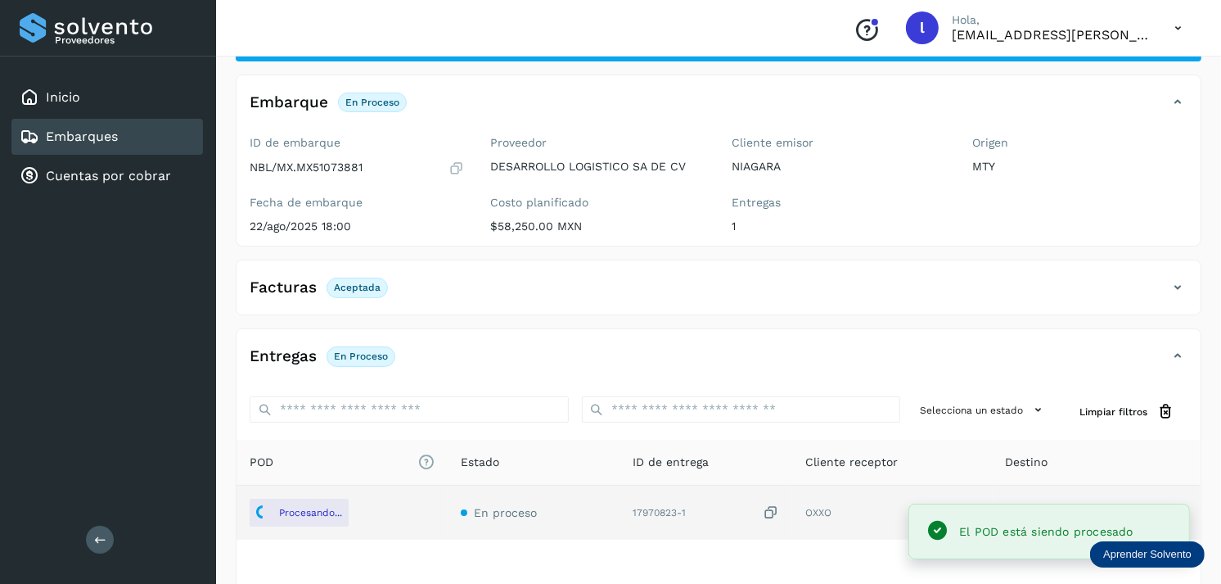
click at [90, 128] on link "Embarques" at bounding box center [82, 136] width 72 height 16
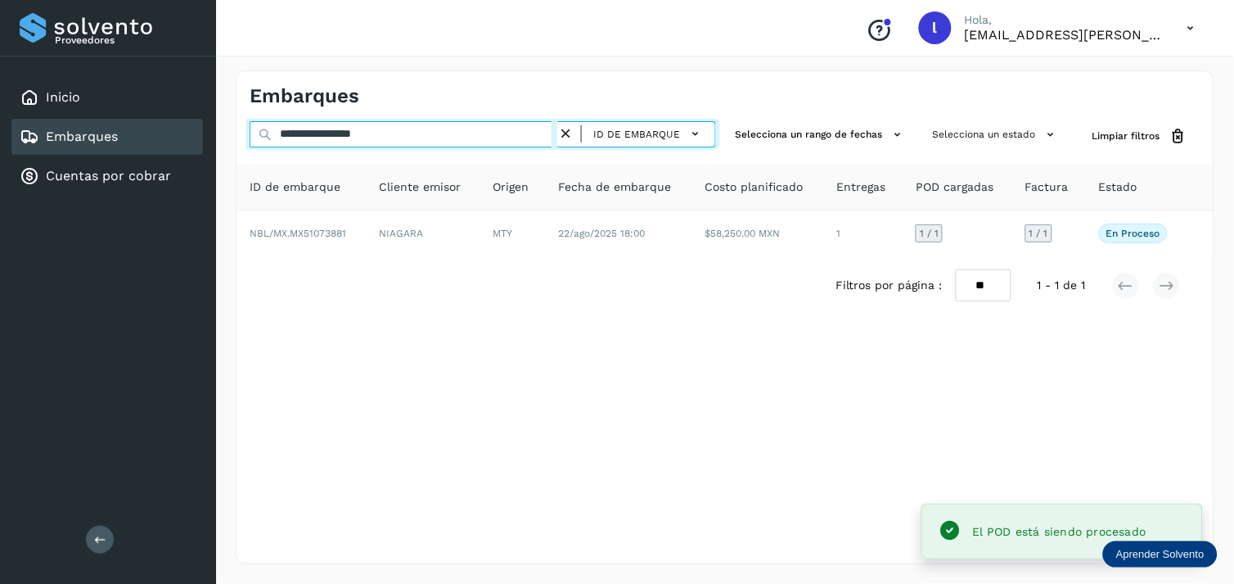
drag, startPoint x: 462, startPoint y: 137, endPoint x: 119, endPoint y: 128, distance: 342.2
click at [119, 128] on div "**********" at bounding box center [617, 292] width 1234 height 584
paste input "text"
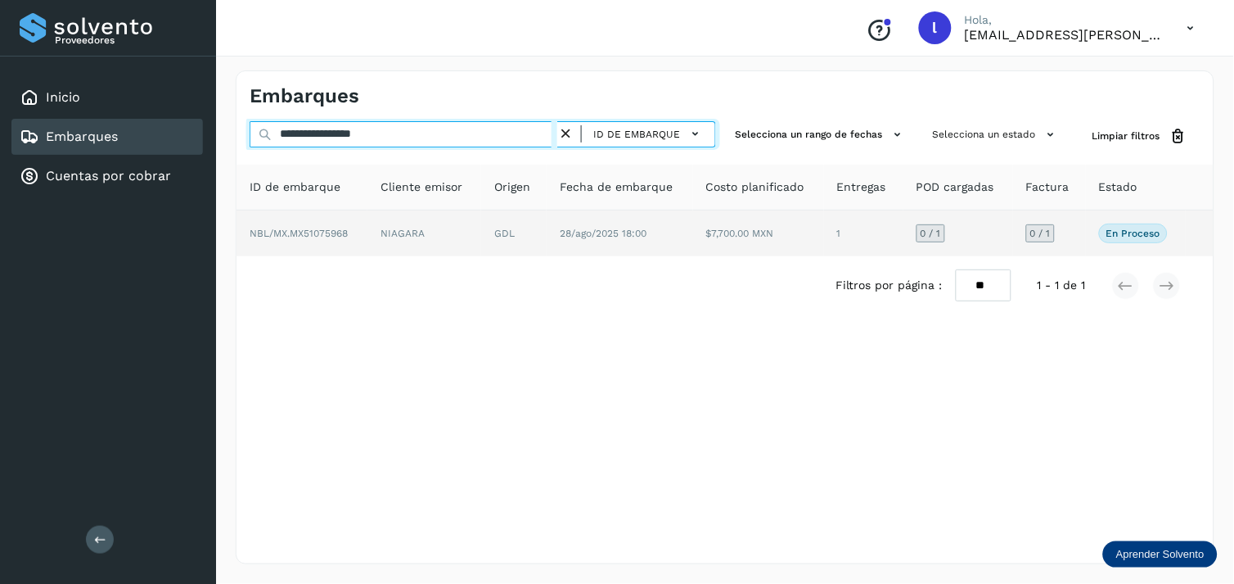
type input "**********"
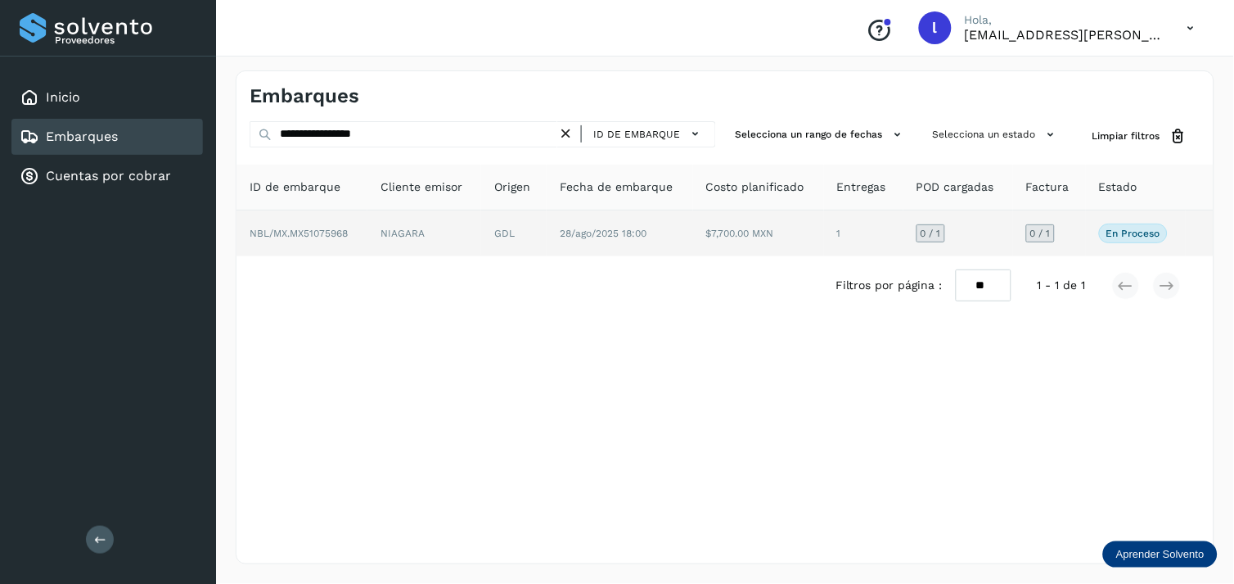
click at [276, 228] on span "NBL/MX.MX51075968" at bounding box center [299, 233] width 98 height 11
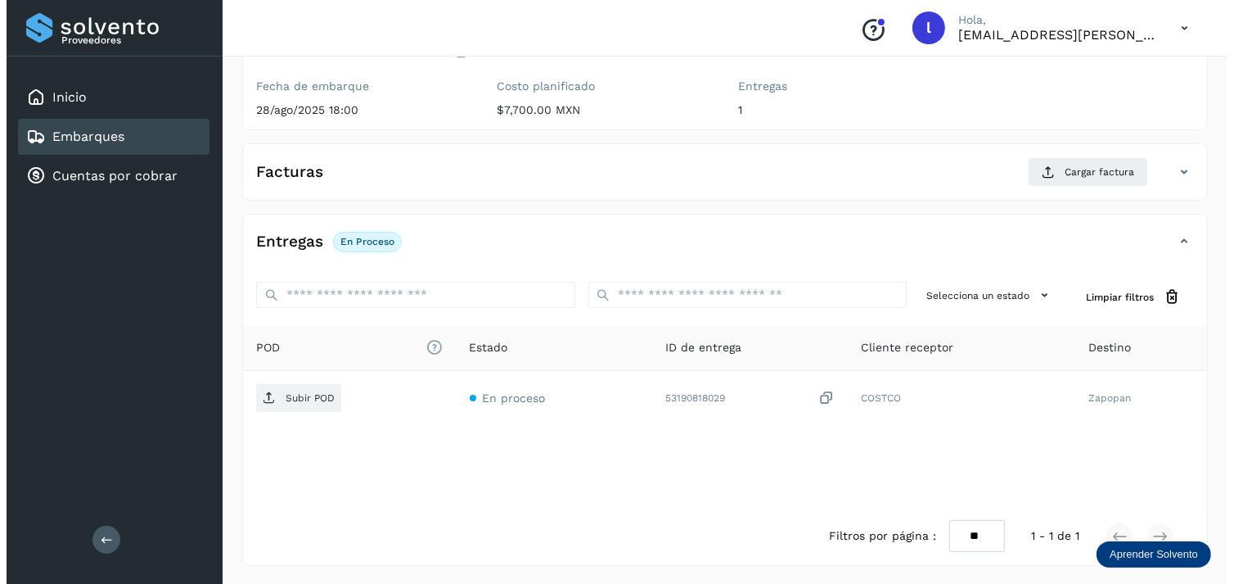
scroll to position [195, 0]
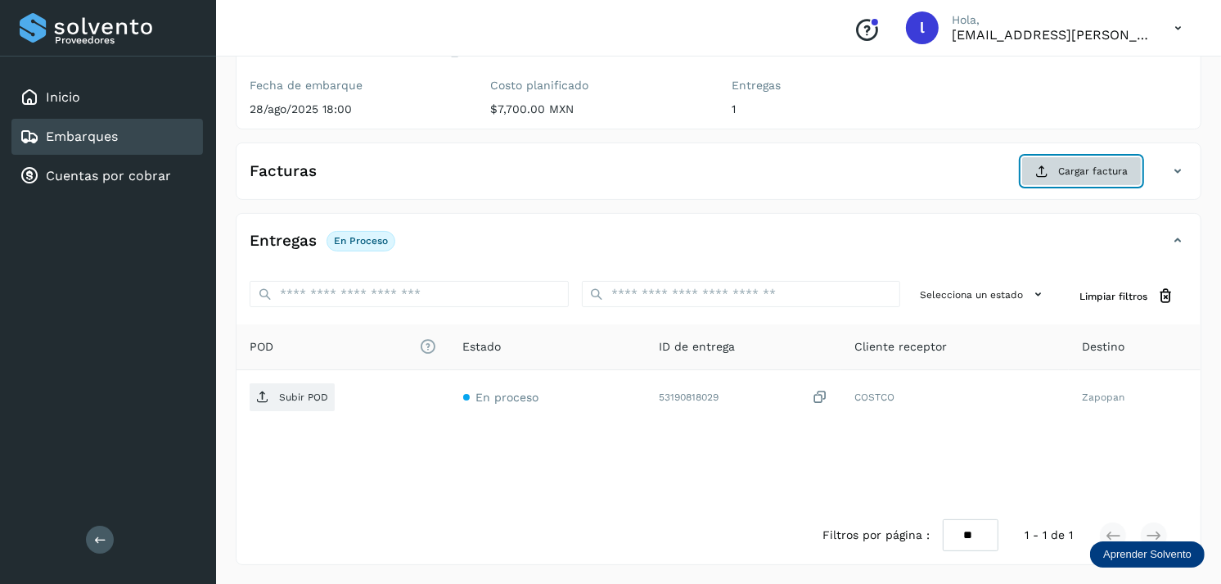
click at [1061, 178] on button "Cargar factura" at bounding box center [1081, 170] width 120 height 29
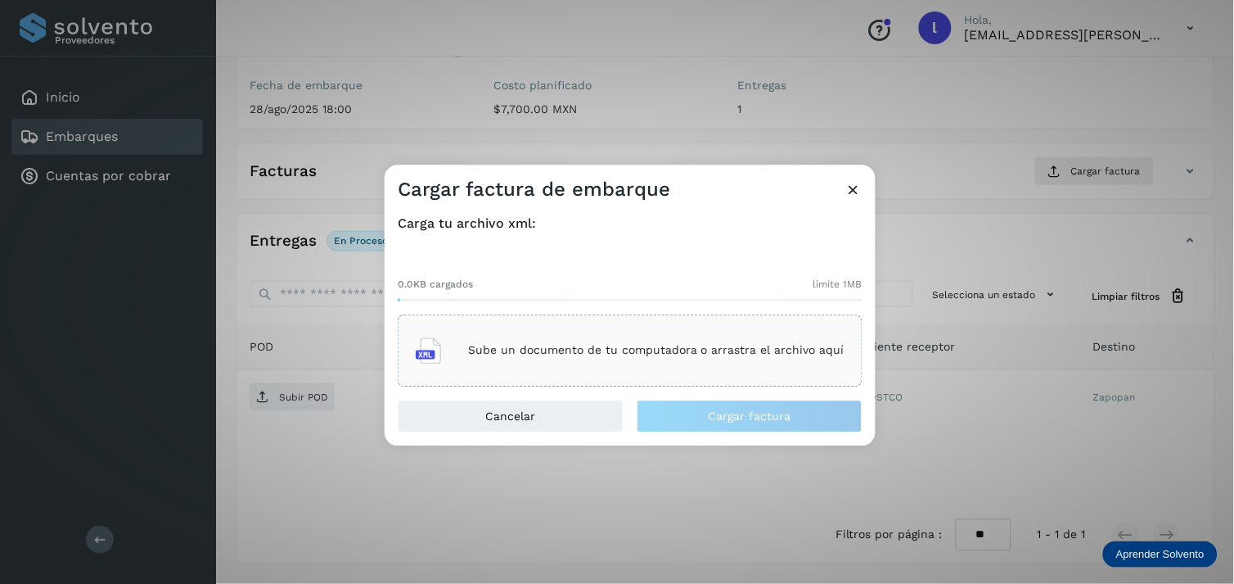
click at [626, 333] on div "Sube un documento de tu computadora o arrastra el archivo aquí" at bounding box center [630, 350] width 429 height 44
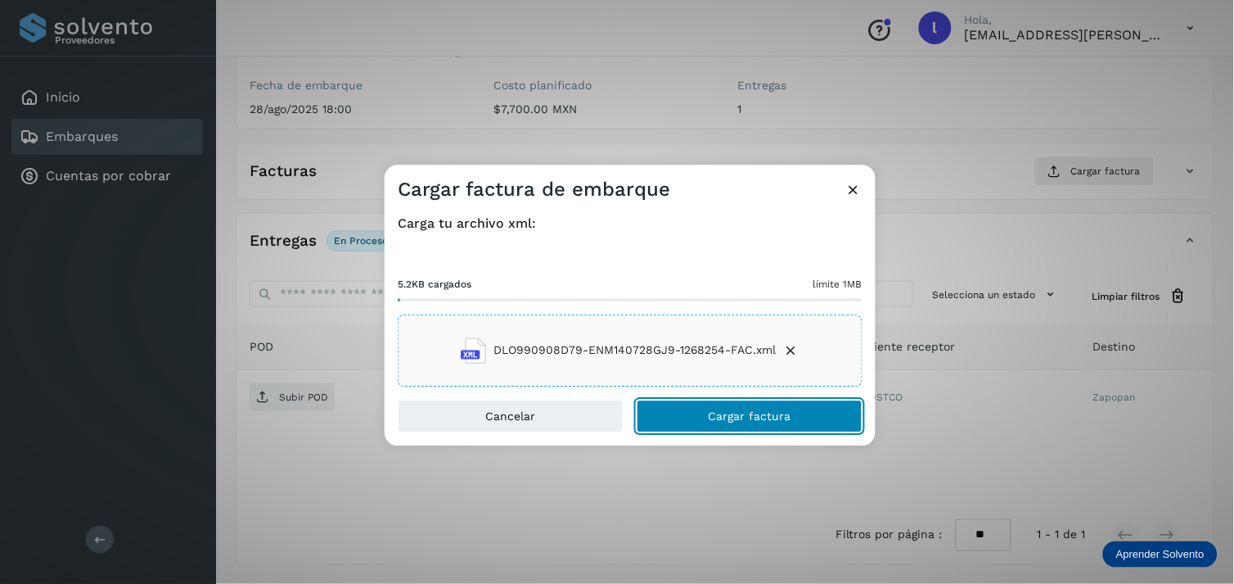
click at [741, 417] on span "Cargar factura" at bounding box center [750, 415] width 83 height 11
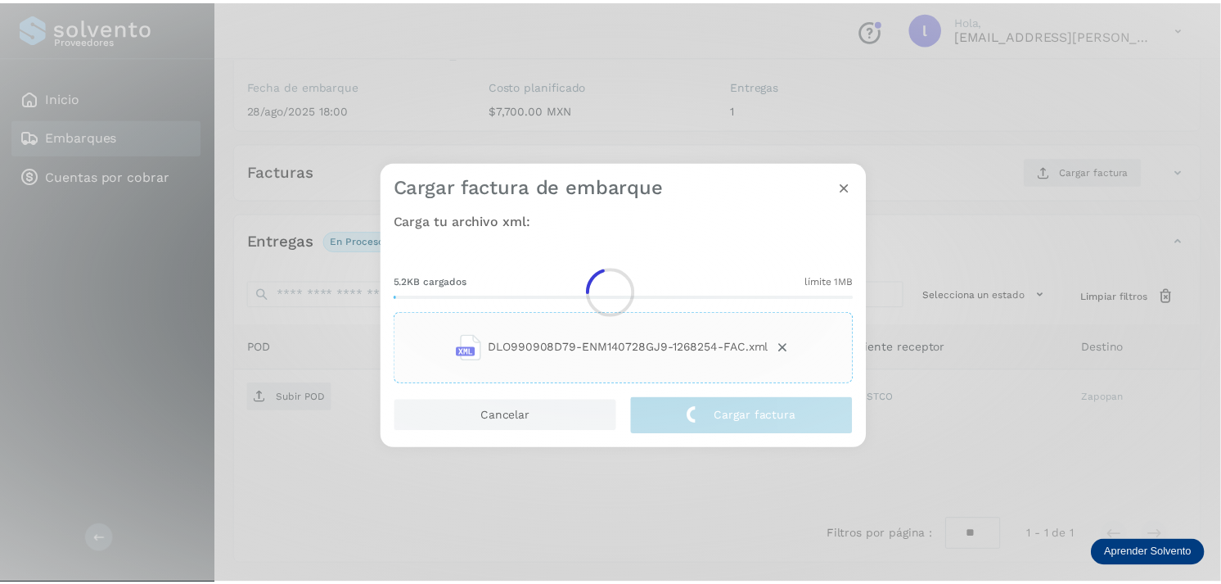
scroll to position [194, 0]
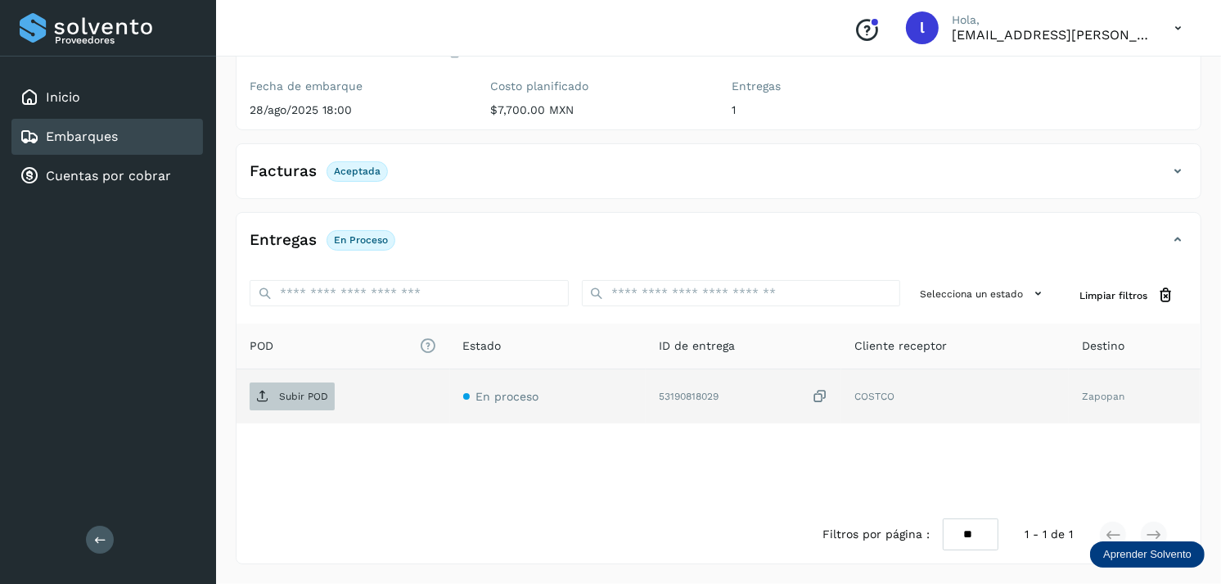
click at [307, 401] on p "Subir POD" at bounding box center [303, 395] width 49 height 11
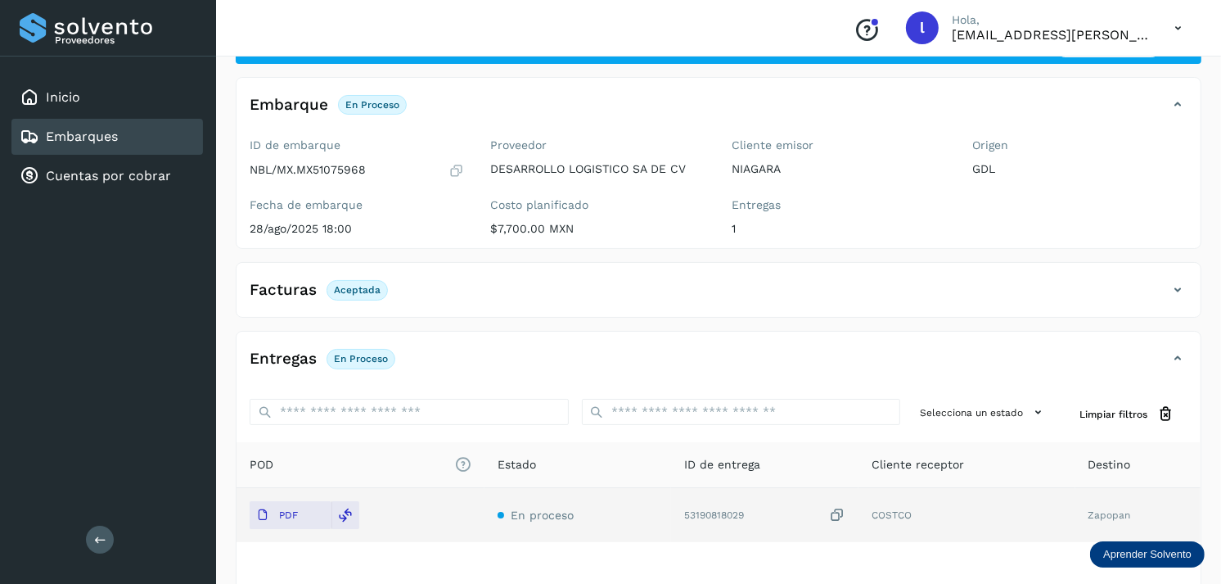
scroll to position [74, 0]
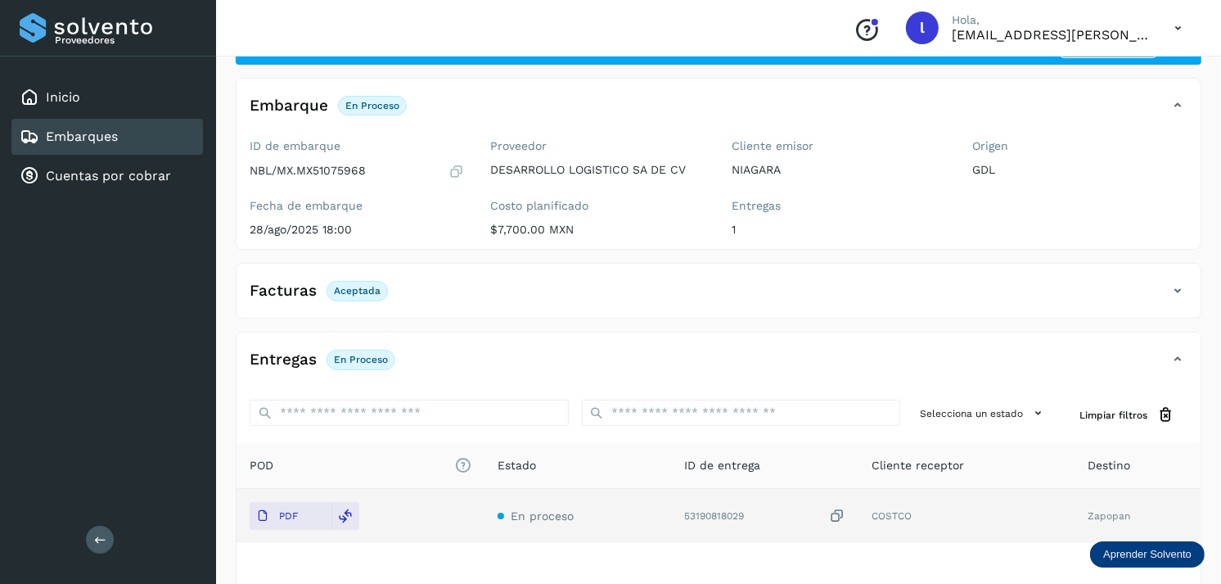
click at [126, 131] on div "Embarques" at bounding box center [107, 137] width 192 height 36
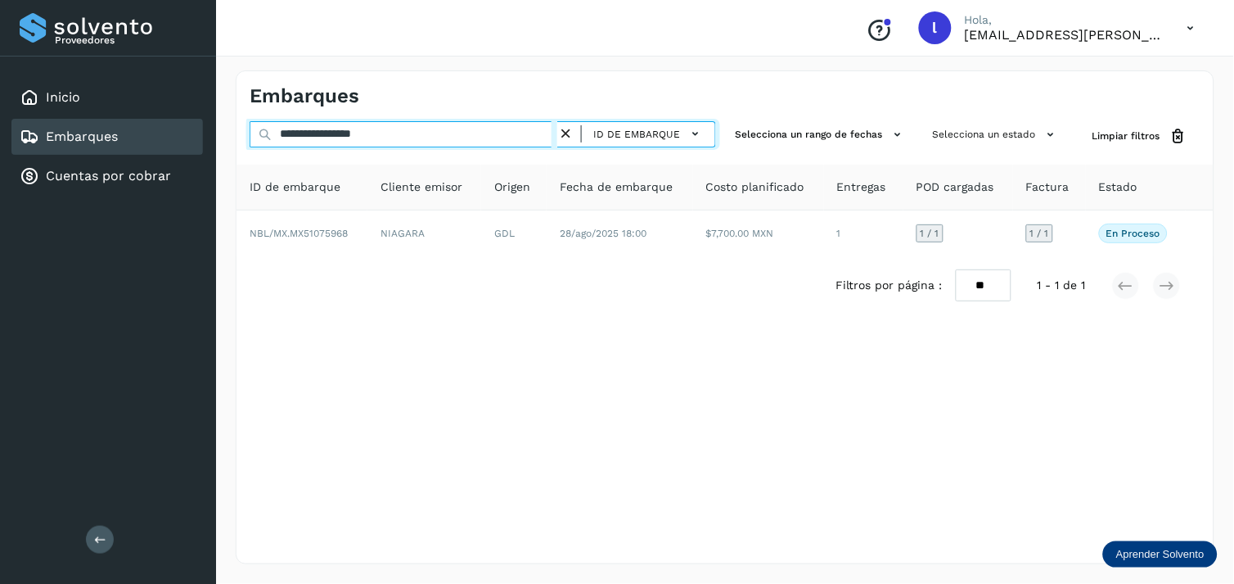
drag, startPoint x: 418, startPoint y: 143, endPoint x: 136, endPoint y: 148, distance: 282.4
click at [136, 148] on div "**********" at bounding box center [617, 292] width 1234 height 584
paste input "text"
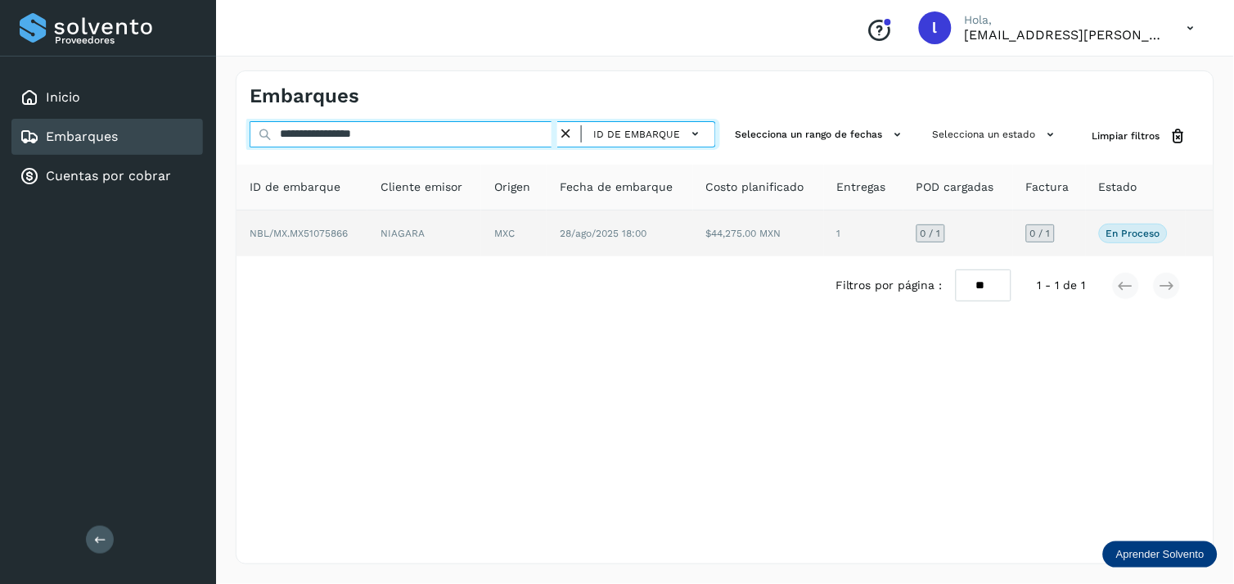
type input "**********"
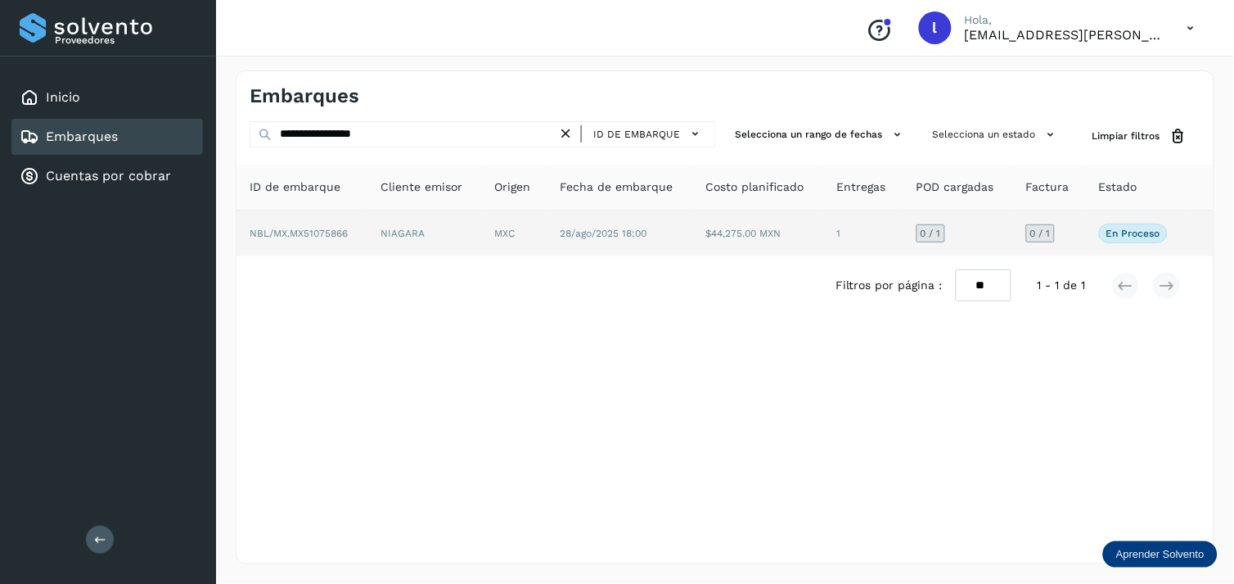
click at [333, 229] on span "NBL/MX.MX51075866" at bounding box center [299, 233] width 98 height 11
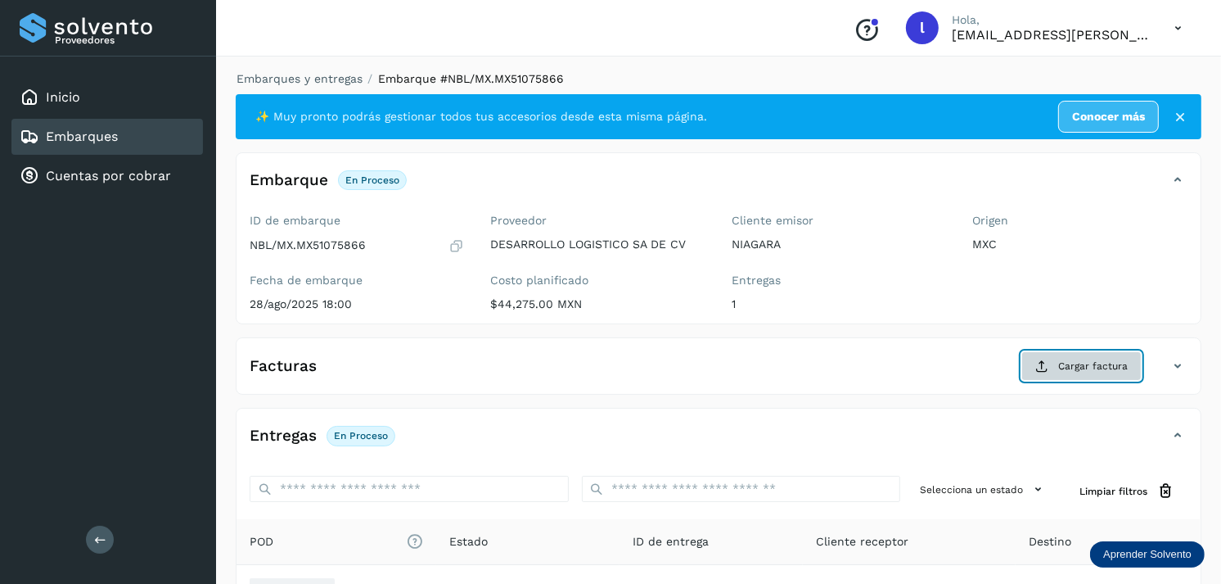
click at [1064, 364] on span "Cargar factura" at bounding box center [1093, 365] width 70 height 15
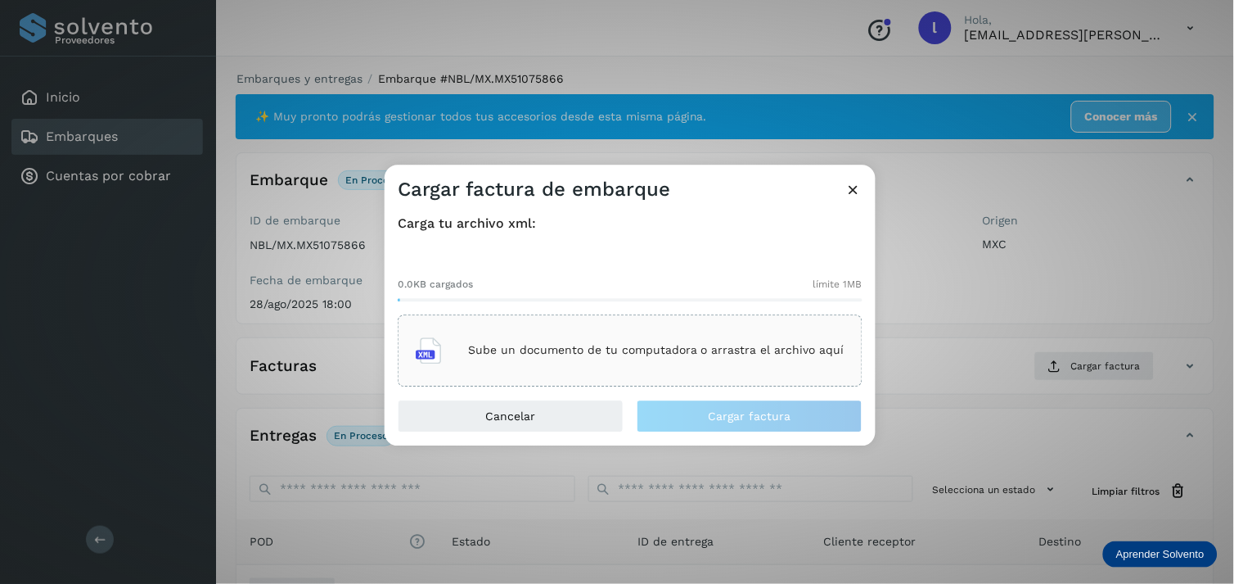
click at [715, 357] on p "Sube un documento de tu computadora o arrastra el archivo aquí" at bounding box center [656, 351] width 376 height 14
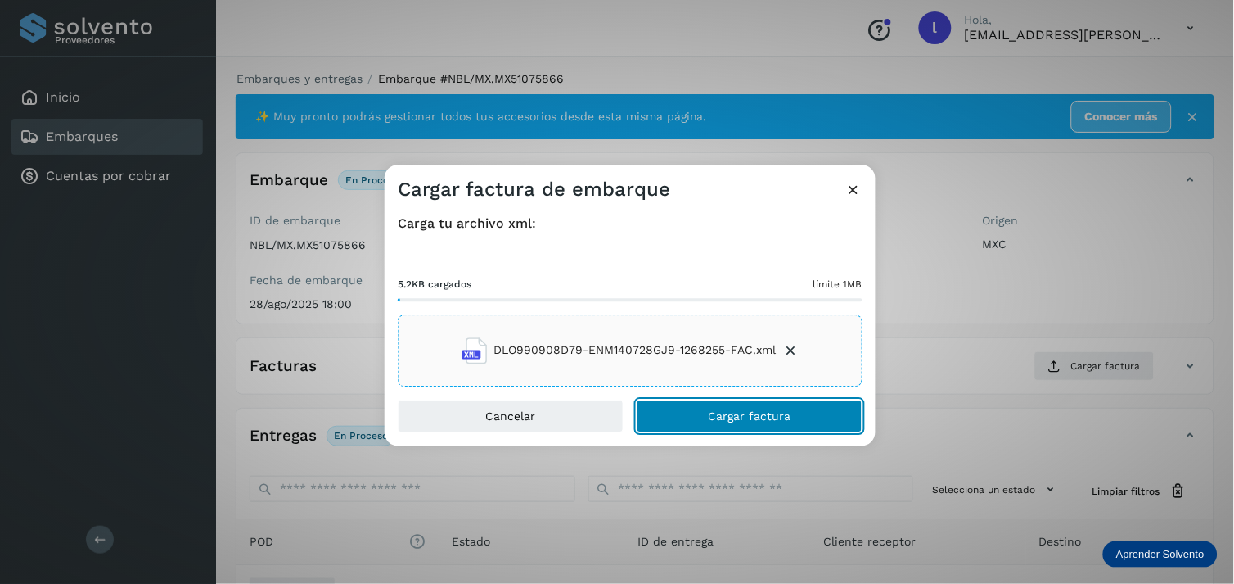
click at [746, 419] on span "Cargar factura" at bounding box center [750, 415] width 83 height 11
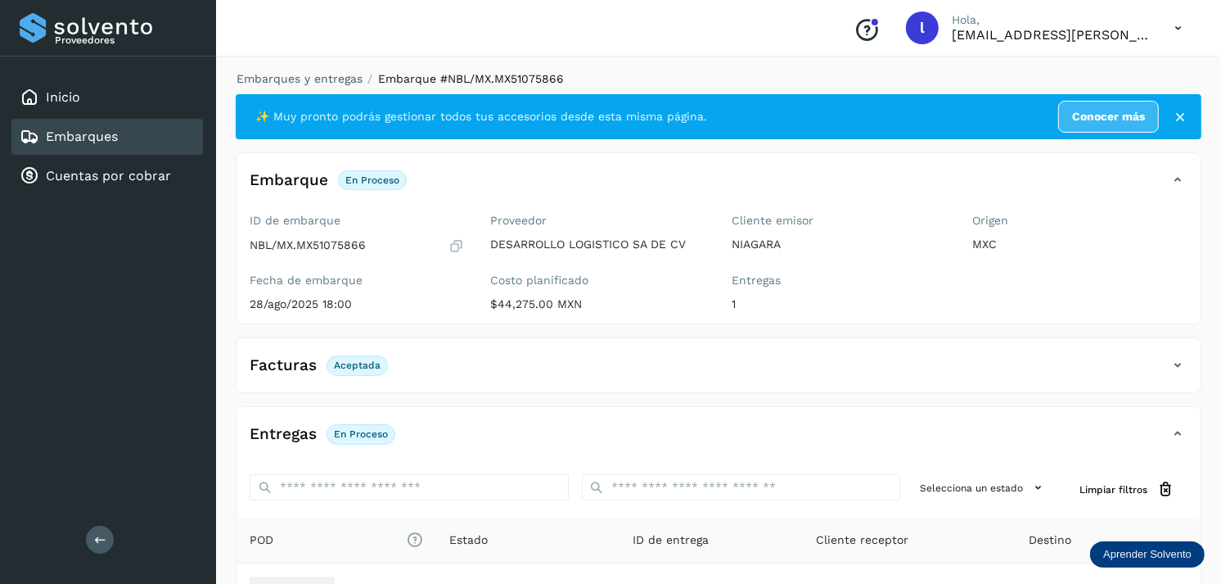
click at [767, 353] on div "Facturas Aceptada" at bounding box center [702, 365] width 931 height 28
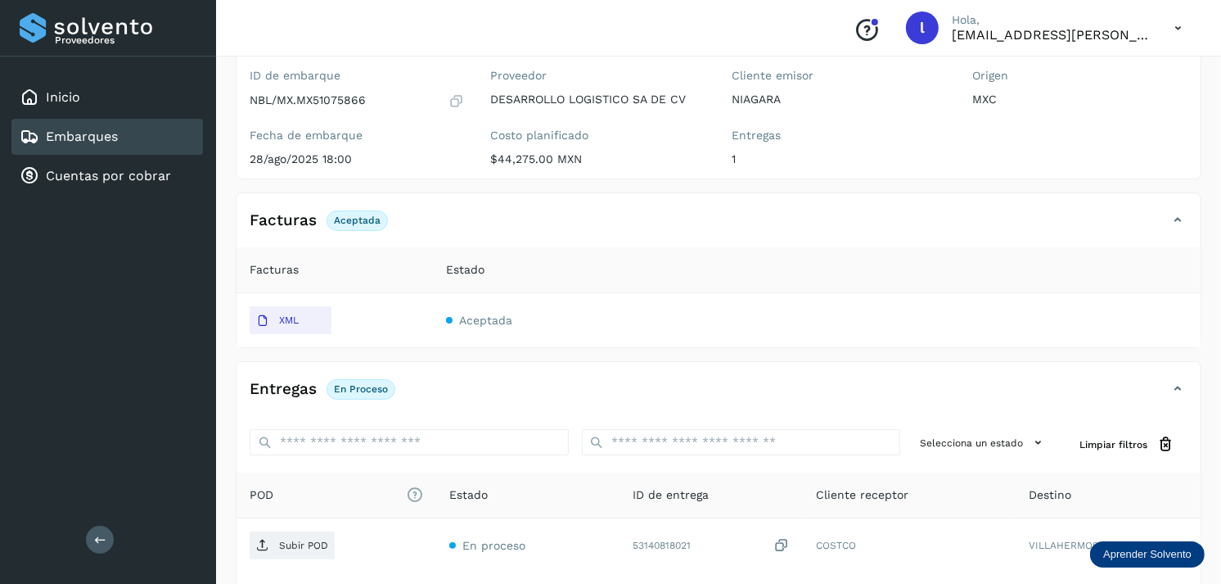
scroll to position [148, 0]
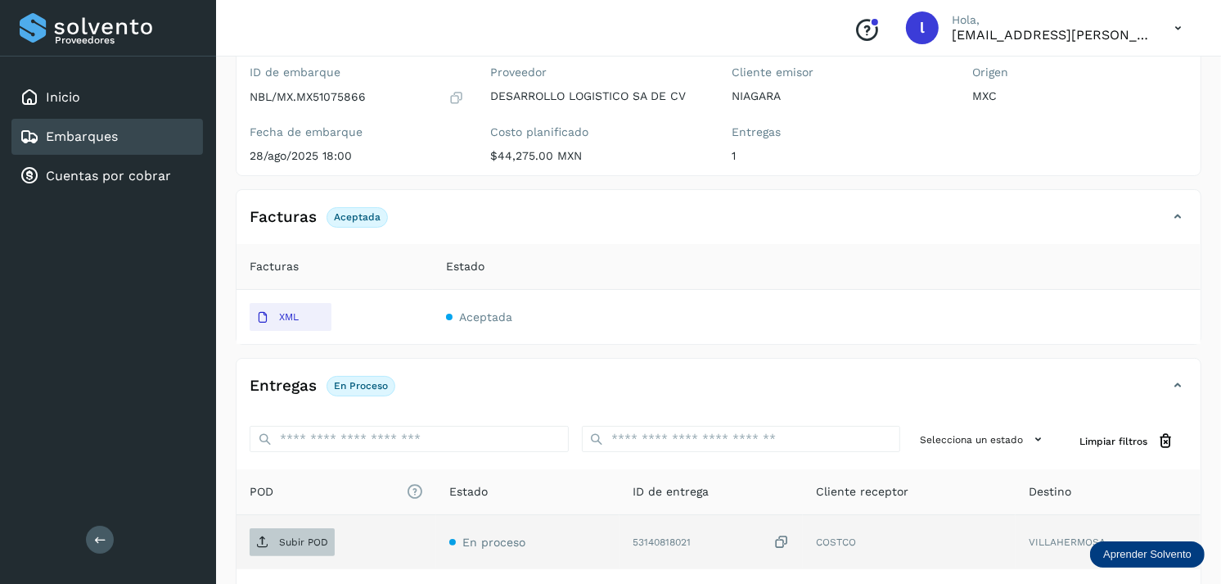
click at [283, 544] on p "Subir POD" at bounding box center [303, 541] width 49 height 11
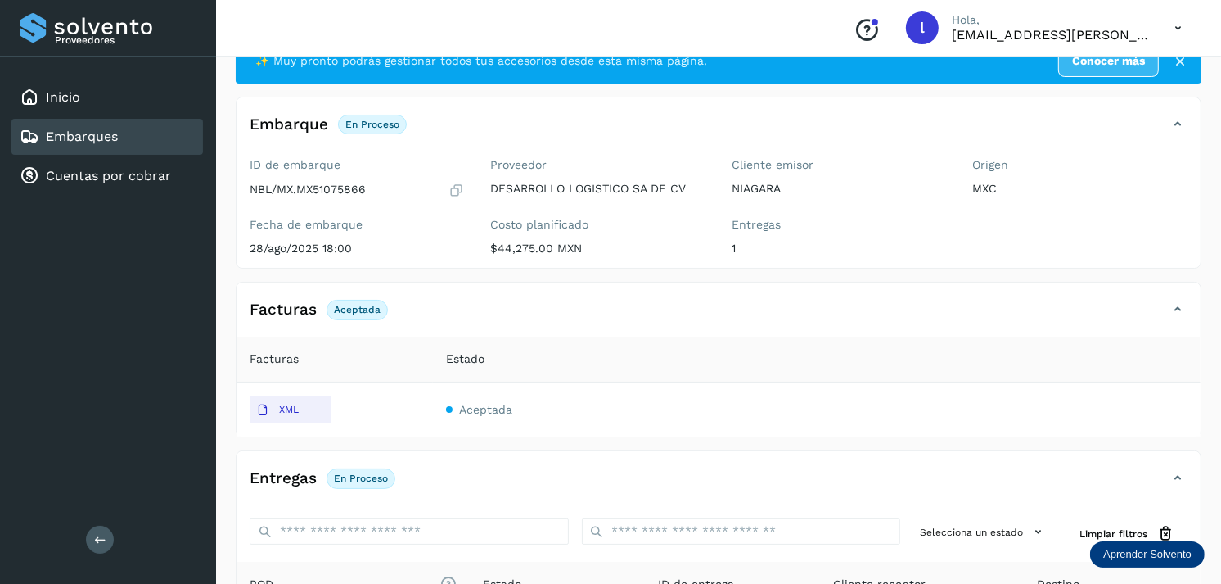
click at [68, 128] on link "Embarques" at bounding box center [82, 136] width 72 height 16
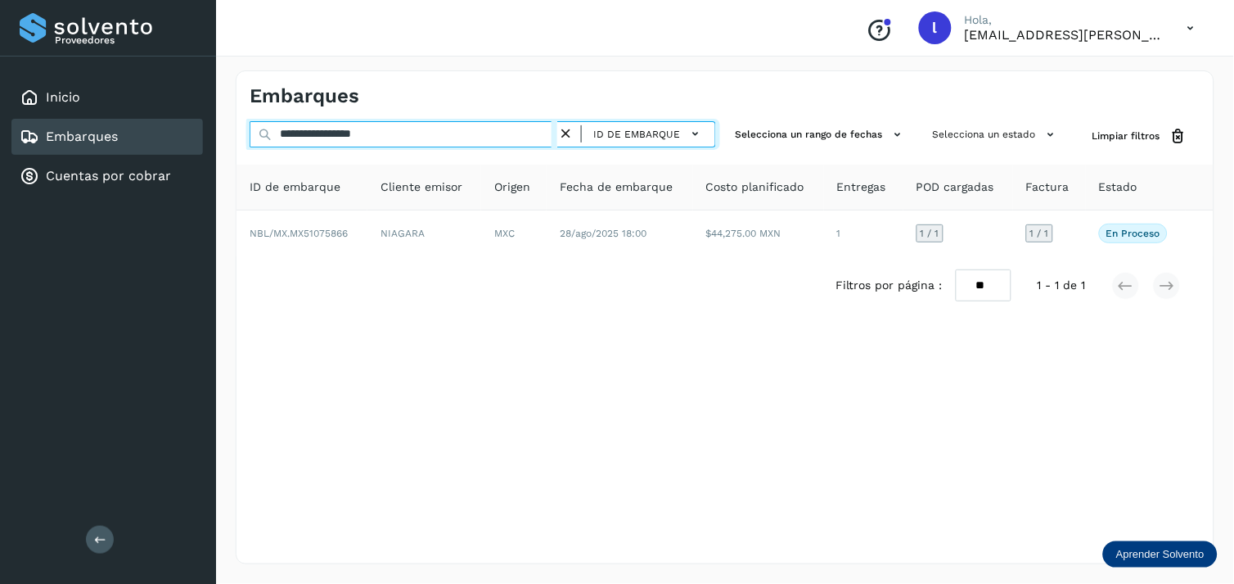
drag, startPoint x: 435, startPoint y: 139, endPoint x: 96, endPoint y: 133, distance: 339.7
click at [96, 133] on div "**********" at bounding box center [617, 292] width 1234 height 584
paste input "text"
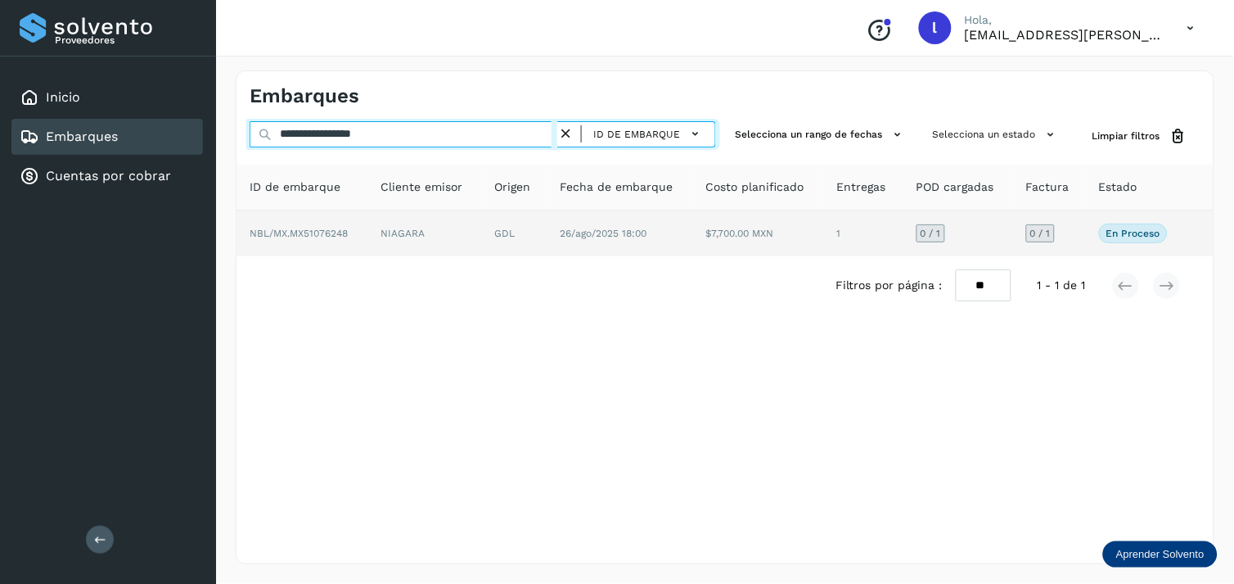
type input "**********"
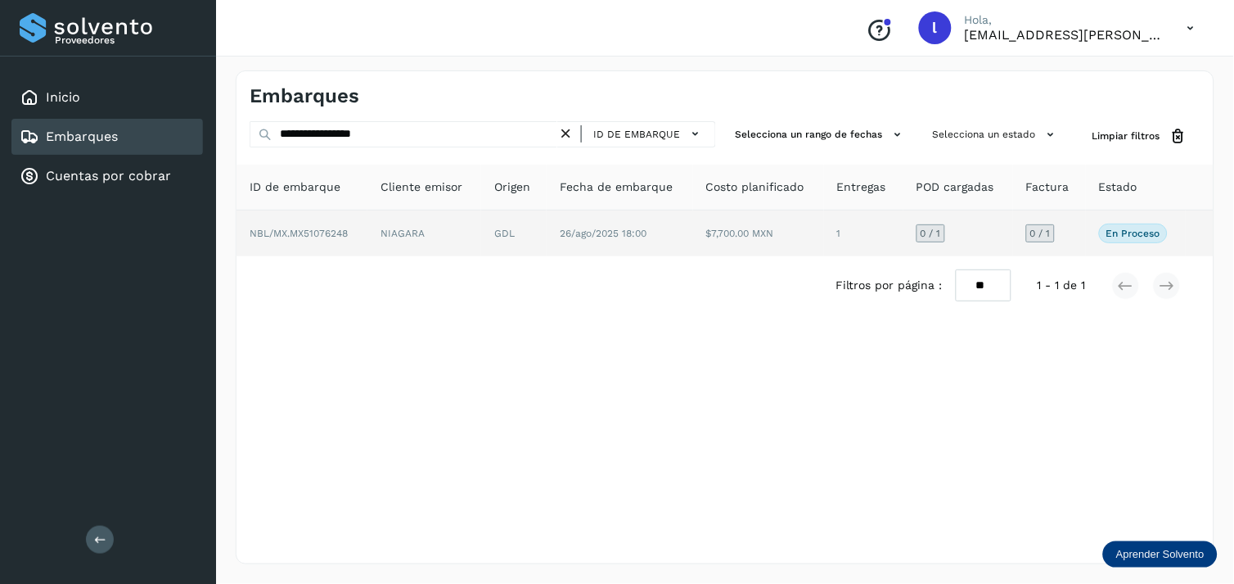
click at [291, 233] on span "NBL/MX.MX51076248" at bounding box center [299, 233] width 98 height 11
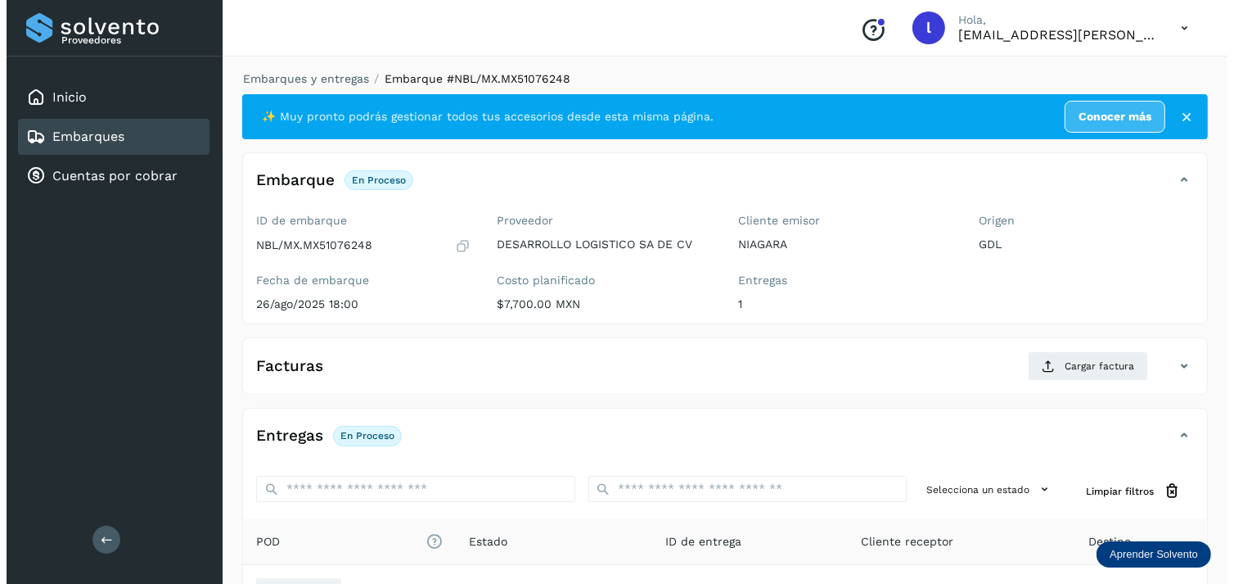
scroll to position [62, 0]
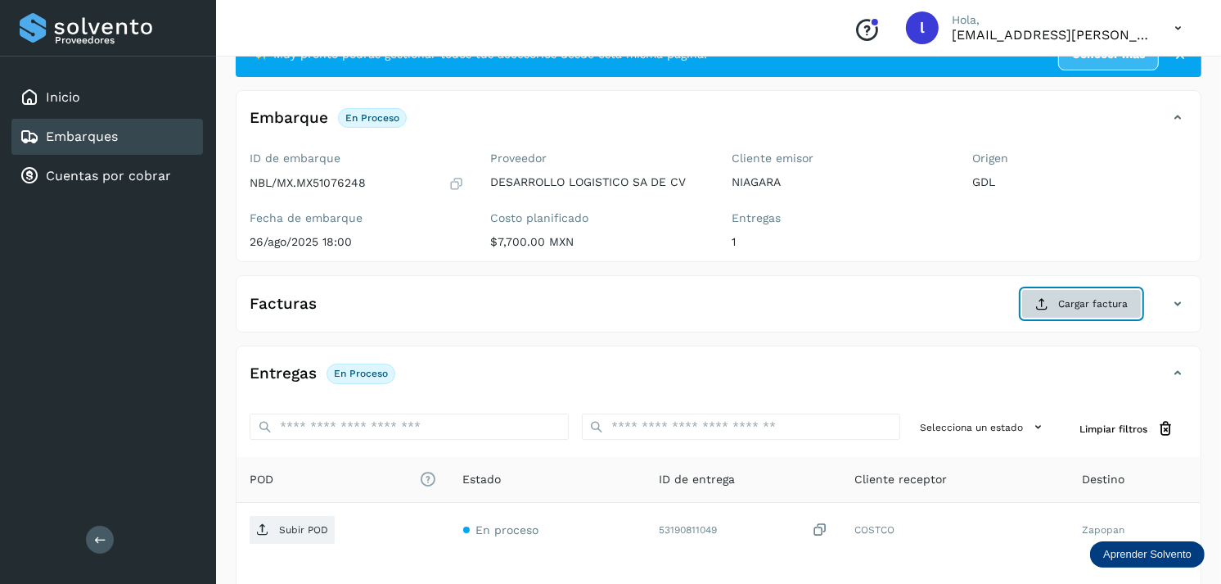
click at [1111, 300] on span "Cargar factura" at bounding box center [1093, 303] width 70 height 15
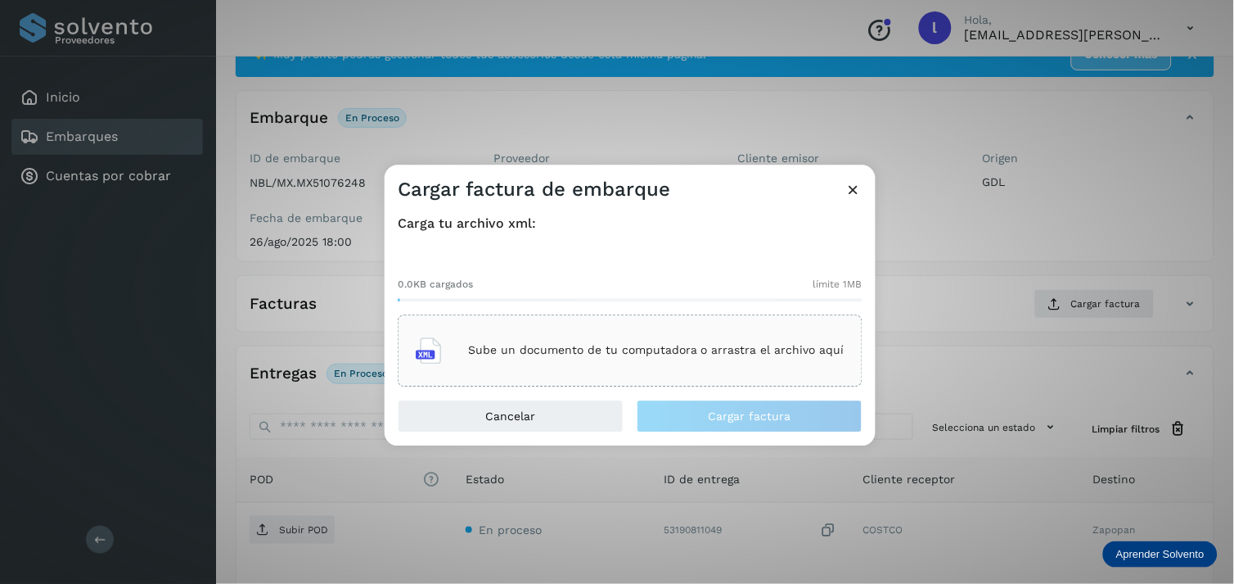
click at [629, 362] on div "Sube un documento de tu computadora o arrastra el archivo aquí" at bounding box center [630, 350] width 429 height 44
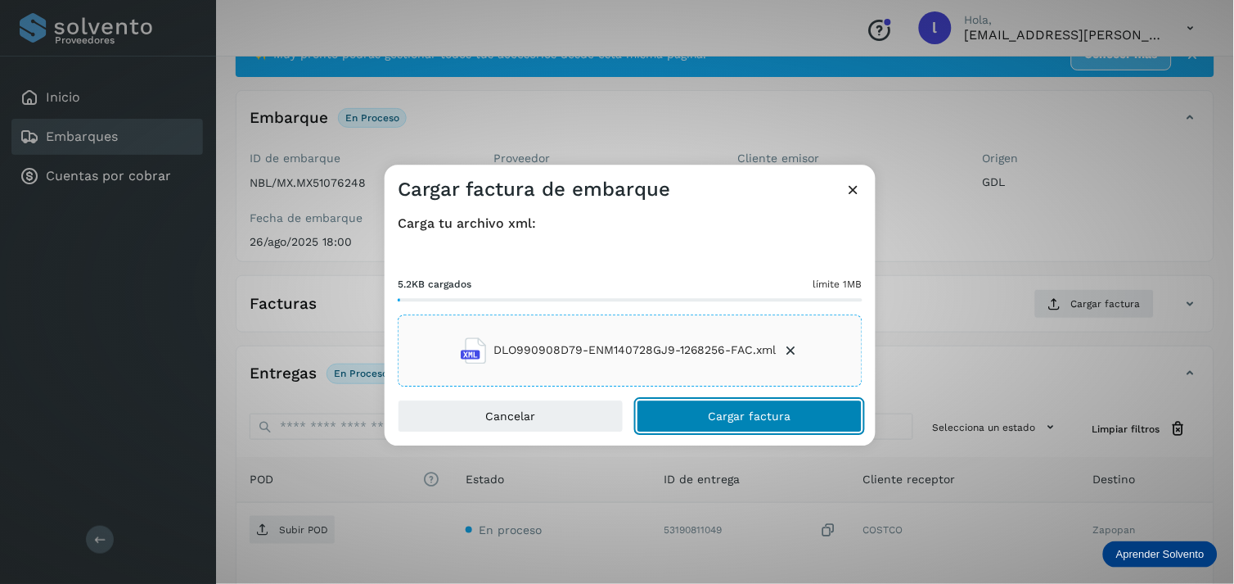
click at [759, 424] on button "Cargar factura" at bounding box center [750, 415] width 226 height 33
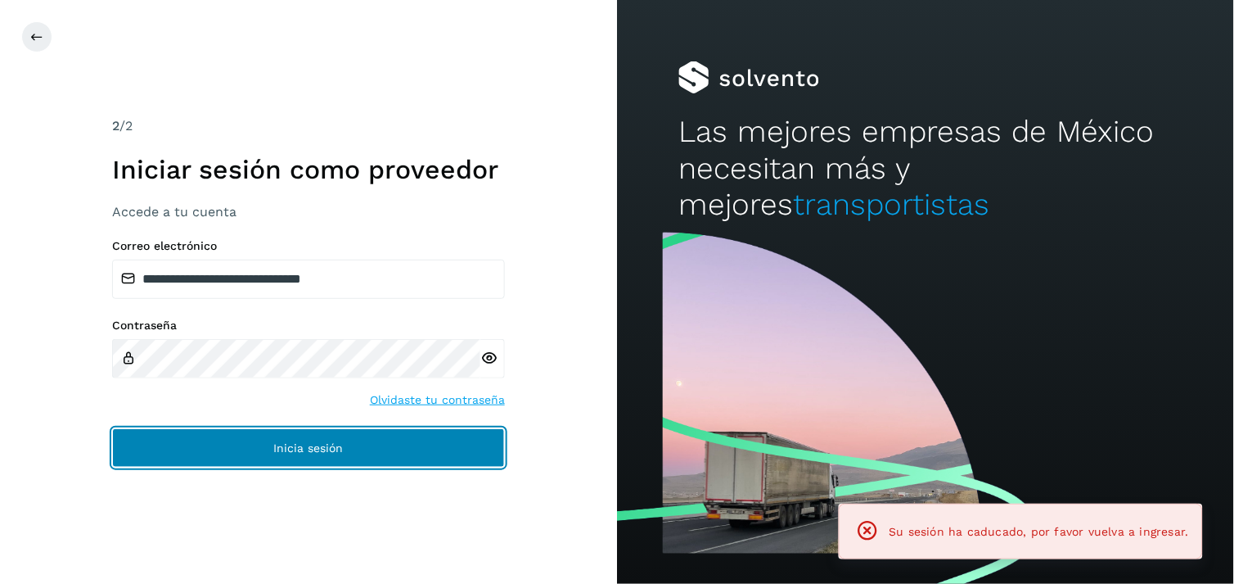
click at [319, 453] on span "Inicia sesión" at bounding box center [309, 447] width 70 height 11
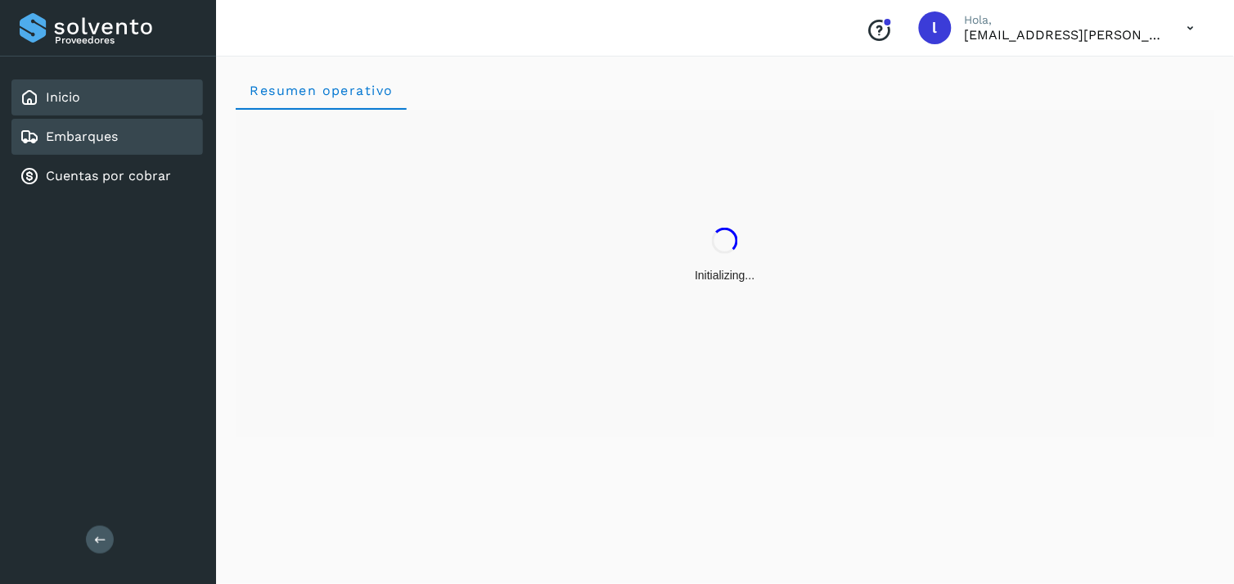
click at [70, 137] on link "Embarques" at bounding box center [82, 136] width 72 height 16
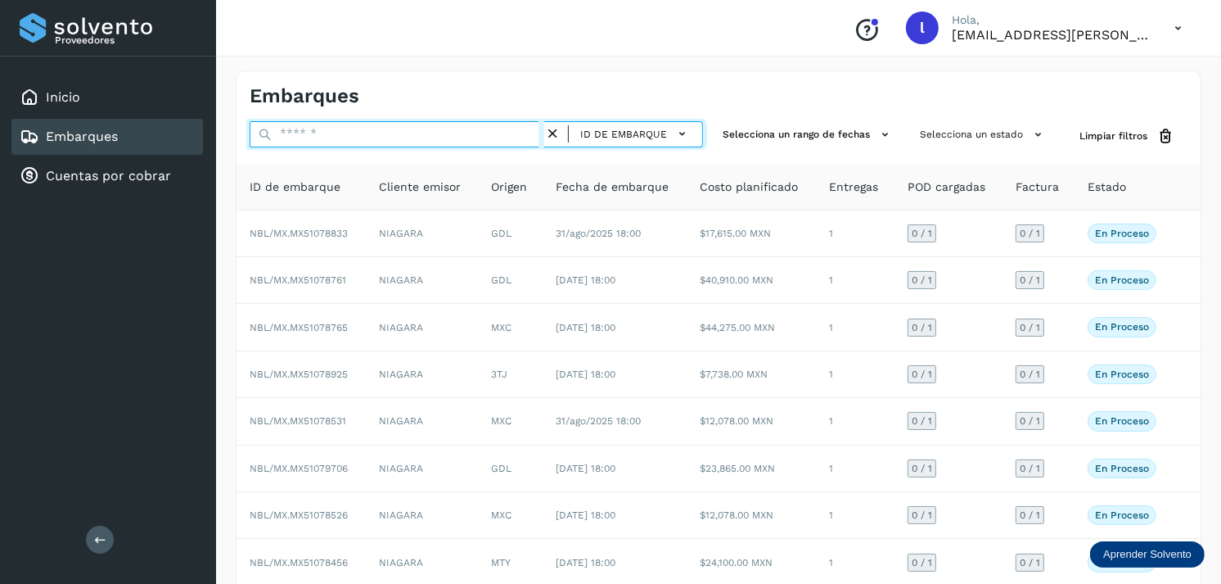
paste input "**********"
click at [316, 133] on input "text" at bounding box center [397, 134] width 295 height 26
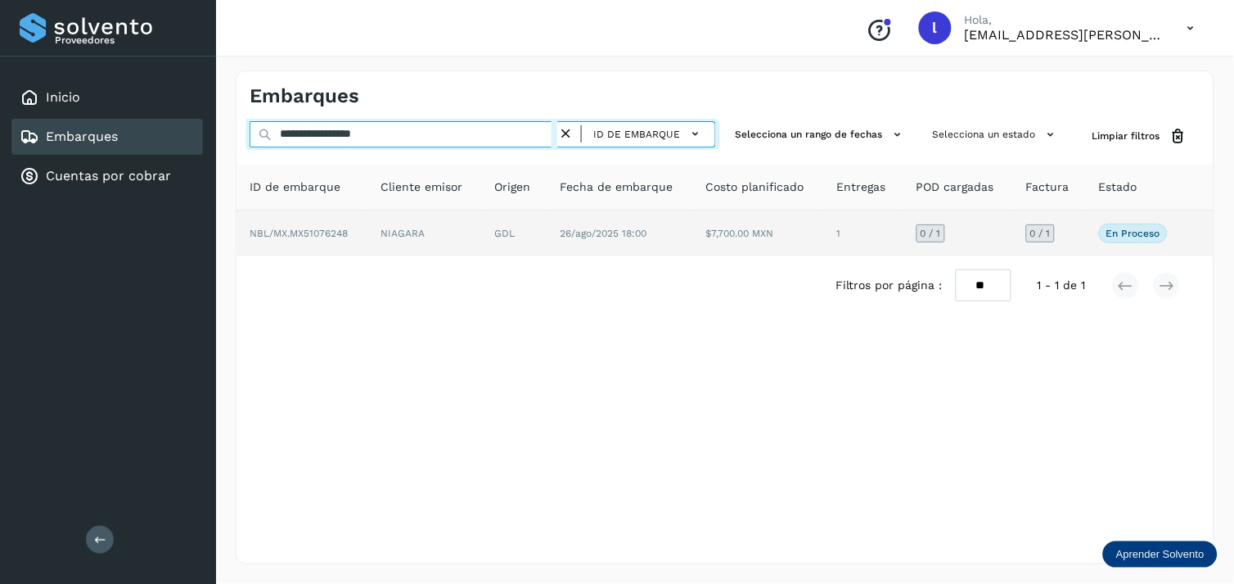
type input "**********"
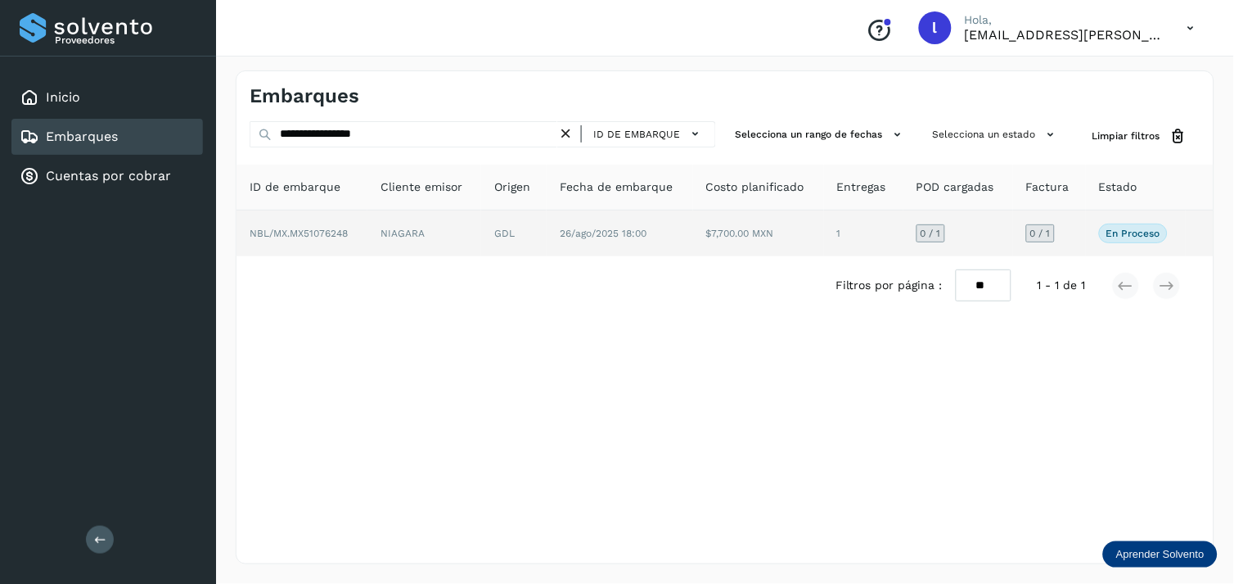
click at [313, 231] on span "NBL/MX.MX51076248" at bounding box center [299, 233] width 98 height 11
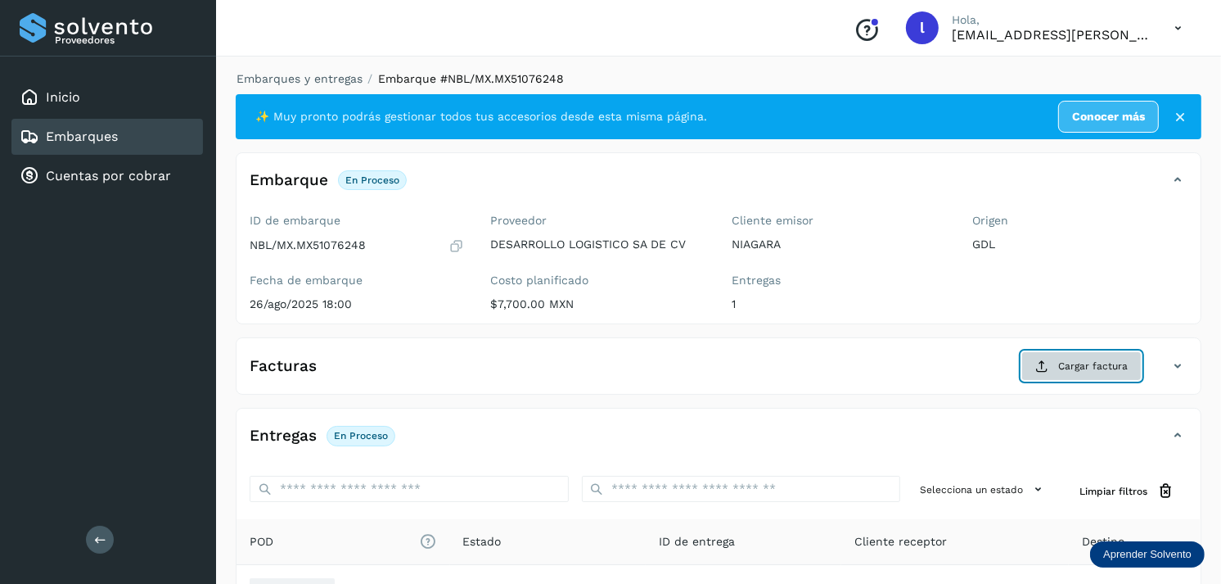
click at [1058, 373] on button "Cargar factura" at bounding box center [1081, 365] width 120 height 29
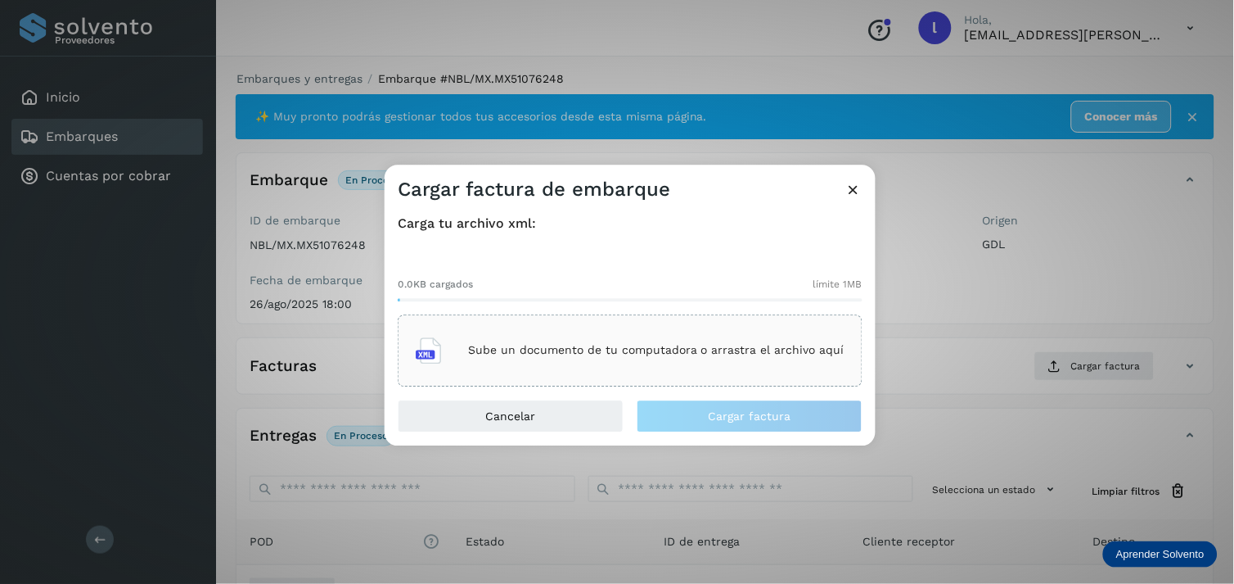
click at [614, 358] on div "Sube un documento de tu computadora o arrastra el archivo aquí" at bounding box center [630, 350] width 429 height 44
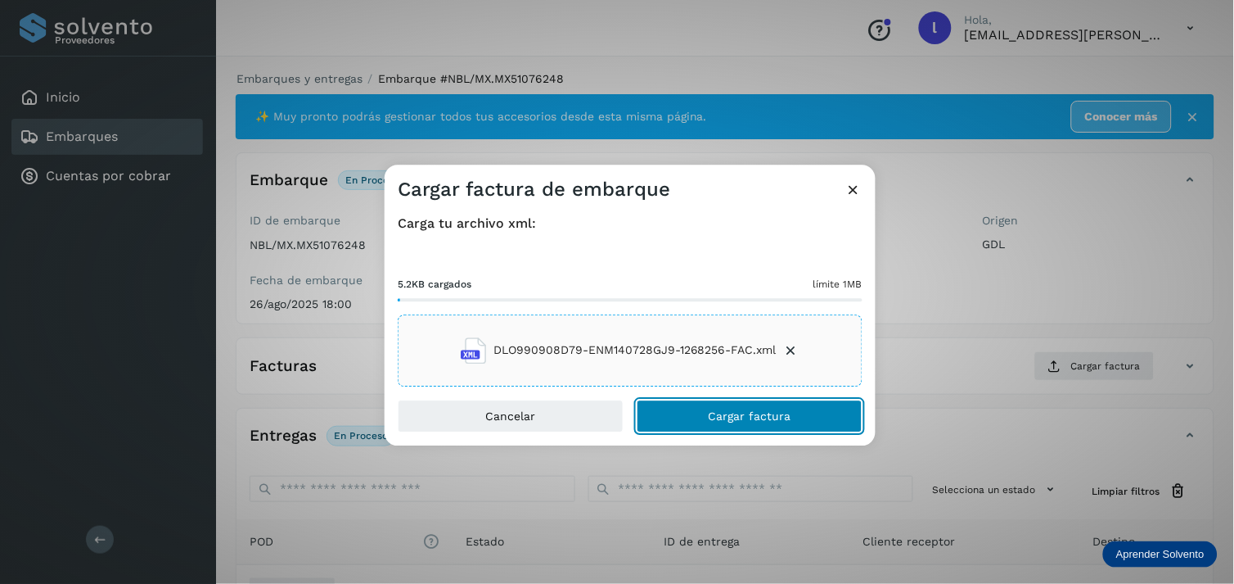
click at [792, 416] on button "Cargar factura" at bounding box center [750, 415] width 226 height 33
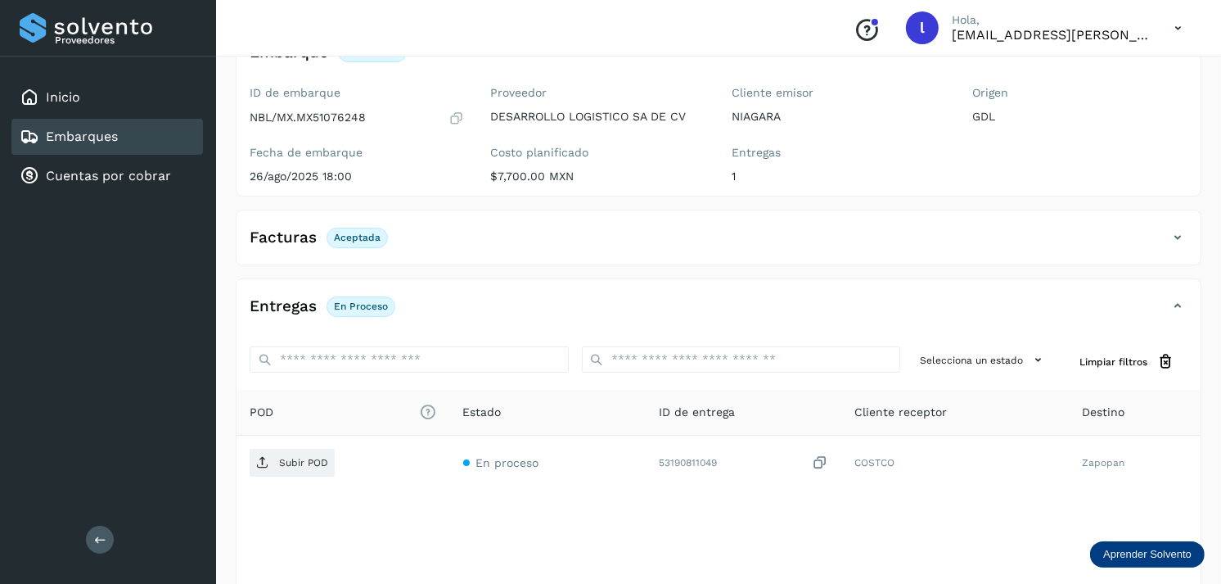
scroll to position [128, 0]
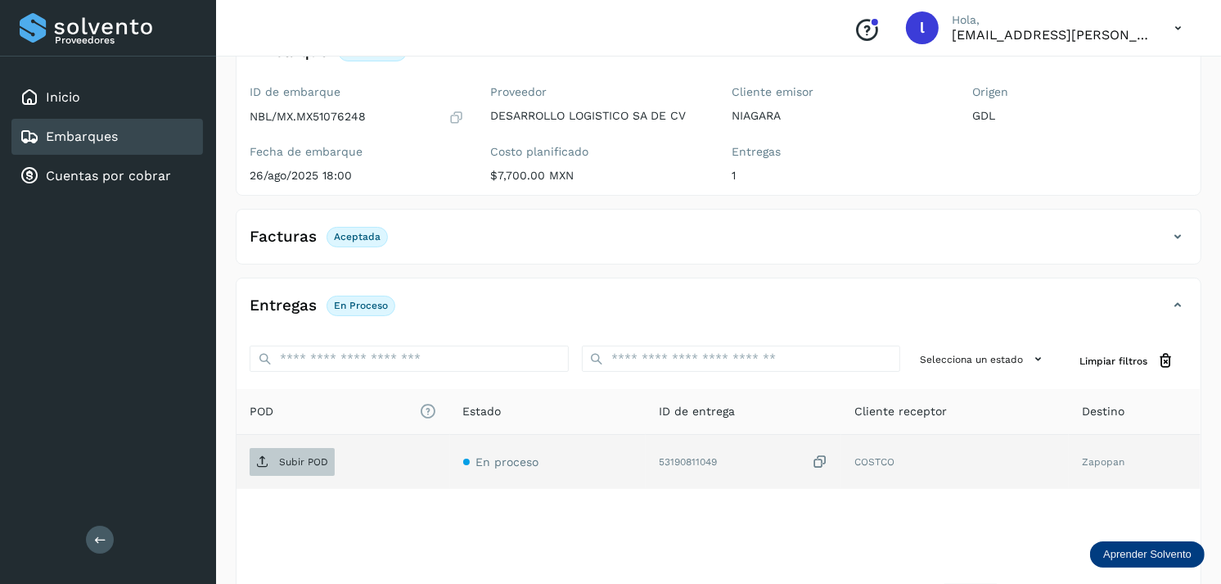
click at [300, 452] on span "Subir POD" at bounding box center [292, 461] width 85 height 26
click at [105, 127] on div "Embarques" at bounding box center [69, 137] width 98 height 20
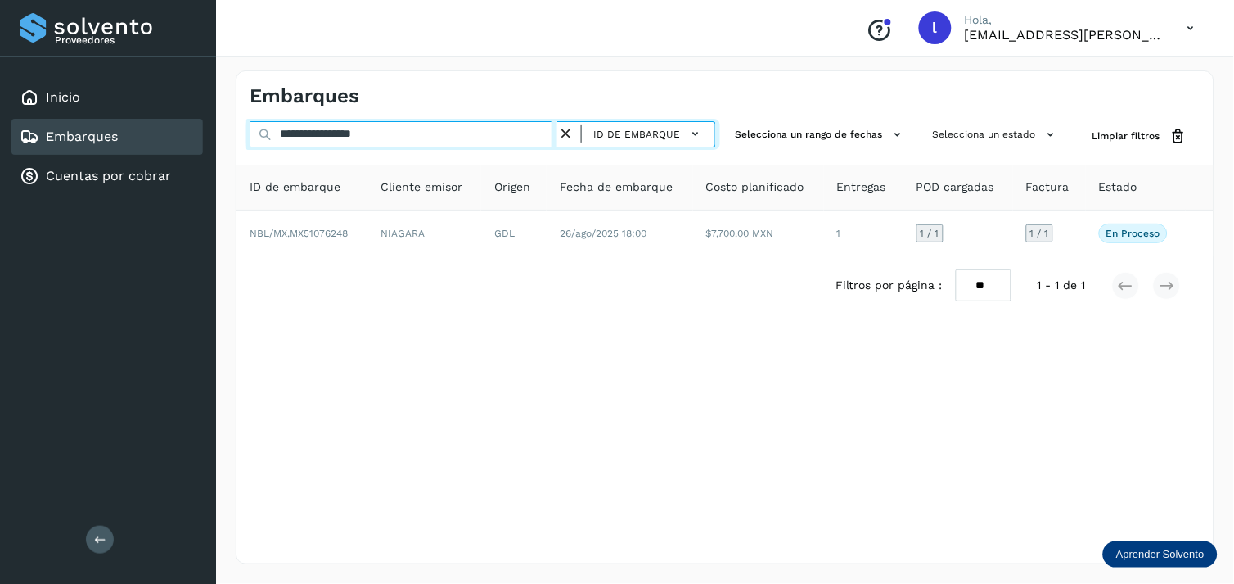
drag, startPoint x: 420, startPoint y: 129, endPoint x: 207, endPoint y: 136, distance: 212.9
click at [207, 136] on div "**********" at bounding box center [617, 292] width 1234 height 584
paste input "text"
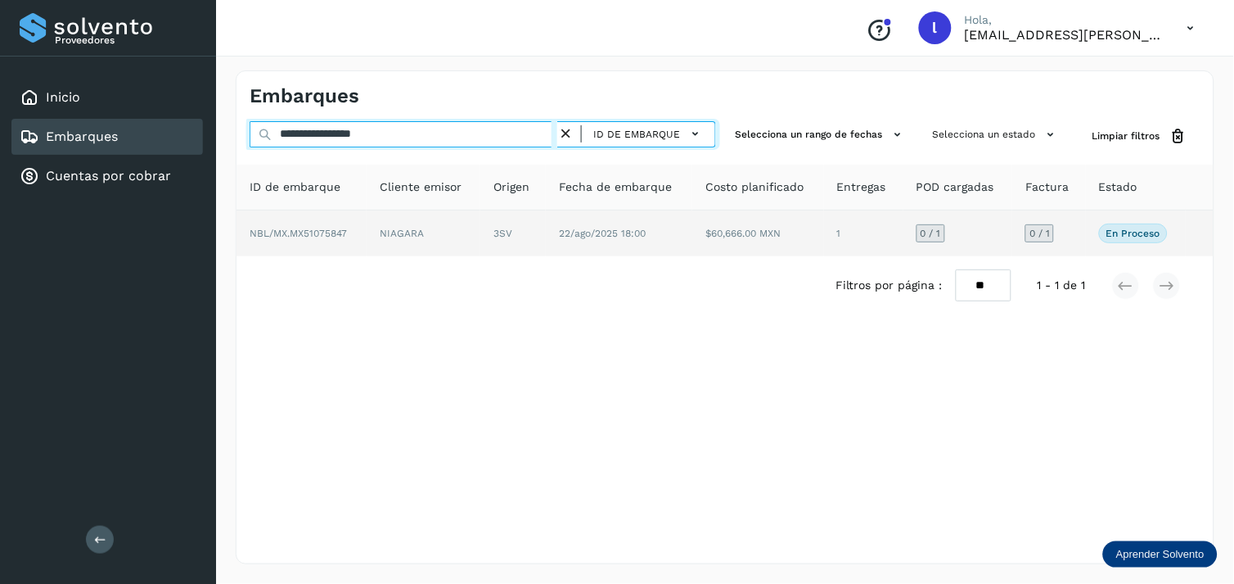
type input "**********"
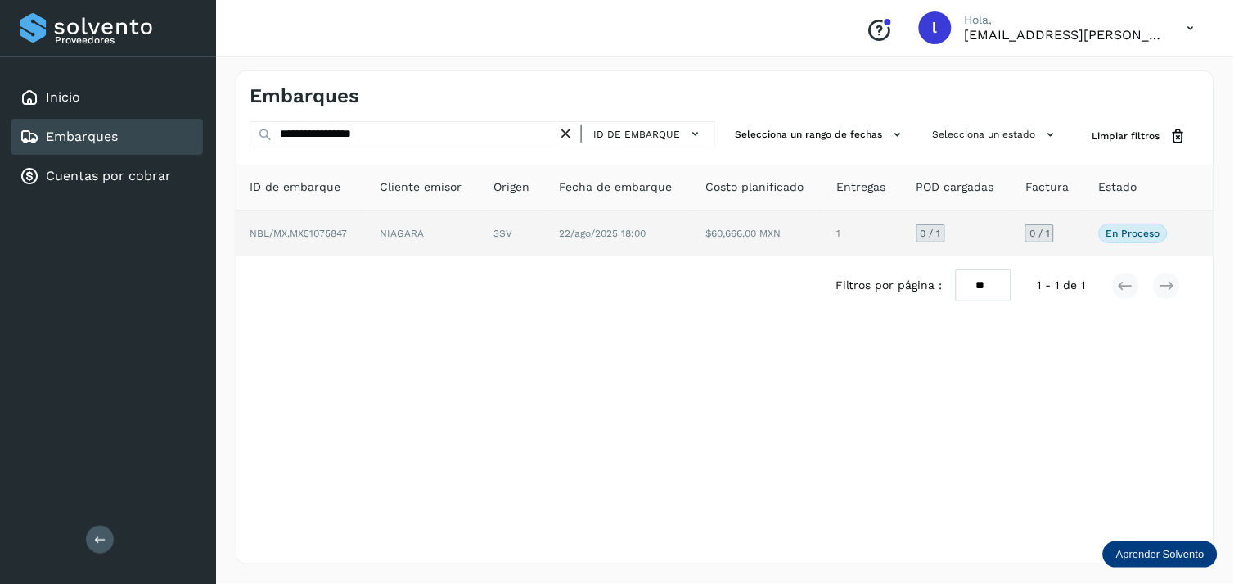
click at [327, 237] on span "NBL/MX.MX51075847" at bounding box center [298, 233] width 97 height 11
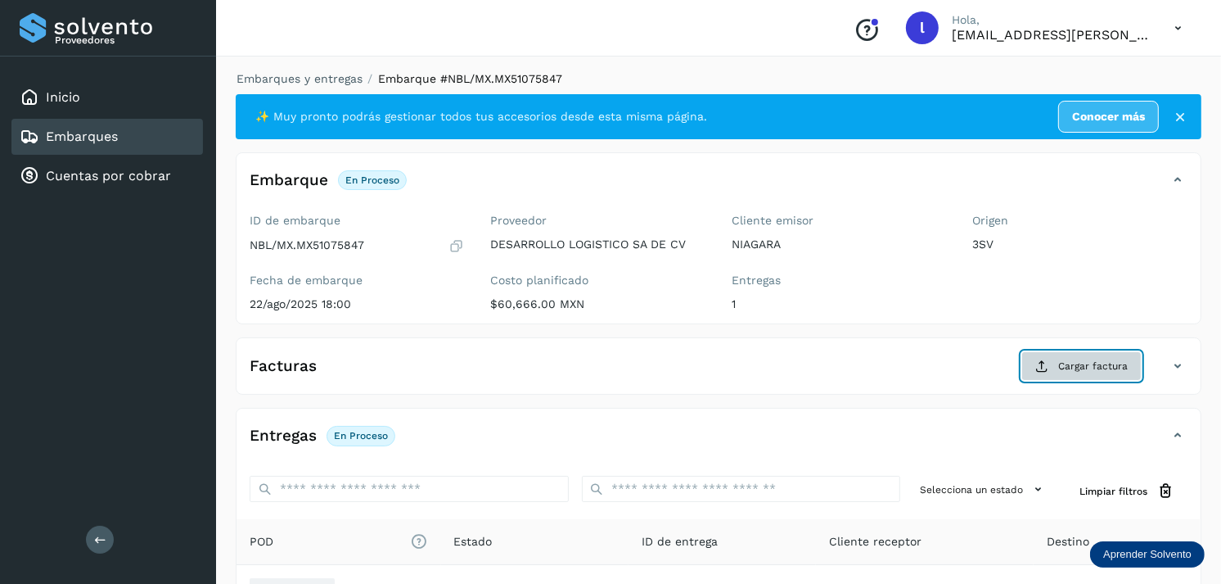
click at [1042, 370] on icon at bounding box center [1041, 365] width 13 height 13
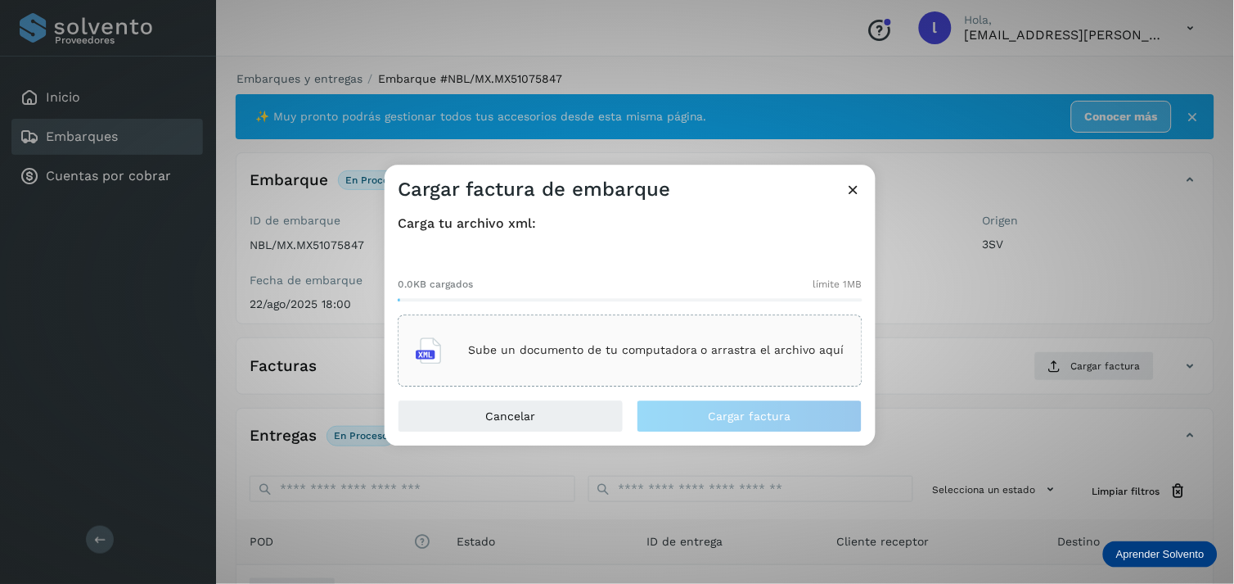
click at [612, 336] on div "Sube un documento de tu computadora o arrastra el archivo aquí" at bounding box center [630, 350] width 429 height 44
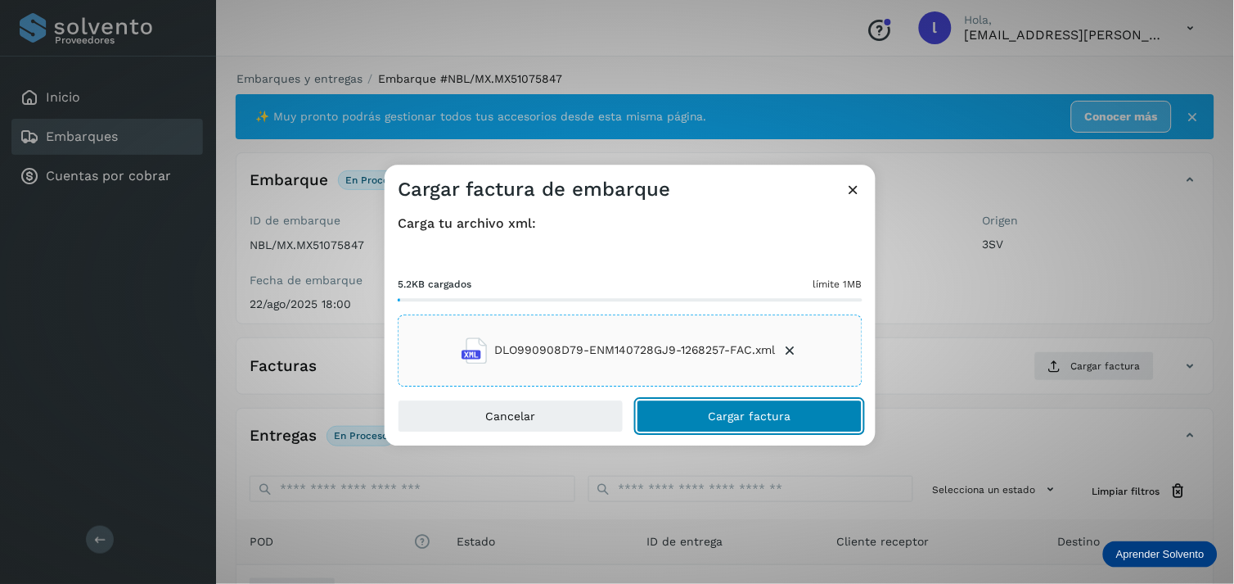
click at [746, 426] on button "Cargar factura" at bounding box center [750, 415] width 226 height 33
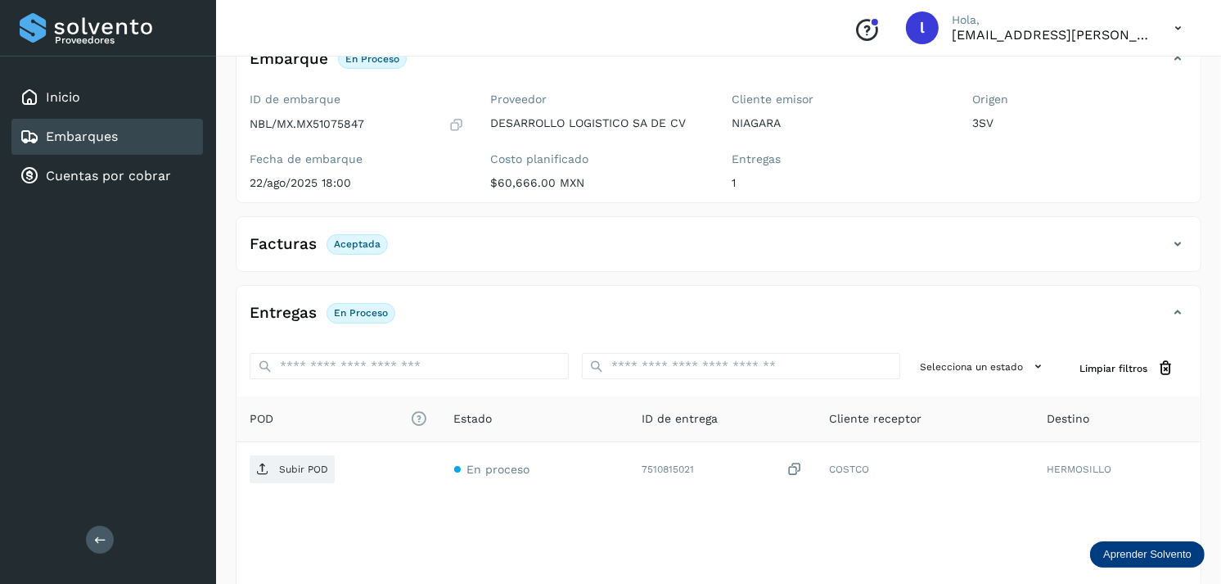
scroll to position [126, 0]
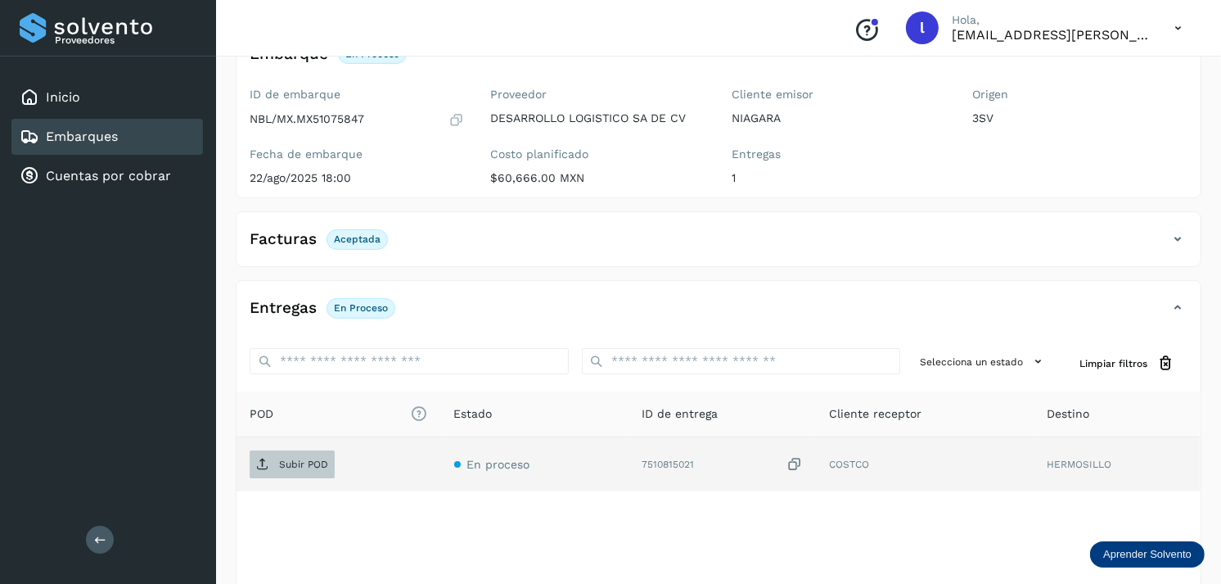
click at [281, 465] on p "Subir POD" at bounding box center [303, 463] width 49 height 11
click at [110, 136] on link "Embarques" at bounding box center [82, 136] width 72 height 16
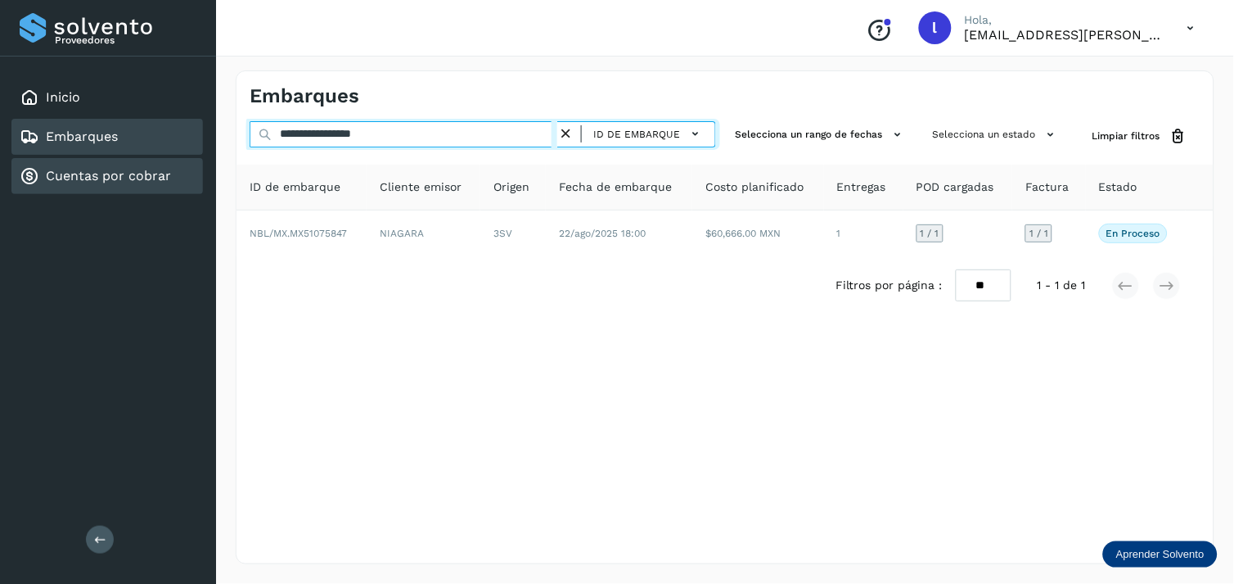
drag, startPoint x: 448, startPoint y: 132, endPoint x: 115, endPoint y: 155, distance: 334.7
click at [115, 155] on div "**********" at bounding box center [617, 292] width 1234 height 584
paste input "text"
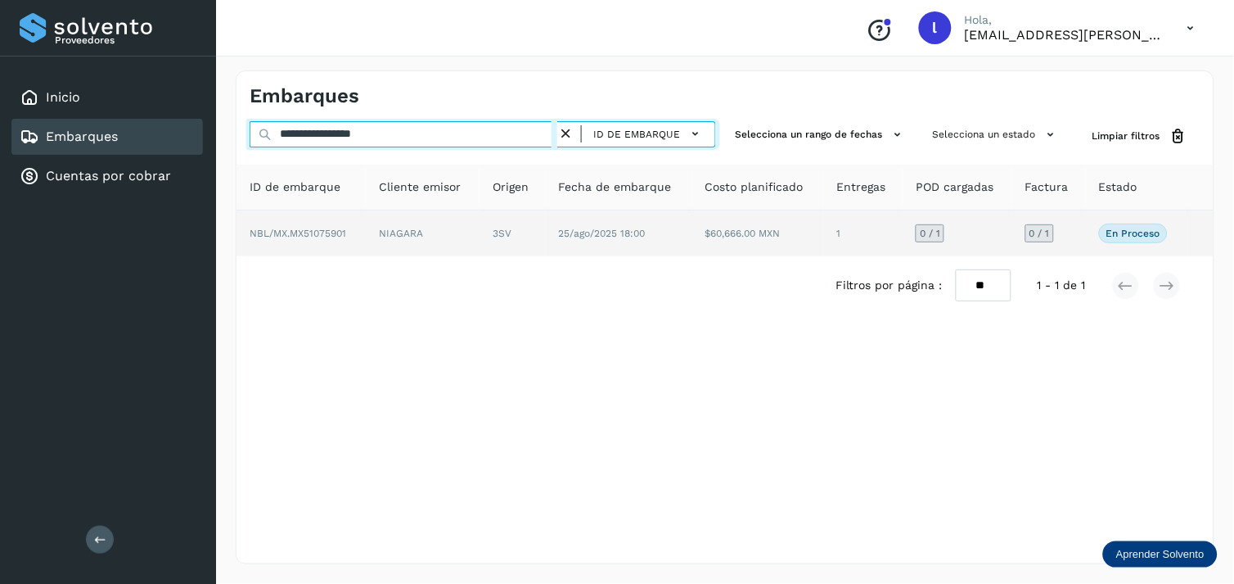
type input "**********"
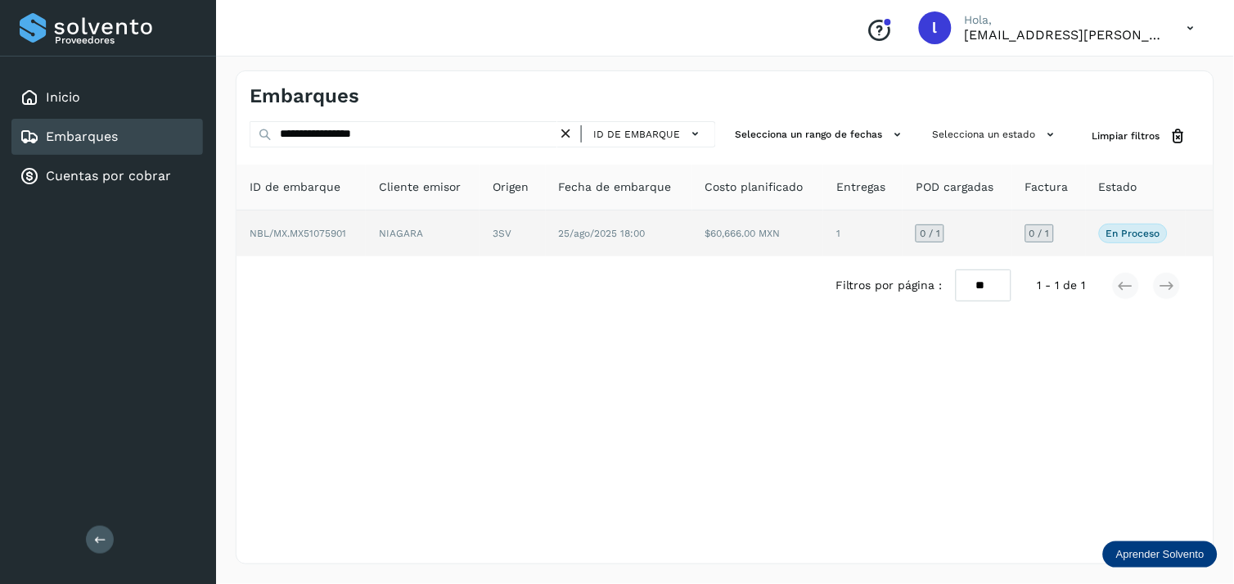
click at [350, 237] on td "NBL/MX.MX51075901" at bounding box center [301, 233] width 129 height 46
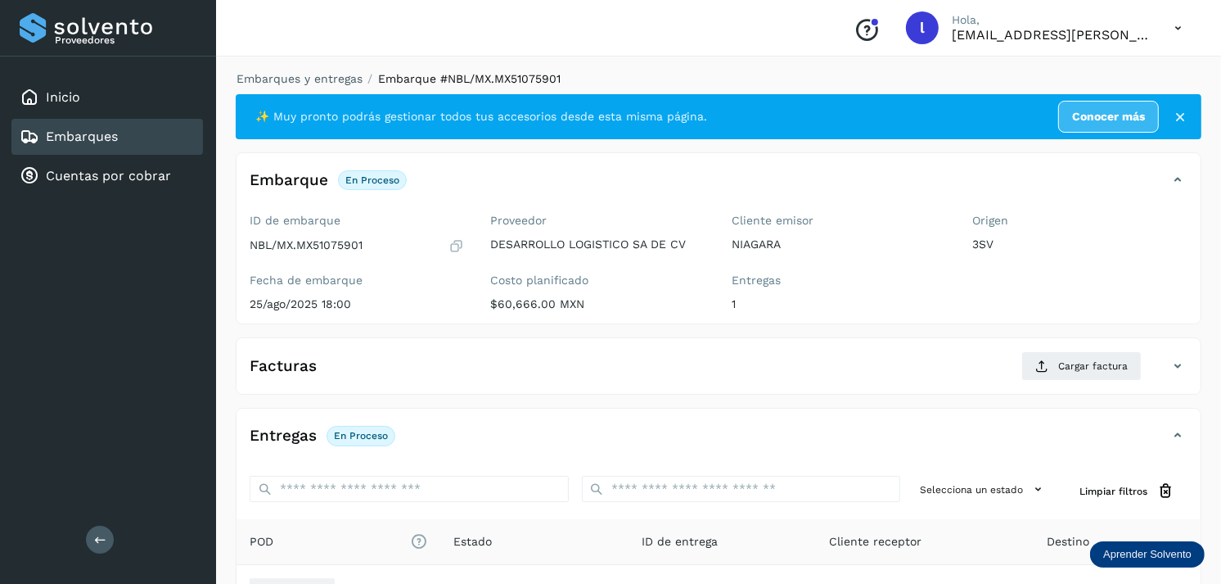
click at [315, 357] on h4 "Facturas" at bounding box center [283, 366] width 67 height 19
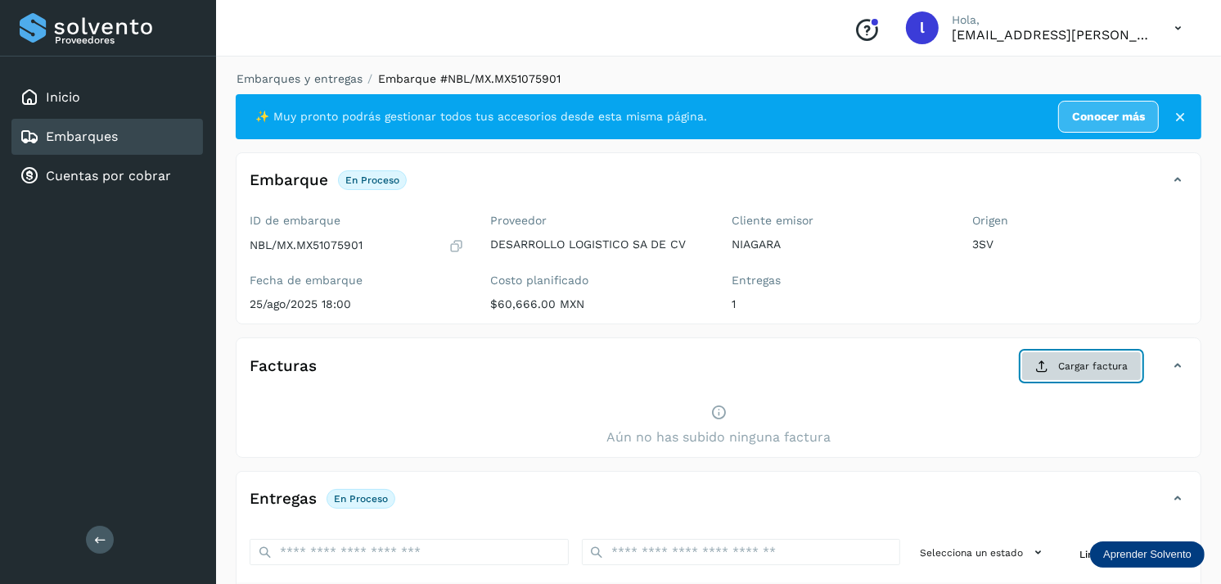
click at [1058, 364] on button "Cargar factura" at bounding box center [1081, 365] width 120 height 29
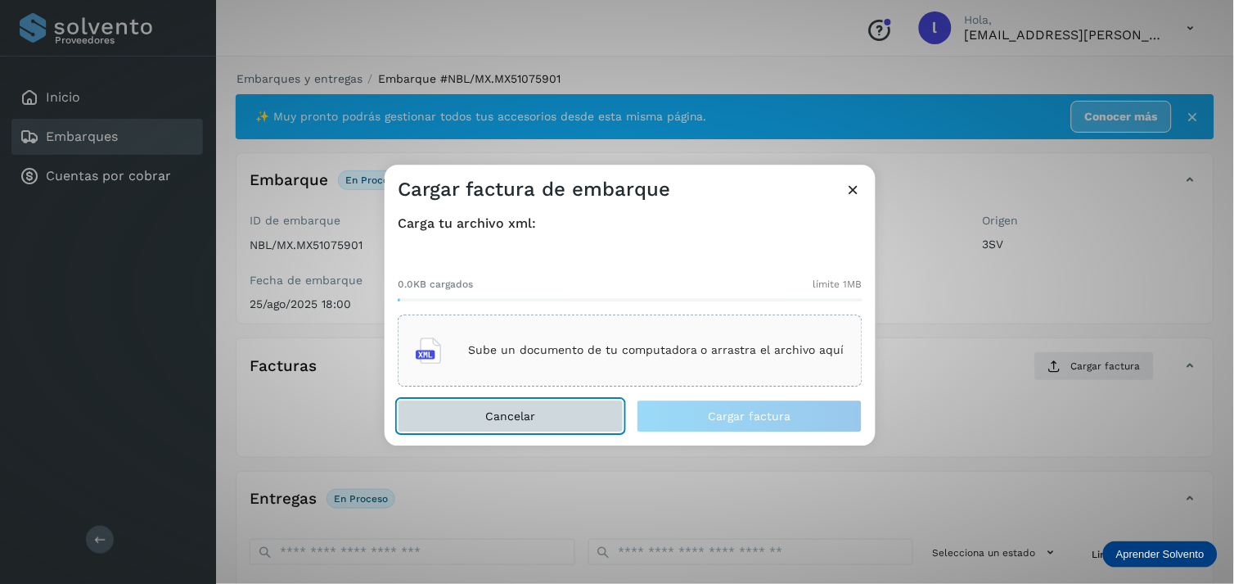
click at [538, 412] on button "Cancelar" at bounding box center [511, 415] width 226 height 33
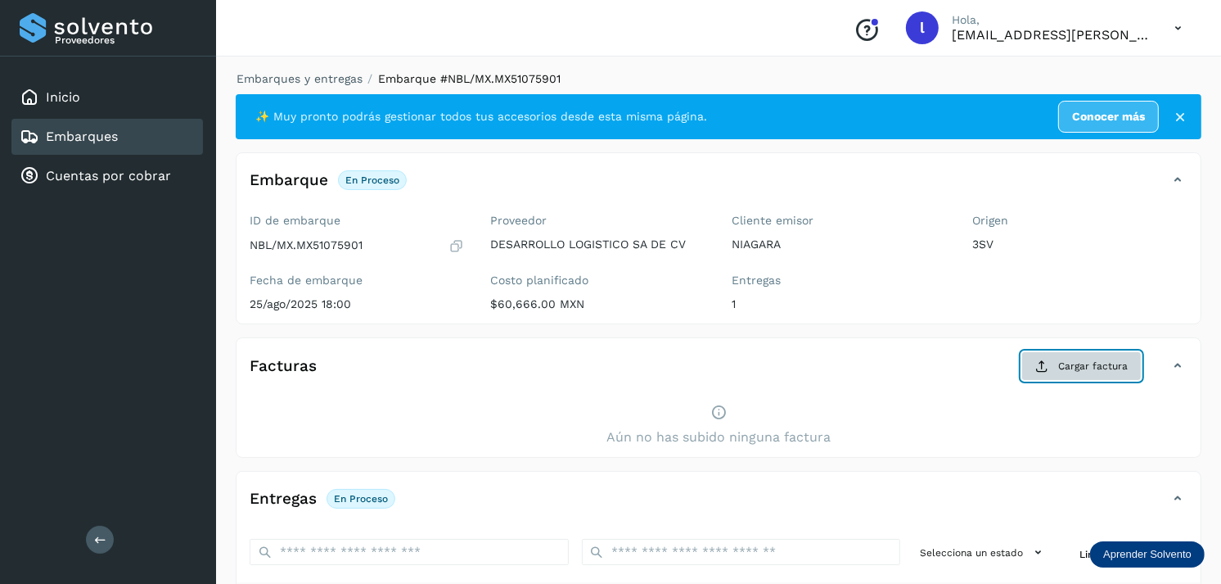
click at [1041, 367] on icon at bounding box center [1041, 365] width 13 height 13
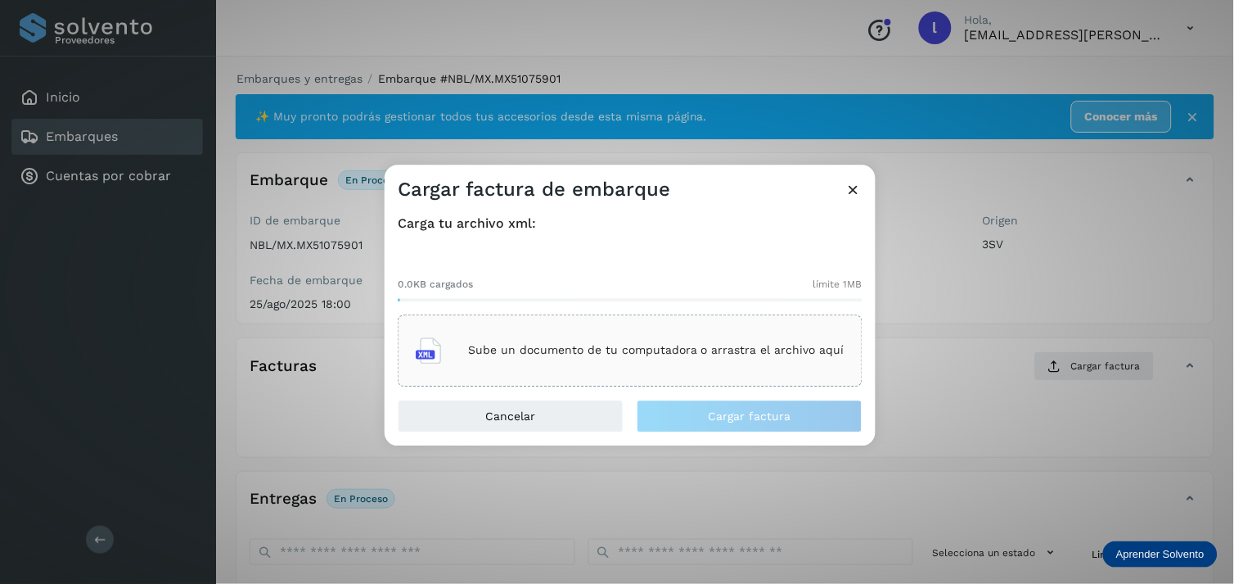
click at [638, 355] on p "Sube un documento de tu computadora o arrastra el archivo aquí" at bounding box center [656, 351] width 376 height 14
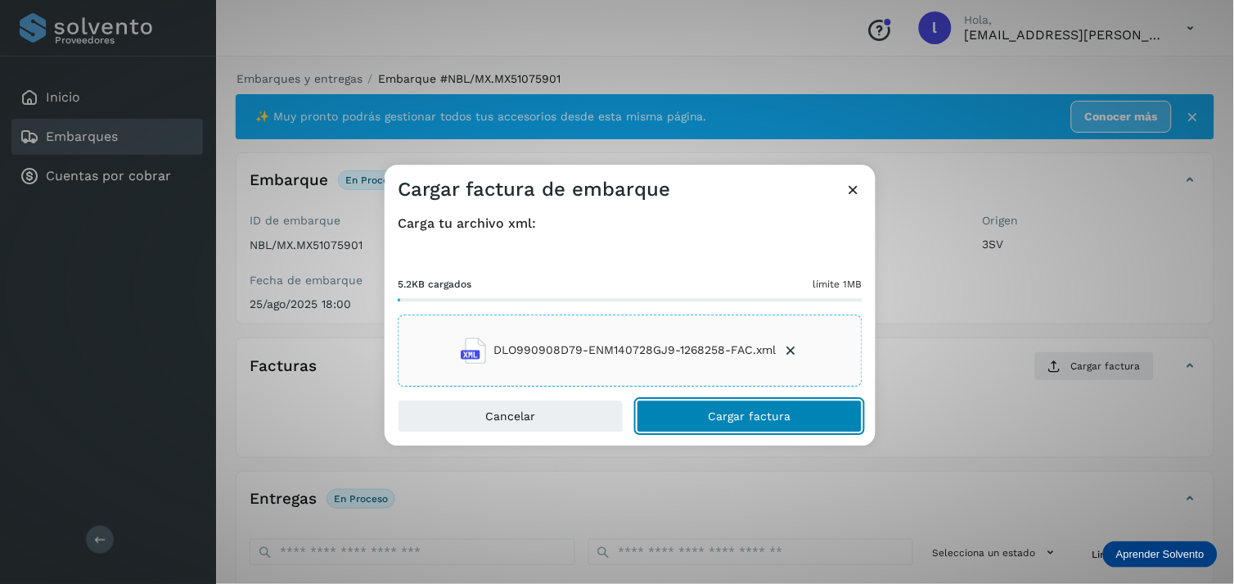
click at [780, 417] on span "Cargar factura" at bounding box center [750, 415] width 83 height 11
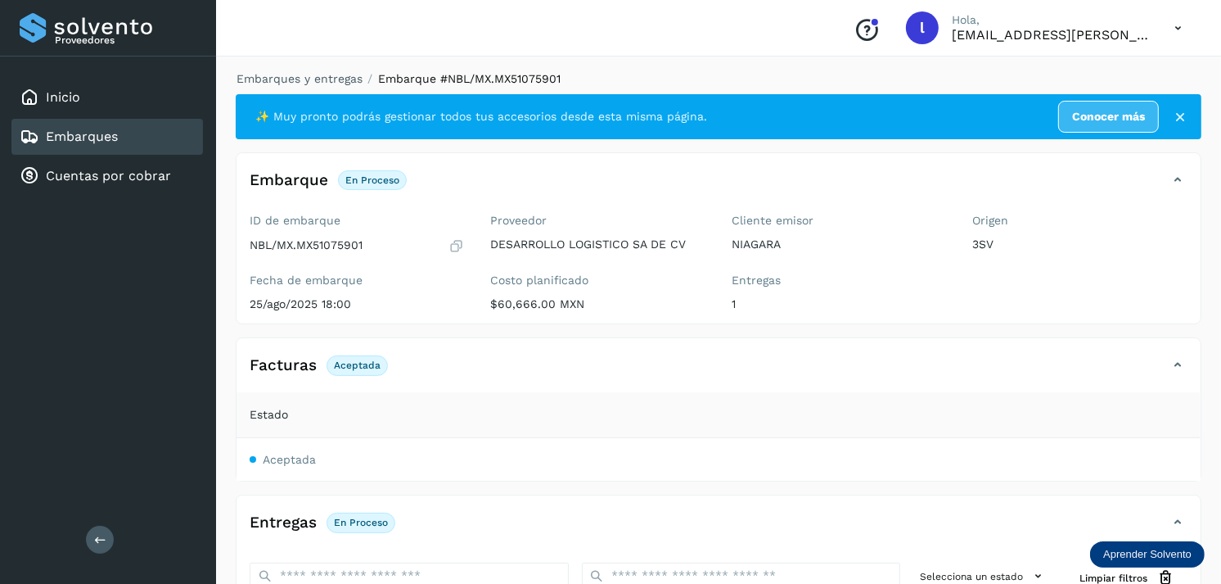
scroll to position [167, 0]
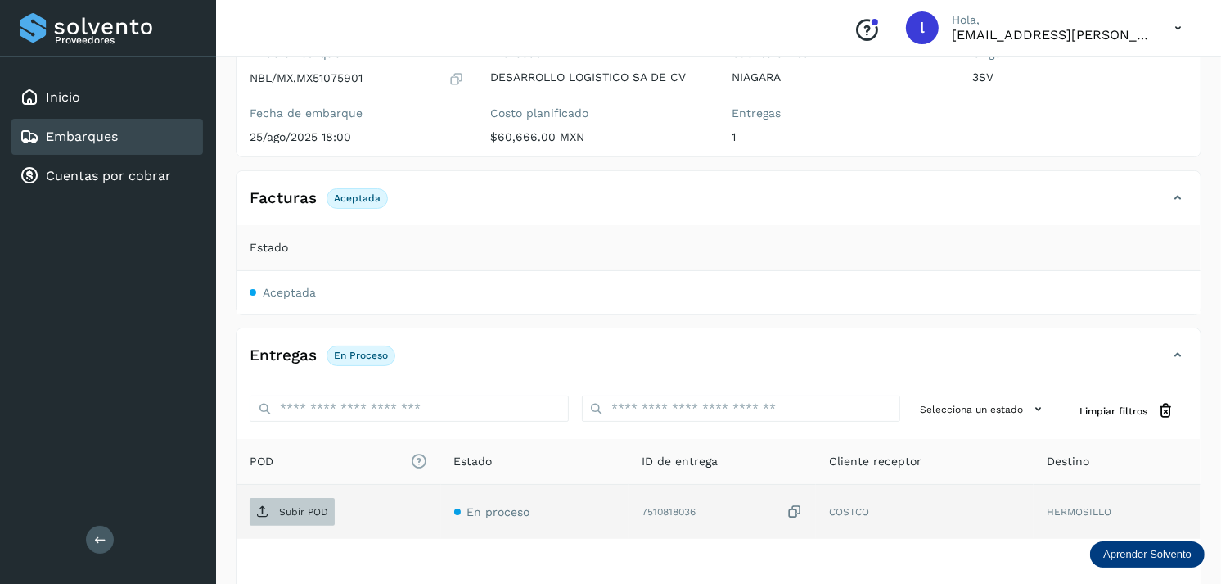
click at [295, 511] on p "Subir POD" at bounding box center [303, 511] width 49 height 11
click at [133, 136] on div "Embarques" at bounding box center [107, 137] width 192 height 36
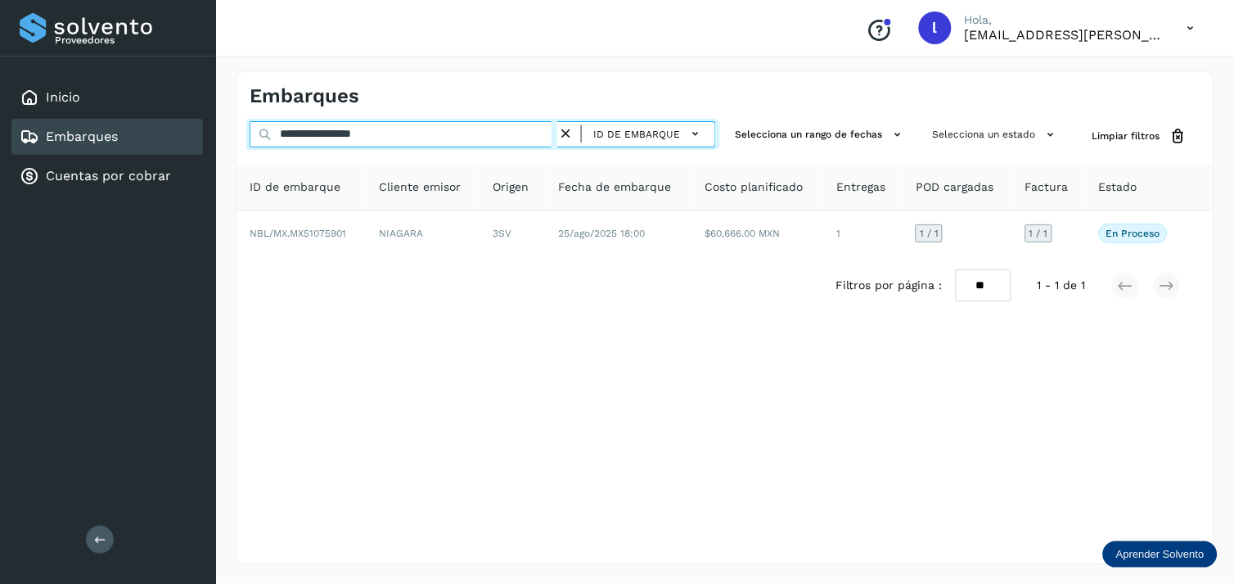
drag, startPoint x: 427, startPoint y: 134, endPoint x: 164, endPoint y: 129, distance: 262.7
click at [164, 129] on div "**********" at bounding box center [617, 292] width 1234 height 584
paste input "text"
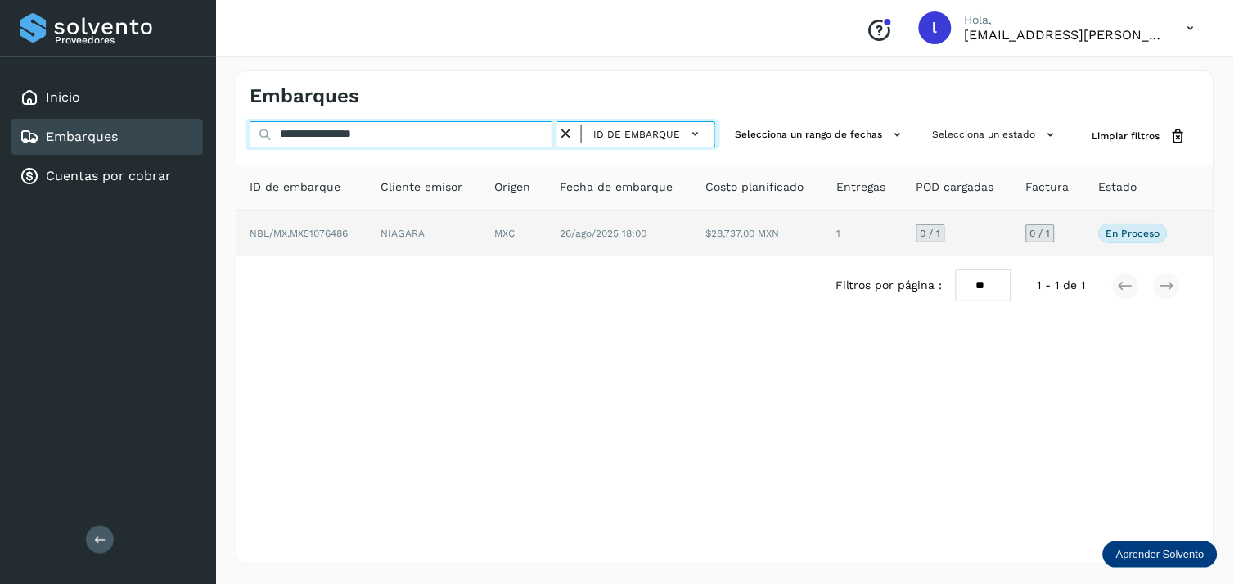
type input "**********"
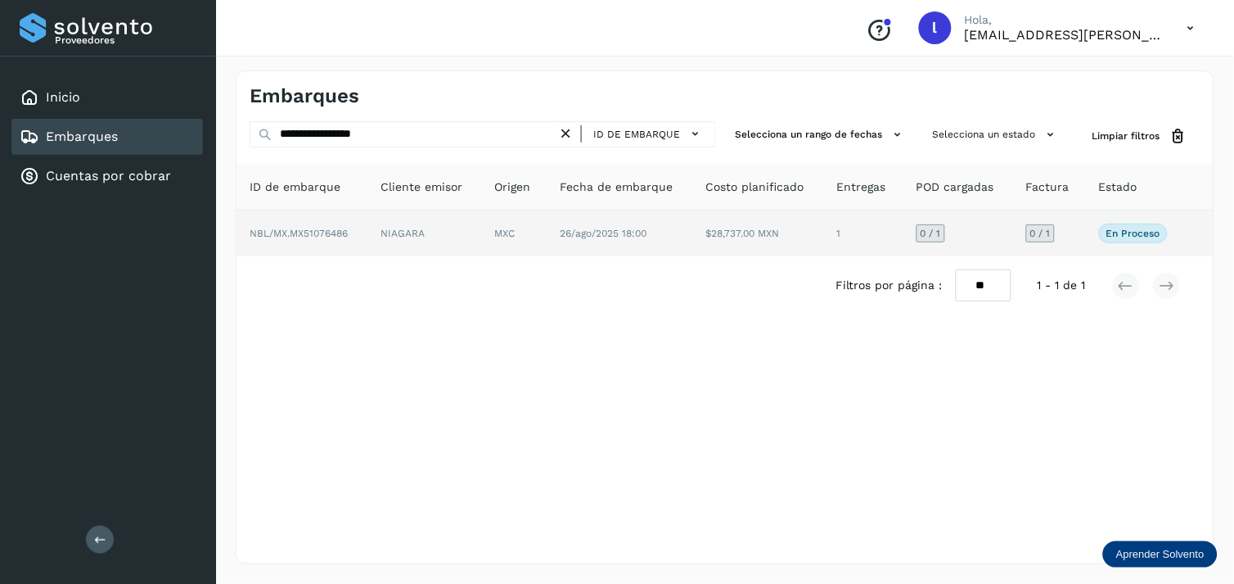
click at [286, 235] on span "NBL/MX.MX51076486" at bounding box center [299, 233] width 98 height 11
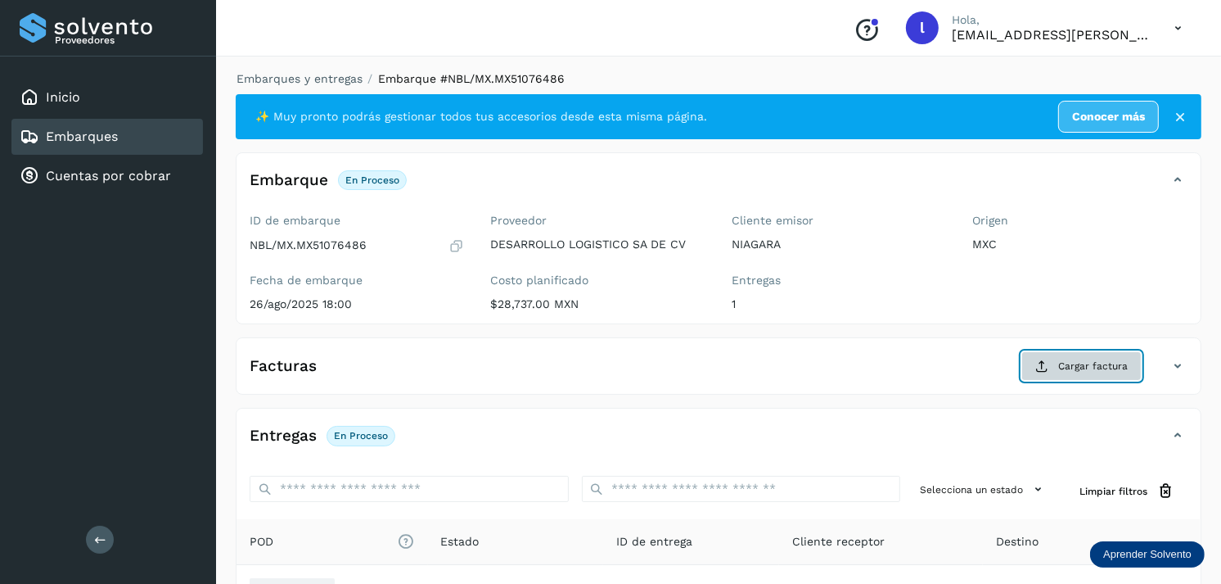
click at [1057, 364] on button "Cargar factura" at bounding box center [1081, 365] width 120 height 29
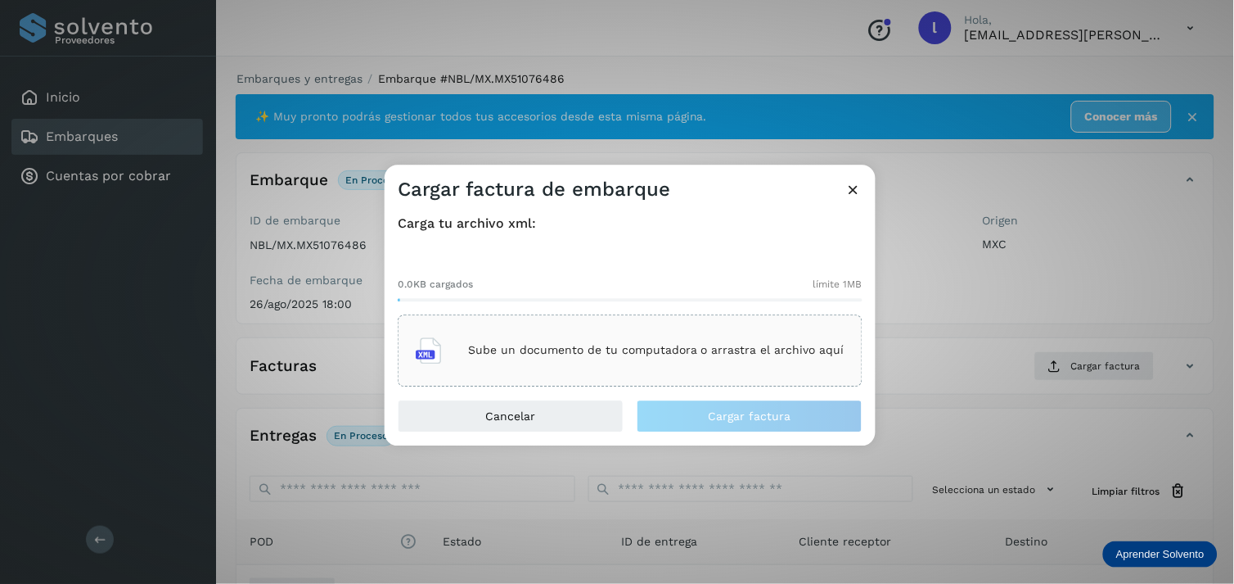
click at [649, 317] on div "Sube un documento de tu computadora o arrastra el archivo aquí" at bounding box center [630, 350] width 465 height 72
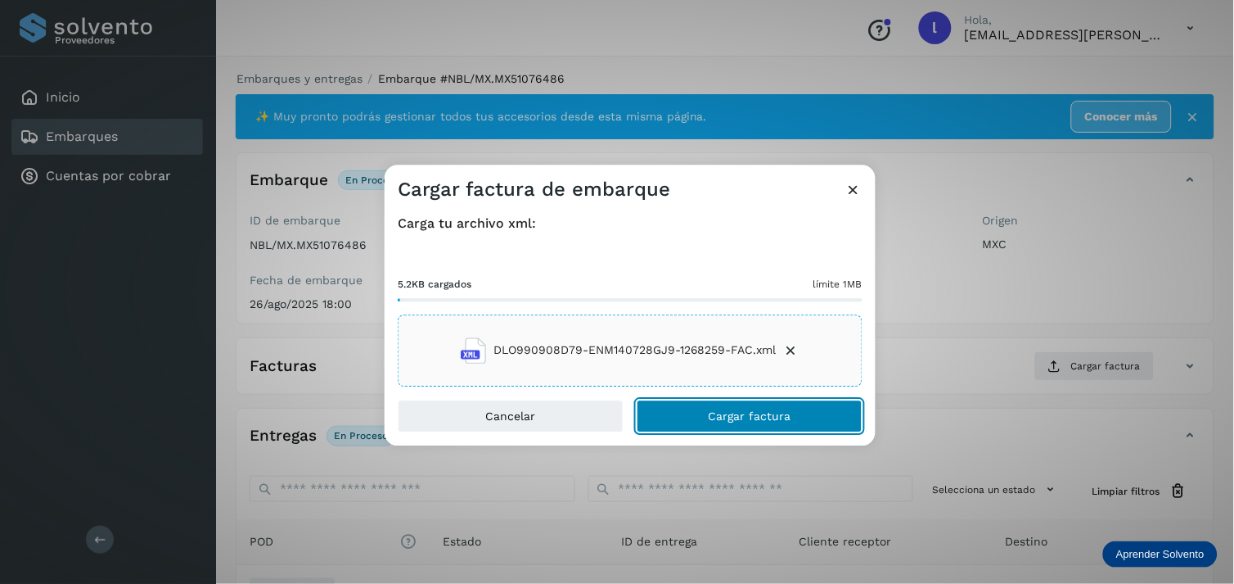
click at [765, 410] on span "Cargar factura" at bounding box center [750, 415] width 83 height 11
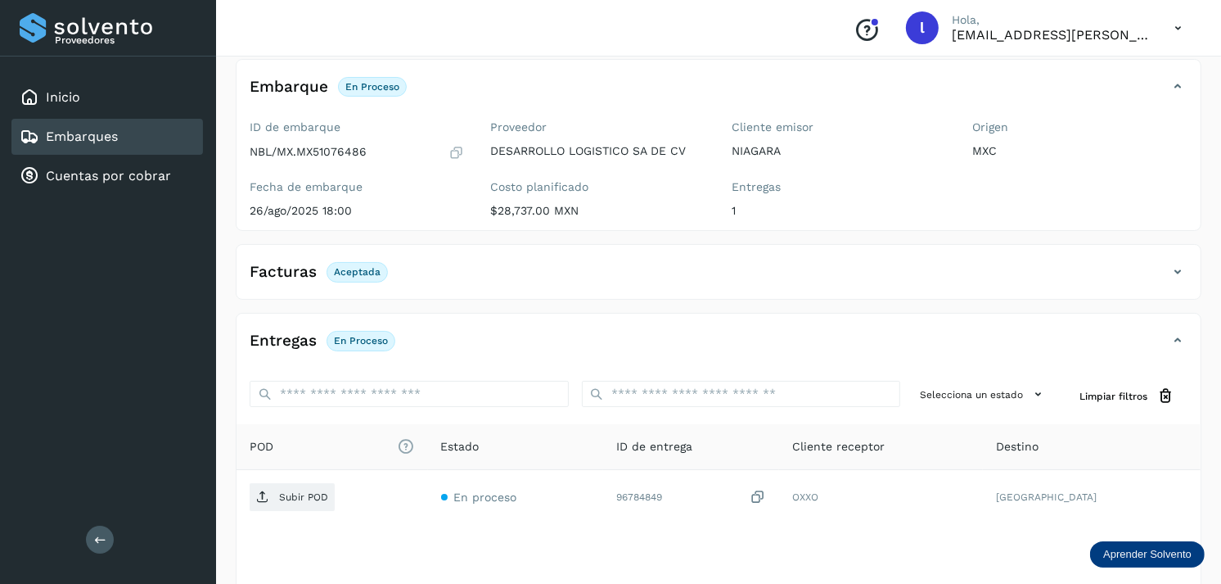
scroll to position [95, 0]
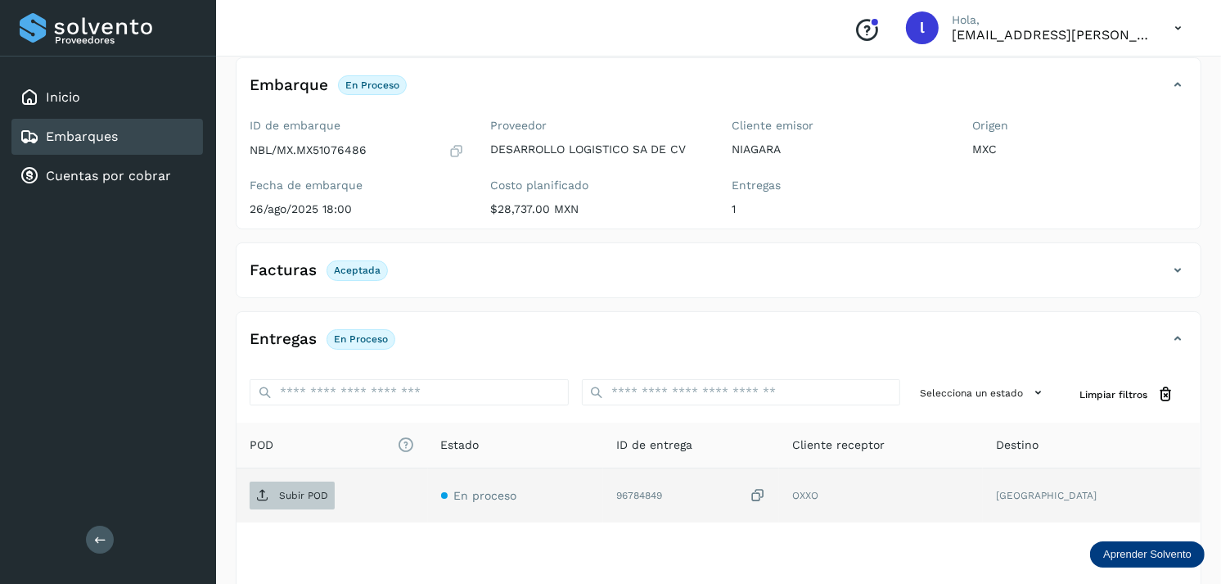
click at [307, 488] on span "Subir POD" at bounding box center [292, 495] width 85 height 26
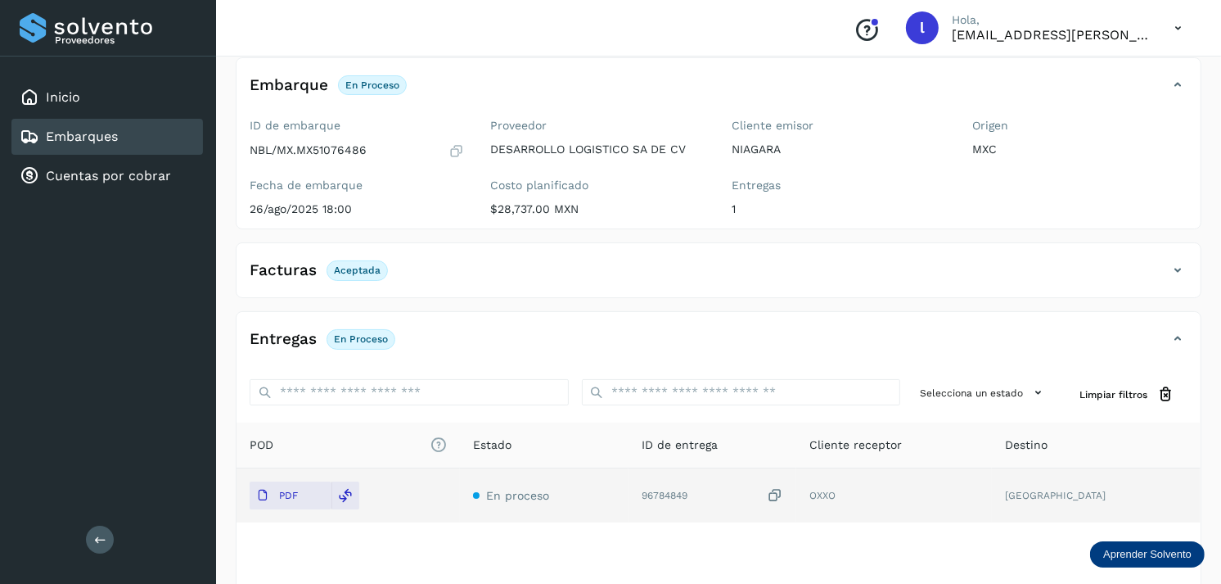
click at [136, 126] on div "Embarques" at bounding box center [107, 137] width 192 height 36
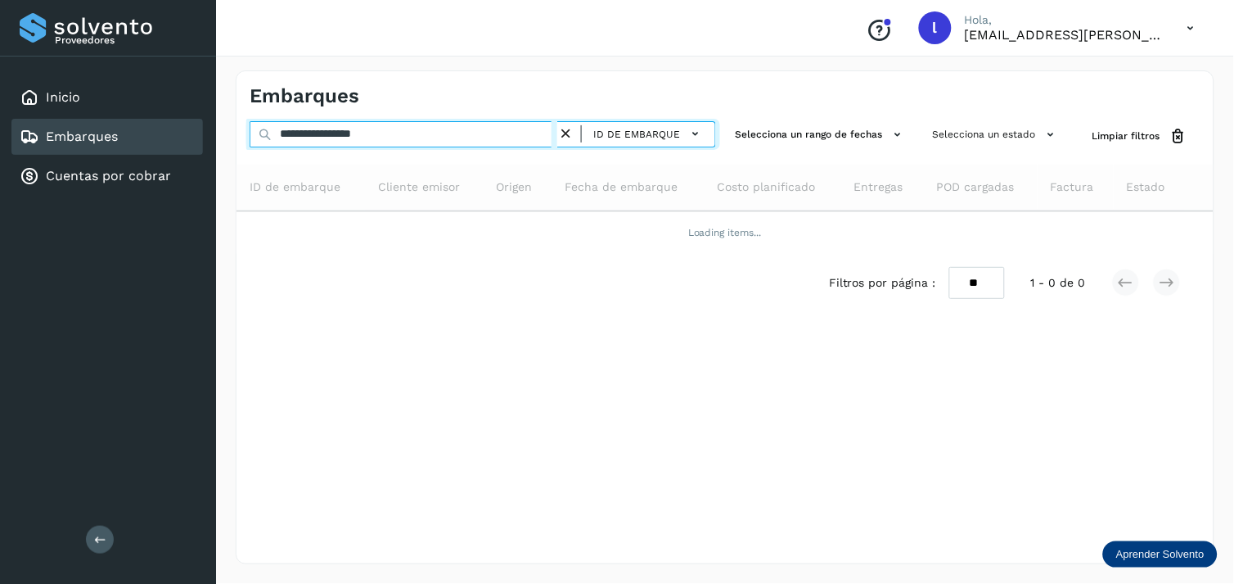
drag, startPoint x: 439, startPoint y: 129, endPoint x: 181, endPoint y: 129, distance: 258.6
click at [181, 129] on div "**********" at bounding box center [617, 292] width 1234 height 584
paste input "text"
type input "**********"
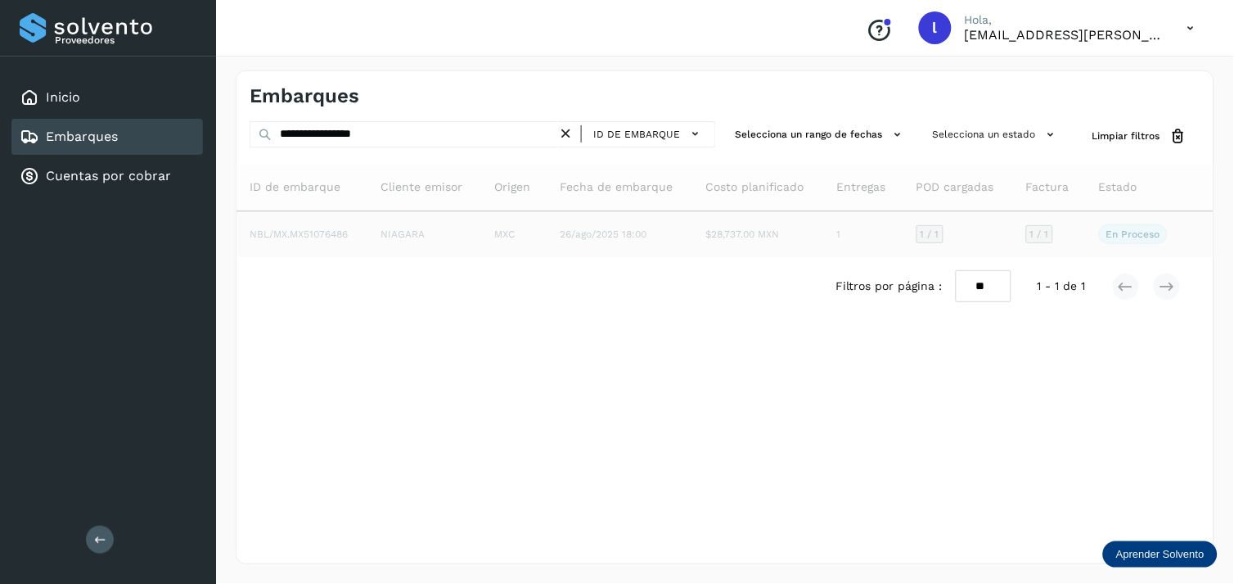
click at [394, 227] on td "NIAGARA" at bounding box center [424, 234] width 114 height 46
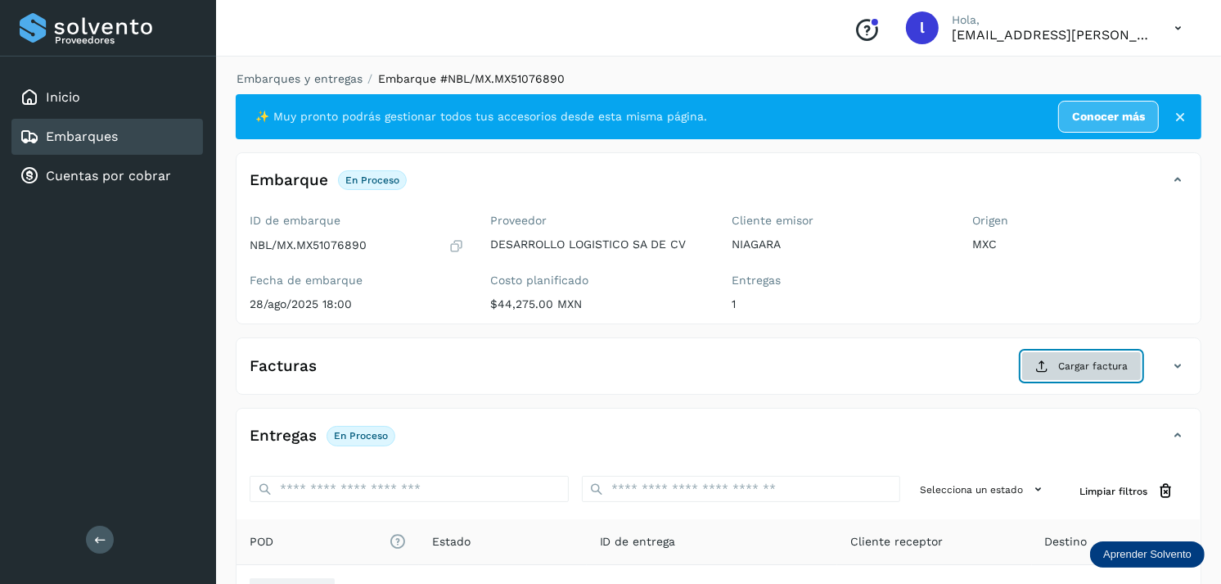
click at [1070, 375] on button "Cargar factura" at bounding box center [1081, 365] width 120 height 29
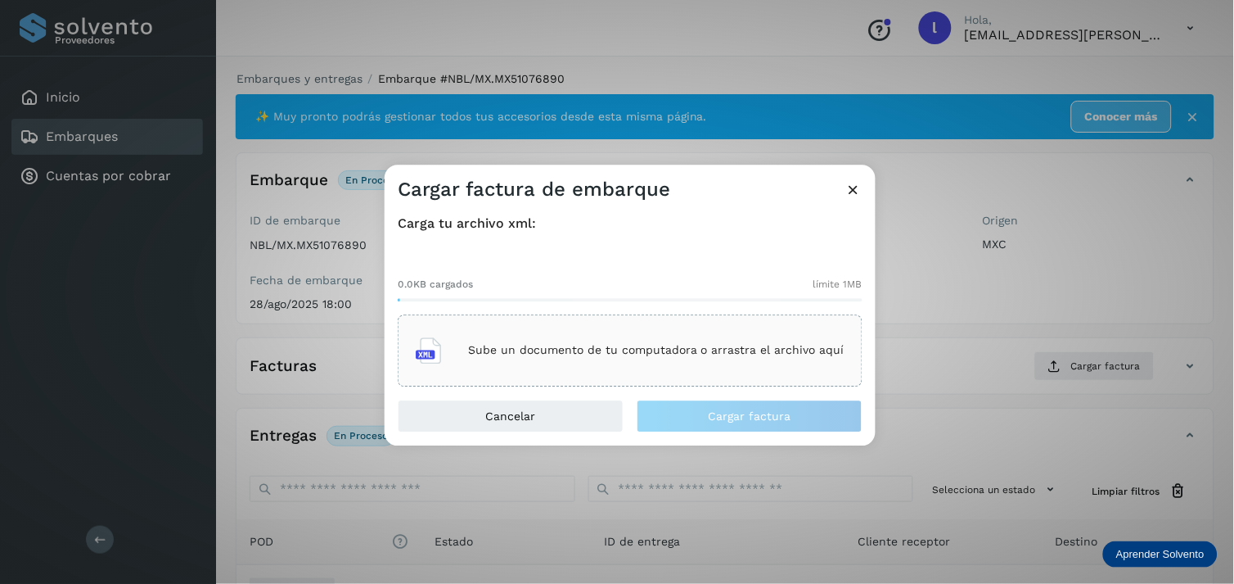
click at [674, 336] on div "Sube un documento de tu computadora o arrastra el archivo aquí" at bounding box center [630, 350] width 429 height 44
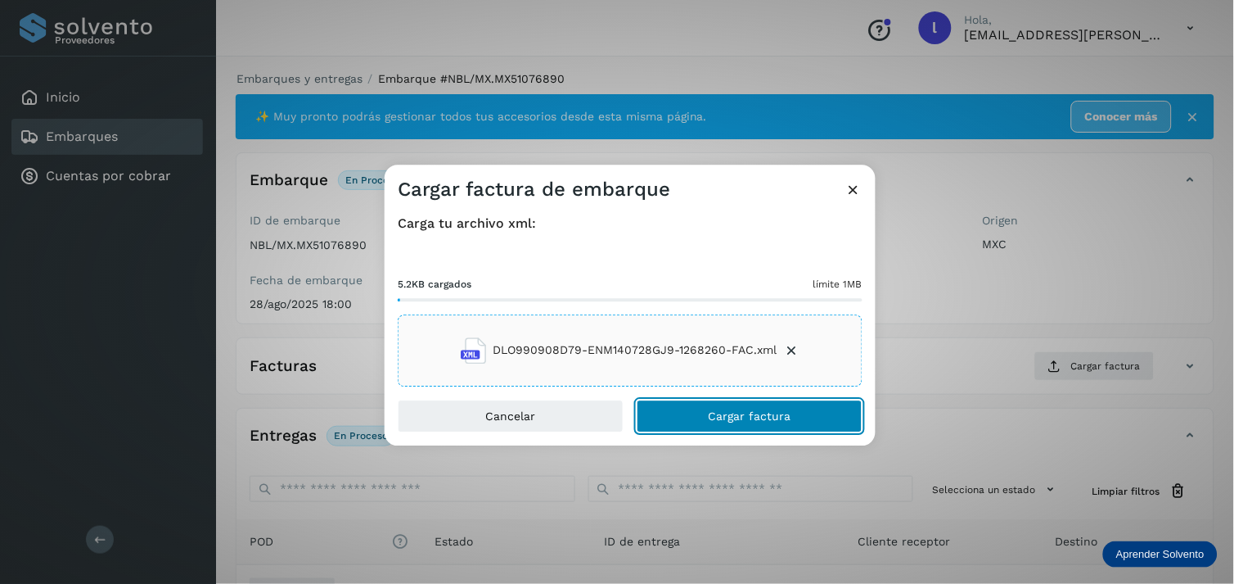
click at [738, 414] on span "Cargar factura" at bounding box center [750, 415] width 83 height 11
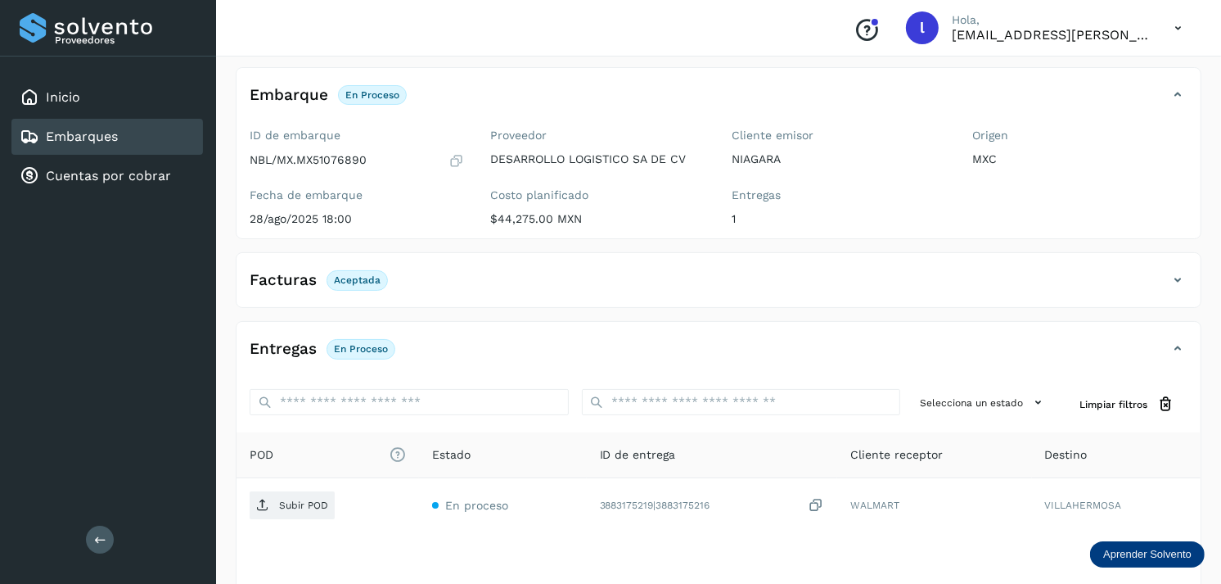
scroll to position [86, 0]
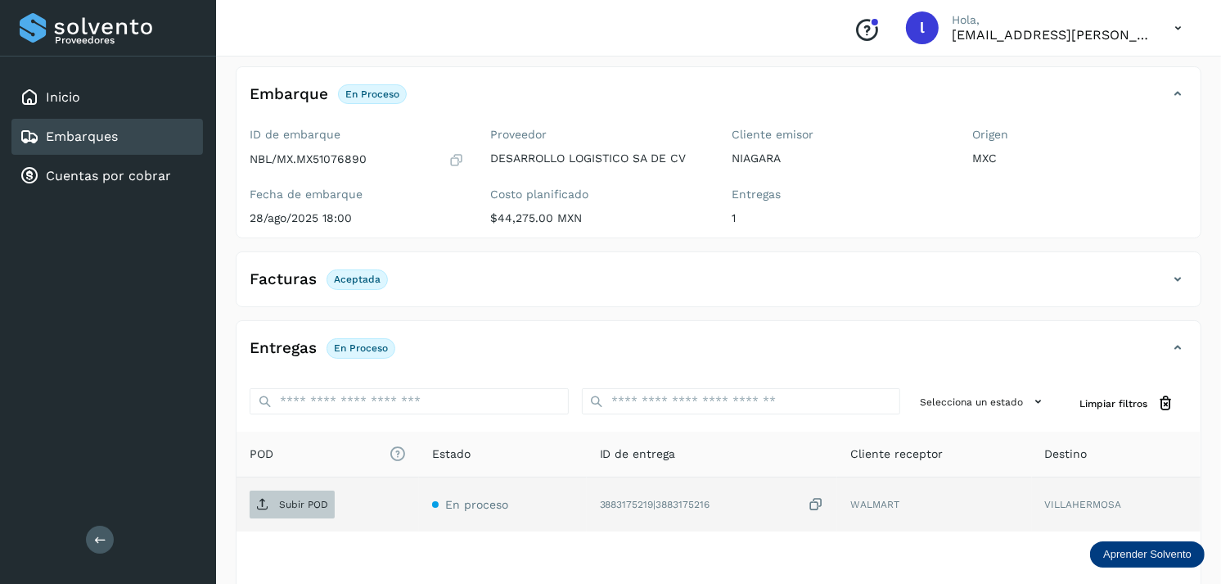
click at [304, 496] on span "Subir POD" at bounding box center [292, 504] width 85 height 26
click at [112, 128] on link "Embarques" at bounding box center [82, 136] width 72 height 16
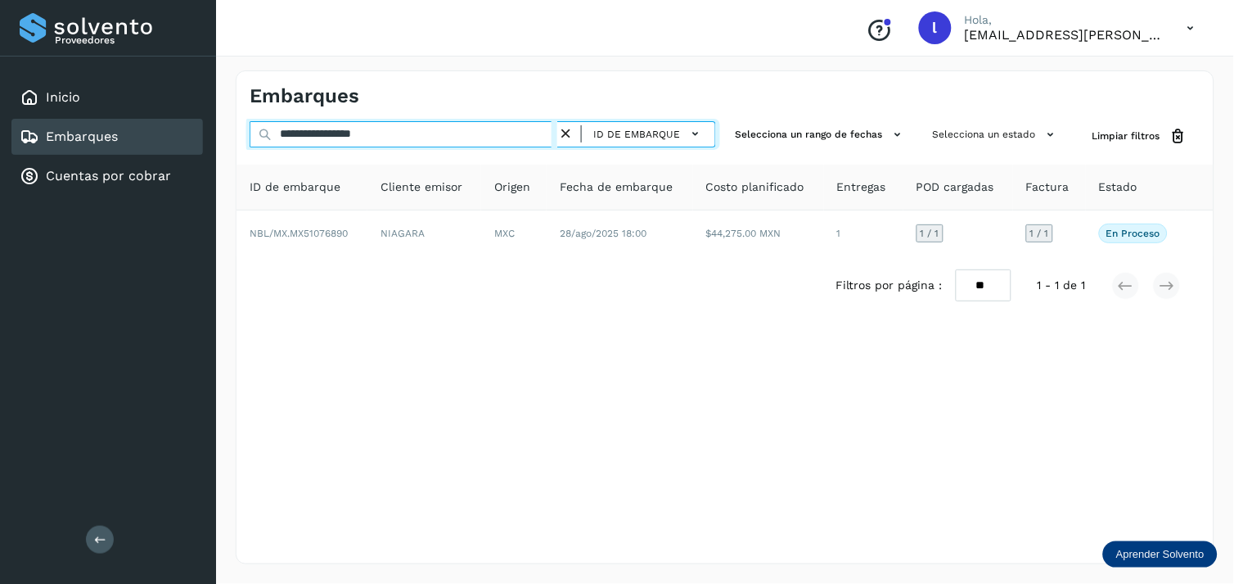
drag, startPoint x: 435, startPoint y: 129, endPoint x: 91, endPoint y: 152, distance: 344.5
click at [91, 152] on div "**********" at bounding box center [617, 292] width 1234 height 584
paste input "text"
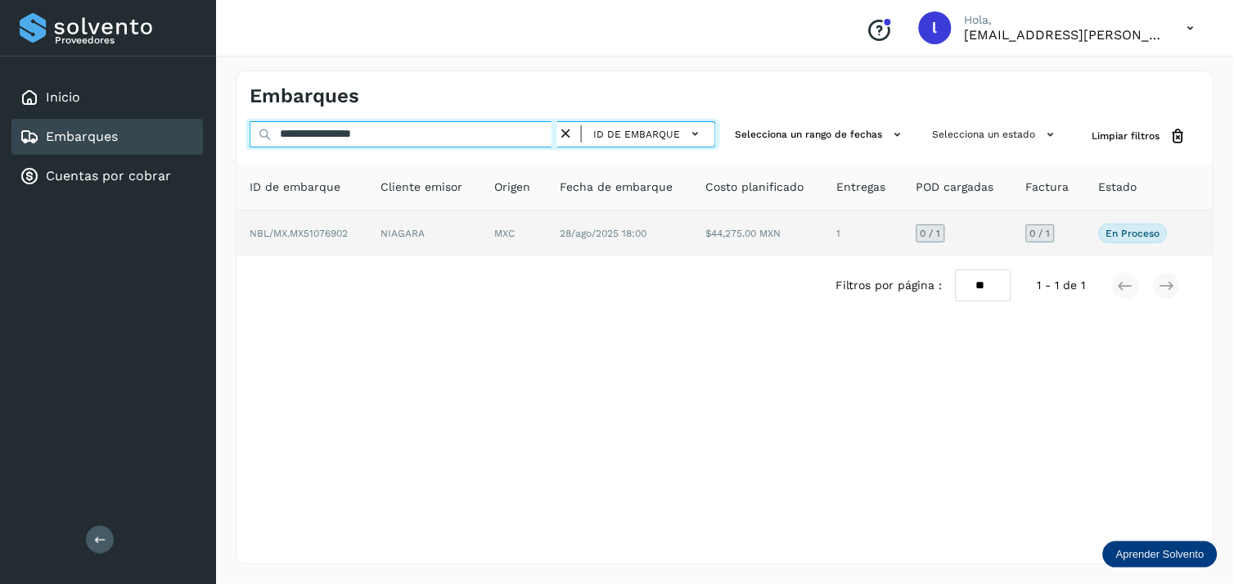
type input "**********"
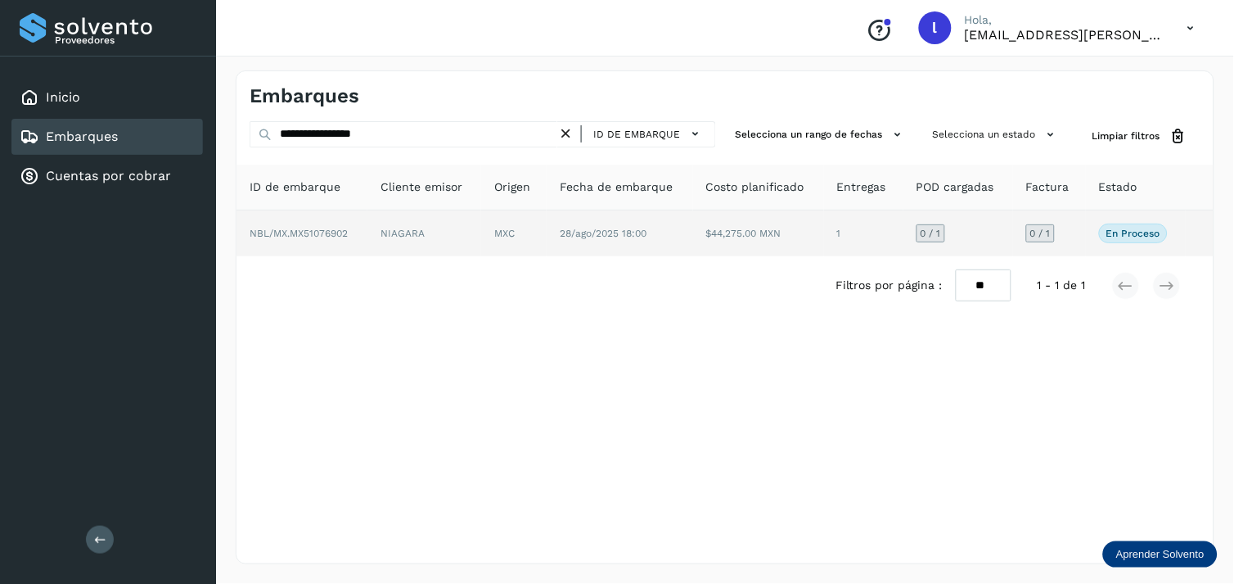
click at [319, 228] on span "NBL/MX.MX51076902" at bounding box center [299, 233] width 98 height 11
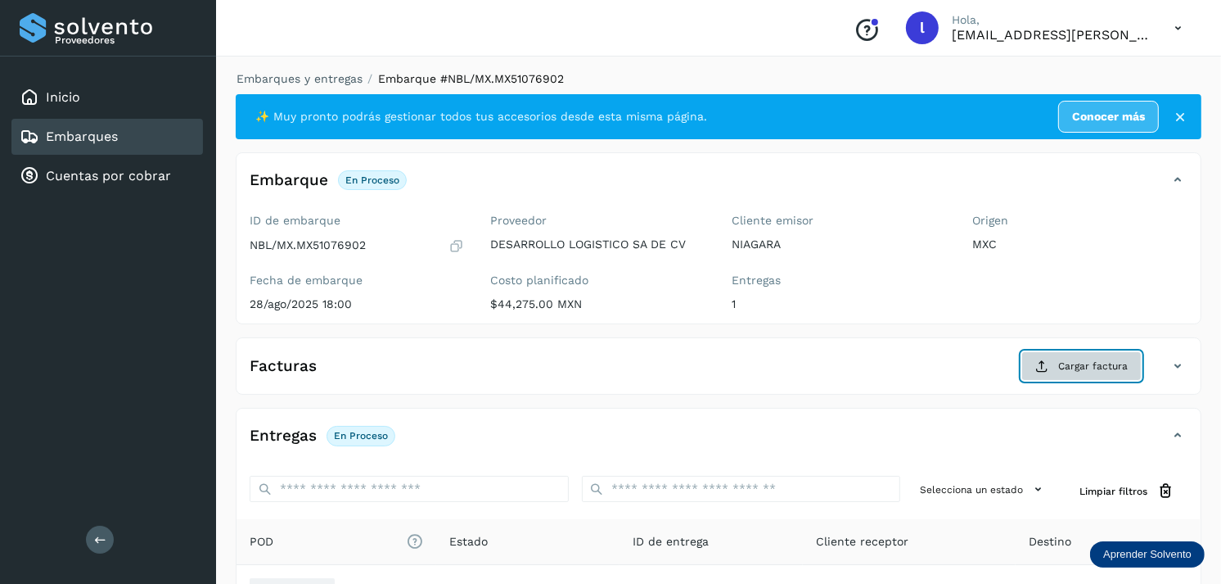
click at [1081, 360] on span "Cargar factura" at bounding box center [1093, 365] width 70 height 15
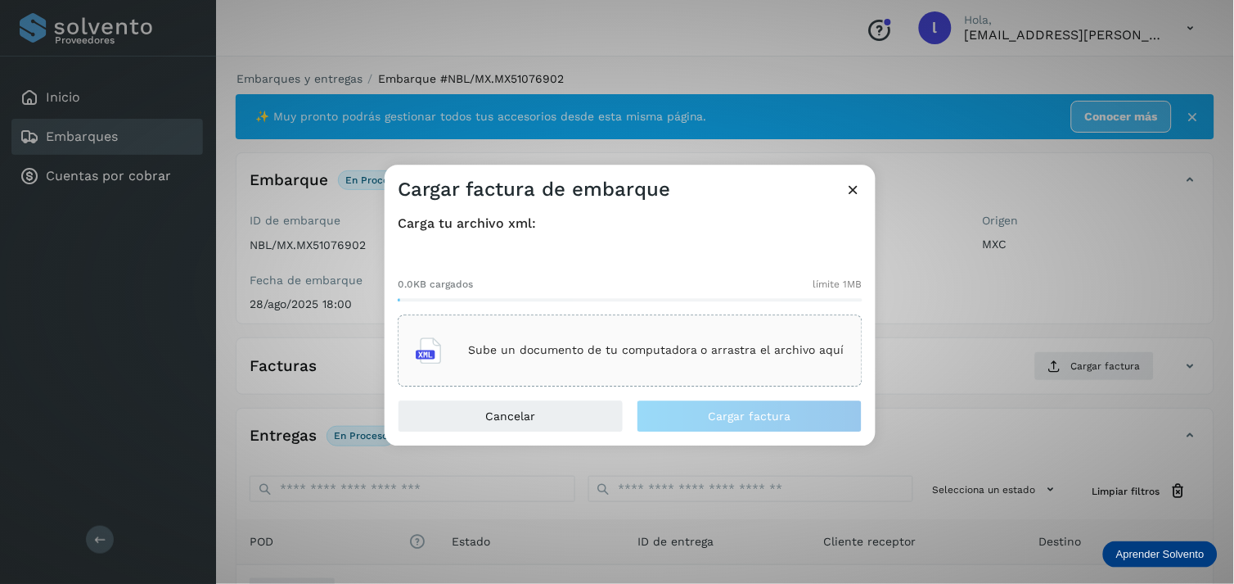
click at [624, 336] on div "Sube un documento de tu computadora o arrastra el archivo aquí" at bounding box center [630, 350] width 429 height 44
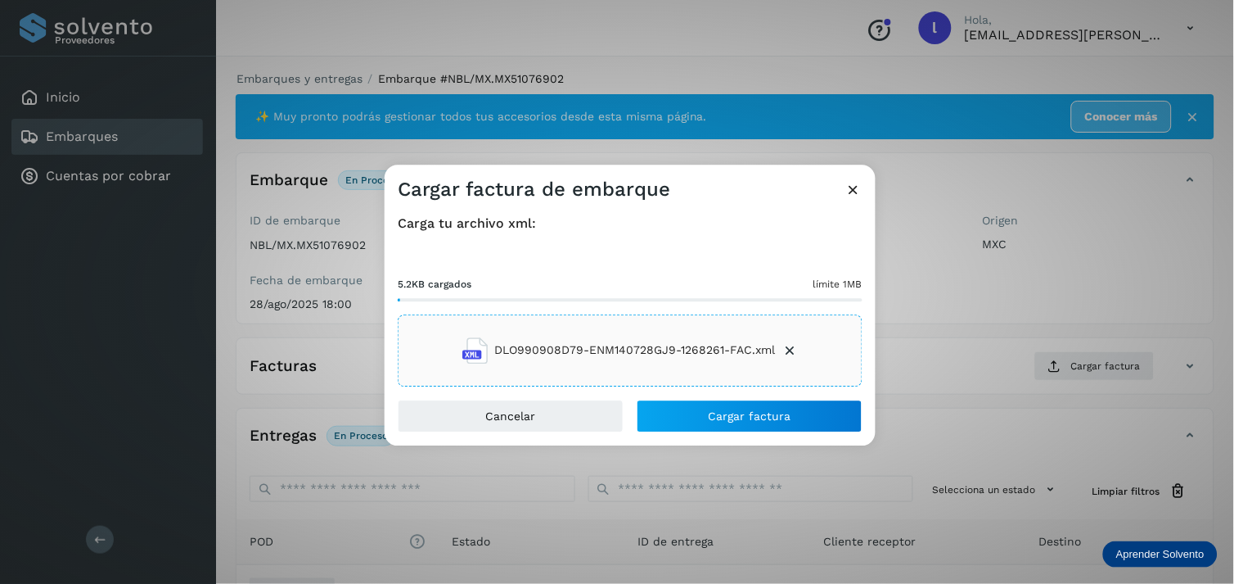
drag, startPoint x: 890, startPoint y: 333, endPoint x: 922, endPoint y: 301, distance: 45.1
click at [922, 301] on div "Cargar factura de embarque Carga tu archivo xml: 5.2KB cargados límite 1MB DLO9…" at bounding box center [617, 292] width 1234 height 584
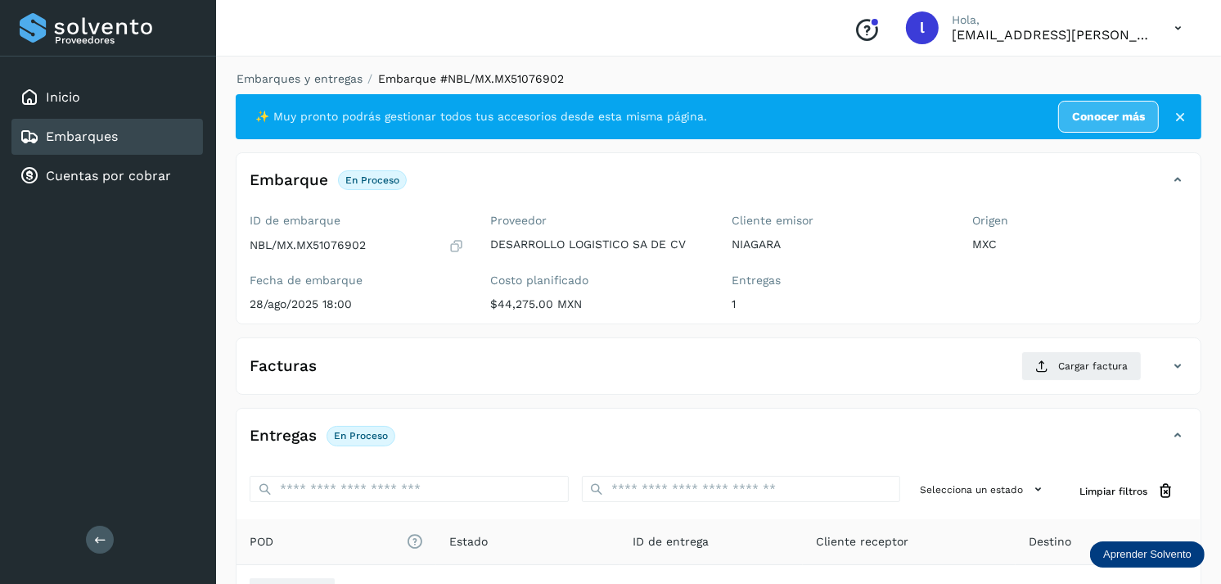
click at [922, 301] on p "1" at bounding box center [839, 304] width 215 height 14
click at [923, 301] on p "1" at bounding box center [839, 304] width 215 height 14
